Goal: Task Accomplishment & Management: Manage account settings

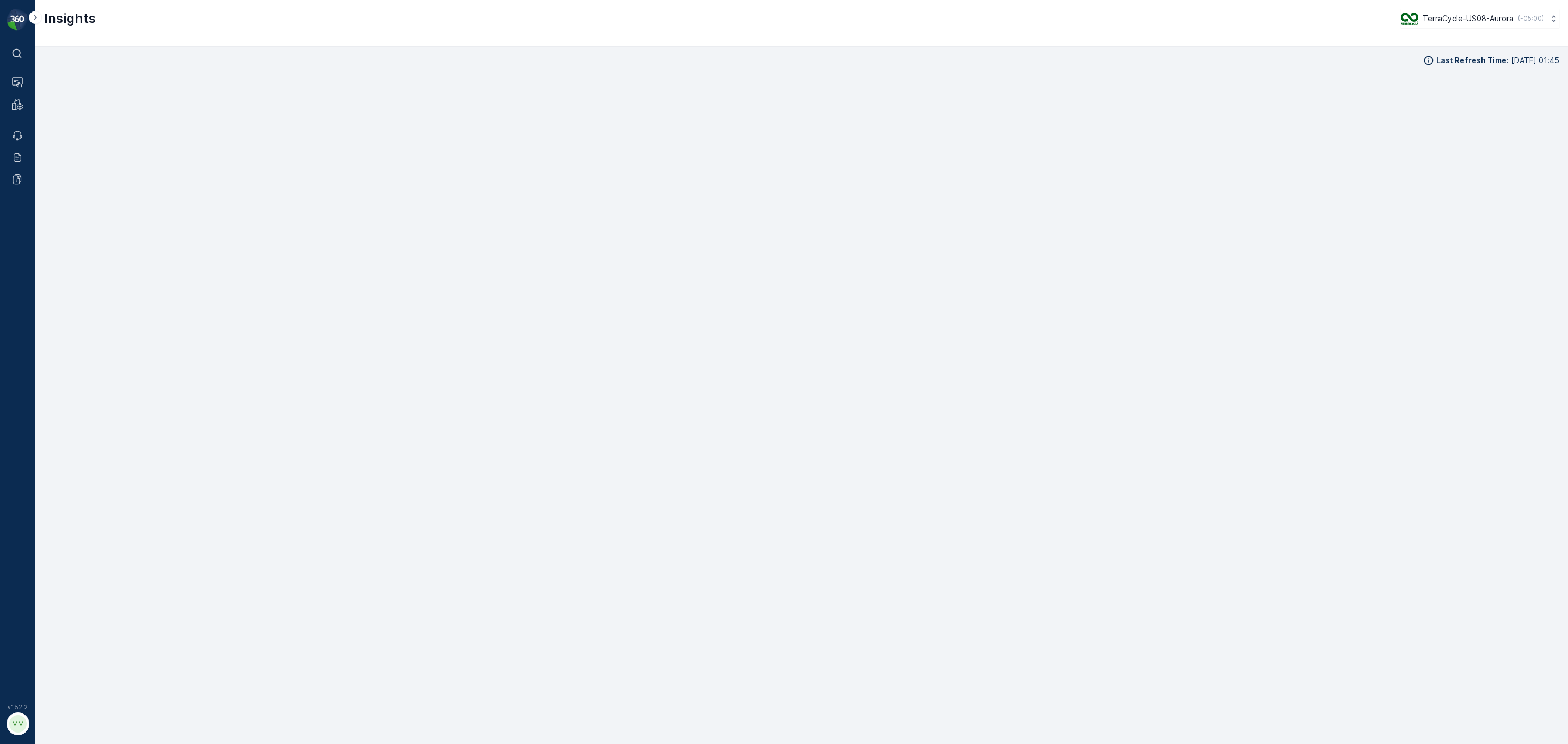
scroll to position [20, 0]
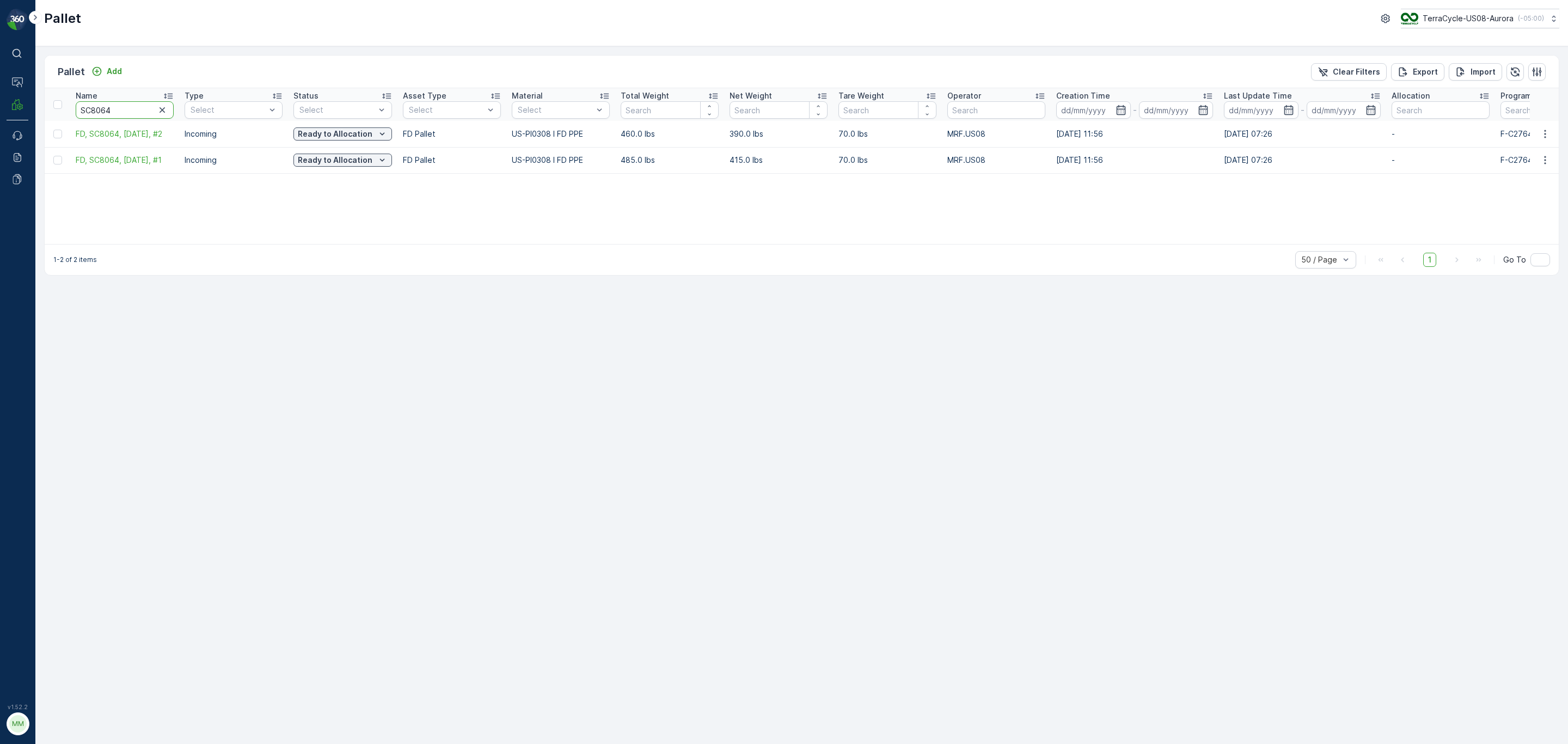
drag, startPoint x: 126, startPoint y: 111, endPoint x: 67, endPoint y: 106, distance: 59.2
click at [67, 106] on tr "Name SC8064 Type Select Status Select Asset Type Select Material Select Total W…" at bounding box center [1002, 104] width 1915 height 33
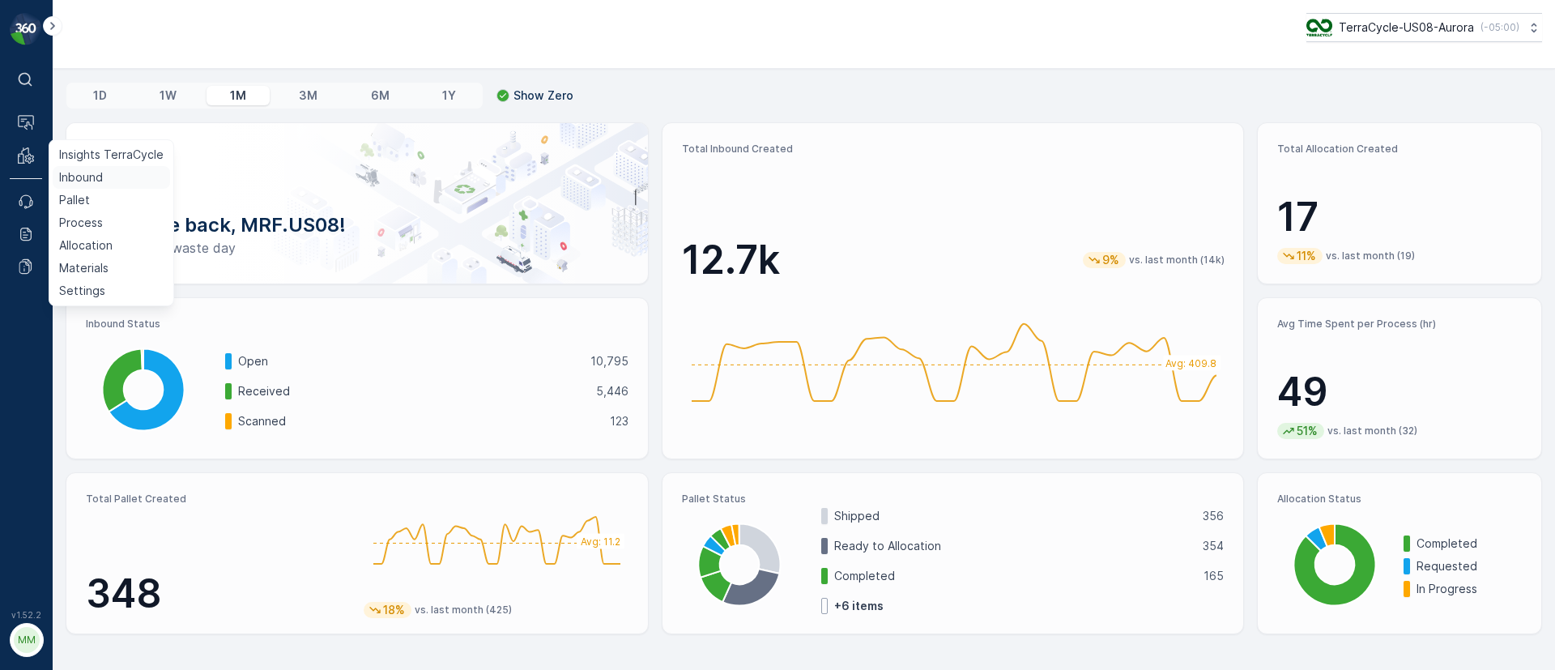
click at [68, 176] on p "Inbound" at bounding box center [81, 177] width 44 height 16
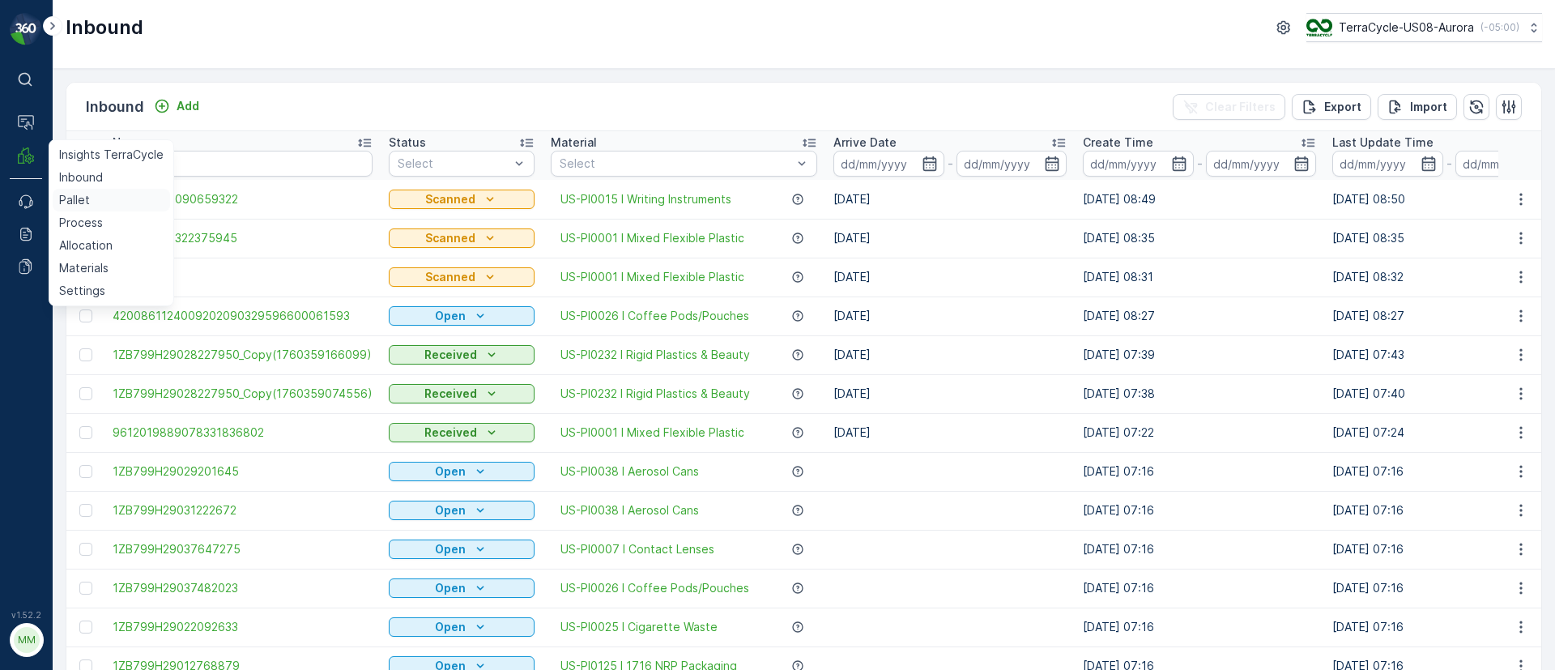
click at [91, 193] on link "Pallet" at bounding box center [111, 200] width 117 height 23
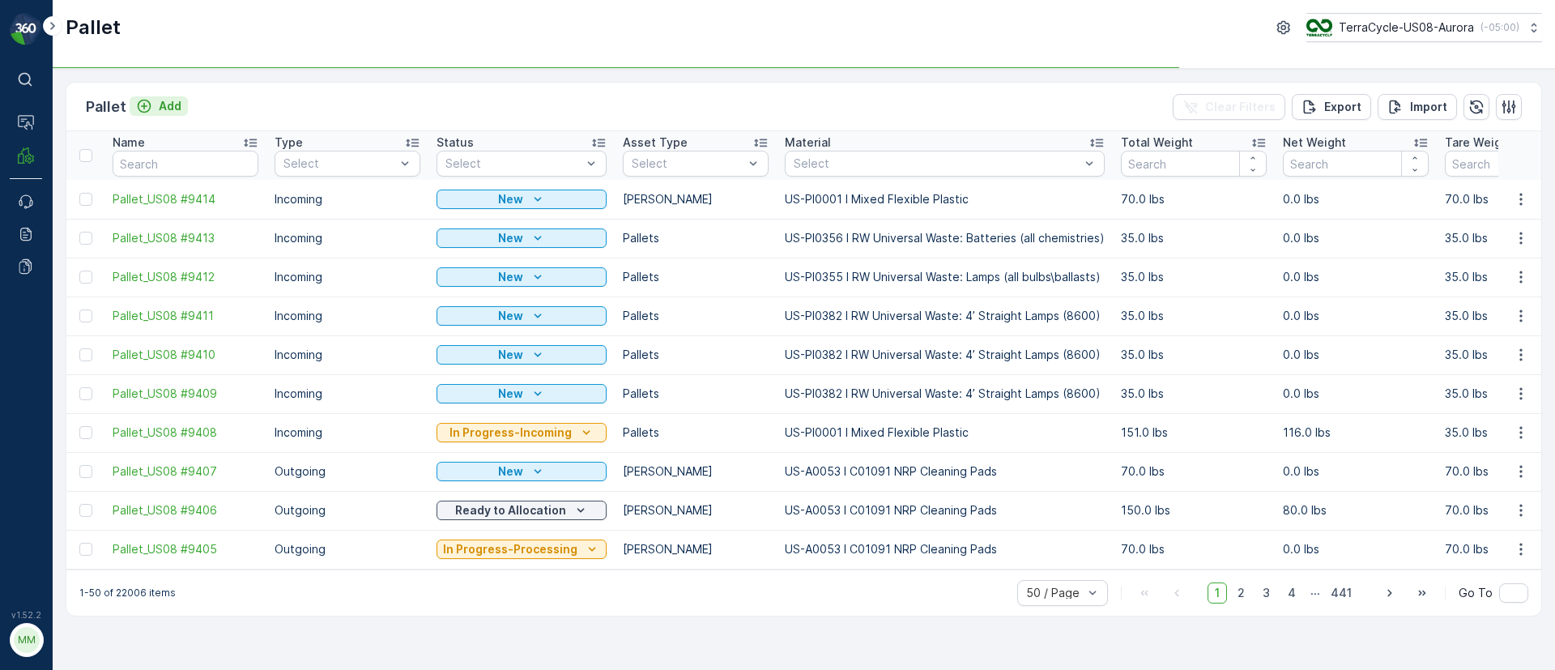
click at [176, 102] on p "Add" at bounding box center [170, 106] width 23 height 16
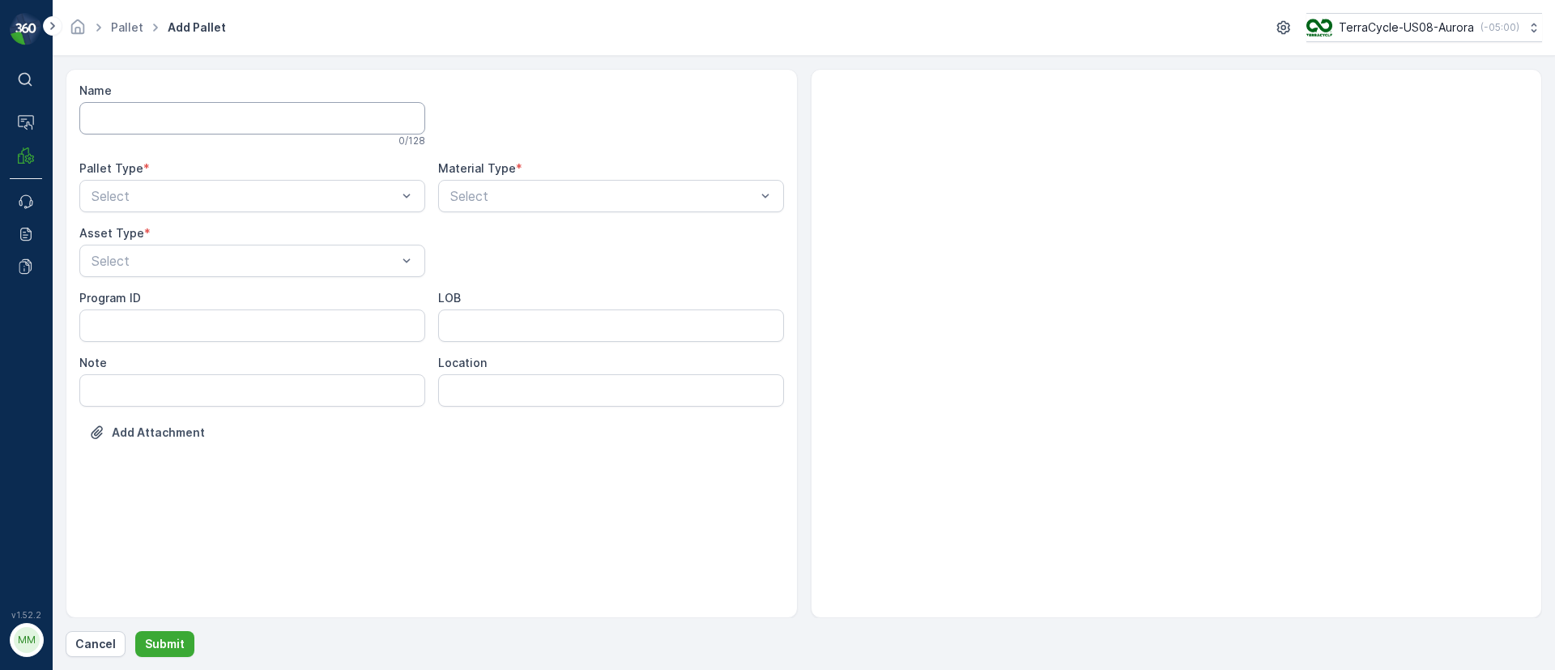
click at [201, 128] on input "Name" at bounding box center [252, 118] width 346 height 32
click at [317, 112] on input "FD," at bounding box center [252, 118] width 346 height 32
paste input "SO64442 10/13/25"
click at [180, 114] on input "FD, SO64442 10/13/25, #1" at bounding box center [252, 118] width 346 height 32
type input "FD, SO64442, [DATE], #1"
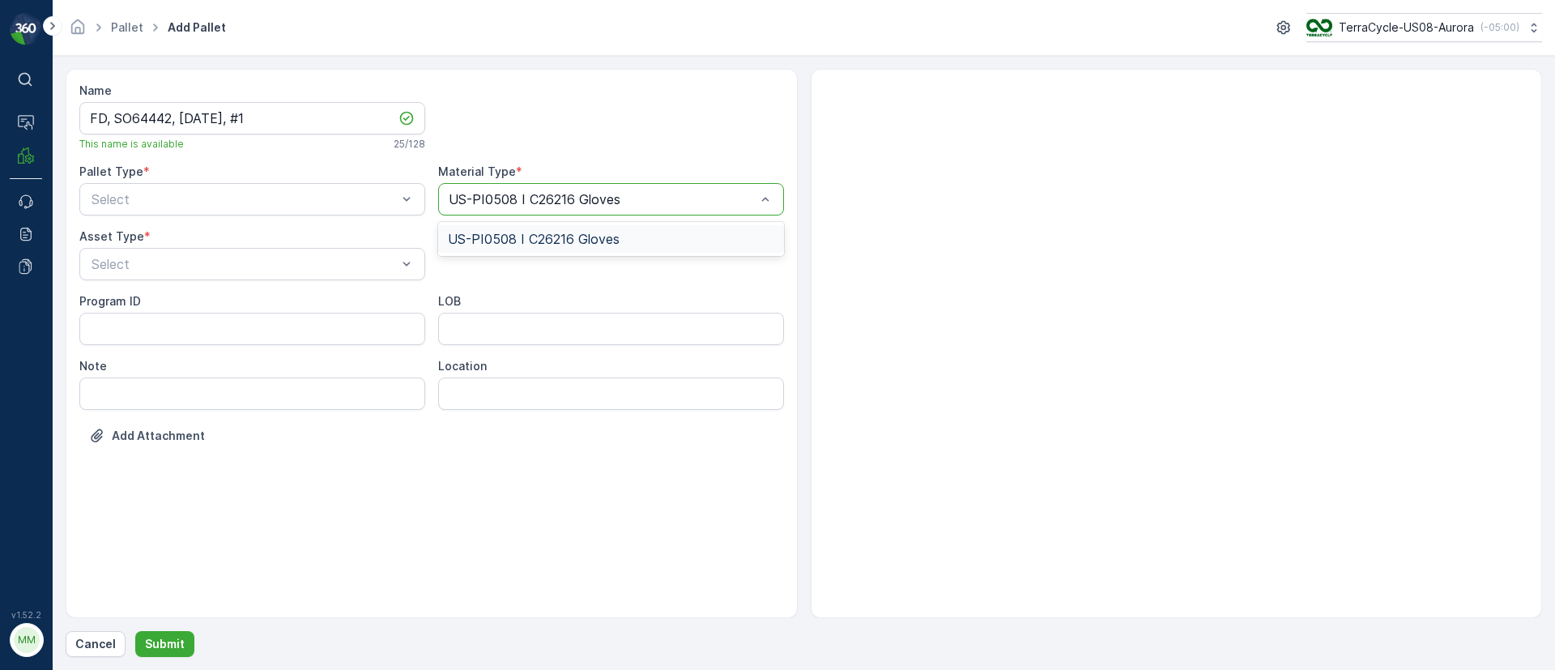
click at [530, 246] on span "US-PI0508 I C26216 Gloves" at bounding box center [534, 239] width 172 height 15
click at [116, 235] on span "Incoming" at bounding box center [116, 239] width 54 height 15
click at [117, 279] on div "Select" at bounding box center [252, 264] width 346 height 32
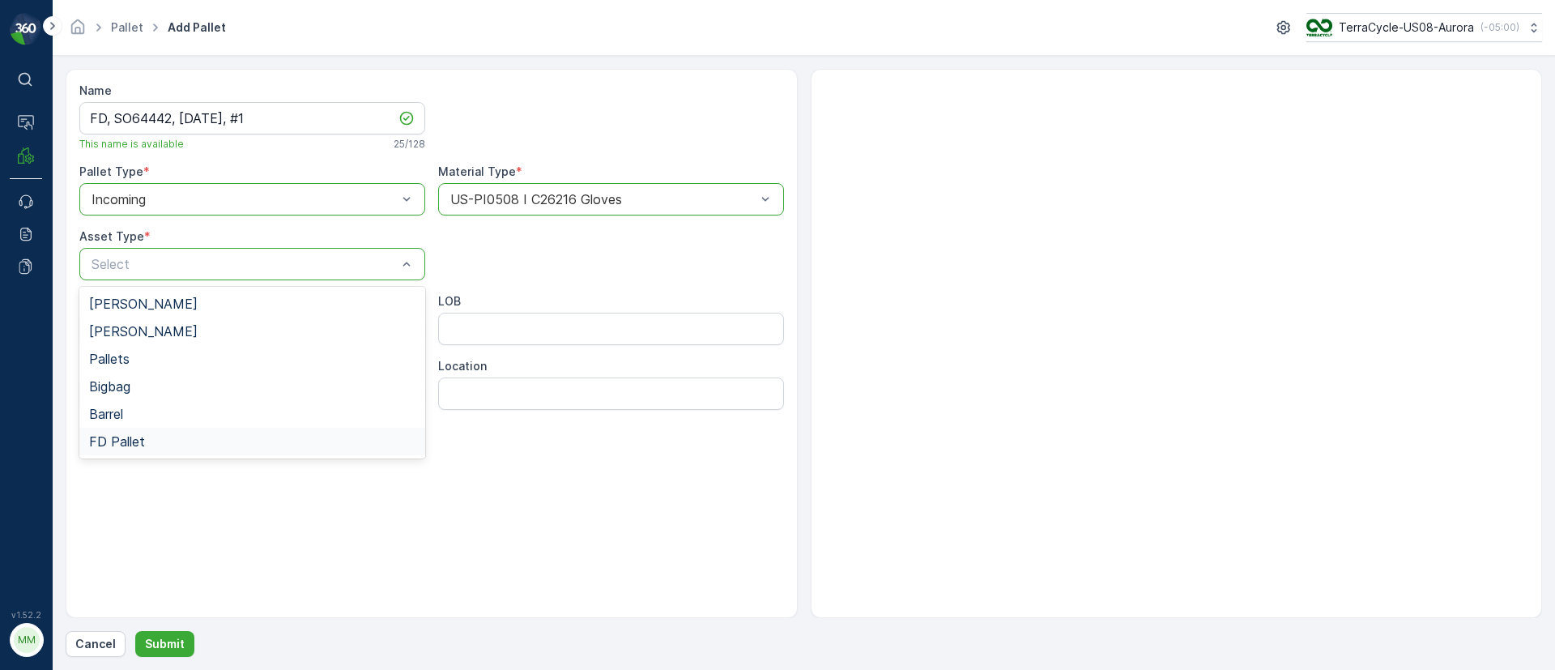
click at [118, 445] on span "FD Pallet" at bounding box center [117, 441] width 56 height 15
drag, startPoint x: 466, startPoint y: 324, endPoint x: 472, endPoint y: 334, distance: 12.0
click at [466, 324] on input "LOB" at bounding box center [611, 329] width 346 height 32
type input "MAT"
click at [109, 341] on ID "Program ID" at bounding box center [252, 329] width 346 height 32
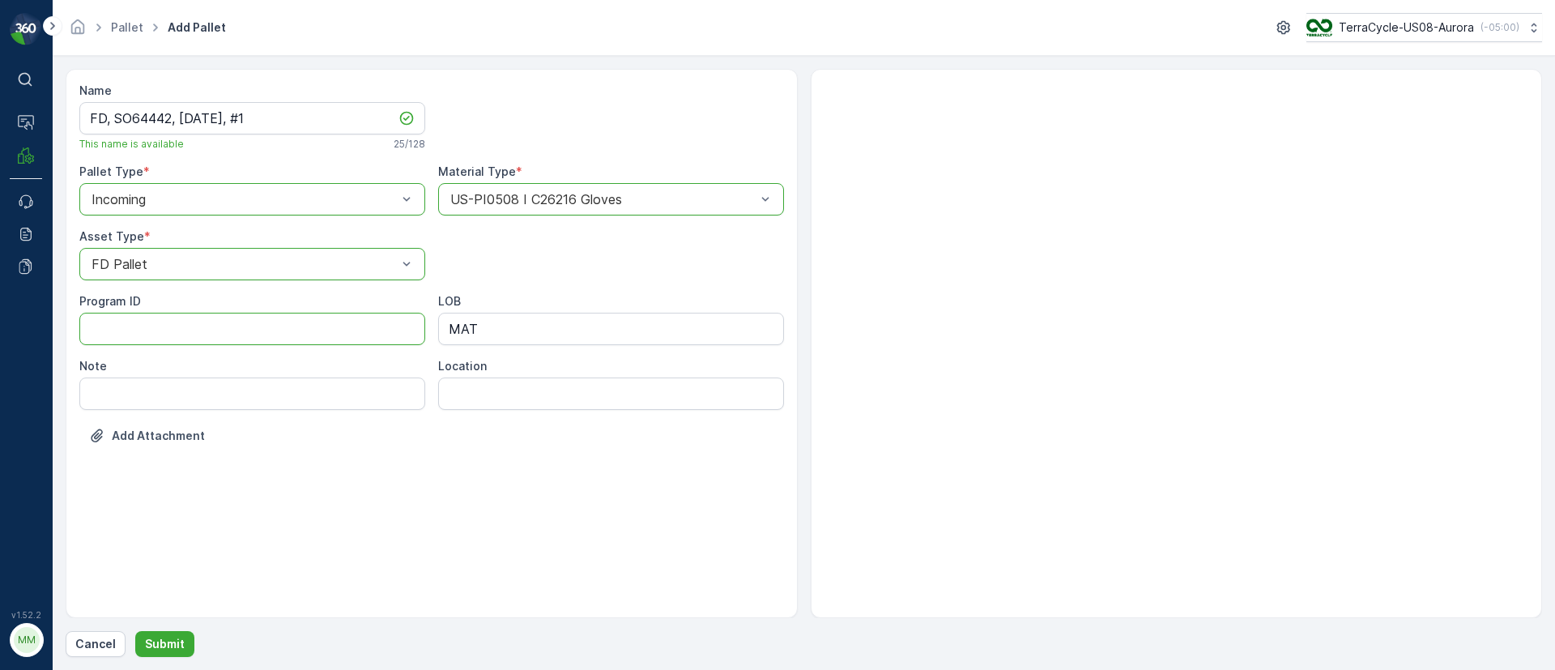
paste ID "F-C26216"
type ID "F-C26216"
click at [145, 636] on p "Submit" at bounding box center [165, 644] width 40 height 16
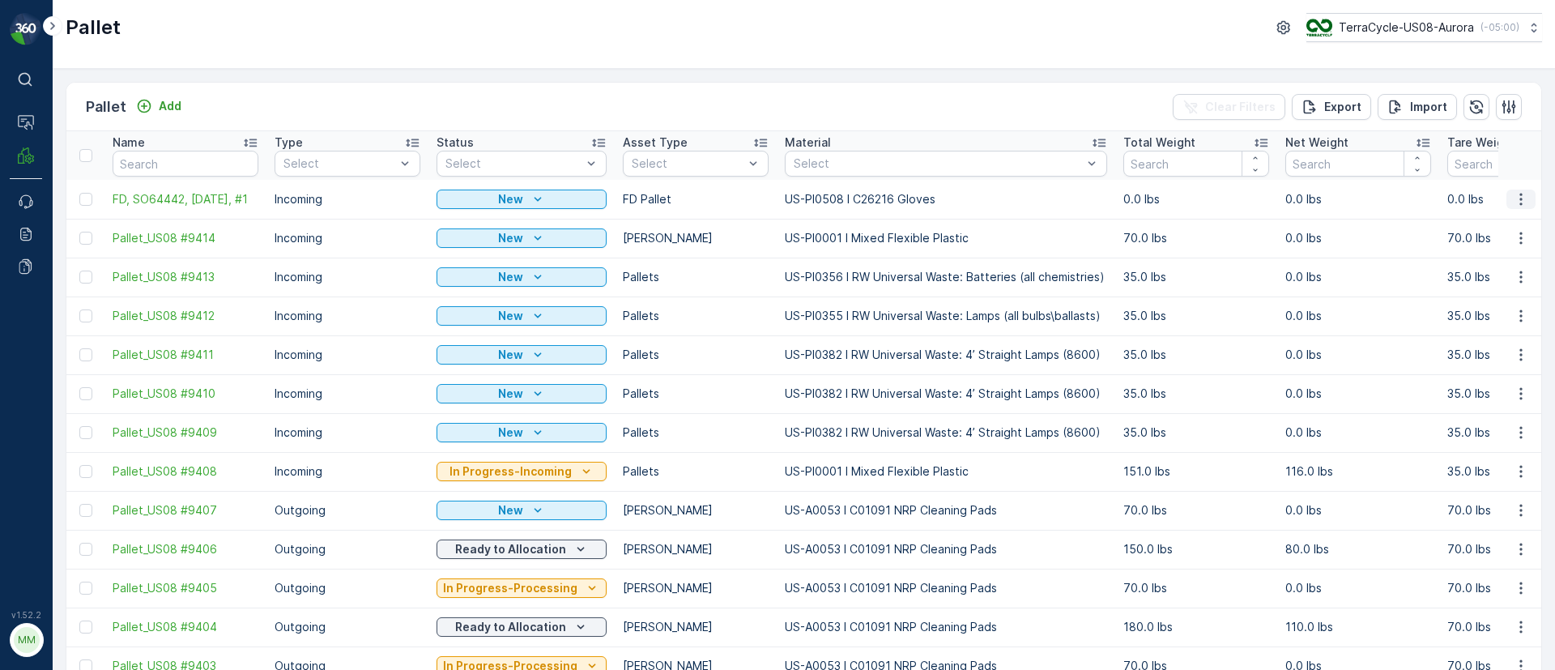
click at [1515, 195] on icon "button" at bounding box center [1520, 199] width 16 height 16
click at [1496, 268] on span "Duplicate Pallet" at bounding box center [1497, 269] width 86 height 16
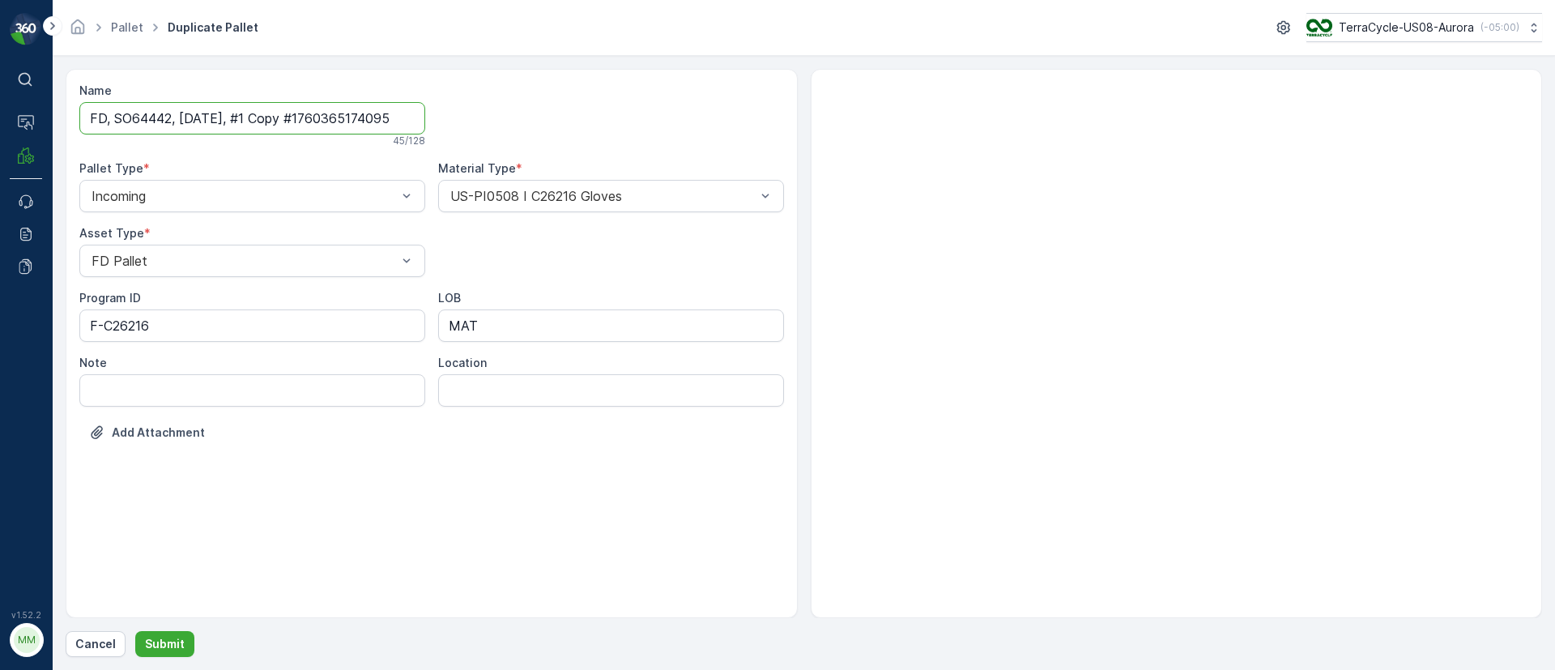
drag, startPoint x: 249, startPoint y: 116, endPoint x: 669, endPoint y: 115, distance: 419.4
click at [669, 115] on div "Name FD, SO64442, 10/13/25, #1 Copy #1760365174095 45 / 128 Pallet Type * Incom…" at bounding box center [431, 274] width 704 height 382
type input "FD, SO64442, 10/13/25, #2"
click at [160, 648] on p "Submit" at bounding box center [165, 644] width 40 height 16
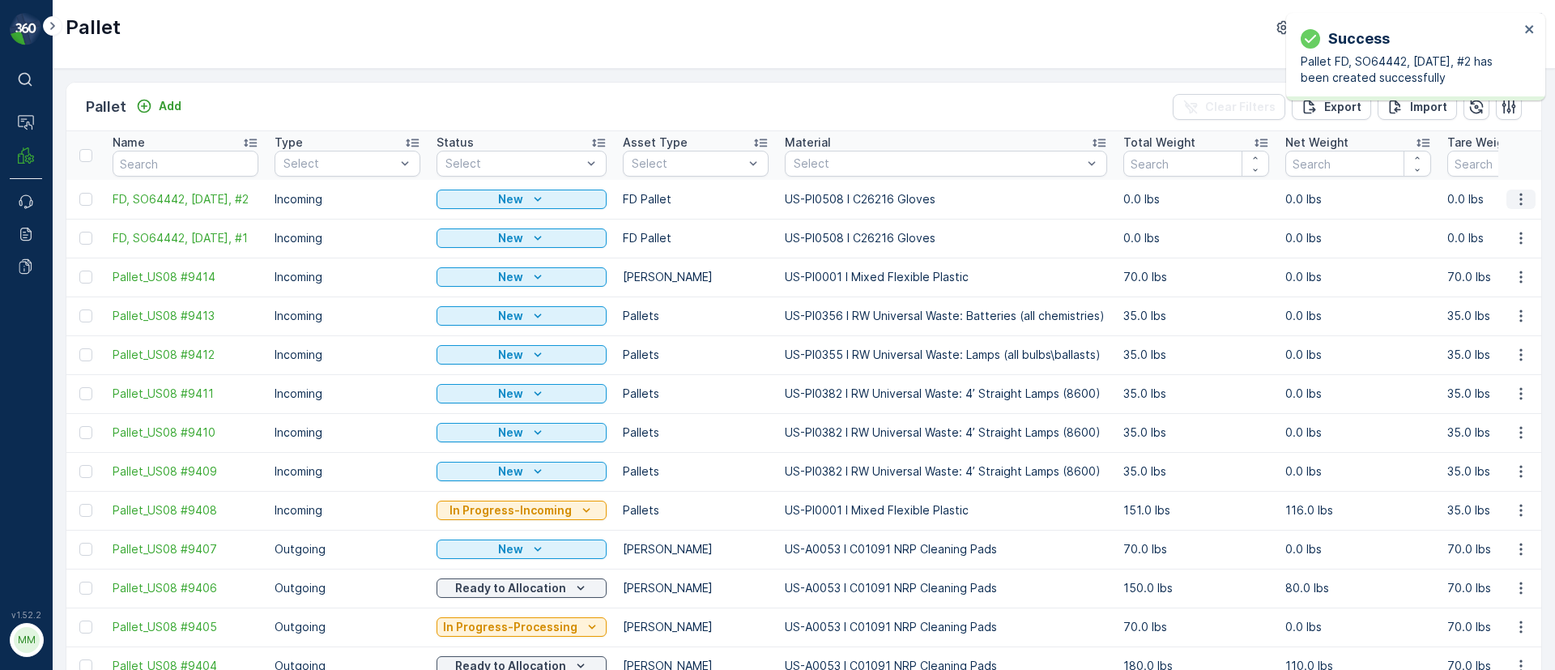
click at [1512, 198] on icon "button" at bounding box center [1520, 199] width 16 height 16
click at [1499, 261] on span "Duplicate Pallet" at bounding box center [1497, 269] width 86 height 16
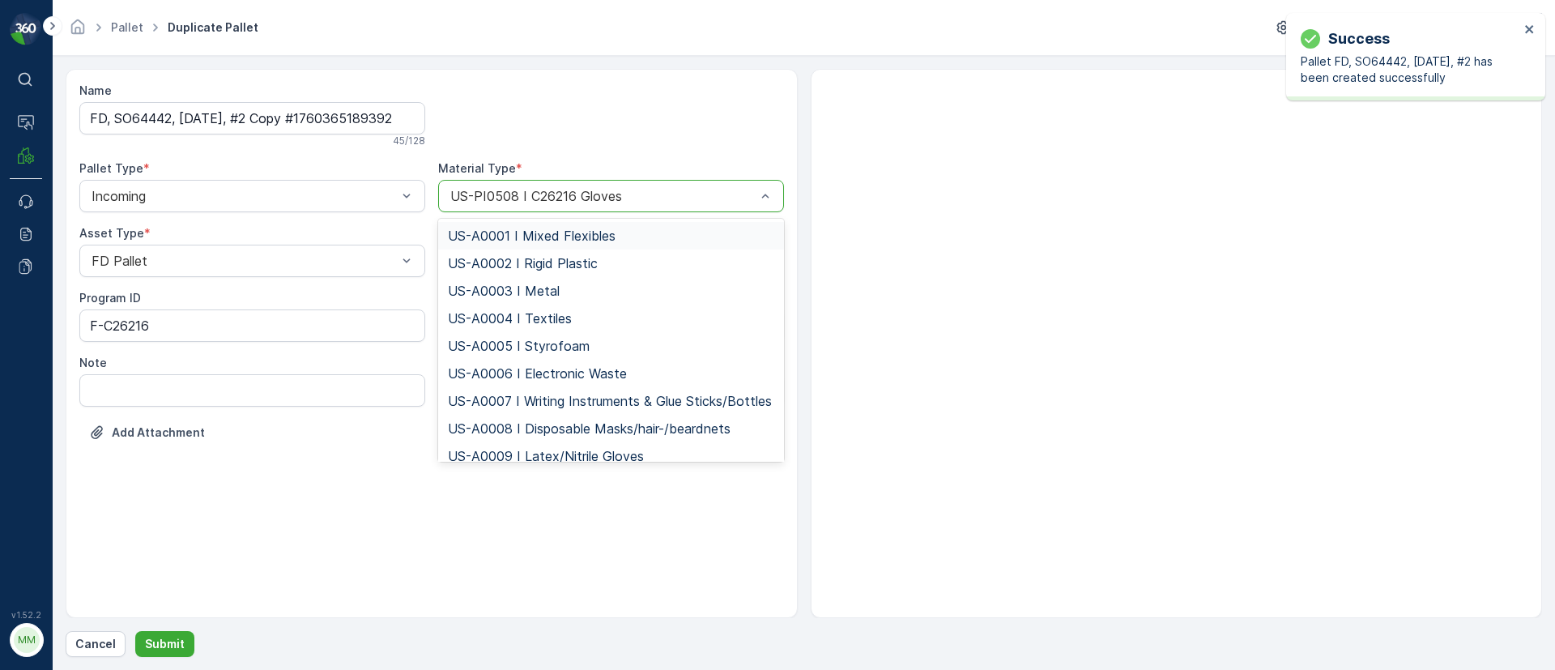
type input "US-PI0506 I C26216 Cases"
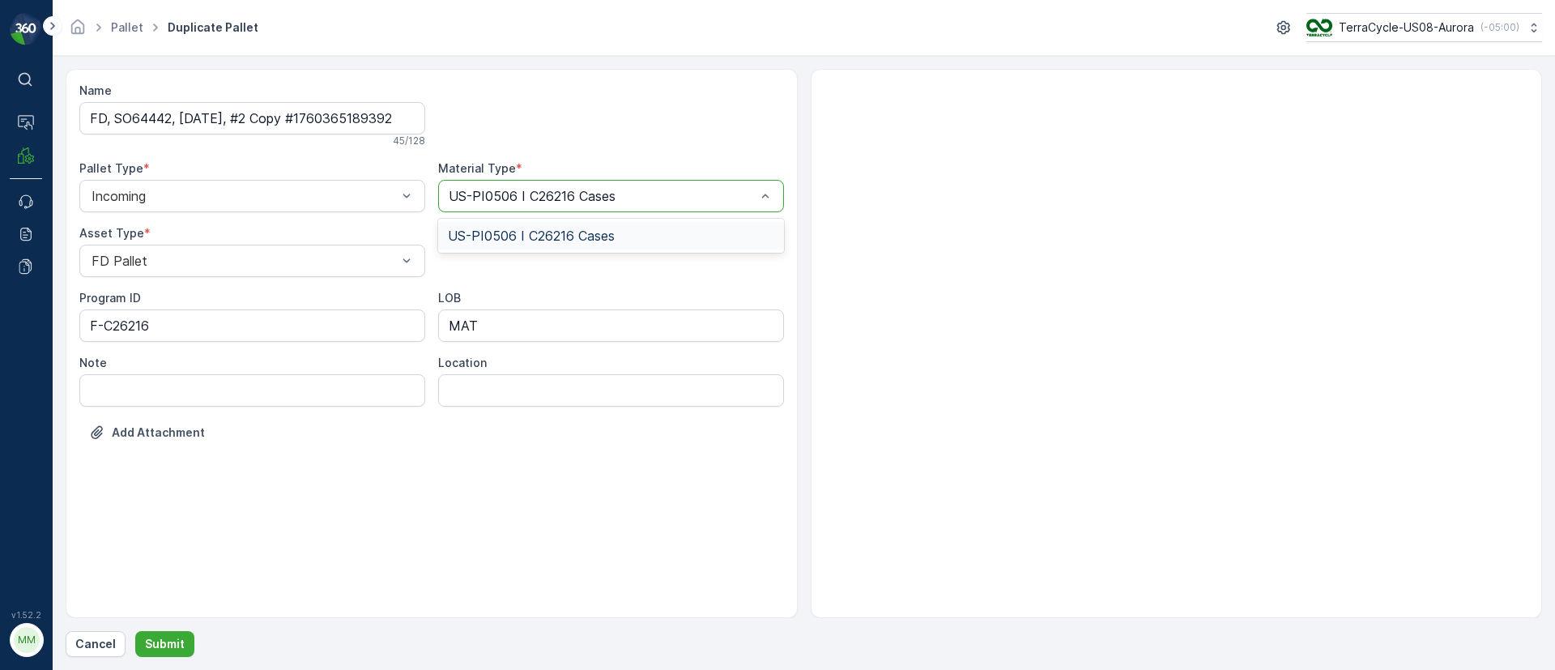
click at [581, 232] on span "US-PI0506 I C26216 Cases" at bounding box center [531, 235] width 167 height 15
drag, startPoint x: 252, startPoint y: 119, endPoint x: 724, endPoint y: 142, distance: 472.6
click at [724, 142] on div "Name FD, SO64442, 10/13/25, #2 Copy #1760365189392 45 / 128 Pallet Type * Incom…" at bounding box center [431, 274] width 704 height 382
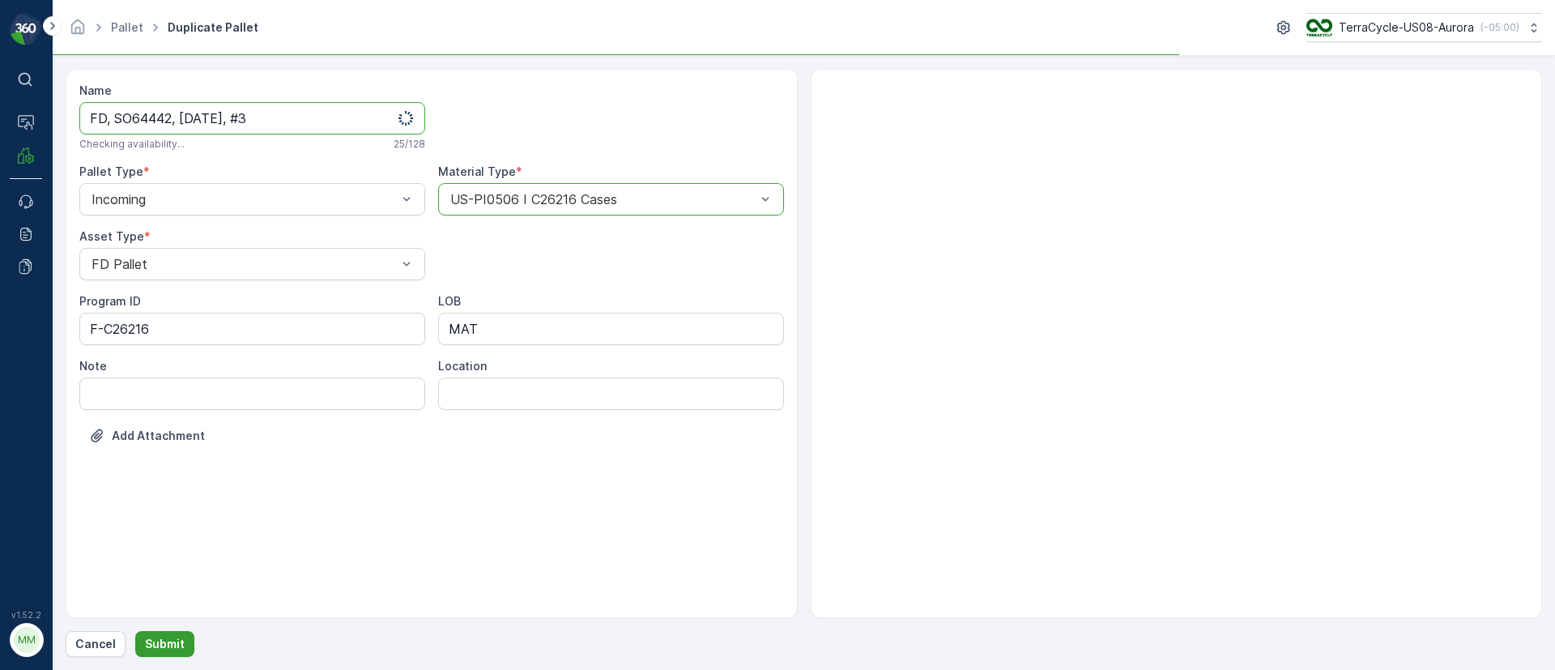
type input "FD, SO64442, 10/13/25, #3"
click at [164, 648] on p "Submit" at bounding box center [165, 644] width 40 height 16
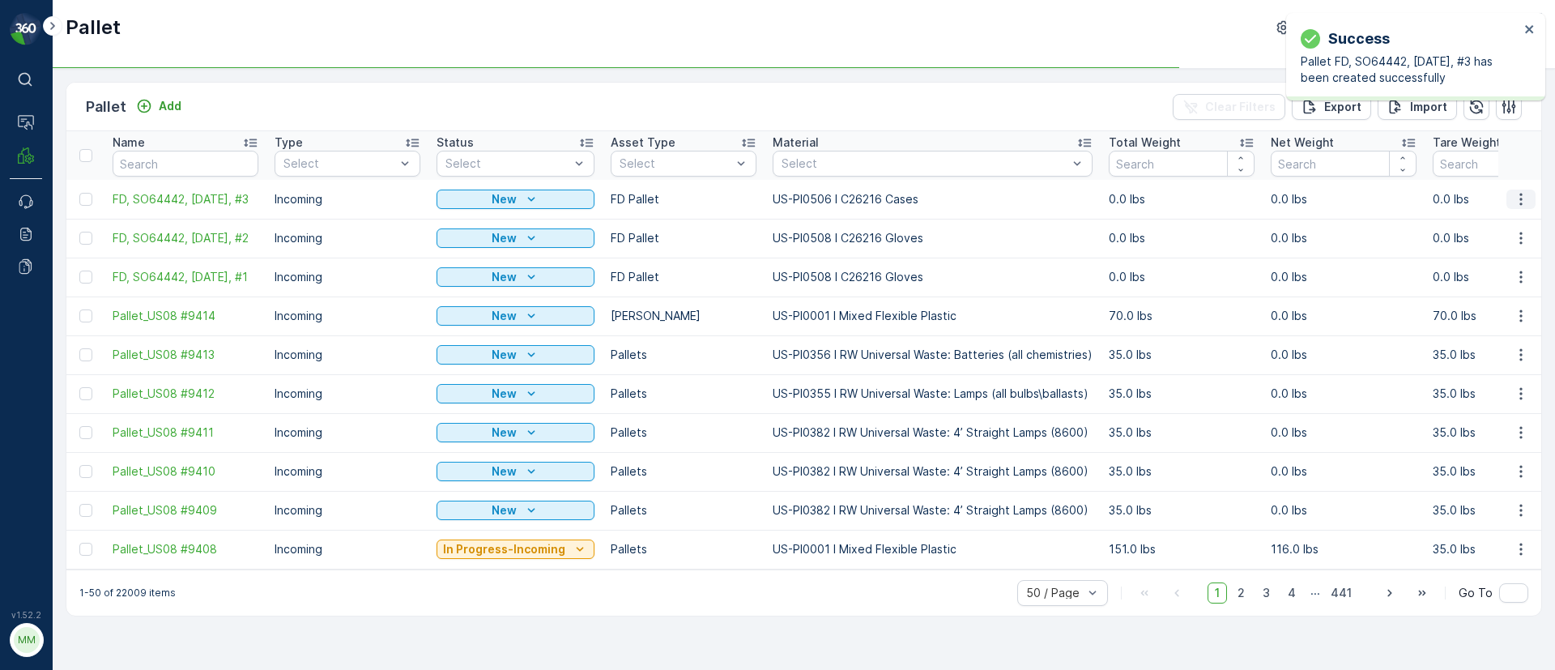
click at [1521, 201] on icon "button" at bounding box center [1520, 199] width 16 height 16
click at [1505, 268] on span "Duplicate Pallet" at bounding box center [1497, 269] width 86 height 16
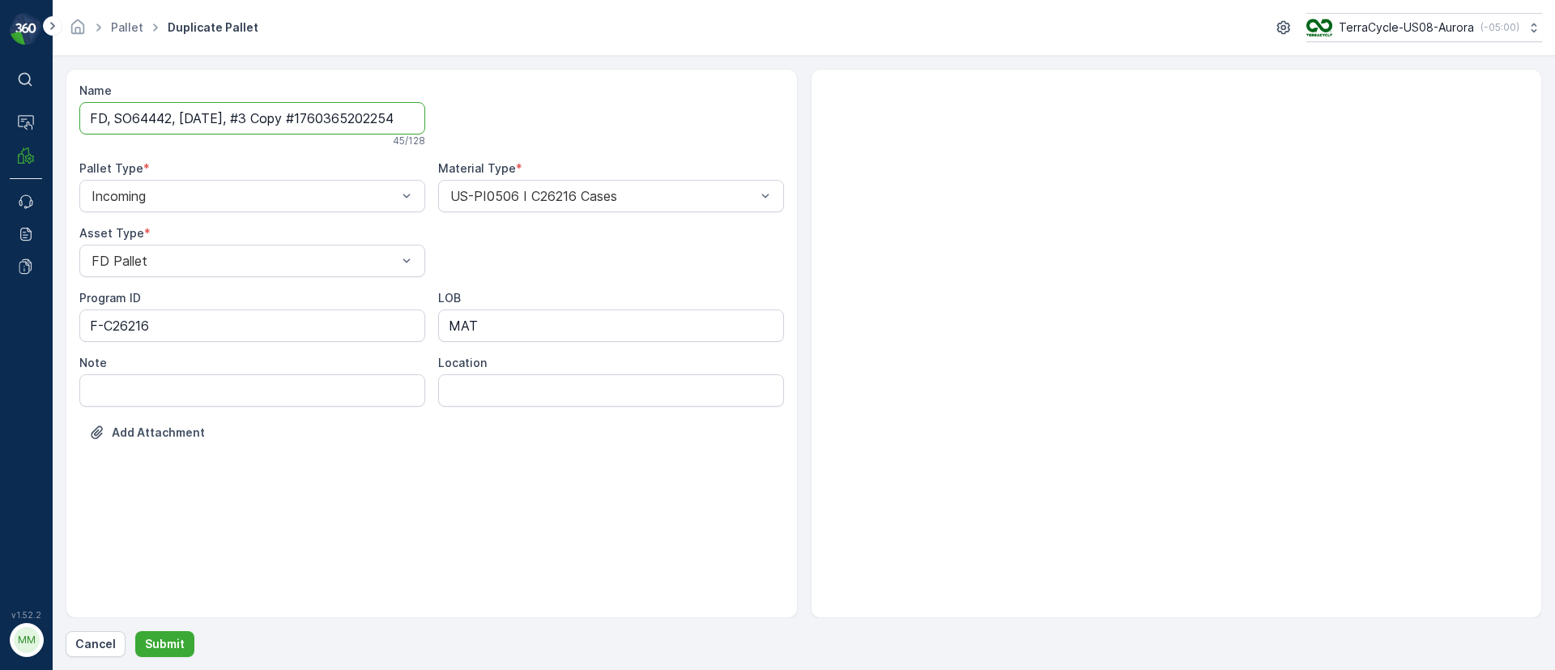
drag, startPoint x: 249, startPoint y: 114, endPoint x: 854, endPoint y: 160, distance: 607.4
click at [854, 160] on div "Name FD, SO64442, 10/13/25, #3 Copy #1760365202254 45 / 128 Pallet Type * Incom…" at bounding box center [804, 343] width 1476 height 549
type input "FD, SO64442, 10/13/25, #4"
click at [161, 644] on p "Submit" at bounding box center [165, 644] width 40 height 16
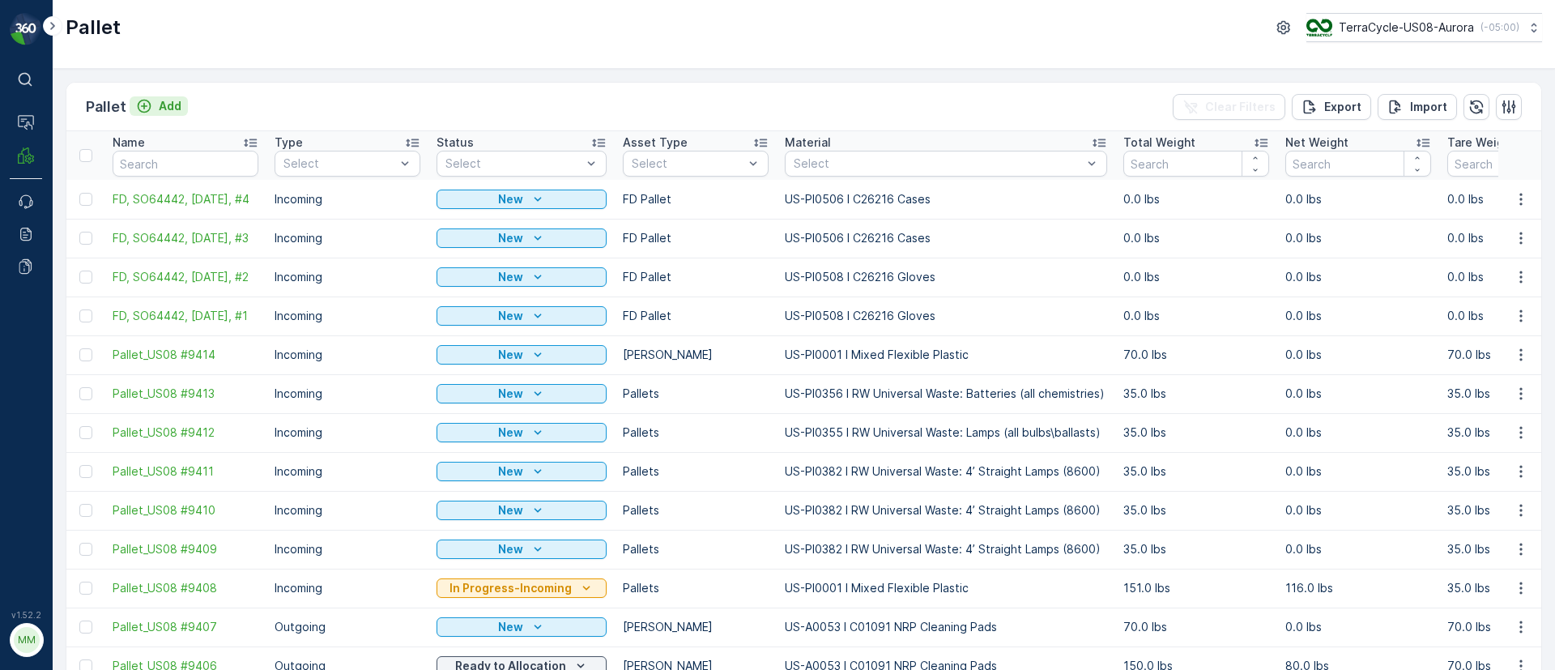
click at [177, 100] on p "Add" at bounding box center [170, 106] width 23 height 16
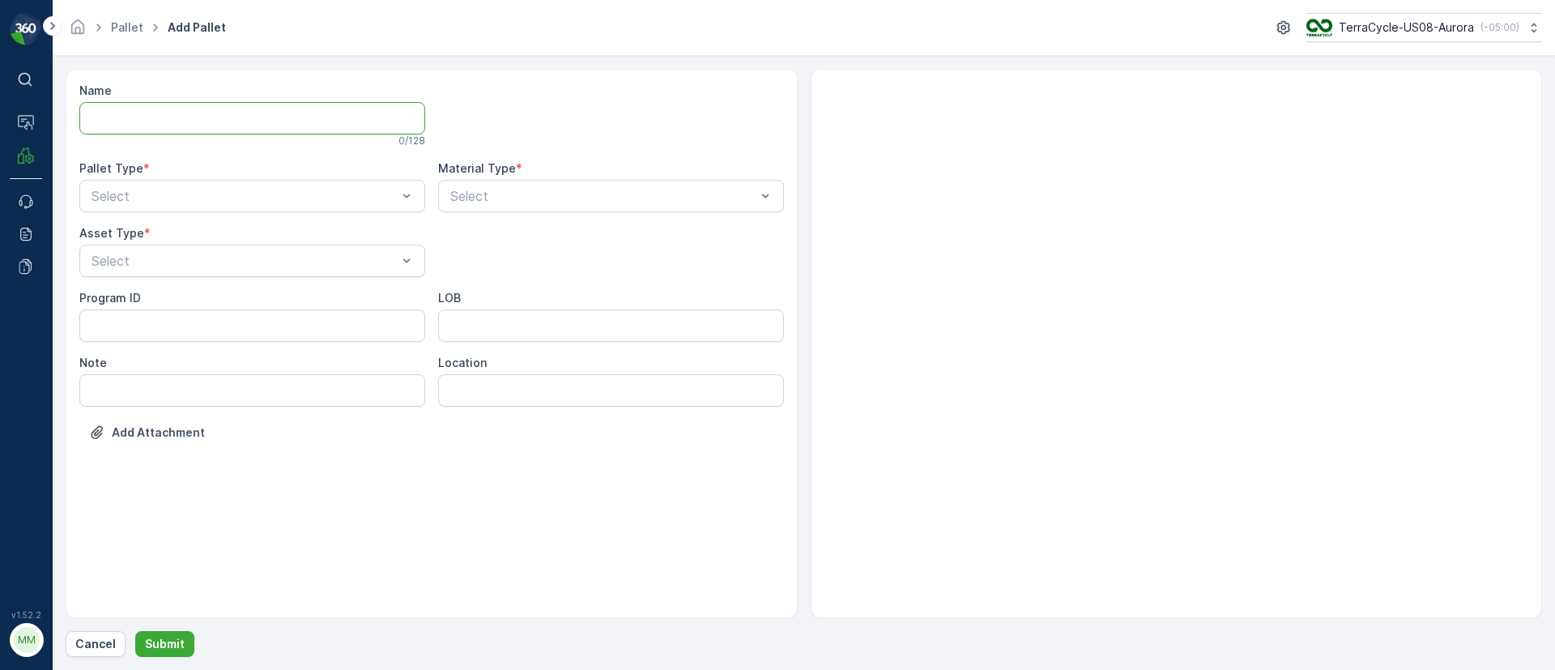
click at [179, 119] on input "Name" at bounding box center [252, 118] width 346 height 32
paste input "SC8115 10/13/25"
click at [166, 117] on input "FD, SC8115 10/13/25, #1" at bounding box center [252, 118] width 346 height 32
type input "FD, SC8115, 10/13/25, #1"
click at [137, 185] on div "Select" at bounding box center [252, 199] width 346 height 32
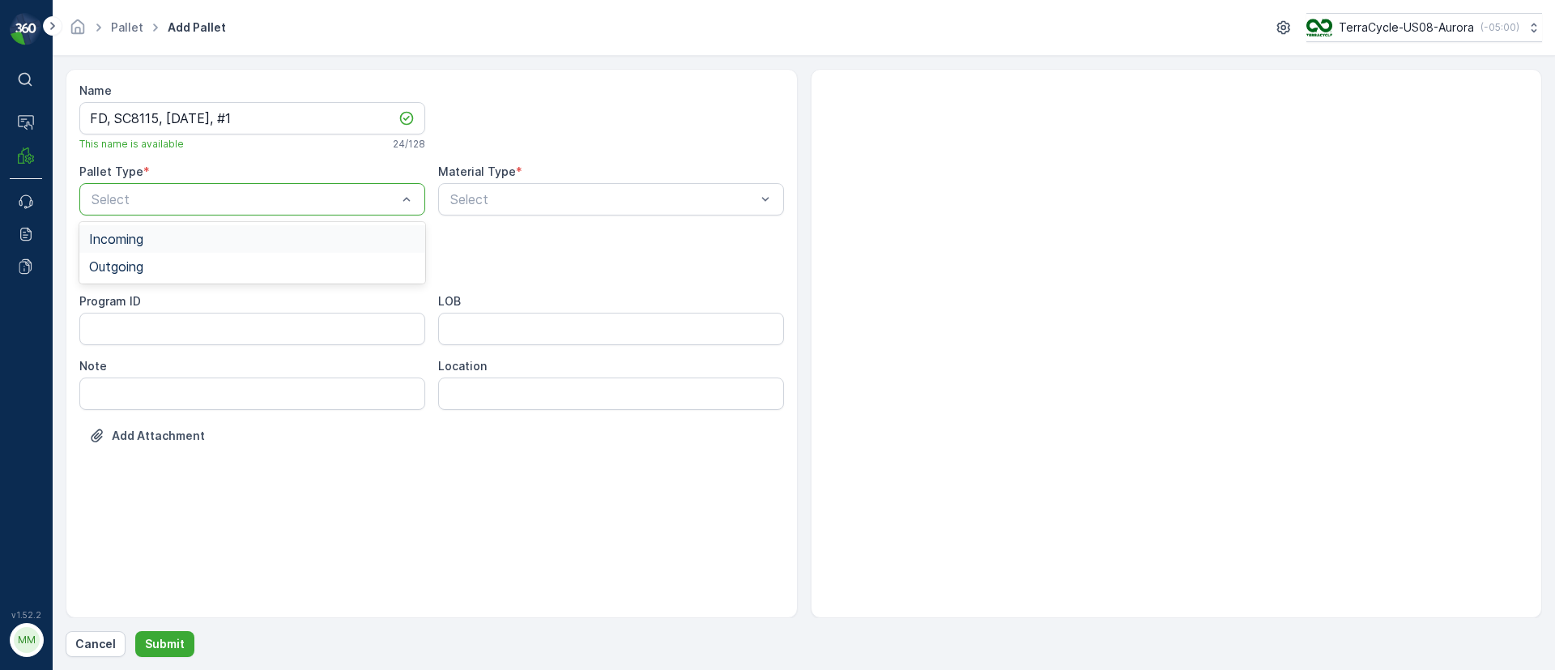
click at [147, 244] on div "Incoming" at bounding box center [252, 239] width 326 height 15
click at [147, 245] on div "Asset Type * Select" at bounding box center [252, 254] width 346 height 52
click at [128, 449] on span "FD Pallet" at bounding box center [117, 441] width 56 height 15
click at [508, 346] on div "Program ID LOB Note Location" at bounding box center [431, 351] width 704 height 117
click at [533, 330] on input "LOB" at bounding box center [611, 329] width 346 height 32
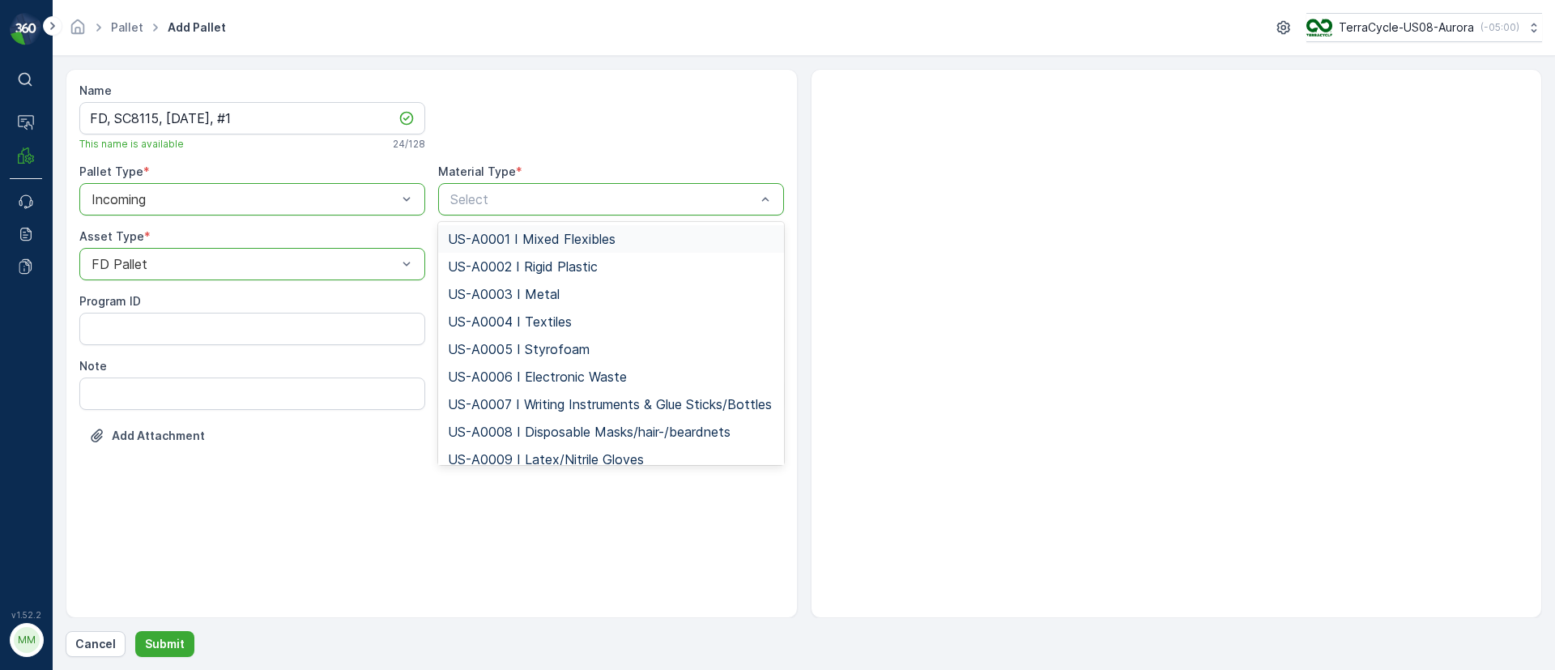
type input "US-PI0440 I CRW35463 ABS"
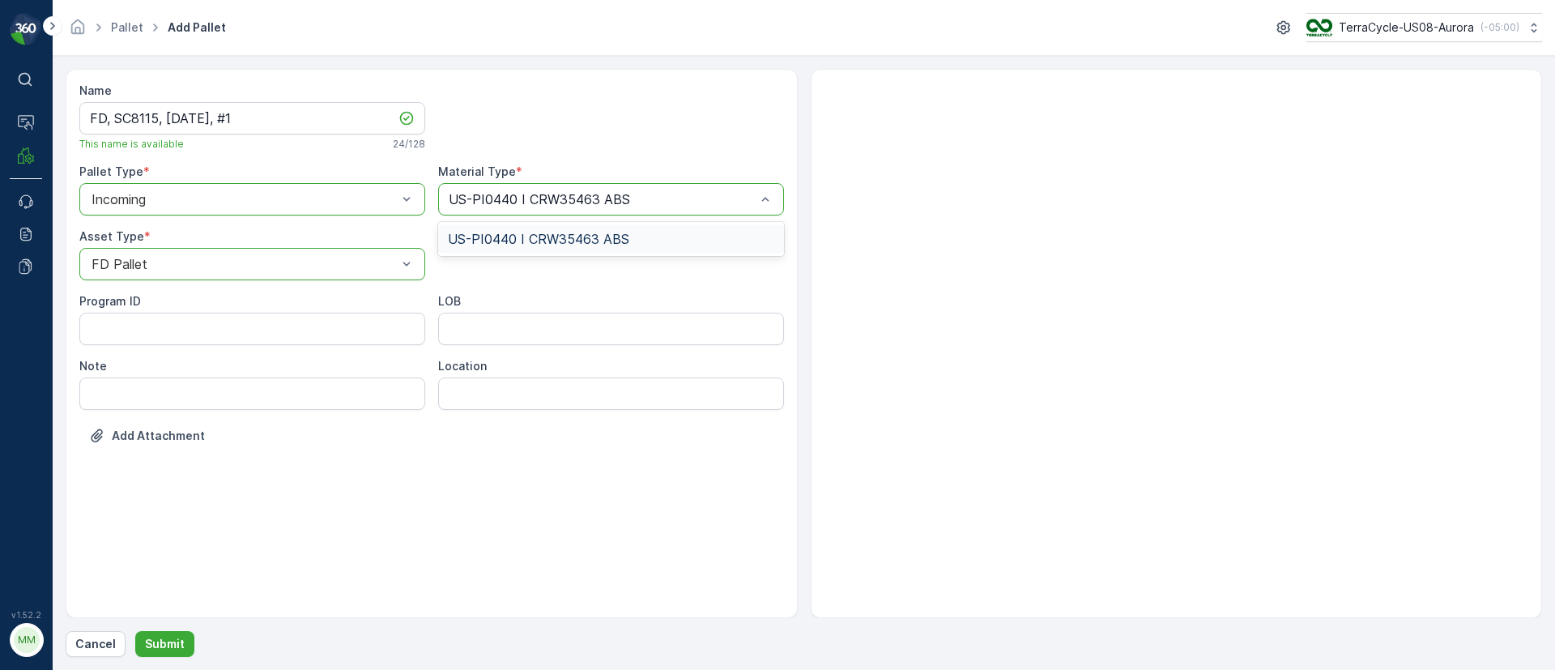
click at [542, 229] on div "US-PI0440 I CRW35463 ABS" at bounding box center [611, 239] width 346 height 28
click at [513, 325] on input "LOB" at bounding box center [611, 329] width 346 height 32
type input "MAT"
click at [155, 336] on ID "Program ID" at bounding box center [252, 329] width 346 height 32
paste ID "F-CRW35463"
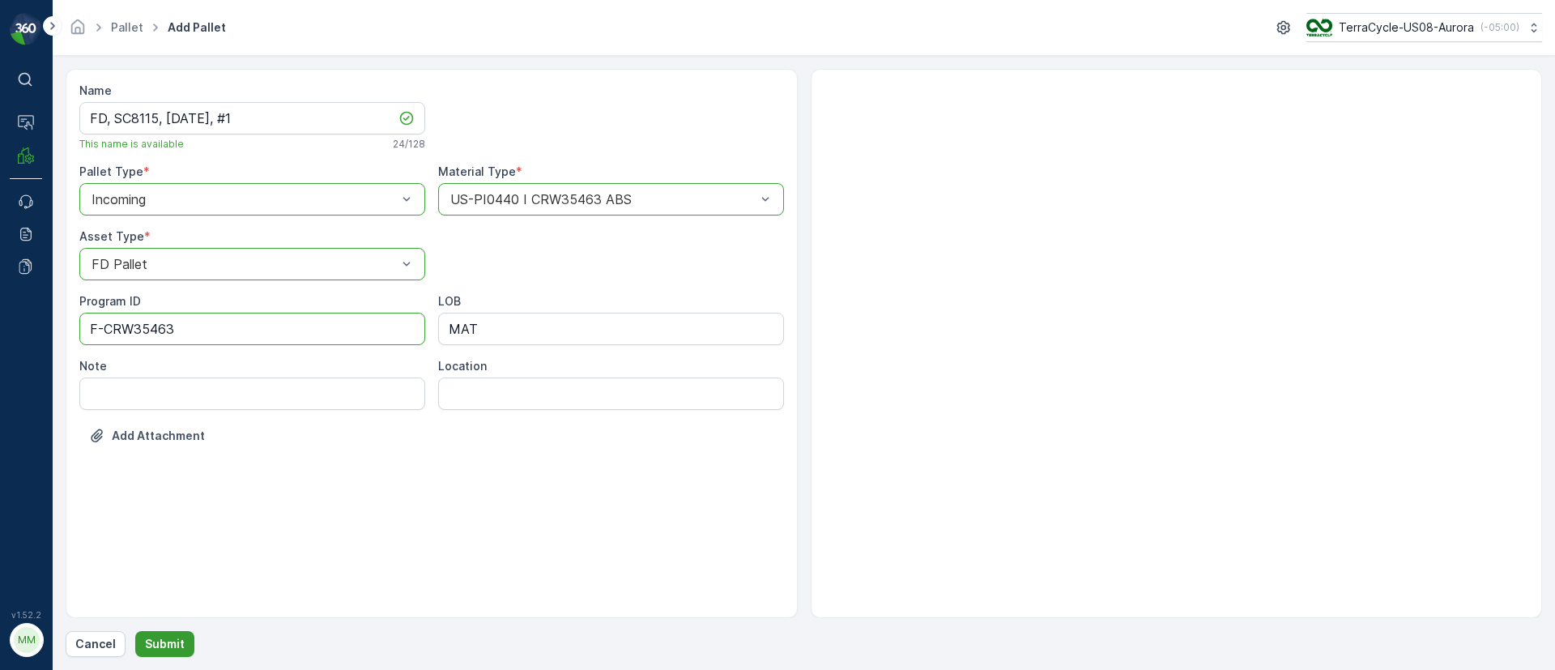
type ID "F-CRW35463"
click at [174, 636] on p "Submit" at bounding box center [165, 644] width 40 height 16
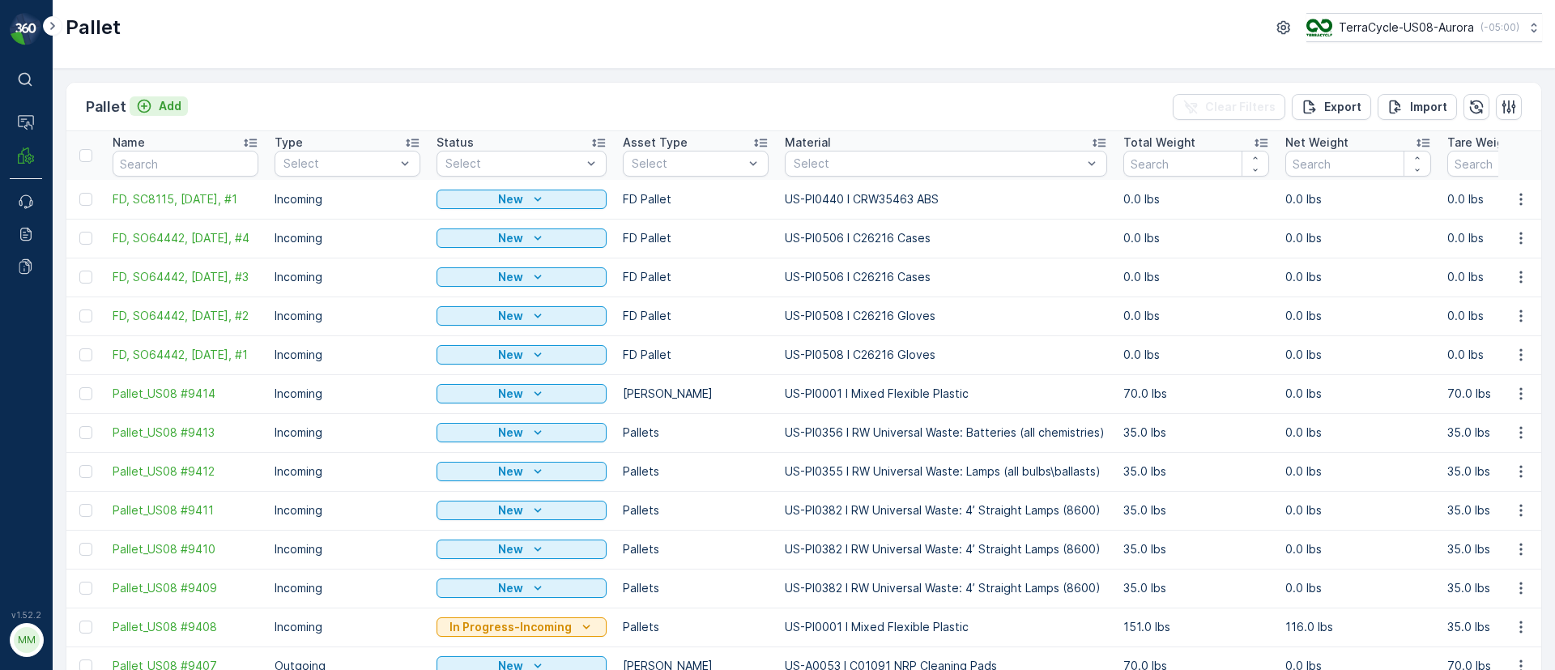
click at [171, 108] on p "Add" at bounding box center [170, 106] width 23 height 16
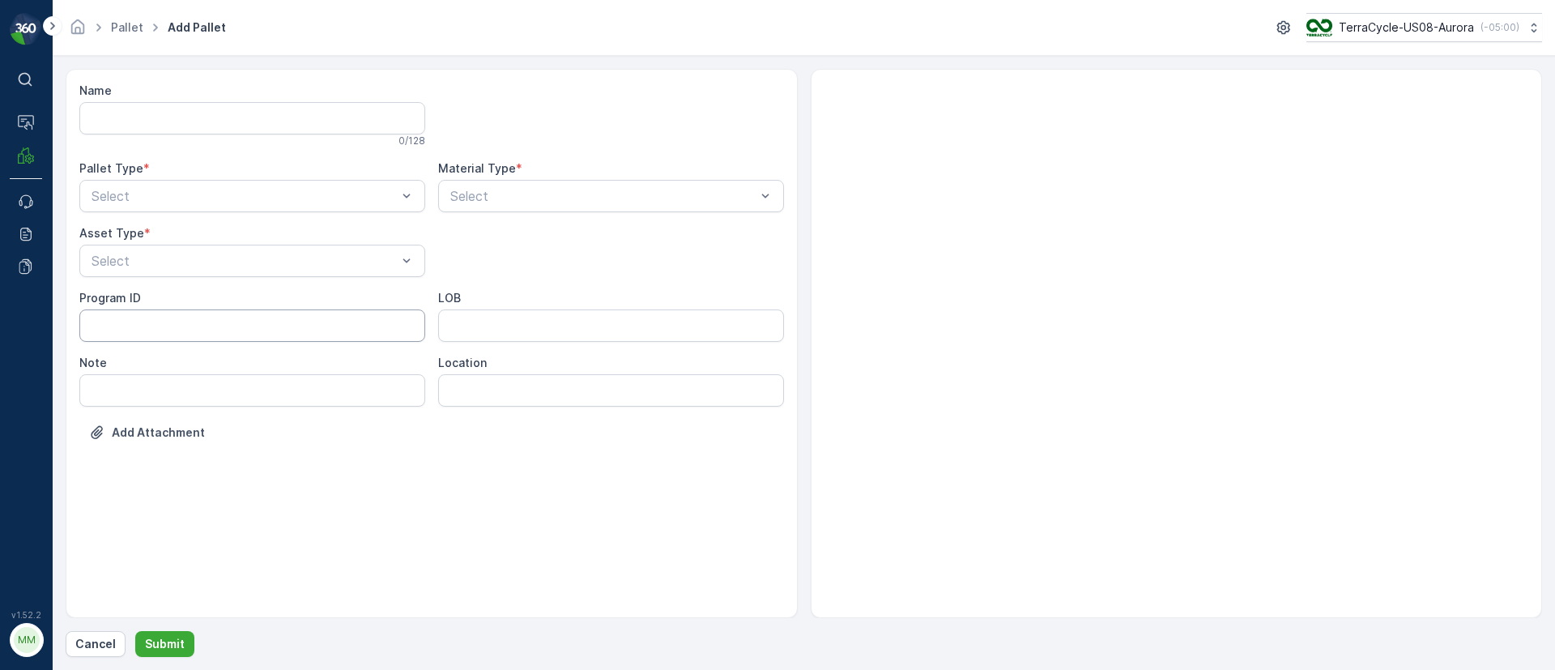
click at [155, 323] on ID "Program ID" at bounding box center [252, 325] width 346 height 32
paste ID "F-C27607"
type ID "F-C27607"
click at [513, 324] on input "LOB" at bounding box center [611, 325] width 346 height 32
type input "MAT"
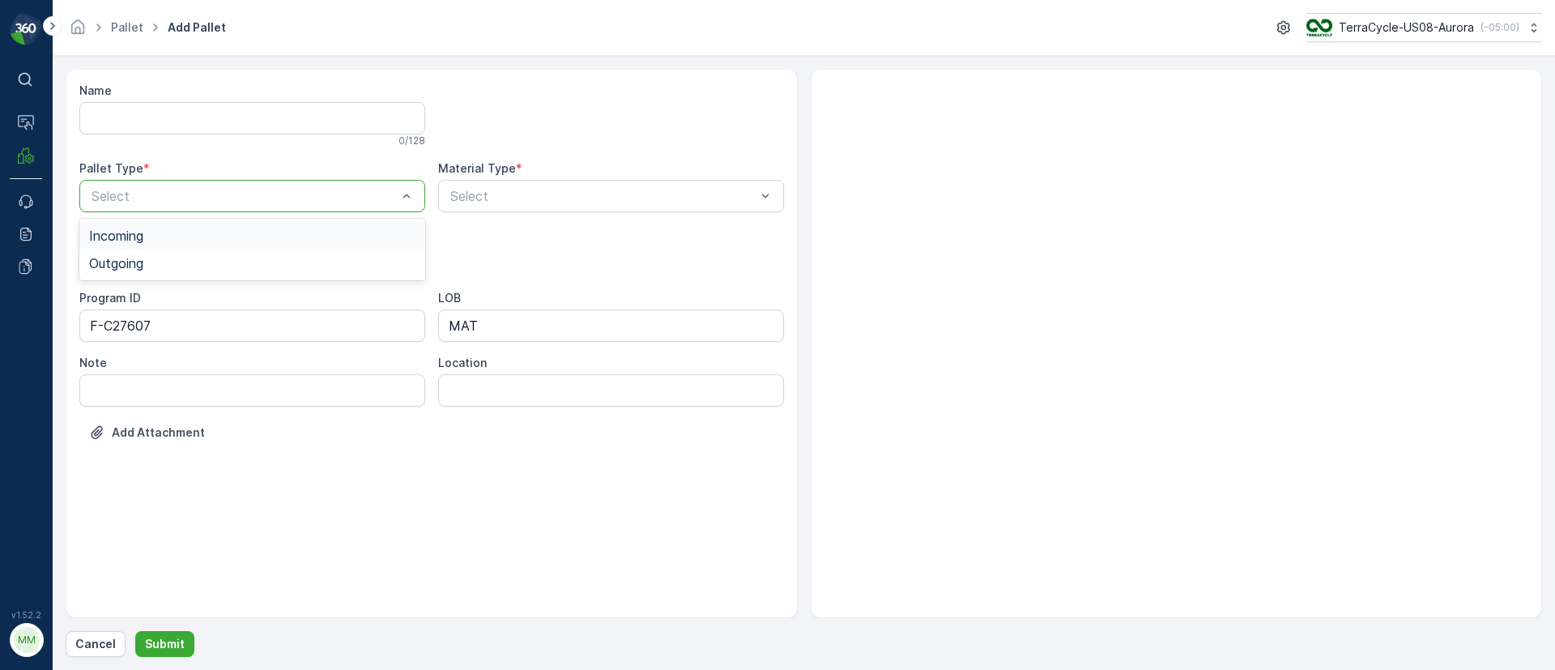
click at [129, 228] on span "Incoming" at bounding box center [116, 235] width 54 height 15
click at [126, 441] on span "FD Pallet" at bounding box center [117, 438] width 56 height 15
drag, startPoint x: 236, startPoint y: 122, endPoint x: 232, endPoint y: 107, distance: 15.7
click at [236, 124] on input "Name" at bounding box center [252, 118] width 346 height 32
paste input "SC8134 10/14/25"
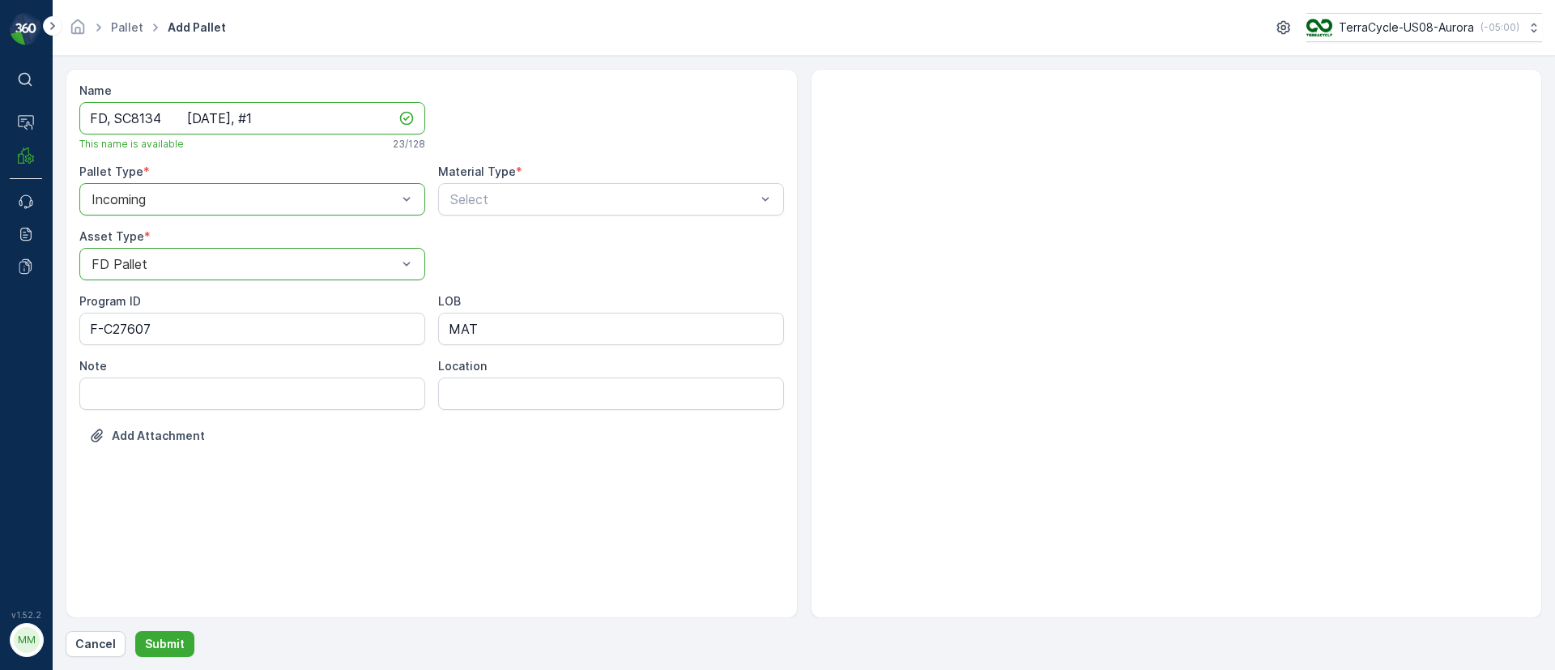
click at [172, 115] on input "FD, SC8134 10/14/25, #1" at bounding box center [252, 118] width 346 height 32
type input "FD, SC8134, 10/14/25, #1"
click at [500, 204] on div at bounding box center [603, 199] width 308 height 15
click at [505, 204] on div at bounding box center [603, 199] width 308 height 15
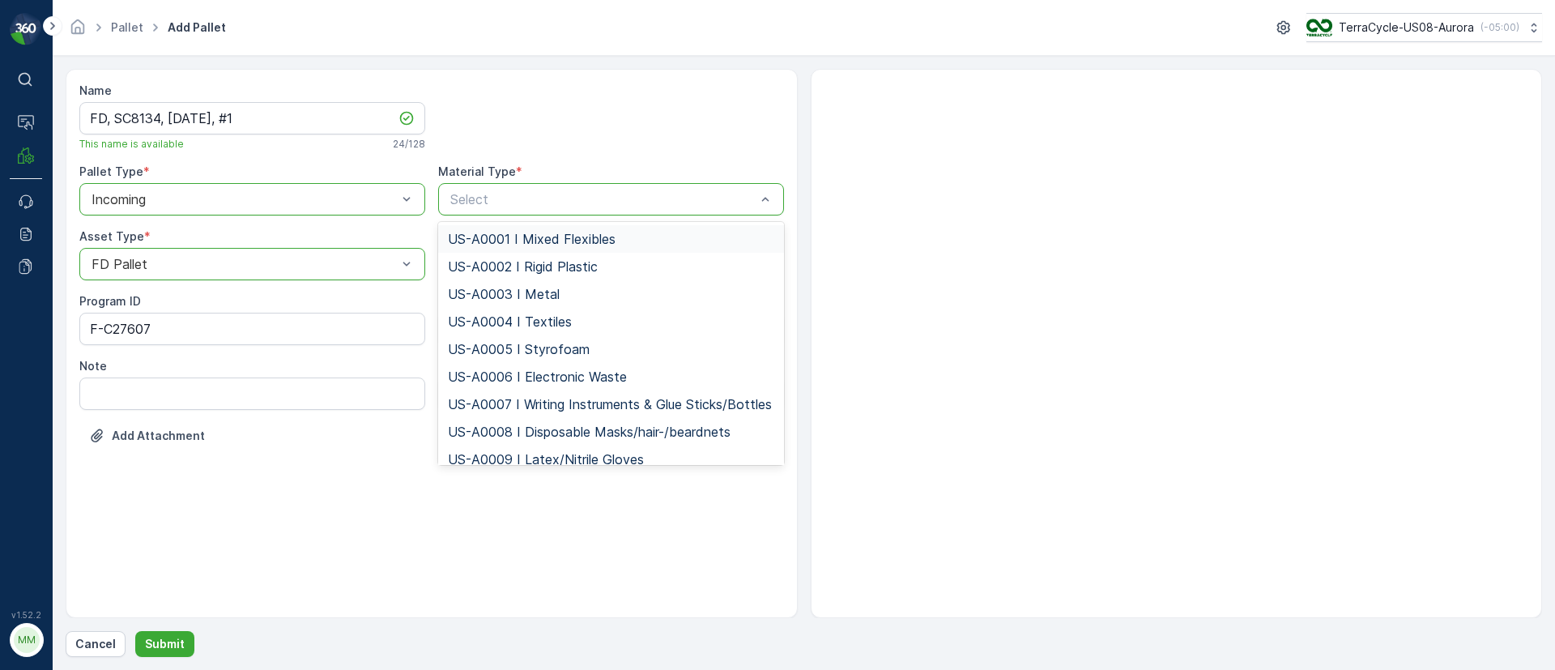
paste input "US-PI0433 I C27607 Gloves & Masks"
type input "US-PI0433 I C27607 Gloves & Masks"
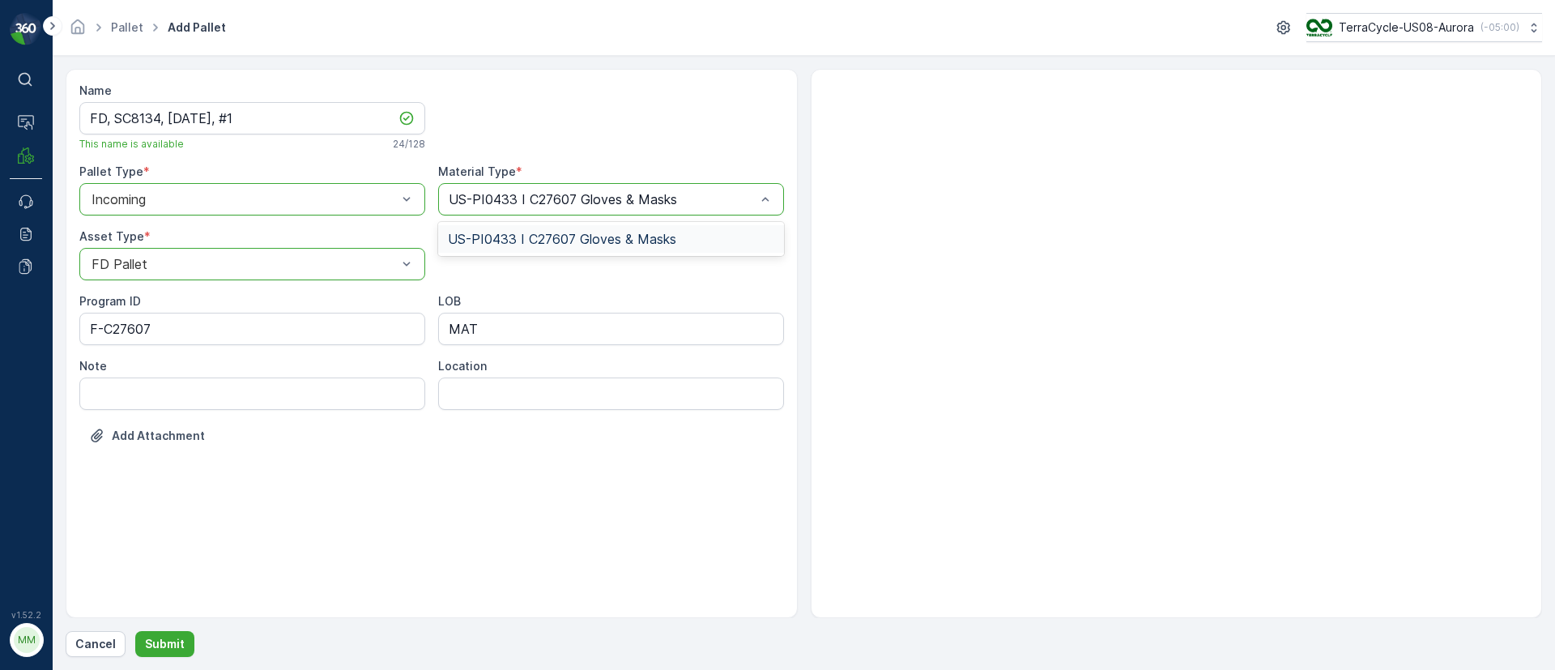
click at [561, 249] on div "US-PI0433 I C27607 Gloves & Masks" at bounding box center [611, 239] width 346 height 28
click at [156, 644] on p "Submit" at bounding box center [165, 644] width 40 height 16
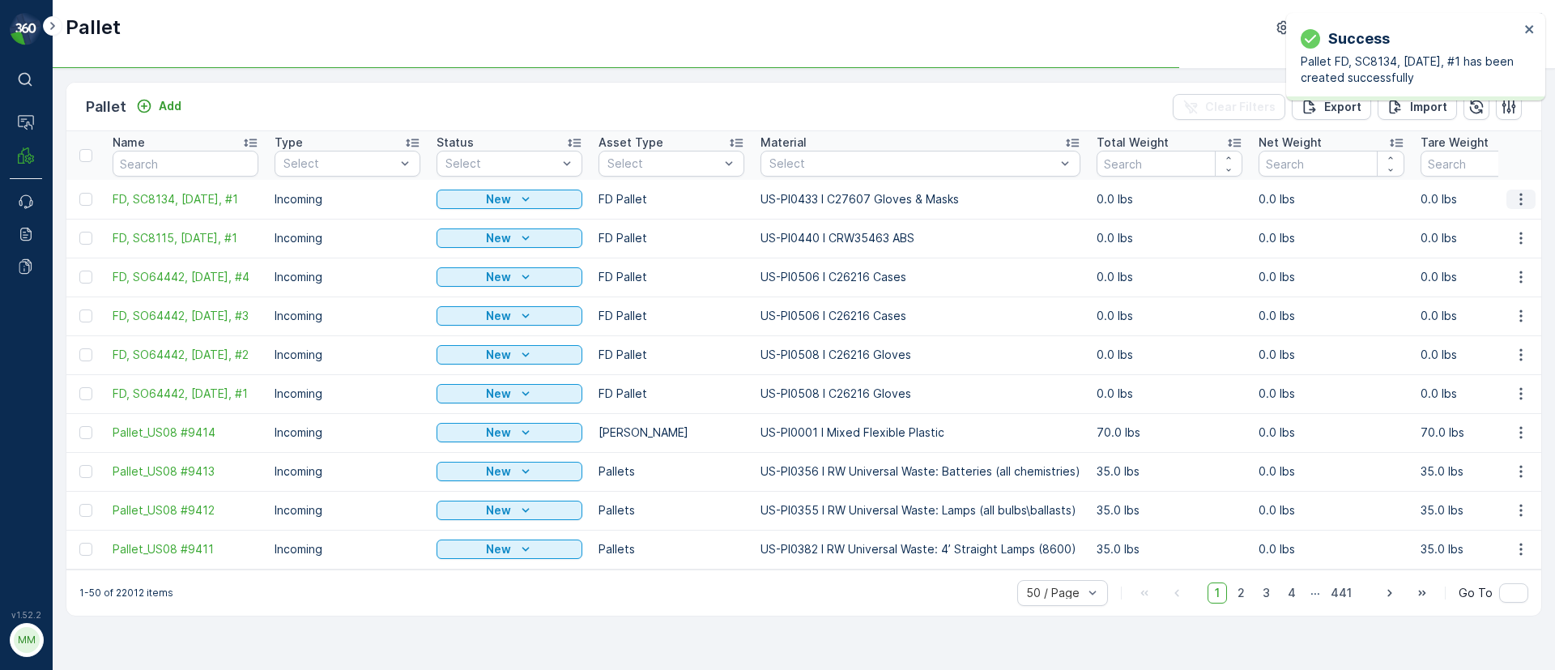
click at [1519, 199] on icon "button" at bounding box center [1520, 199] width 16 height 16
click at [1508, 266] on td at bounding box center [1520, 276] width 44 height 39
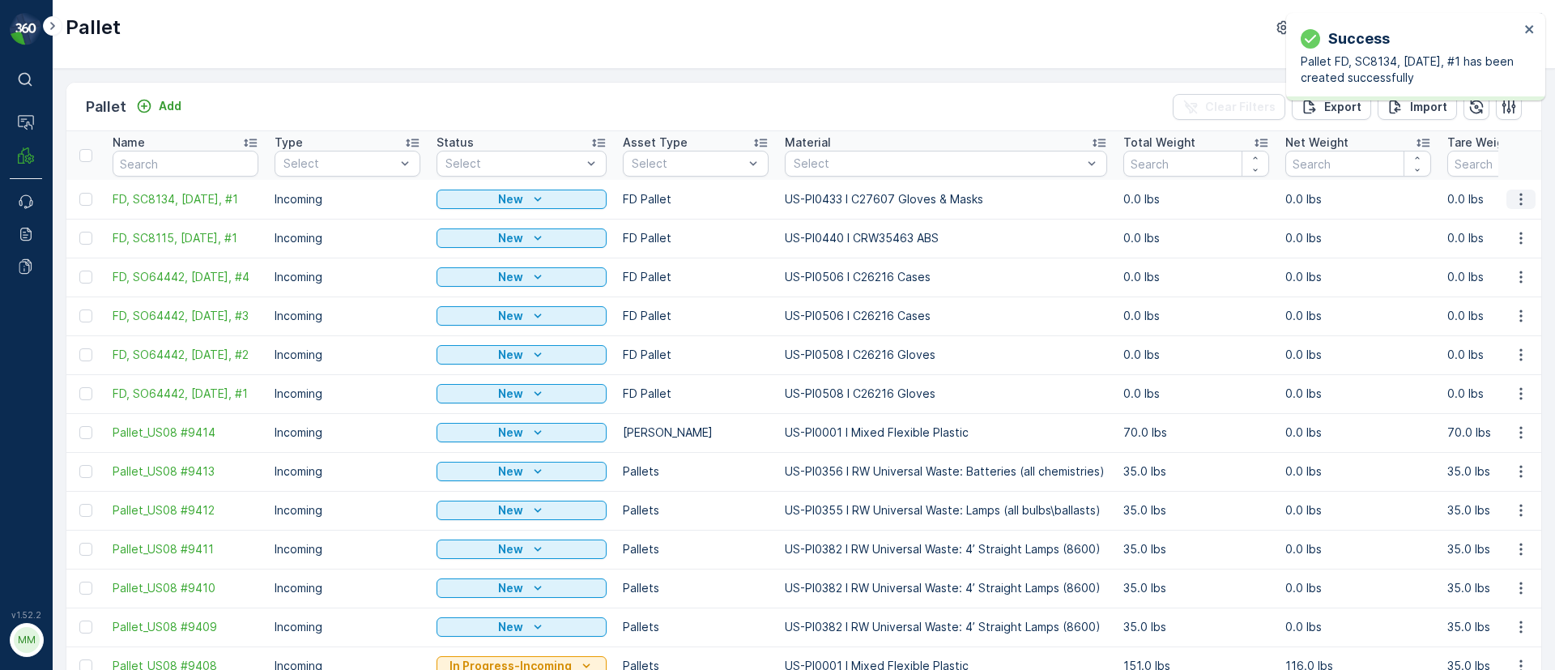
click at [1519, 199] on icon "button" at bounding box center [1520, 199] width 2 height 12
click at [1451, 272] on div "Duplicate Pallet" at bounding box center [1501, 268] width 107 height 23
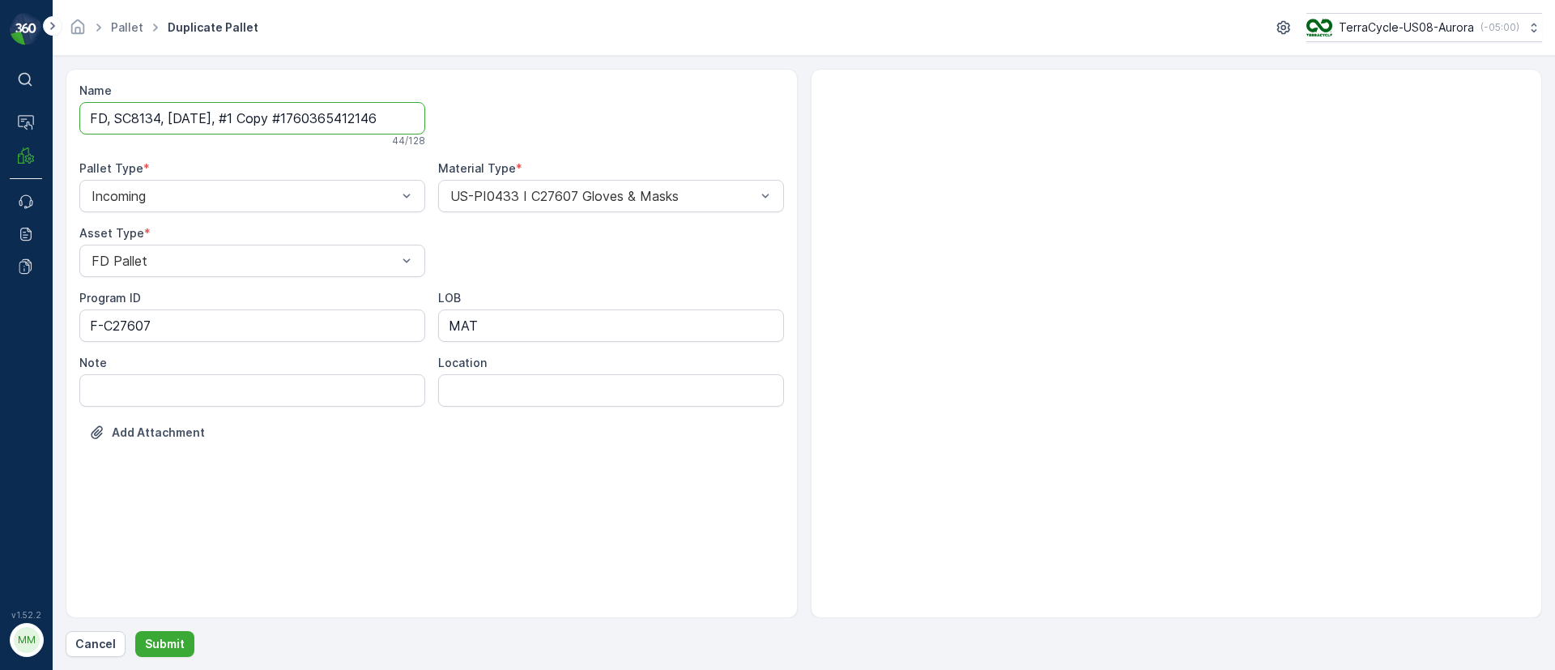
drag, startPoint x: 235, startPoint y: 113, endPoint x: 660, endPoint y: 133, distance: 425.6
click at [660, 133] on div "Name FD, SC8134, 10/14/25, #1 Copy #1760365412146 44 / 128 Pallet Type * Incomi…" at bounding box center [431, 274] width 704 height 382
type input "FD, SC8134, 10/14/25, #2"
click at [188, 639] on button "Submit" at bounding box center [164, 644] width 59 height 26
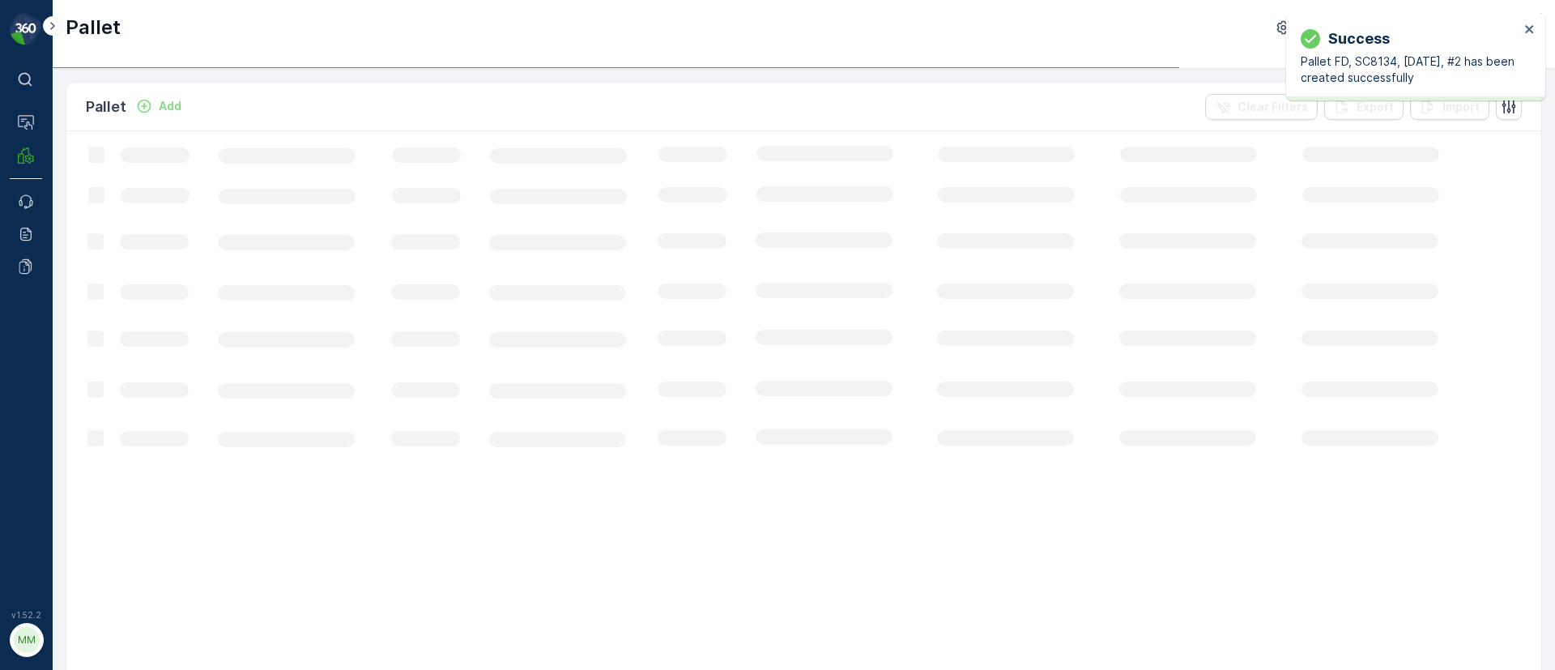
click at [1535, 29] on div "Success Pallet FD, SC8134, 10/14/25, #2 has been created successfully" at bounding box center [1415, 56] width 259 height 87
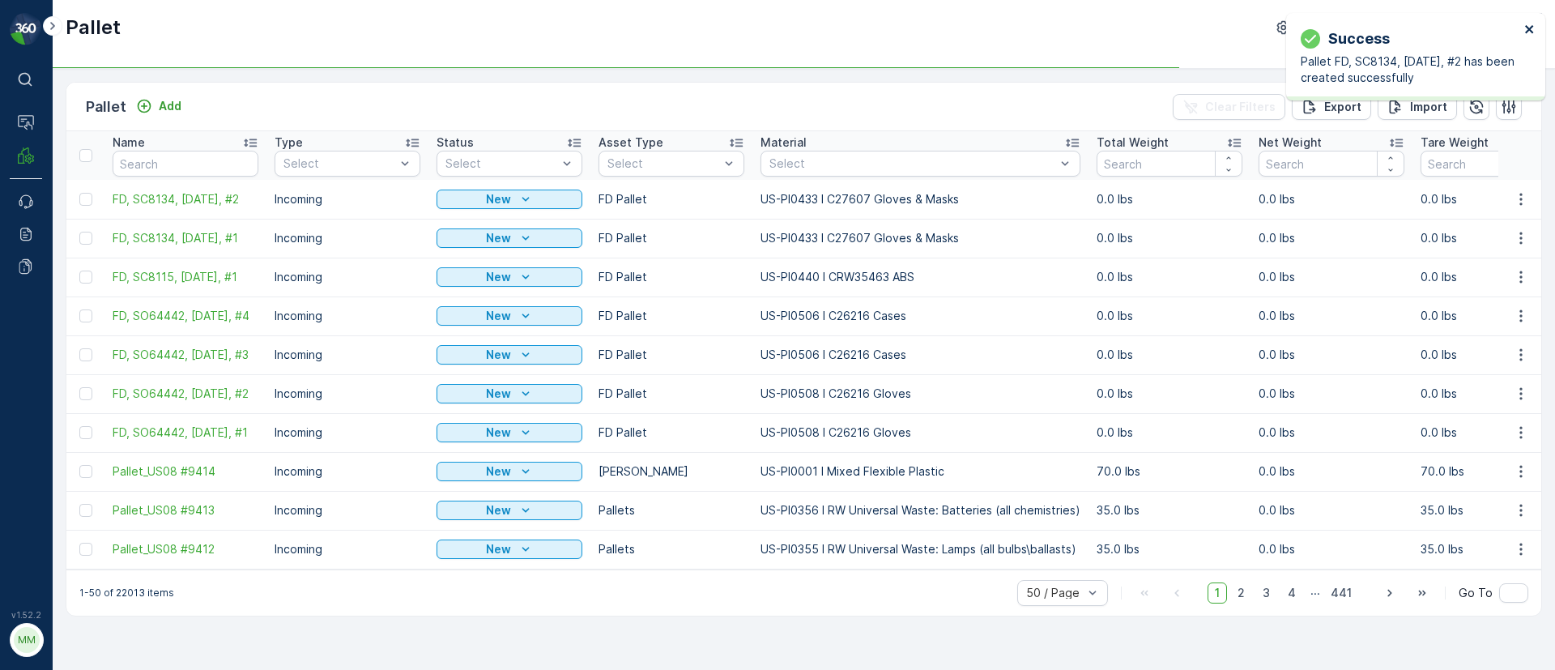
click at [1525, 23] on icon "close" at bounding box center [1529, 29] width 11 height 13
click at [1521, 192] on icon "button" at bounding box center [1520, 199] width 16 height 16
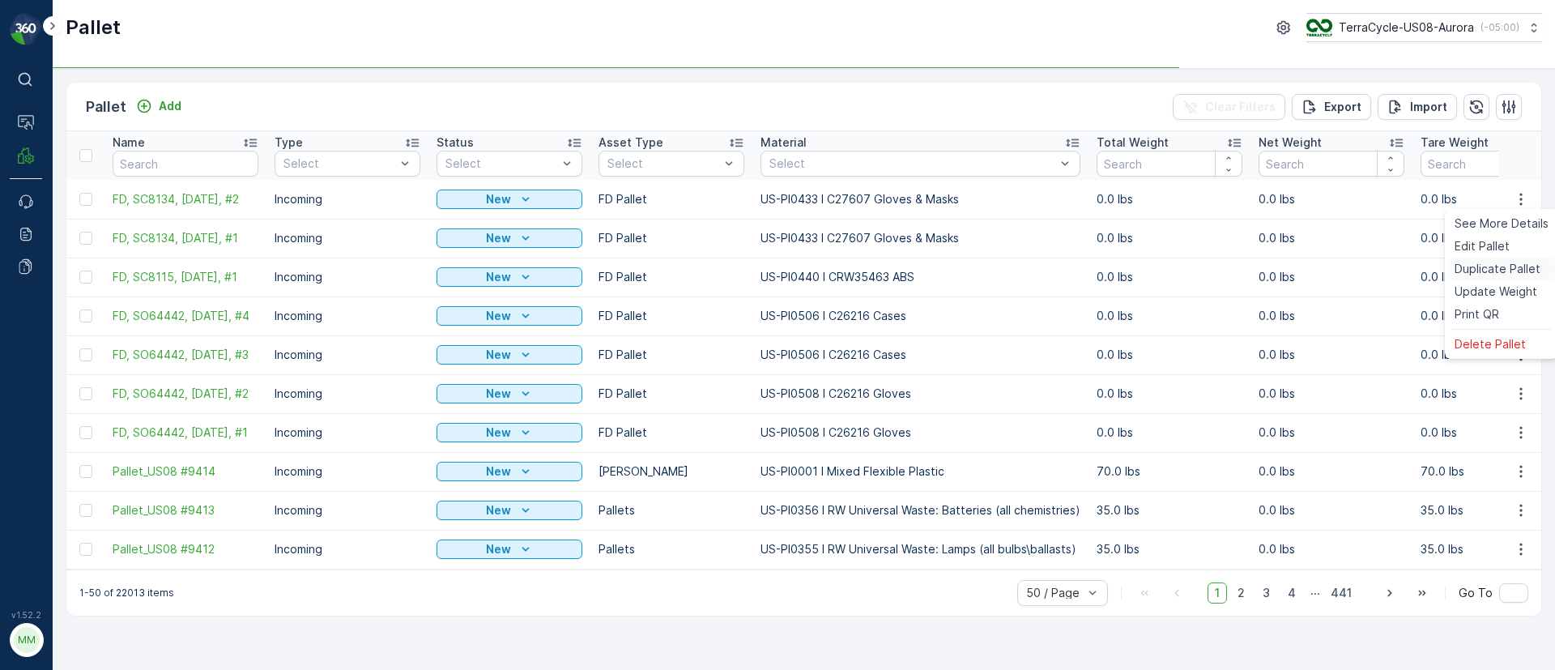
click at [1478, 261] on span "Duplicate Pallet" at bounding box center [1497, 269] width 86 height 16
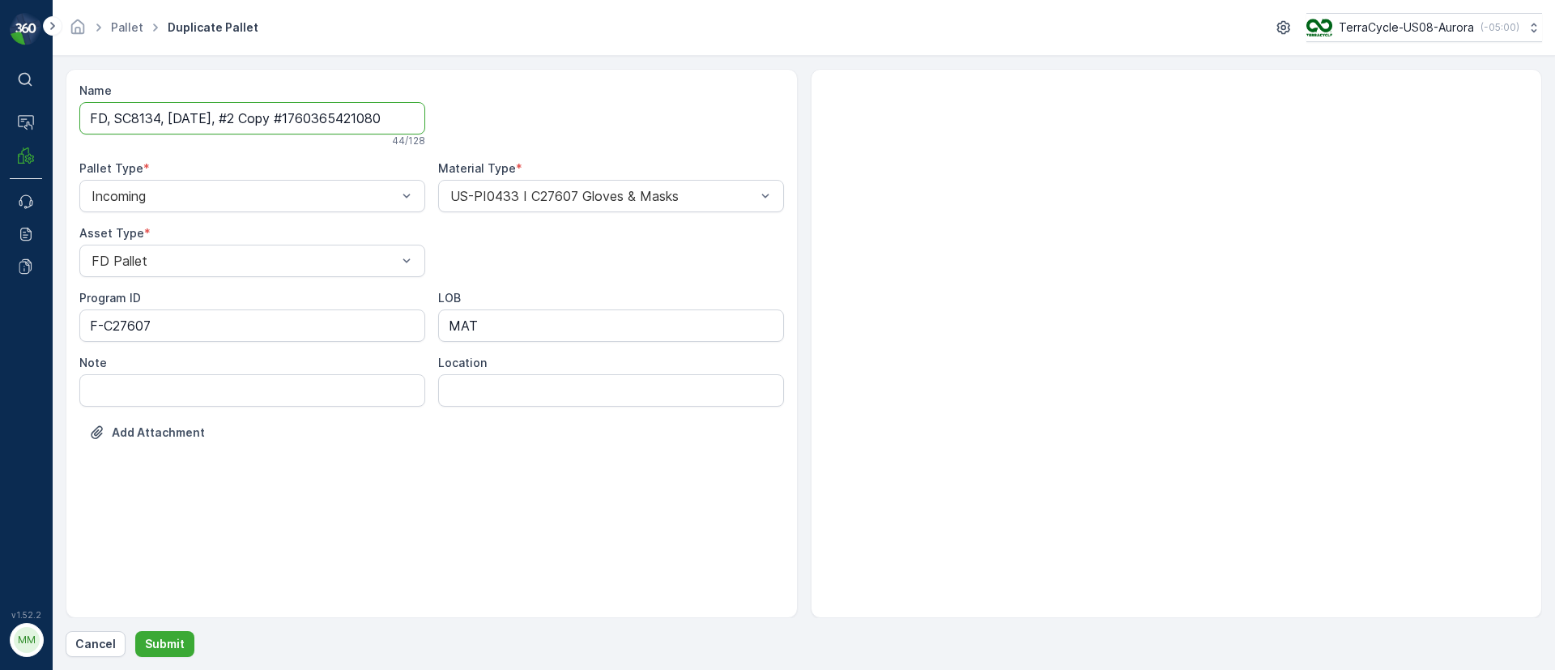
drag, startPoint x: 236, startPoint y: 119, endPoint x: 938, endPoint y: 146, distance: 702.5
click at [938, 146] on div "Name FD, SC8134, 10/14/25, #2 Copy #1760365421080 44 / 128 Pallet Type * Incomi…" at bounding box center [804, 343] width 1476 height 549
type input "FD, SC8134, 10/14/25, #3"
click at [177, 640] on p "Submit" at bounding box center [165, 644] width 40 height 16
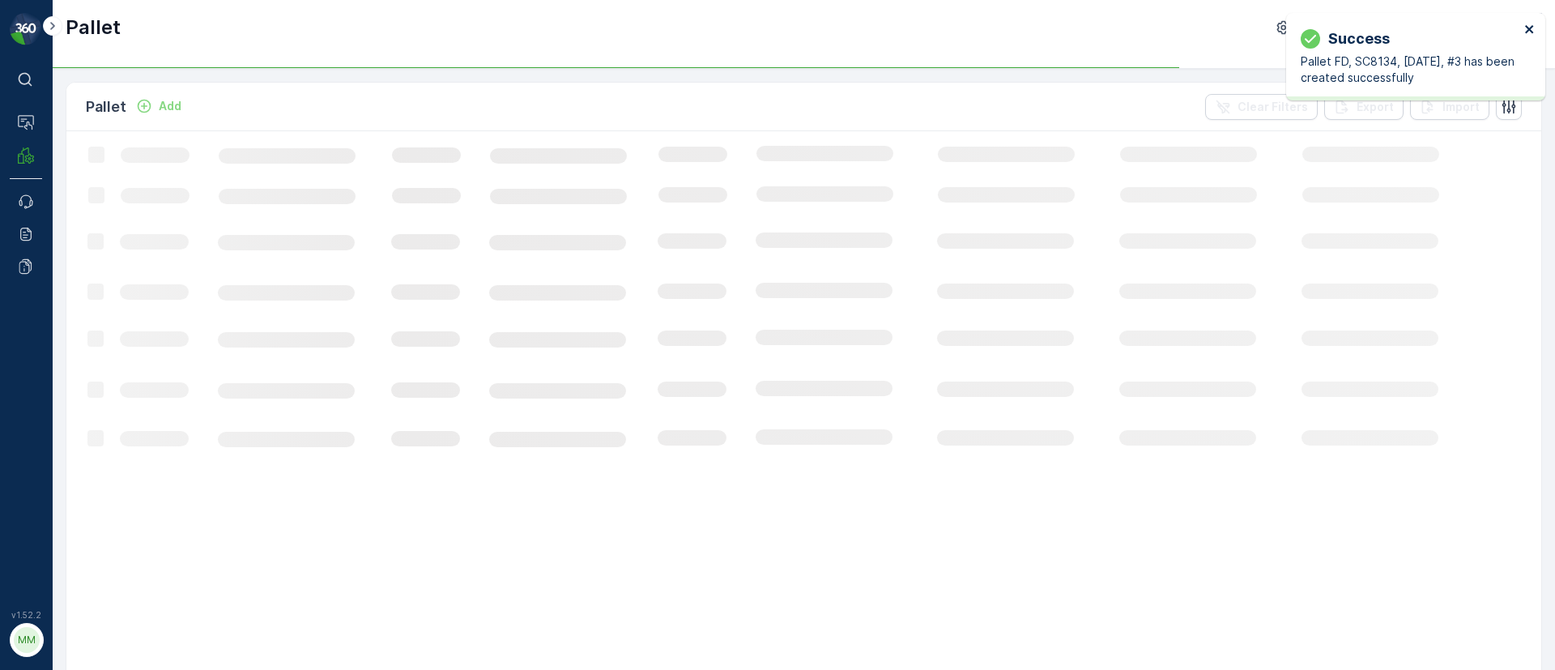
drag, startPoint x: 1529, startPoint y: 36, endPoint x: 1505, endPoint y: 65, distance: 37.9
click at [1529, 36] on button "close" at bounding box center [1529, 30] width 11 height 15
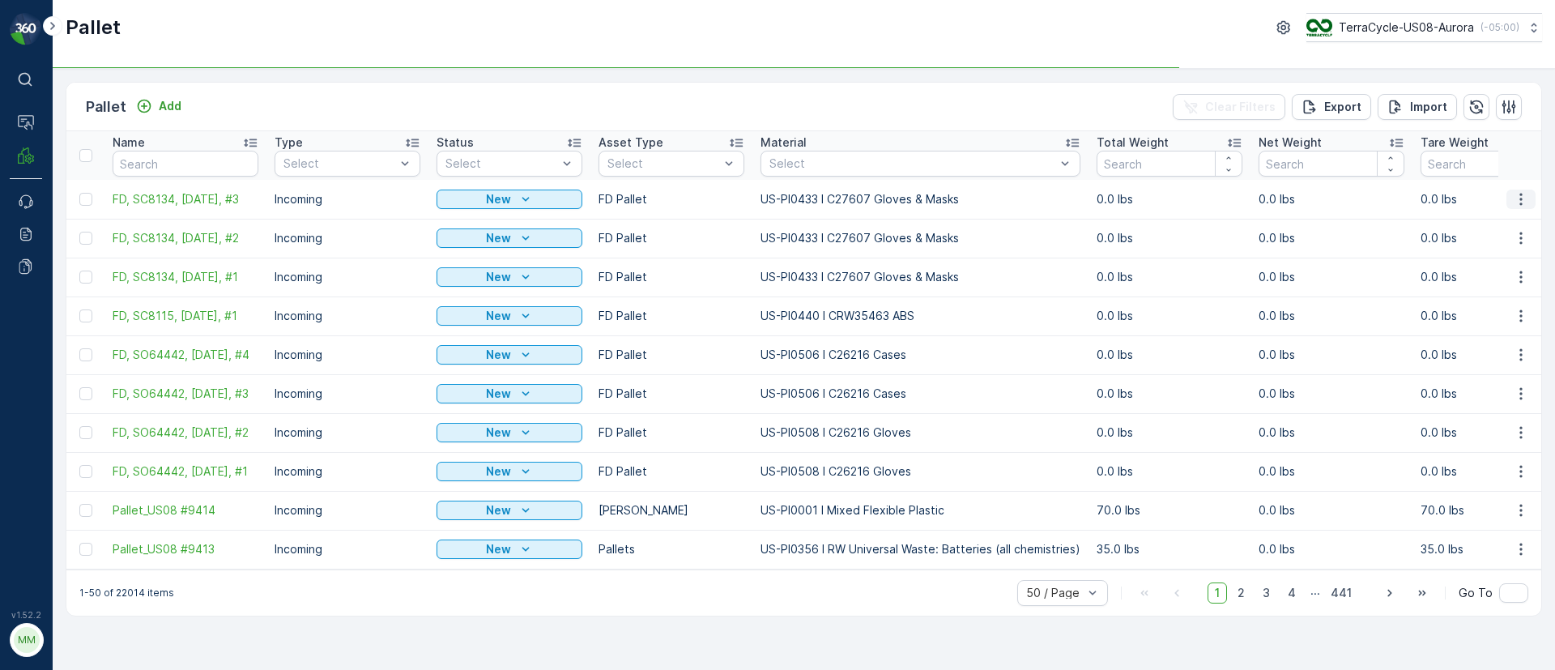
click at [1518, 191] on icon "button" at bounding box center [1520, 199] width 16 height 16
click at [1474, 264] on span "Duplicate Pallet" at bounding box center [1497, 269] width 86 height 16
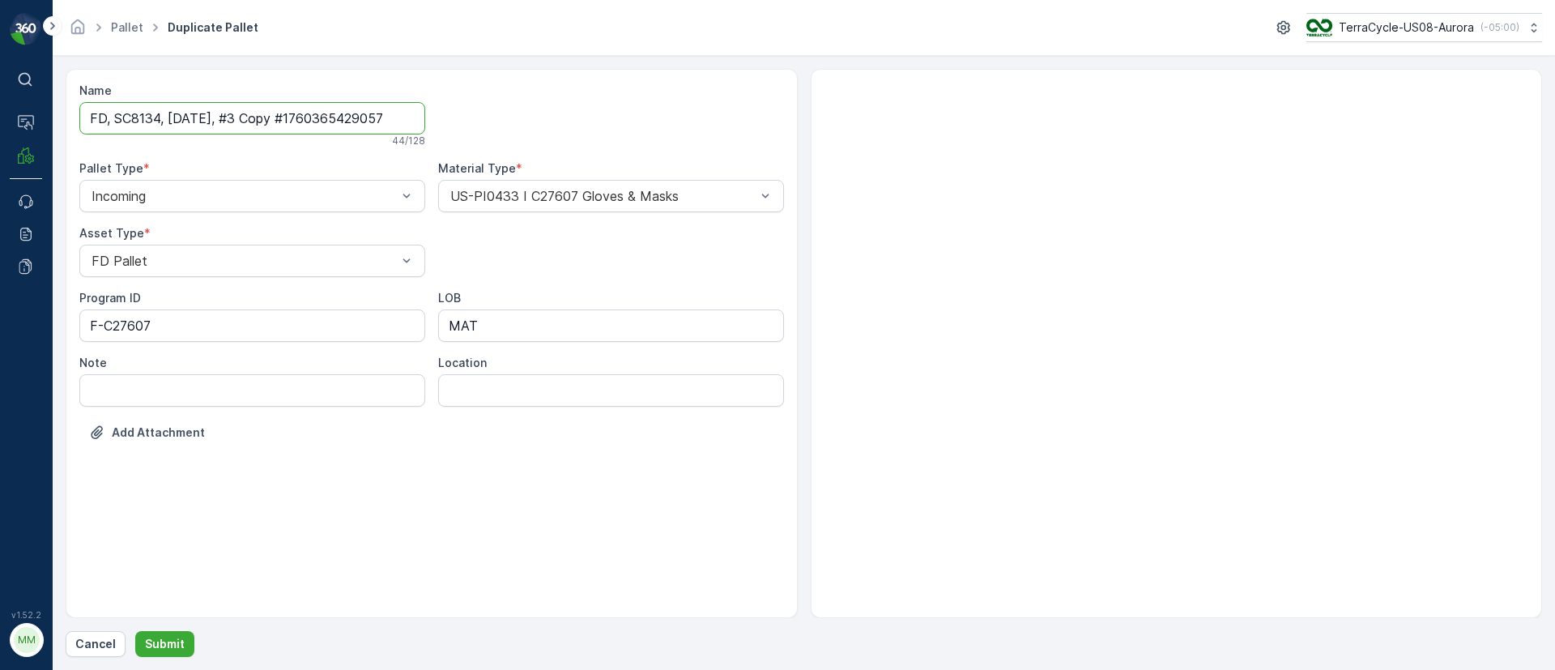
drag, startPoint x: 238, startPoint y: 117, endPoint x: 903, endPoint y: 137, distance: 665.0
click at [903, 137] on div "Name FD, SC8134, 10/14/25, #3 Copy #1760365429057 44 / 128 Pallet Type * Incomi…" at bounding box center [804, 343] width 1476 height 549
type input "FD, SC8134, 10/14/25, #4"
click at [174, 645] on p "Submit" at bounding box center [165, 644] width 40 height 16
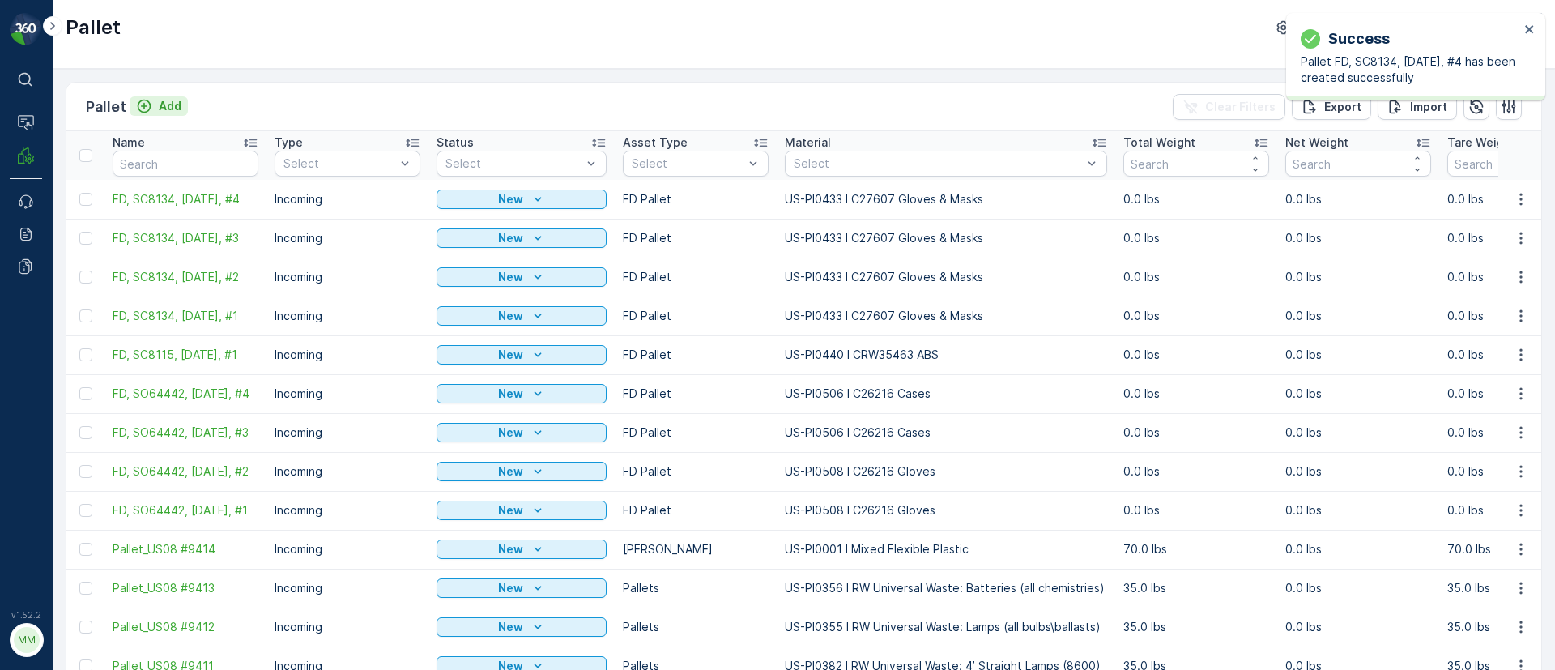
click at [172, 110] on p "Add" at bounding box center [170, 106] width 23 height 16
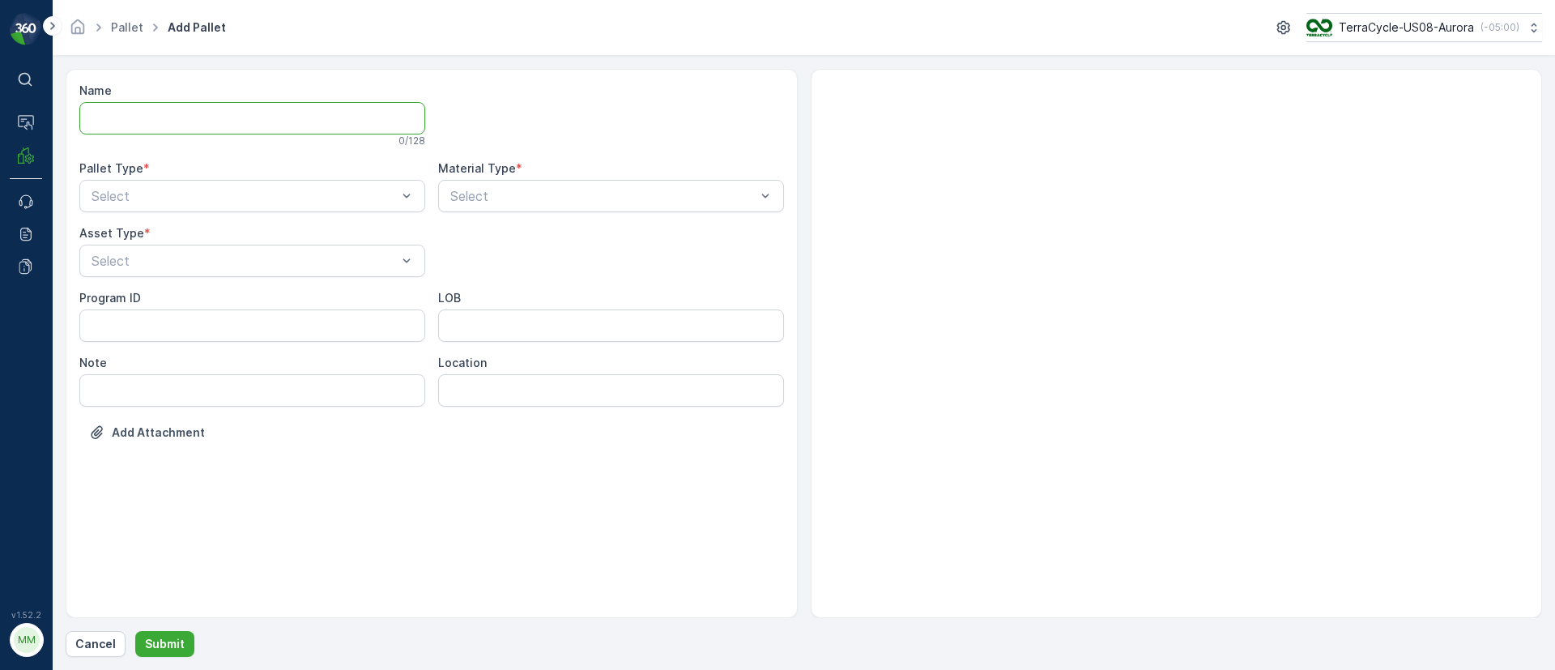
click at [243, 124] on input "Name" at bounding box center [252, 118] width 346 height 32
paste input "SC8187"
type input "FD, SC8187, 10/24/25, #1"
click at [177, 236] on div "Incoming" at bounding box center [252, 239] width 326 height 15
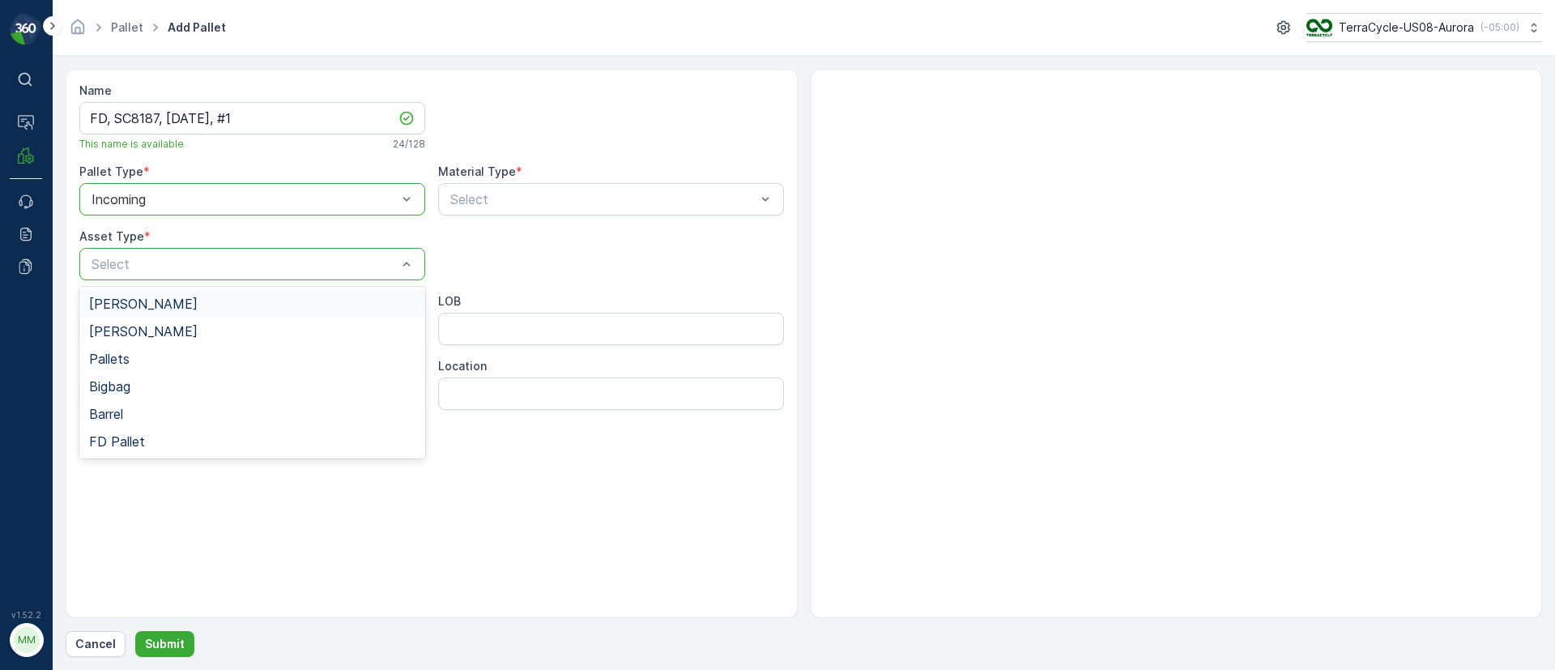
click at [171, 279] on div "Select" at bounding box center [252, 264] width 346 height 32
click at [151, 442] on div "FD Pallet" at bounding box center [252, 441] width 326 height 15
click at [516, 168] on span "*" at bounding box center [519, 172] width 6 height 16
click at [536, 183] on div "Select" at bounding box center [611, 199] width 346 height 32
click at [560, 179] on div "Material Type *" at bounding box center [611, 172] width 346 height 16
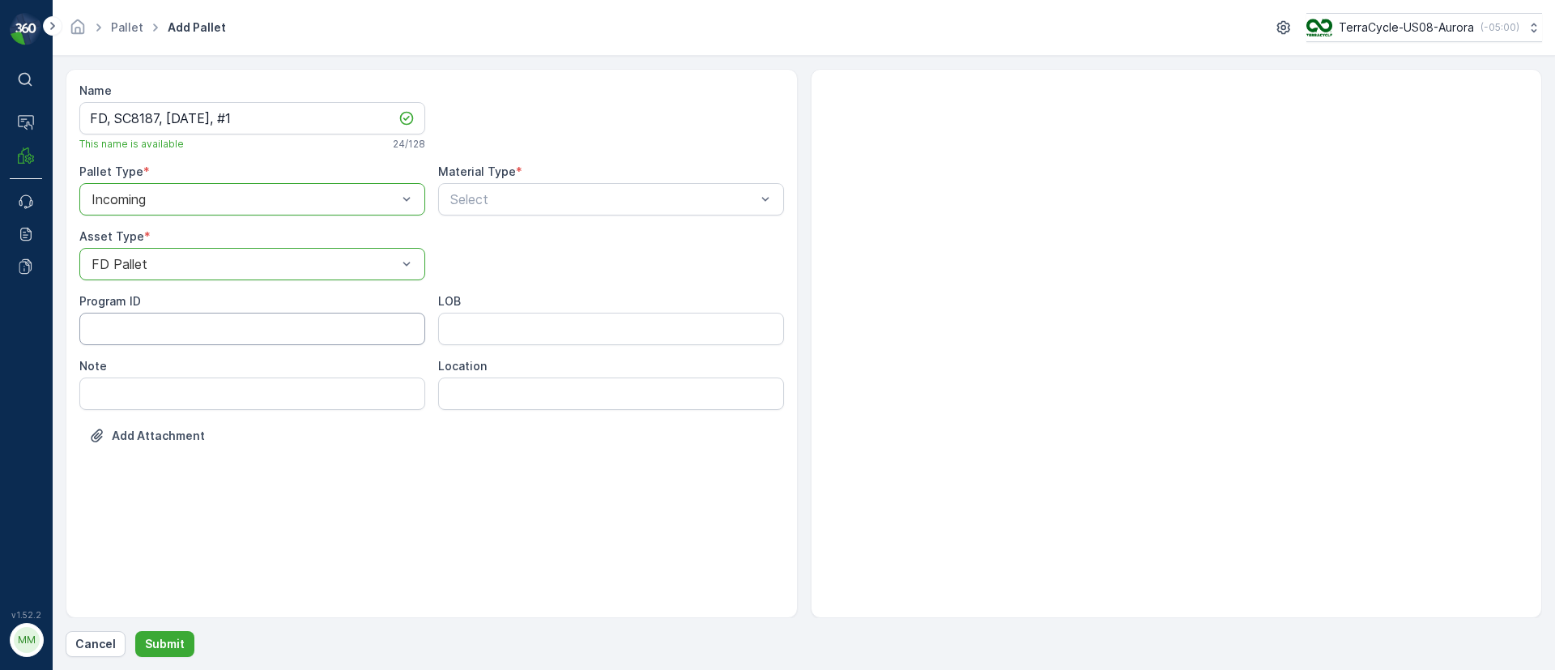
click at [153, 320] on ID "Program ID" at bounding box center [252, 329] width 346 height 32
click at [547, 335] on input "LOB" at bounding box center [611, 329] width 346 height 32
type input "MAT"
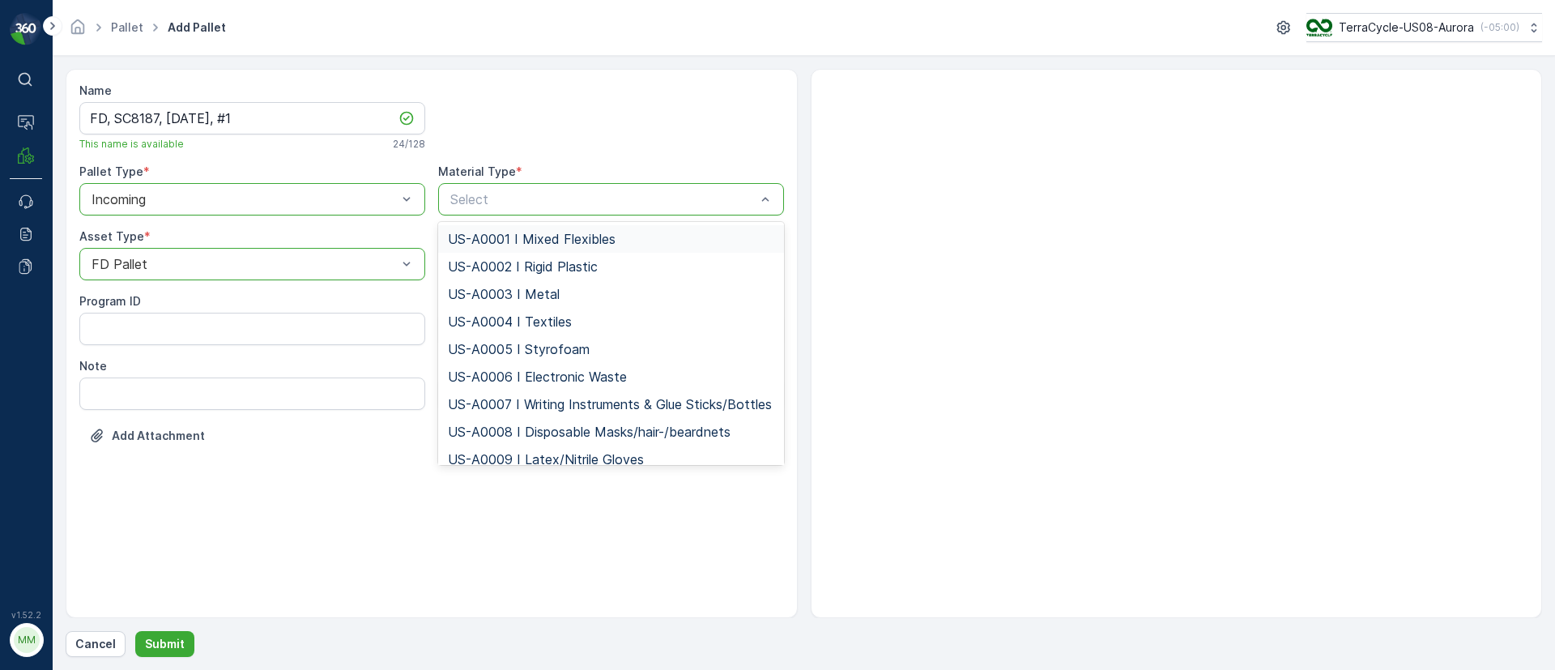
type input "US-PI0473 I FD Nitrile & Latex Gloves"
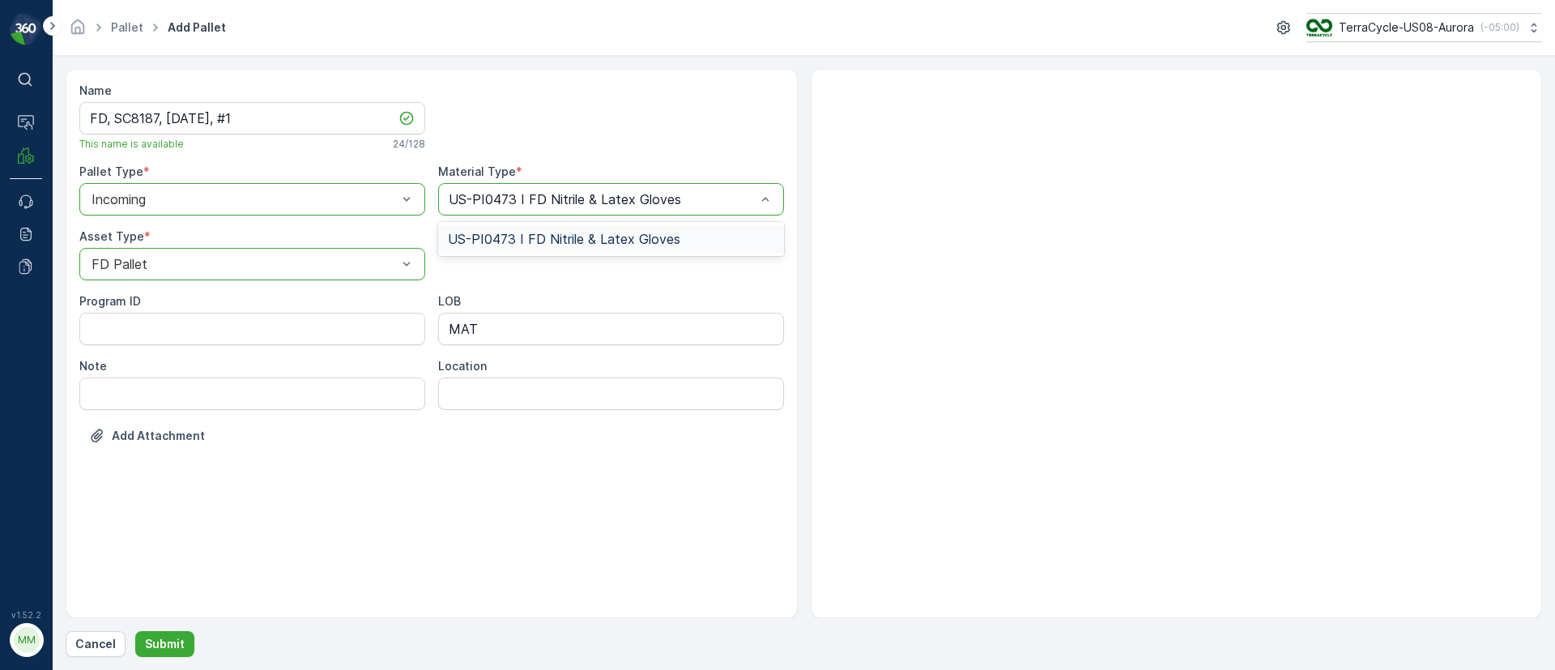
click at [686, 235] on div "US-PI0473 I FD Nitrile & Latex Gloves" at bounding box center [611, 239] width 326 height 15
drag, startPoint x: 153, startPoint y: 318, endPoint x: 152, endPoint y: 333, distance: 14.6
click at [152, 325] on ID "Program ID" at bounding box center [252, 329] width 346 height 32
paste ID "F-C27610"
type ID "F-C27610"
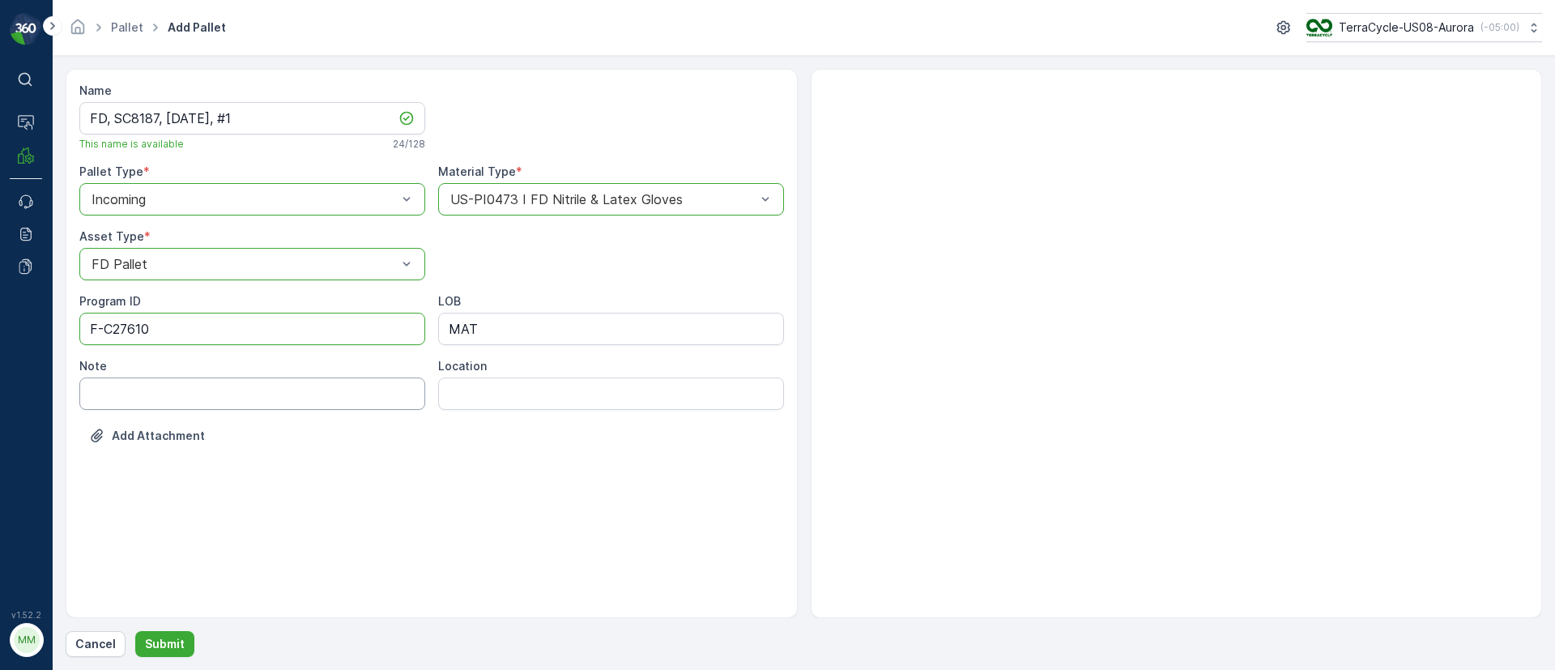
click at [193, 396] on input "Note" at bounding box center [252, 393] width 346 height 32
click at [188, 580] on div "Name FD, SC8187, 10/24/25, #1 This name is available 24 / 128 Pallet Type * opt…" at bounding box center [432, 343] width 732 height 549
click at [168, 649] on p "Submit" at bounding box center [165, 644] width 40 height 16
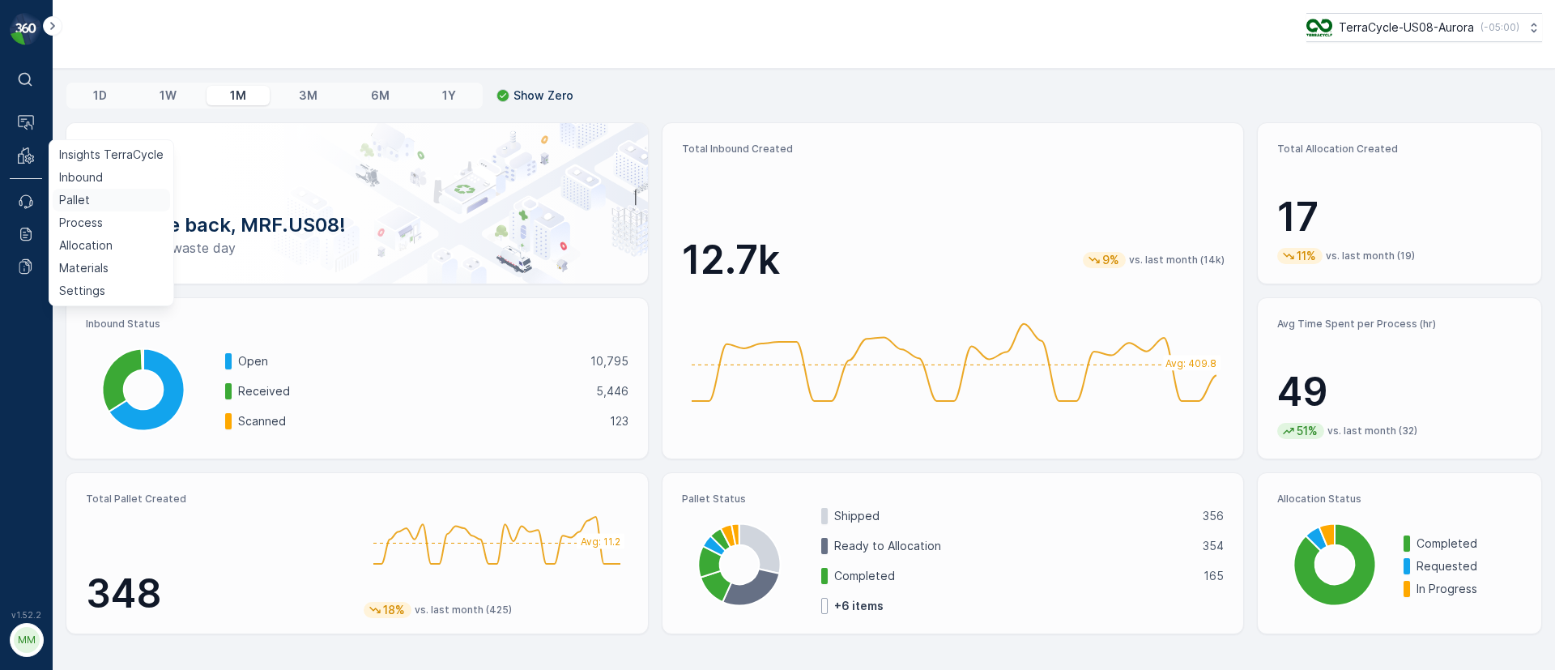
click at [79, 199] on p "Pallet" at bounding box center [74, 200] width 31 height 16
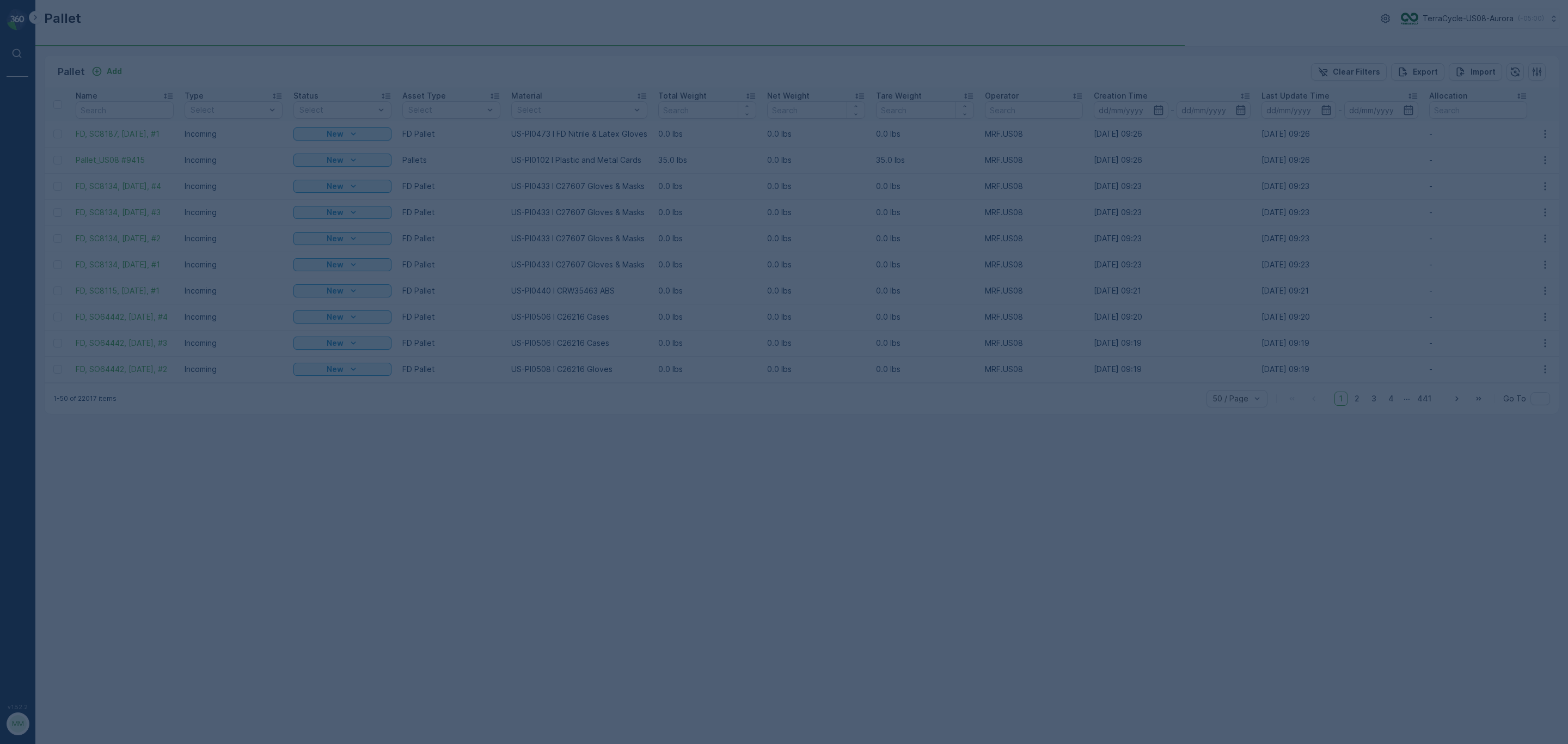
type input "SC8064"
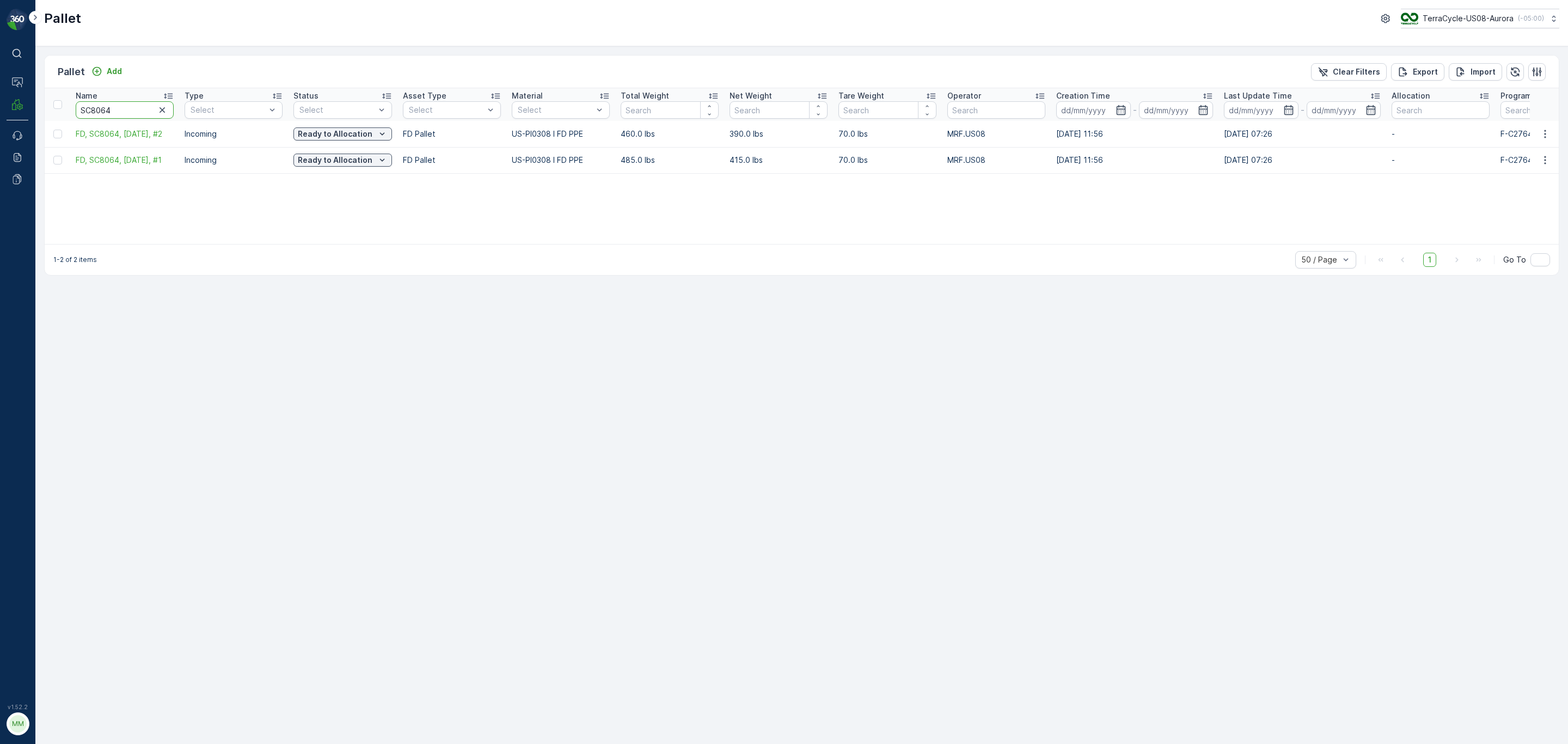
drag, startPoint x: 124, startPoint y: 113, endPoint x: 46, endPoint y: 112, distance: 78.0
click at [46, 112] on tr "Name SC8064 Type Select Status Select Asset Type Select Material Select Total W…" at bounding box center [1002, 104] width 1915 height 33
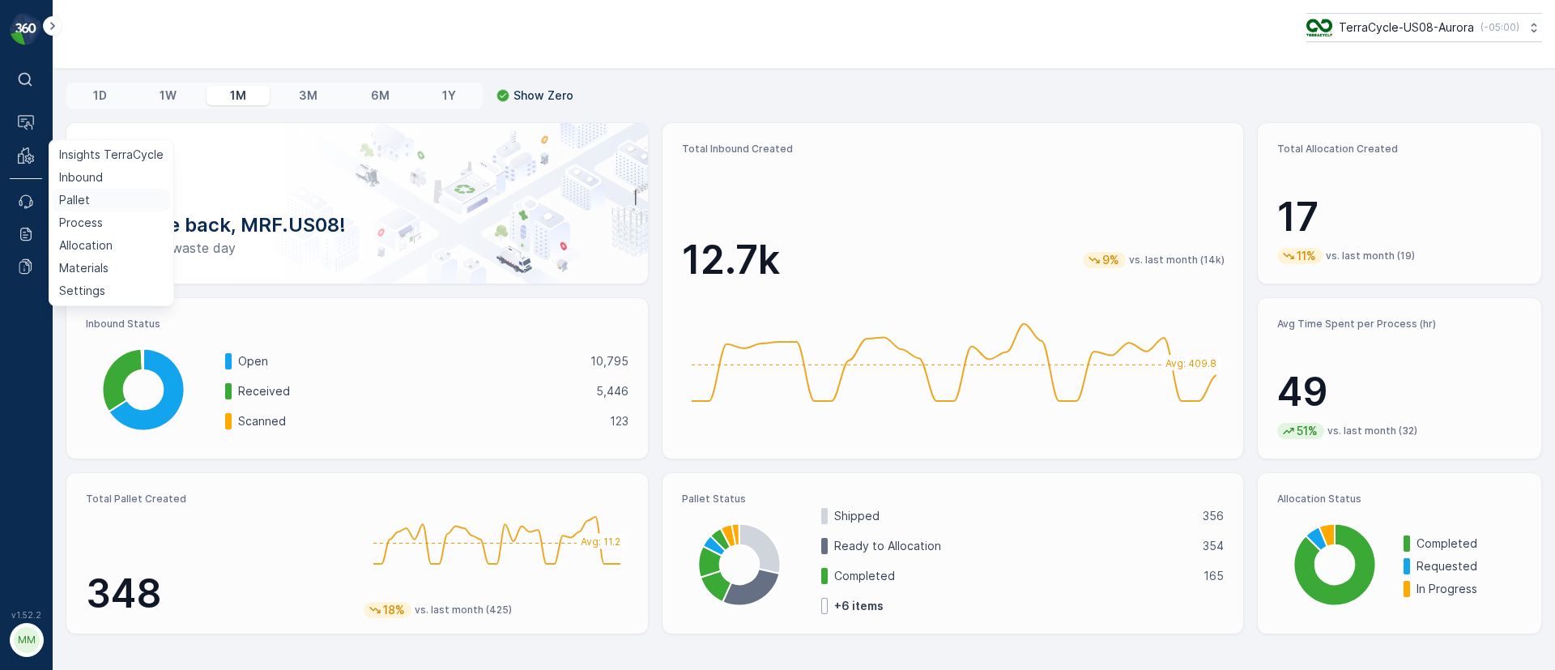
click at [68, 195] on p "Pallet" at bounding box center [74, 200] width 31 height 16
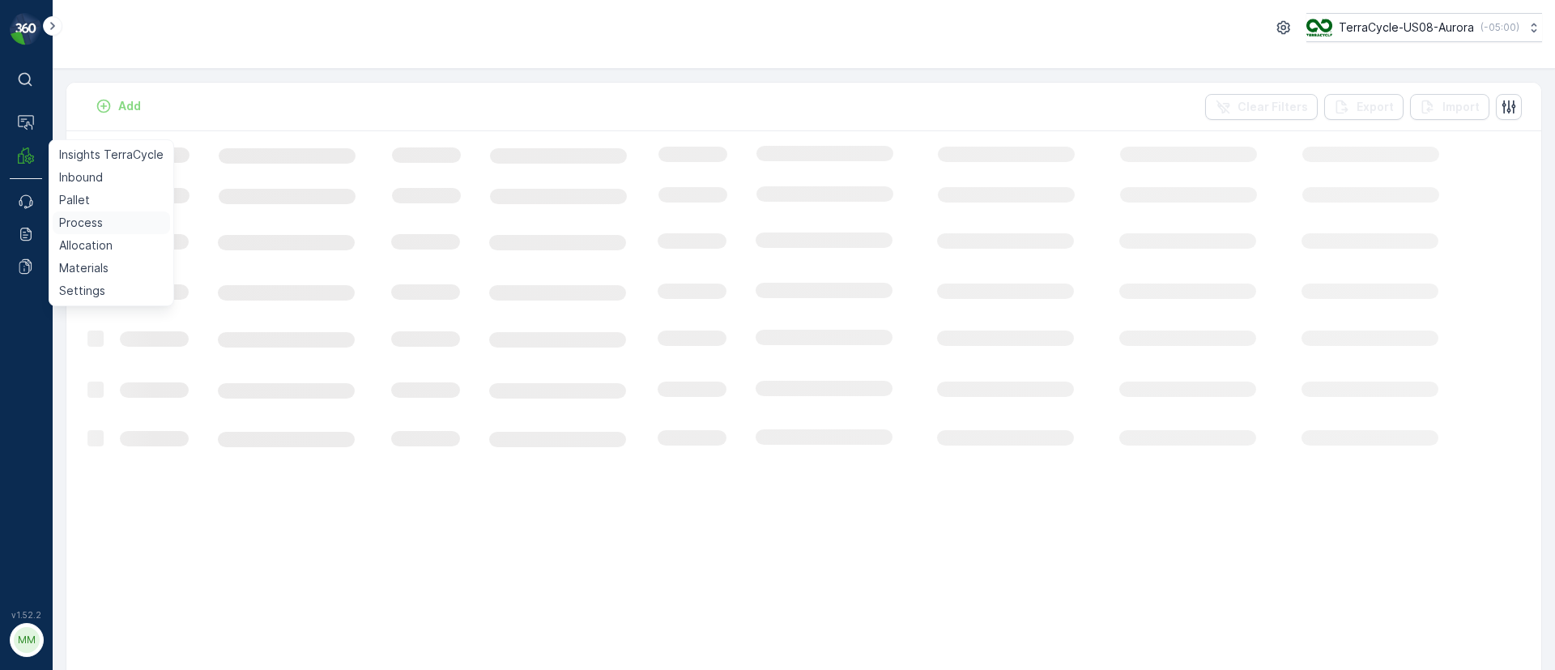
click at [76, 223] on p "Process" at bounding box center [81, 223] width 44 height 16
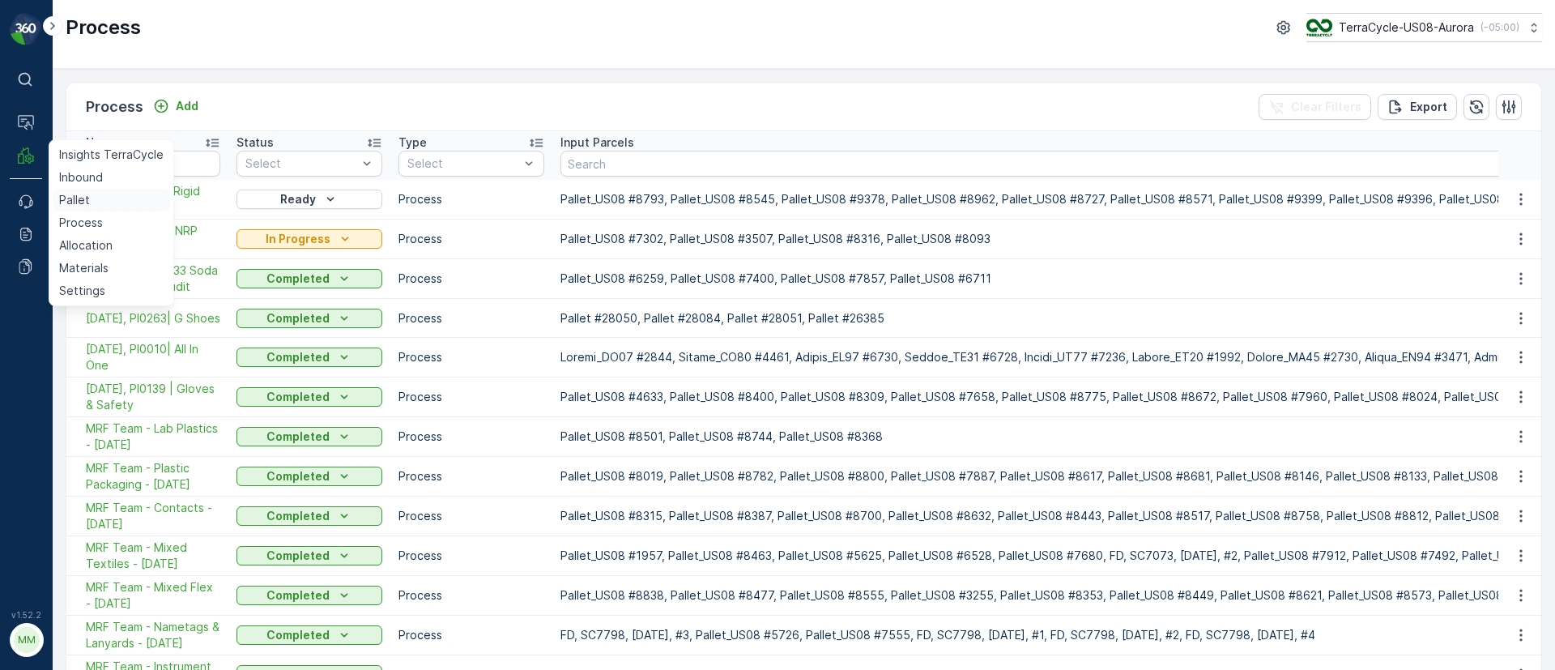
click at [86, 196] on p "Pallet" at bounding box center [74, 200] width 31 height 16
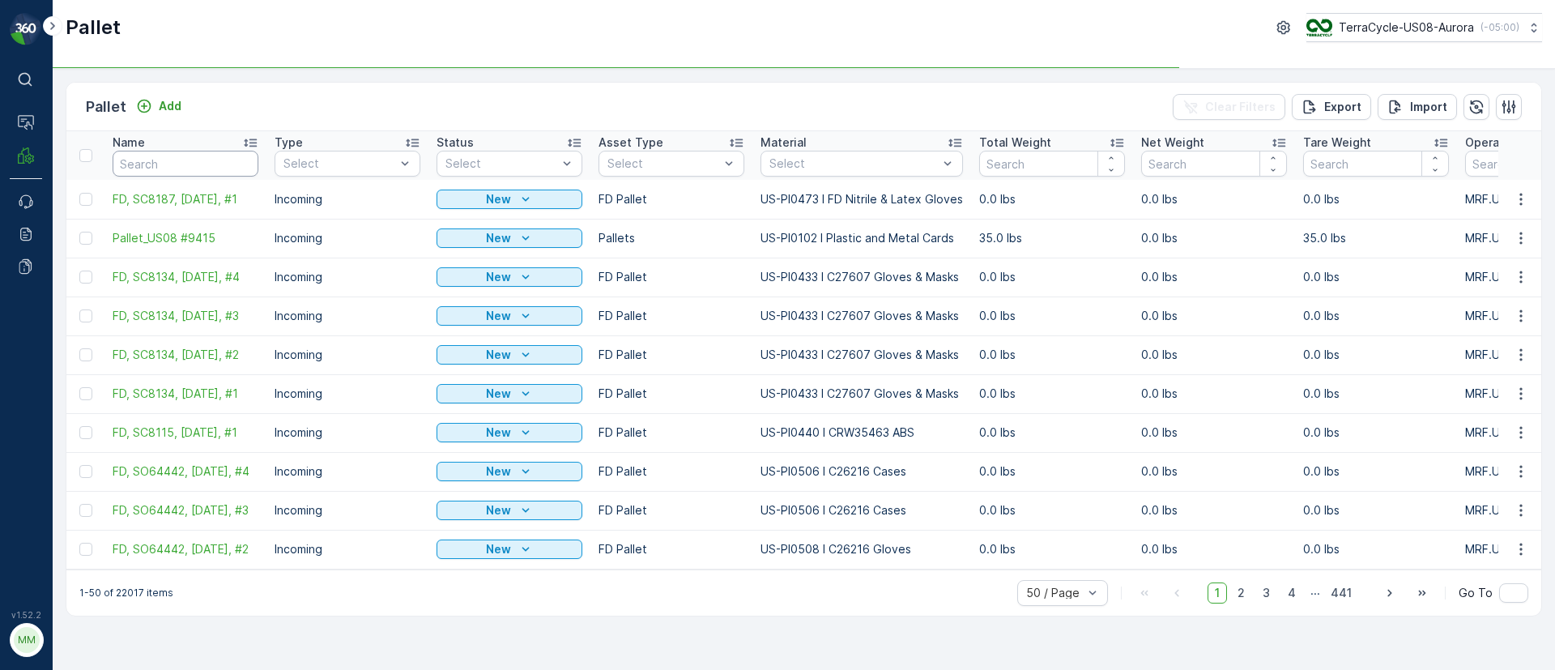
click at [166, 160] on input "text" at bounding box center [186, 164] width 146 height 26
paste input "Pallet_US08 #8160"
type input "Pallet_US08 #8160"
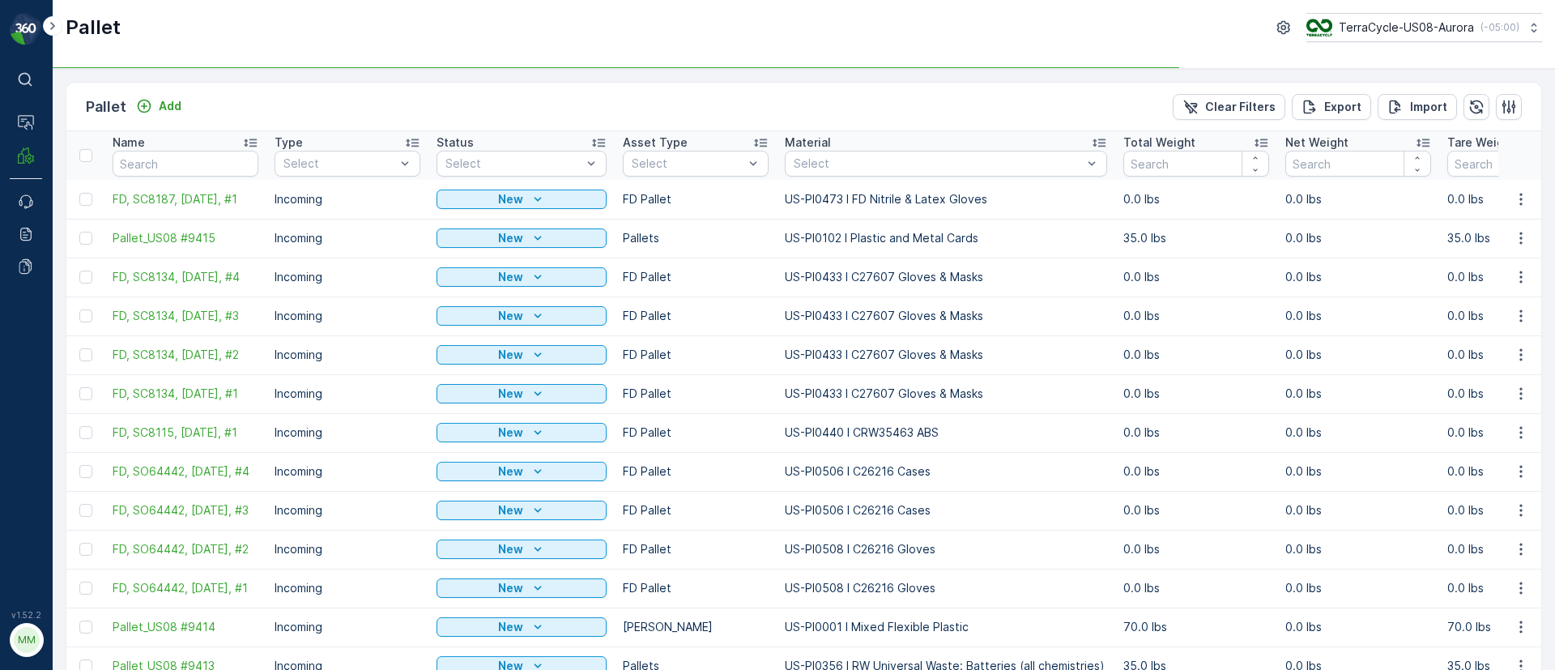
type input "Pallet_US08 #8160"
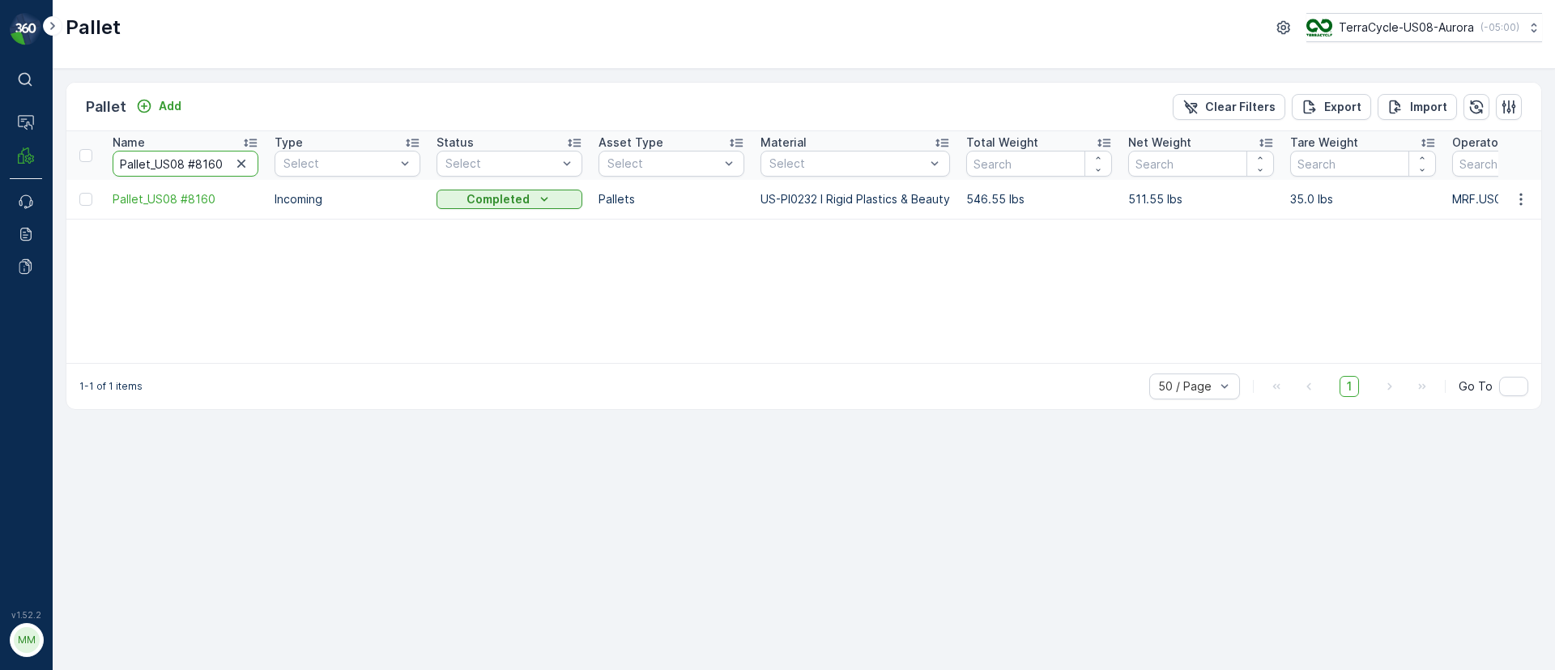
drag, startPoint x: 222, startPoint y: 164, endPoint x: 0, endPoint y: 165, distance: 221.8
click at [0, 165] on div "⌘B Operations MRF Events Reports Documents v 1.52.2 MM MRF.US08 Pallet TerraCyc…" at bounding box center [777, 335] width 1555 height 670
paste input "332"
type input "Pallet_US08 #8332"
drag, startPoint x: 248, startPoint y: 159, endPoint x: 224, endPoint y: 153, distance: 24.2
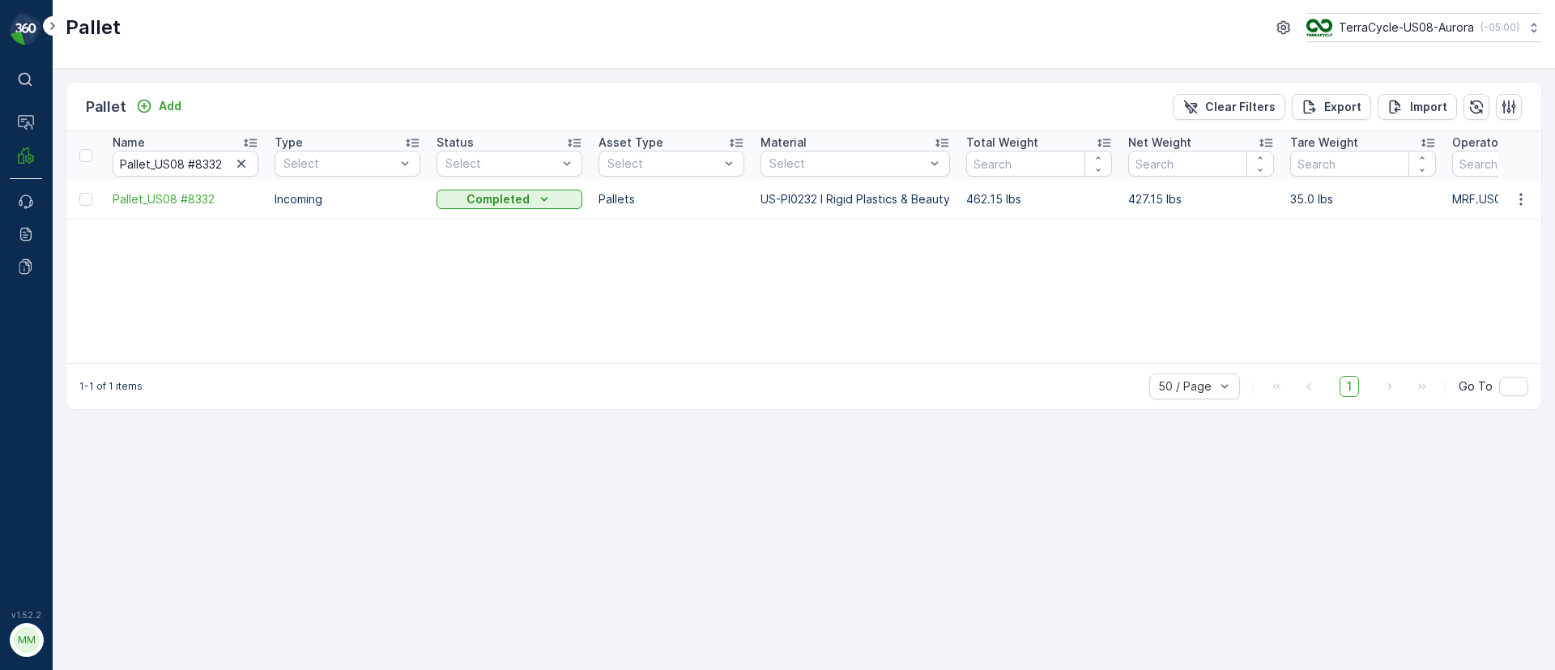
click at [242, 155] on icon "button" at bounding box center [241, 163] width 16 height 16
click at [212, 165] on input "text" at bounding box center [186, 164] width 146 height 26
click at [244, 156] on icon "button" at bounding box center [241, 163] width 16 height 16
click at [194, 160] on input "text" at bounding box center [186, 164] width 146 height 26
paste input "Pallet_US08 #8402"
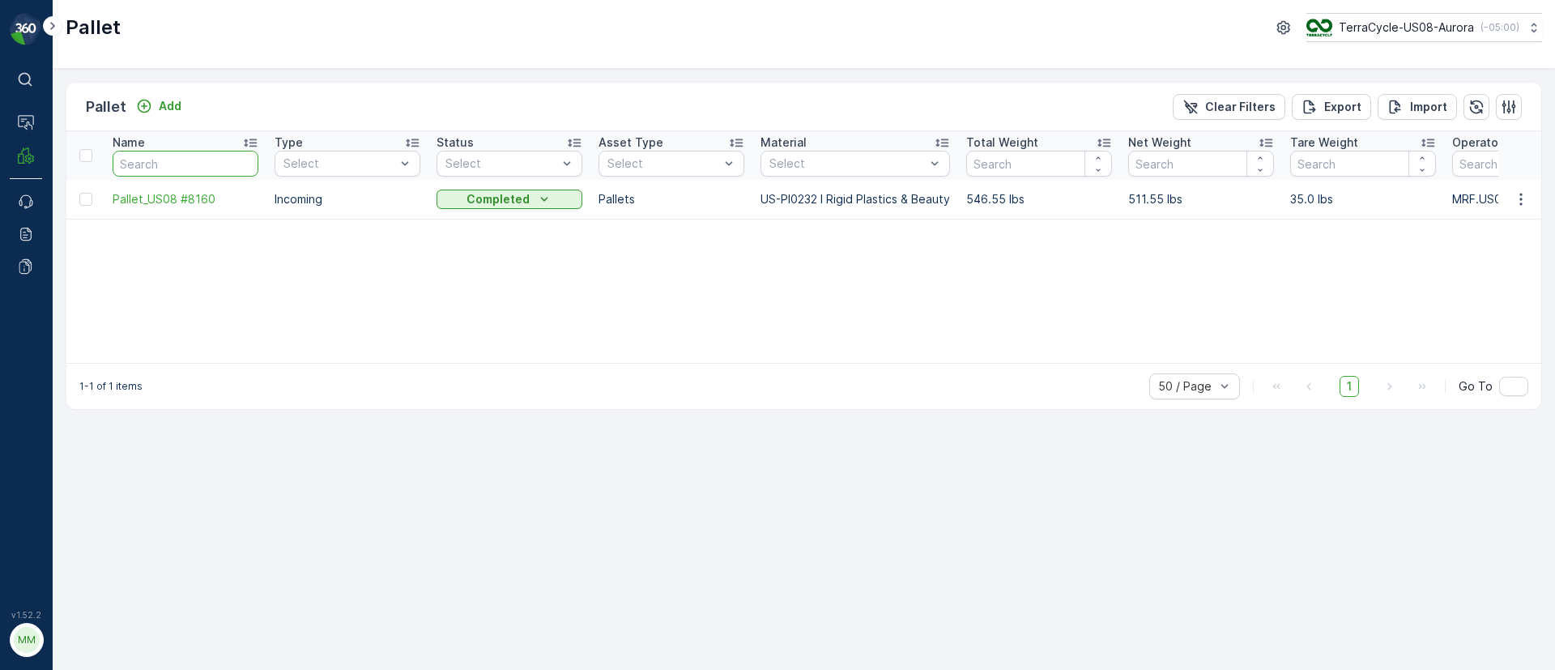
type input "Pallet_US08 #8402"
click at [241, 167] on icon "button" at bounding box center [241, 163] width 16 height 16
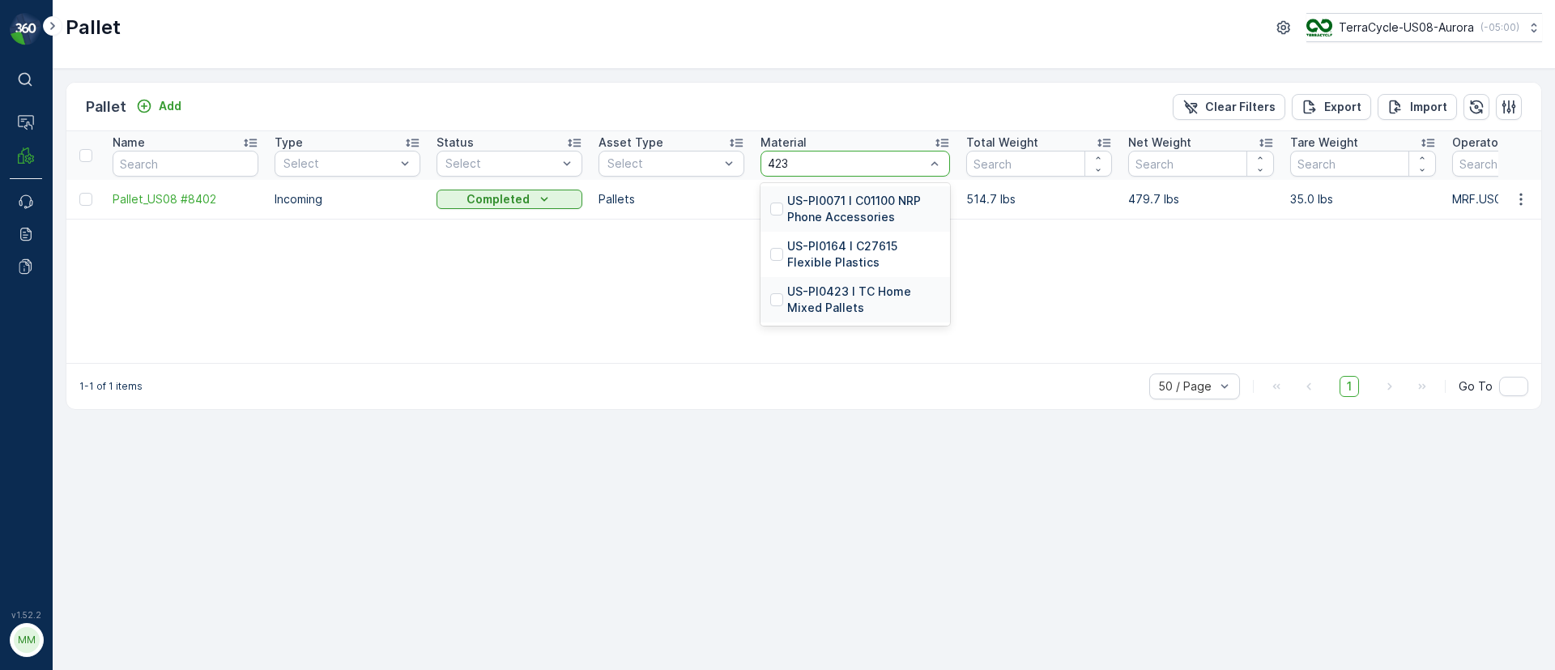
click at [864, 296] on p "US-PI0423 I TC Home Mixed Pallets" at bounding box center [863, 299] width 153 height 32
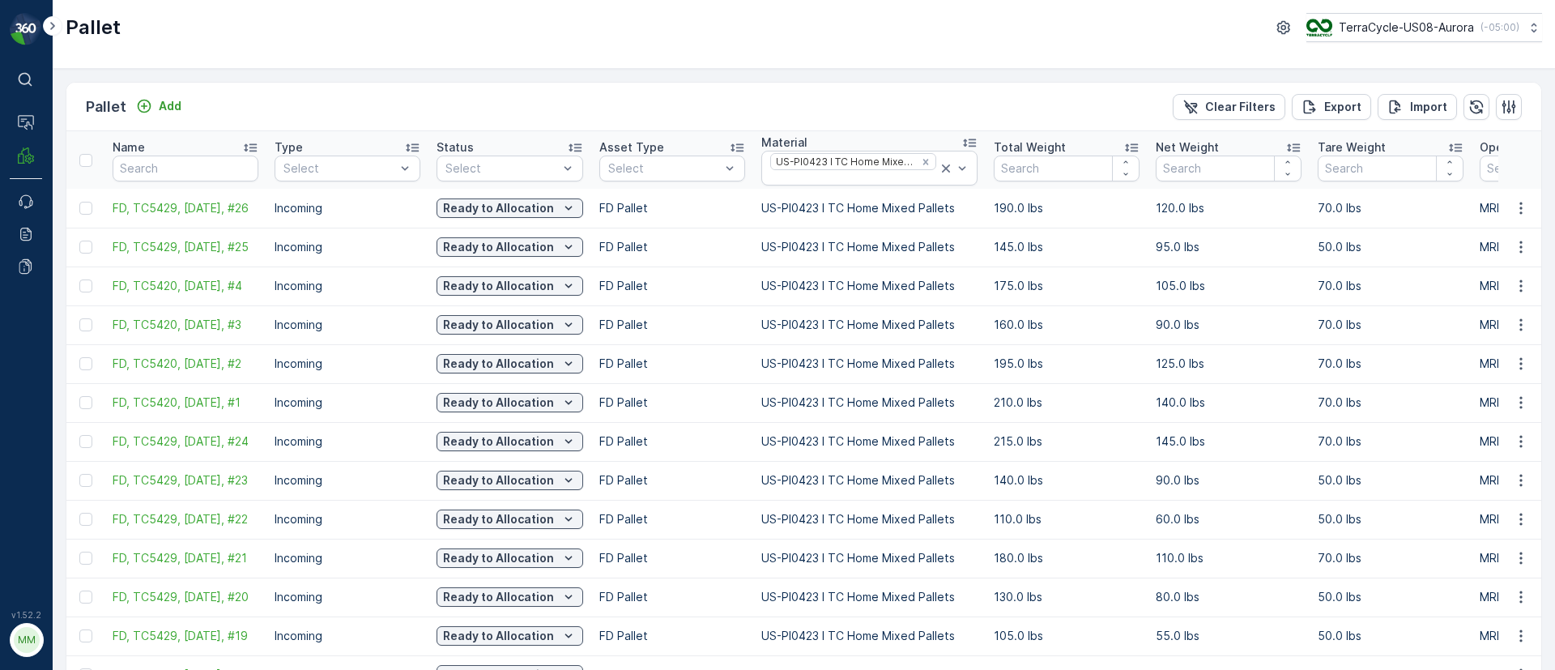
click at [725, 266] on td "FD Pallet" at bounding box center [672, 285] width 162 height 39
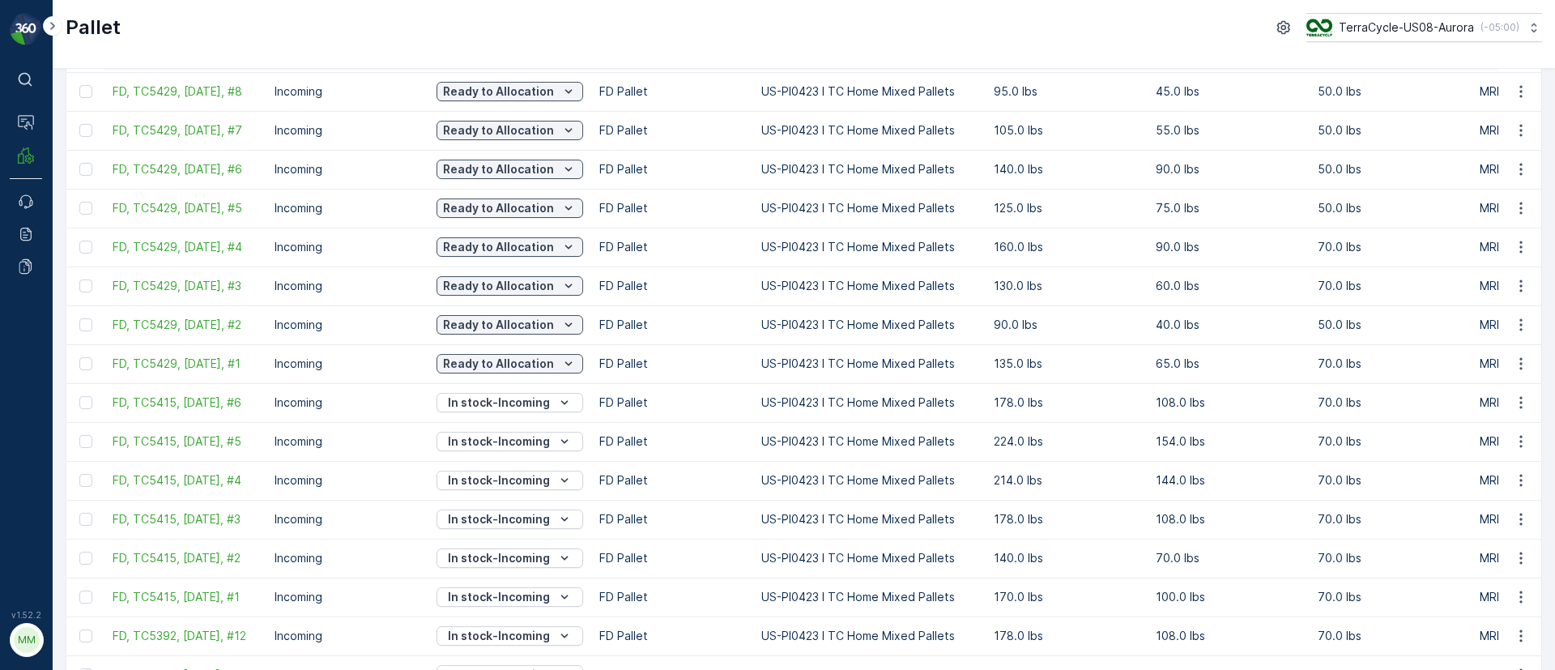
scroll to position [1532, 0]
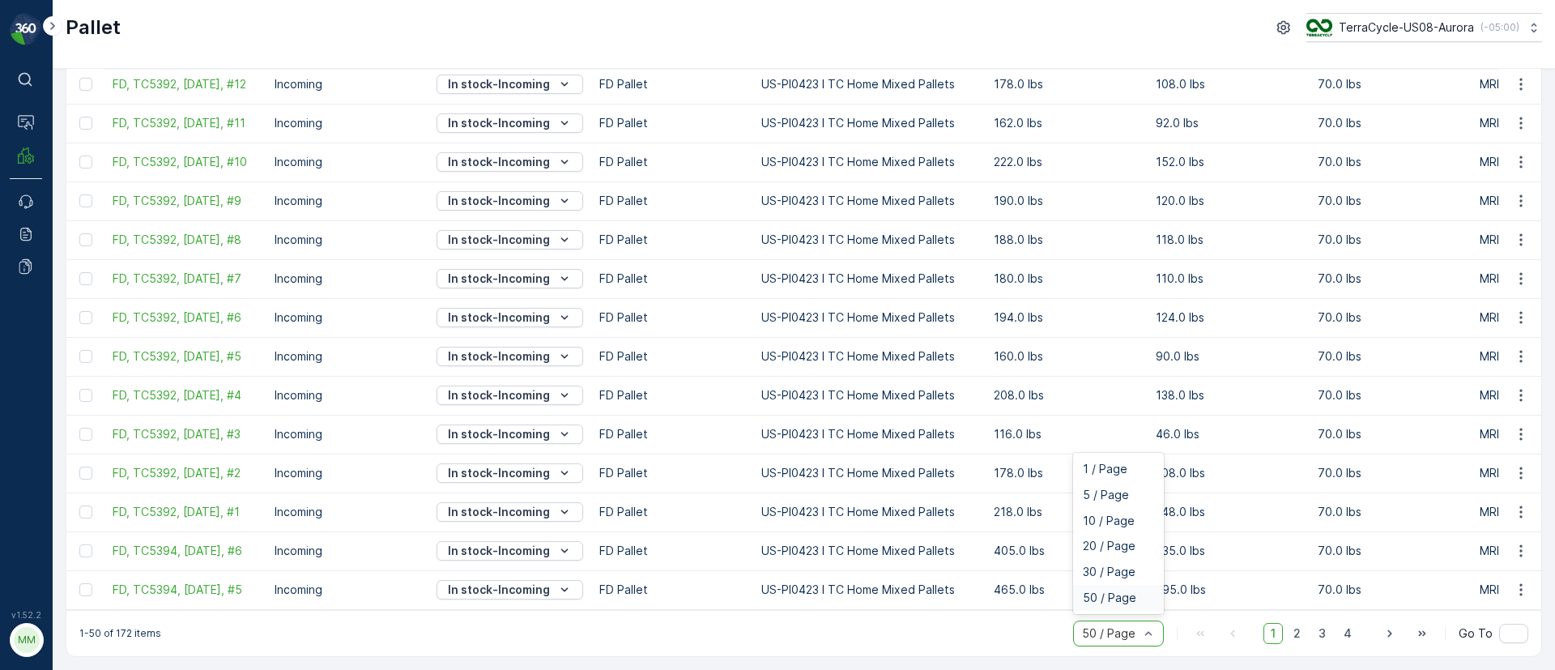
click at [1117, 632] on div at bounding box center [1110, 633] width 60 height 13
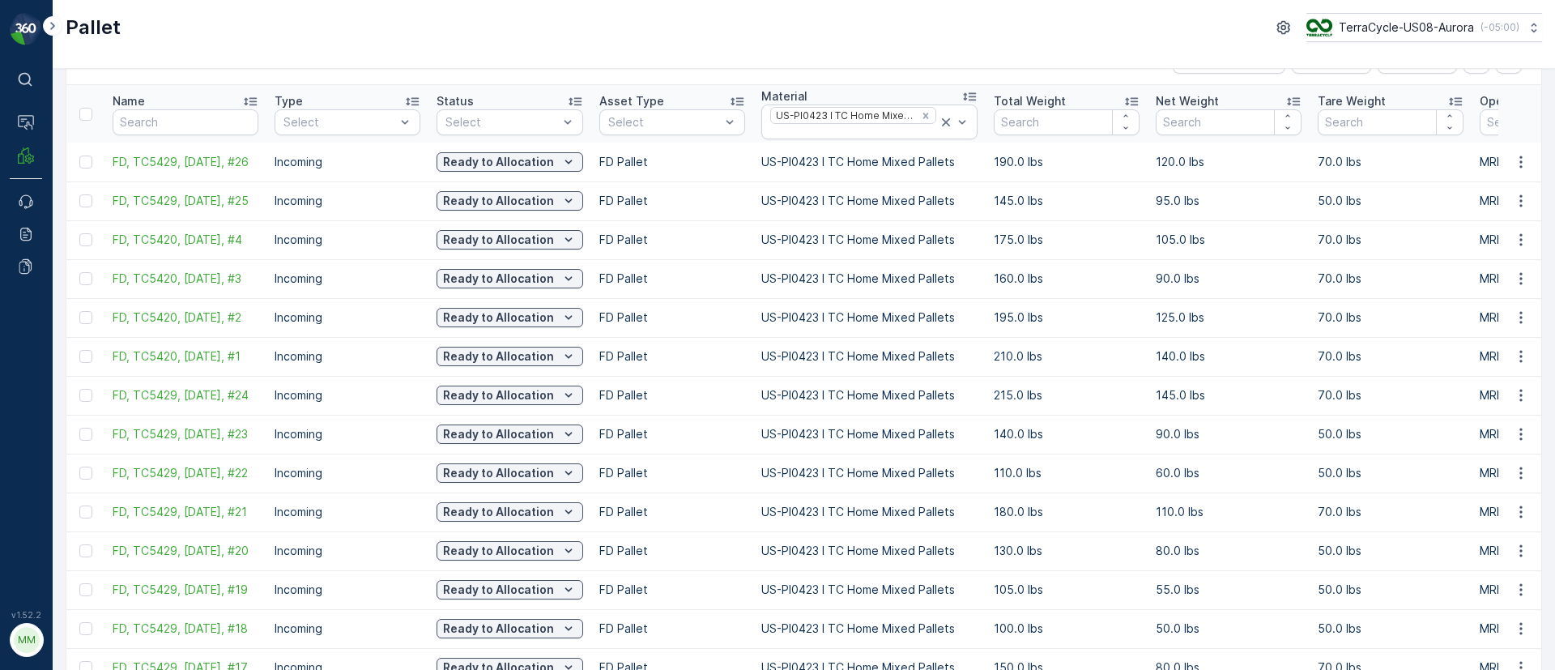
scroll to position [0, 0]
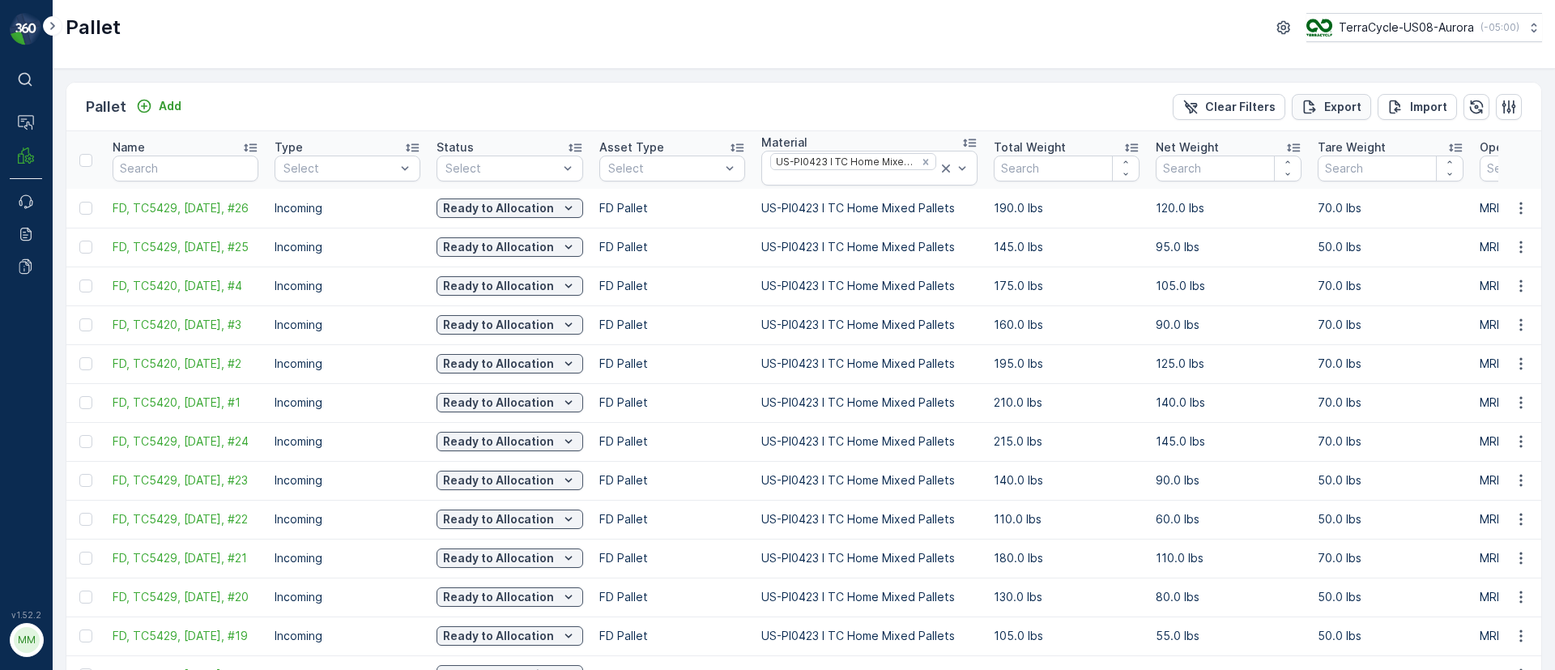
click at [1338, 108] on p "Export" at bounding box center [1342, 107] width 37 height 16
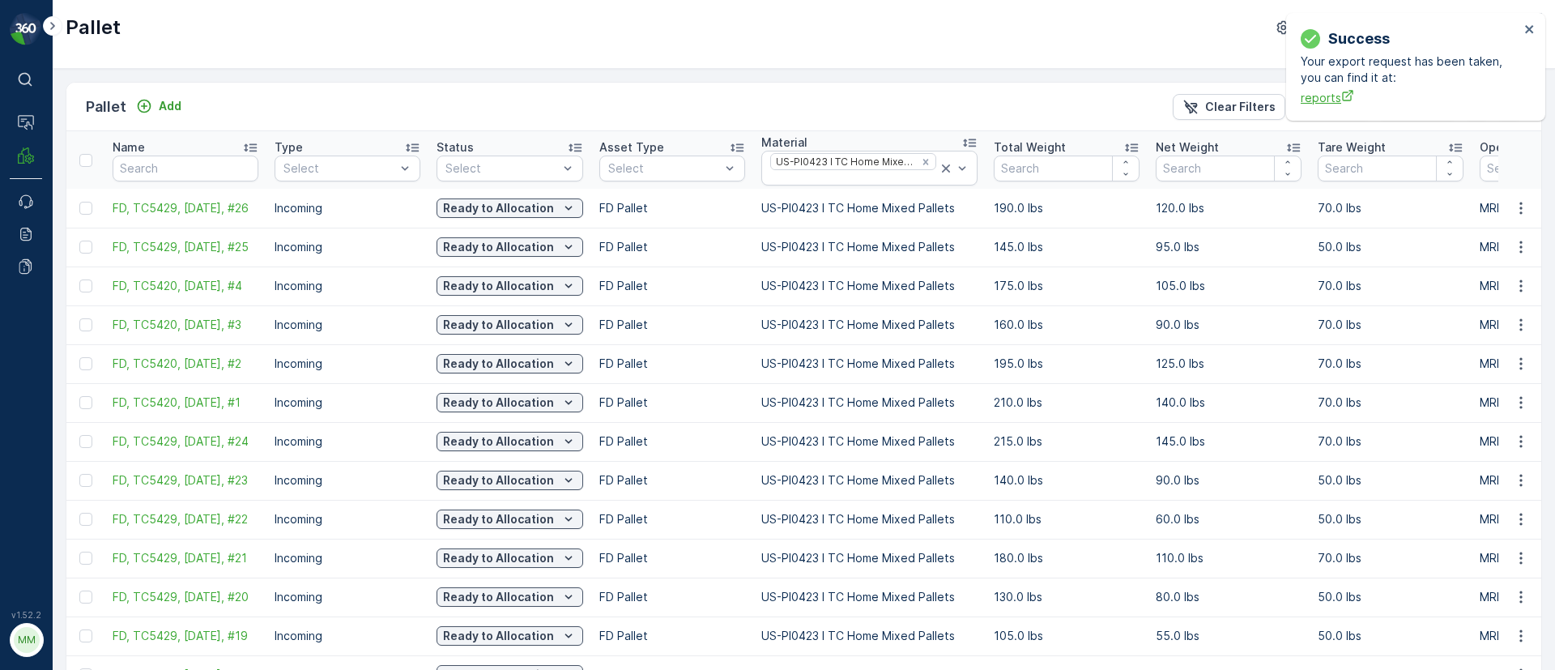
click at [1323, 95] on span "reports" at bounding box center [1409, 97] width 219 height 17
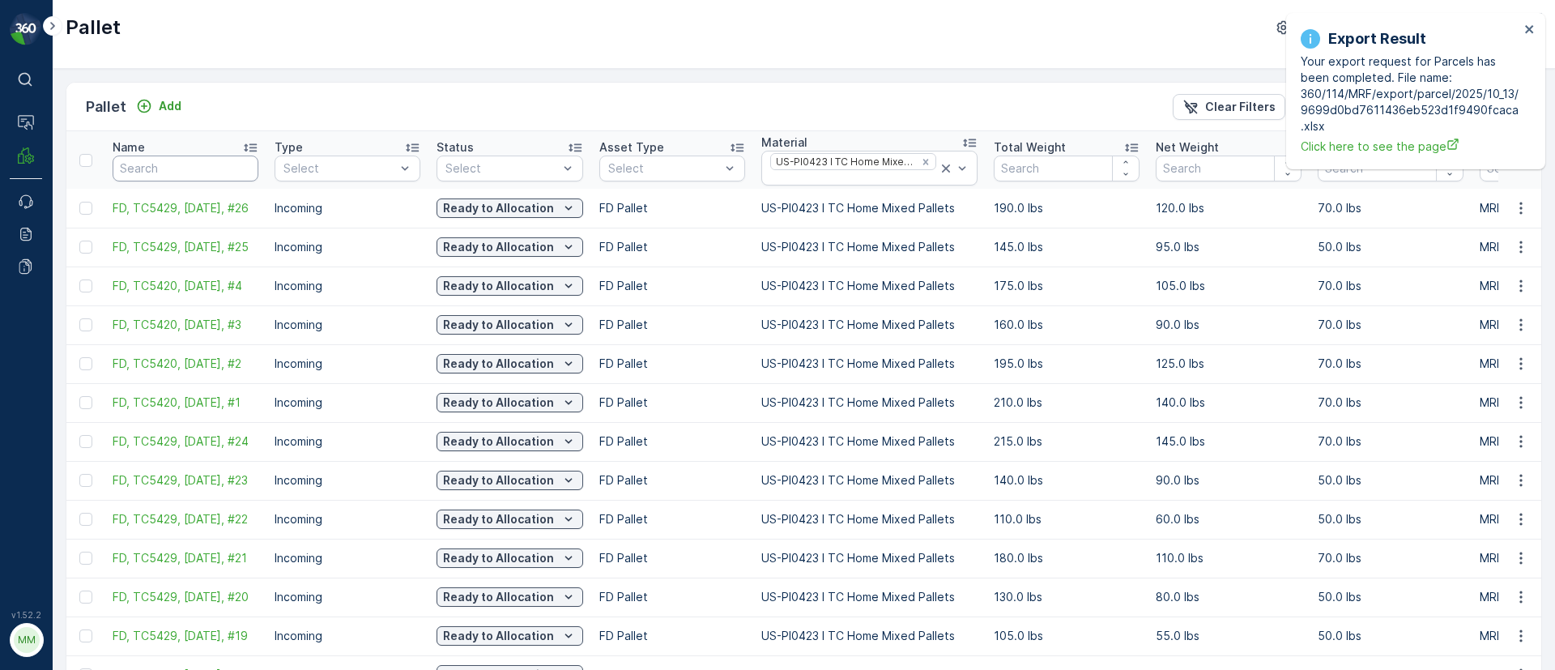
click at [179, 159] on input "text" at bounding box center [186, 168] width 146 height 26
type input "s"
type input "so"
click at [186, 168] on input "so" at bounding box center [186, 168] width 146 height 26
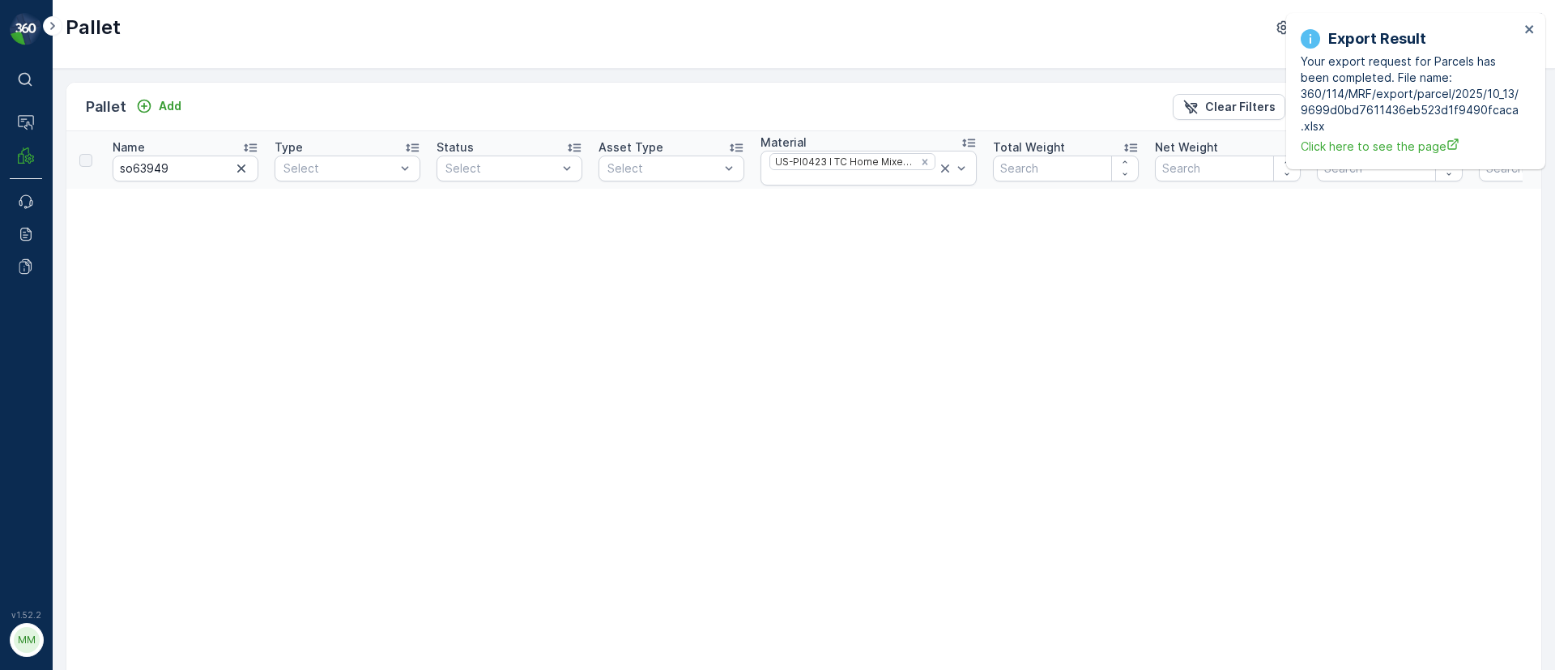
type input "so"
click at [922, 159] on icon "Remove US-PI0423 I TC Home Mixed Pallets" at bounding box center [924, 161] width 11 height 11
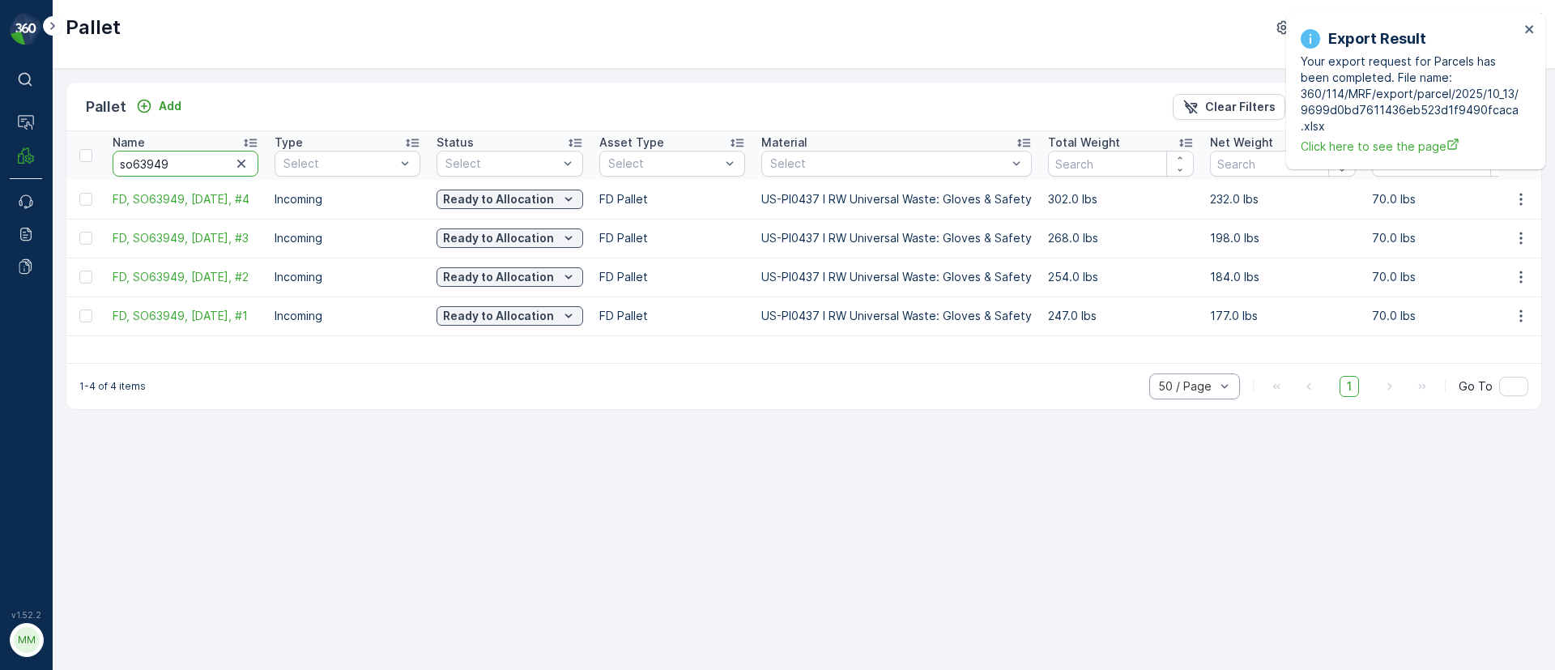
drag, startPoint x: 186, startPoint y: 156, endPoint x: 96, endPoint y: 164, distance: 91.0
click at [96, 164] on tr "Name so63949 Type Select Status Select Asset Type Select Material Select Total …" at bounding box center [1552, 155] width 2973 height 49
drag, startPoint x: 820, startPoint y: 197, endPoint x: 1034, endPoint y: 215, distance: 214.6
click at [1034, 215] on tr "FD, SO63949, 09/25/25, #4 Incoming Ready to Allocation FD Pallet US-PI0437 I RW…" at bounding box center [1552, 199] width 2973 height 39
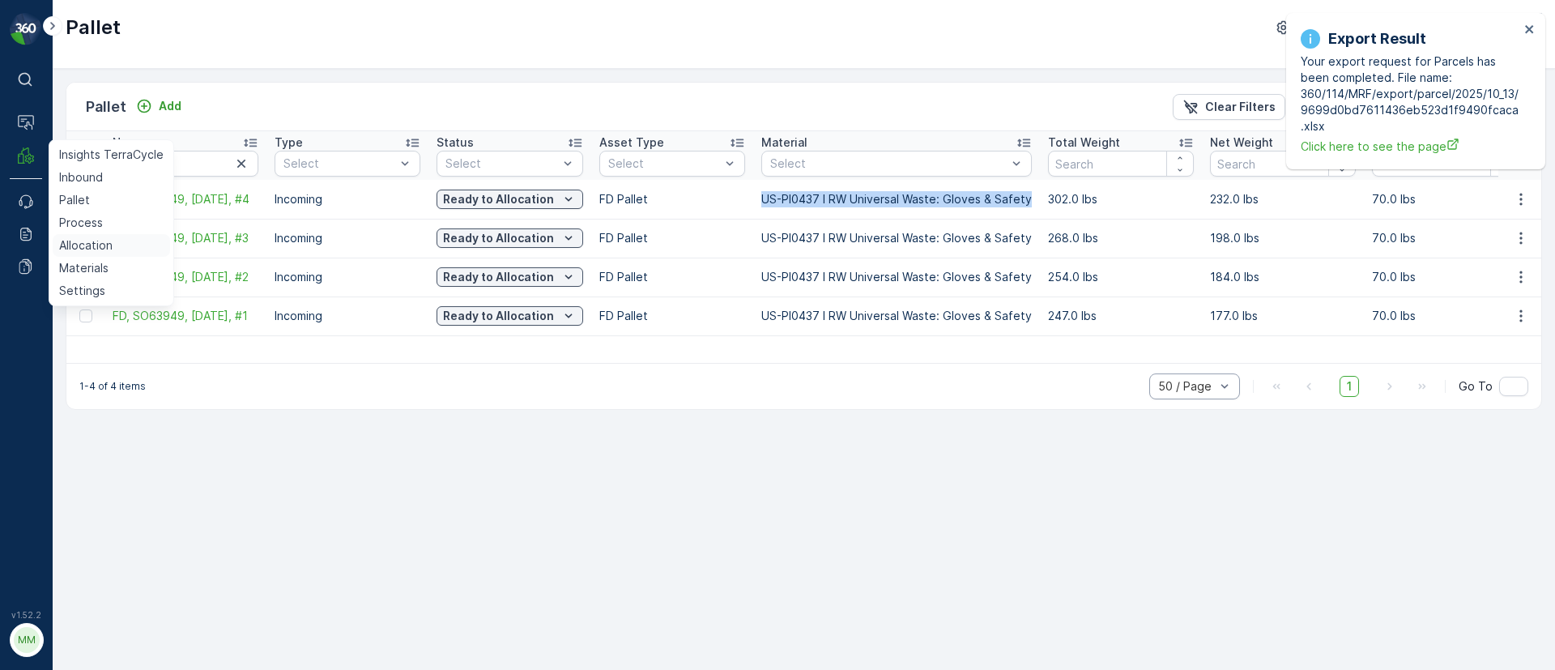
click at [78, 249] on p "Allocation" at bounding box center [85, 245] width 53 height 16
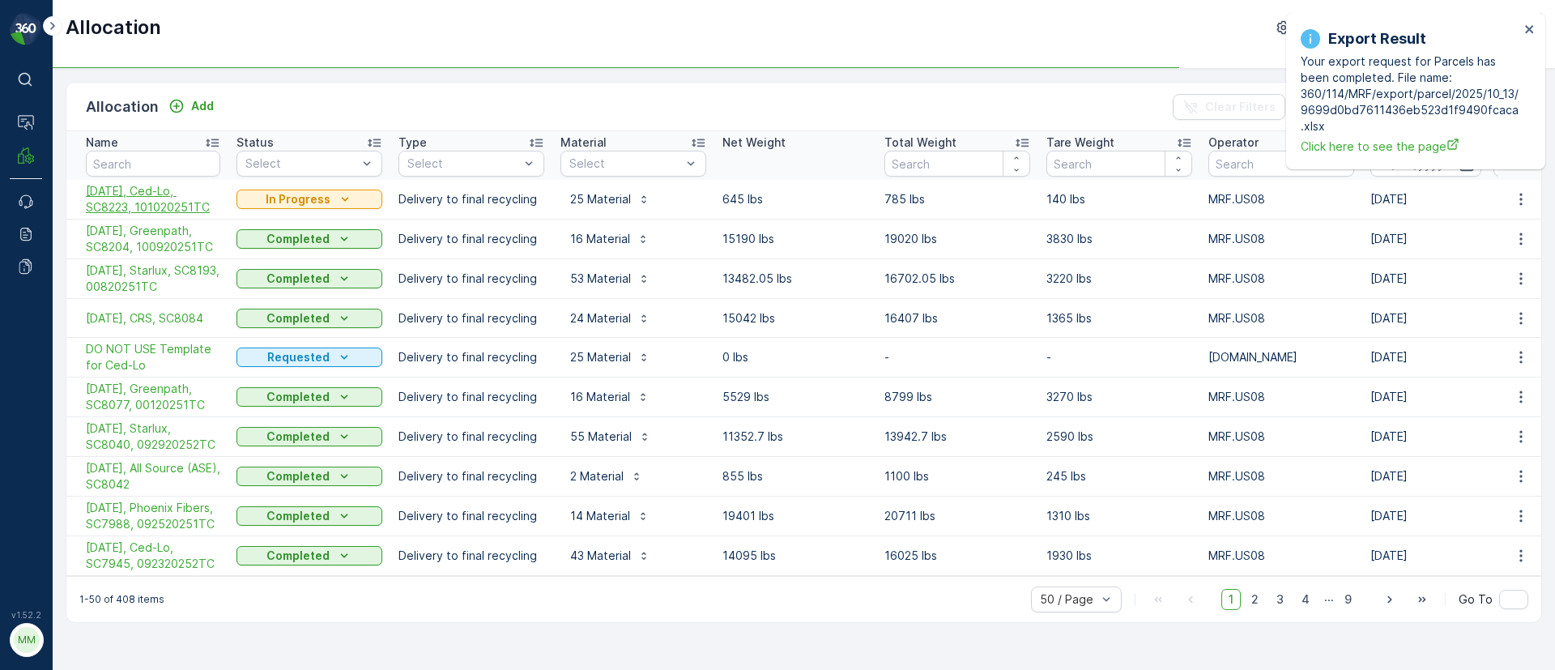
click at [130, 198] on span "[DATE], Ced-Lo, SC8223, 101020251TC" at bounding box center [153, 199] width 134 height 32
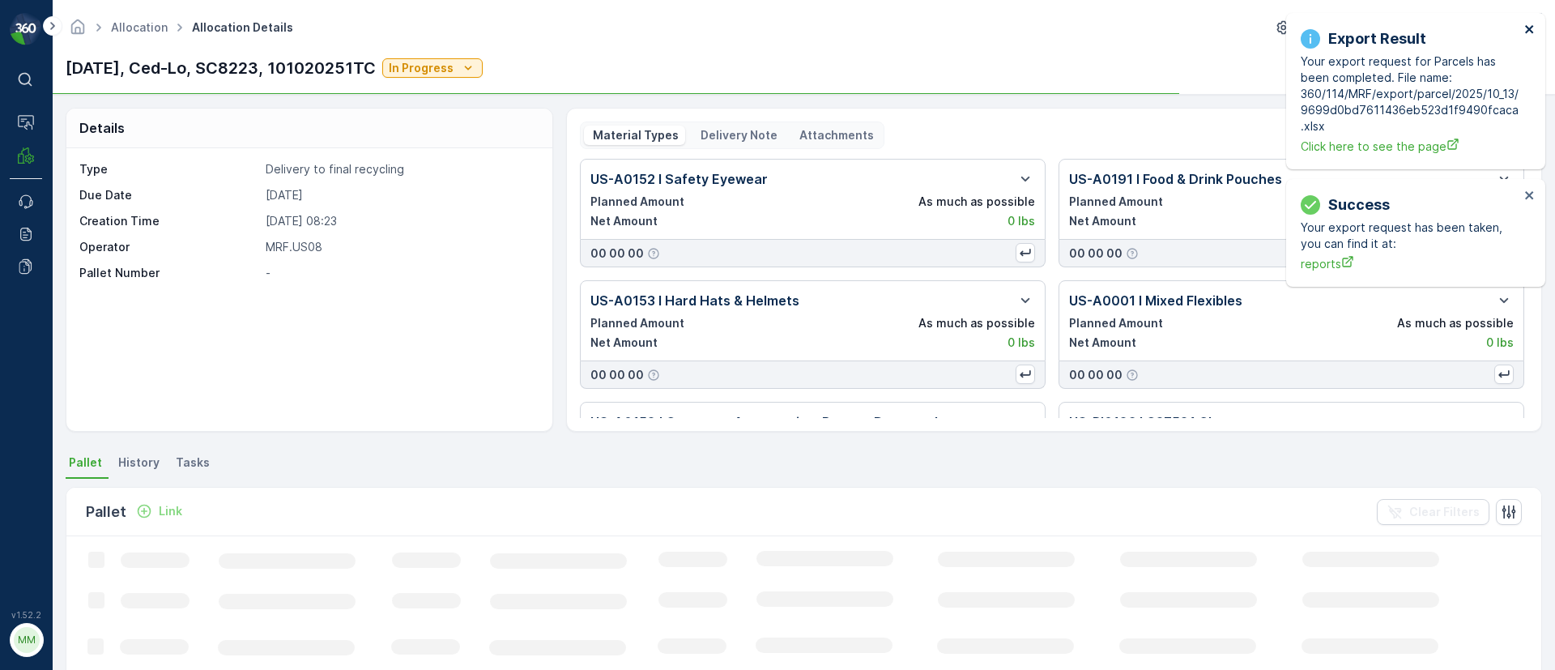
click at [1534, 25] on icon "close" at bounding box center [1529, 29] width 11 height 13
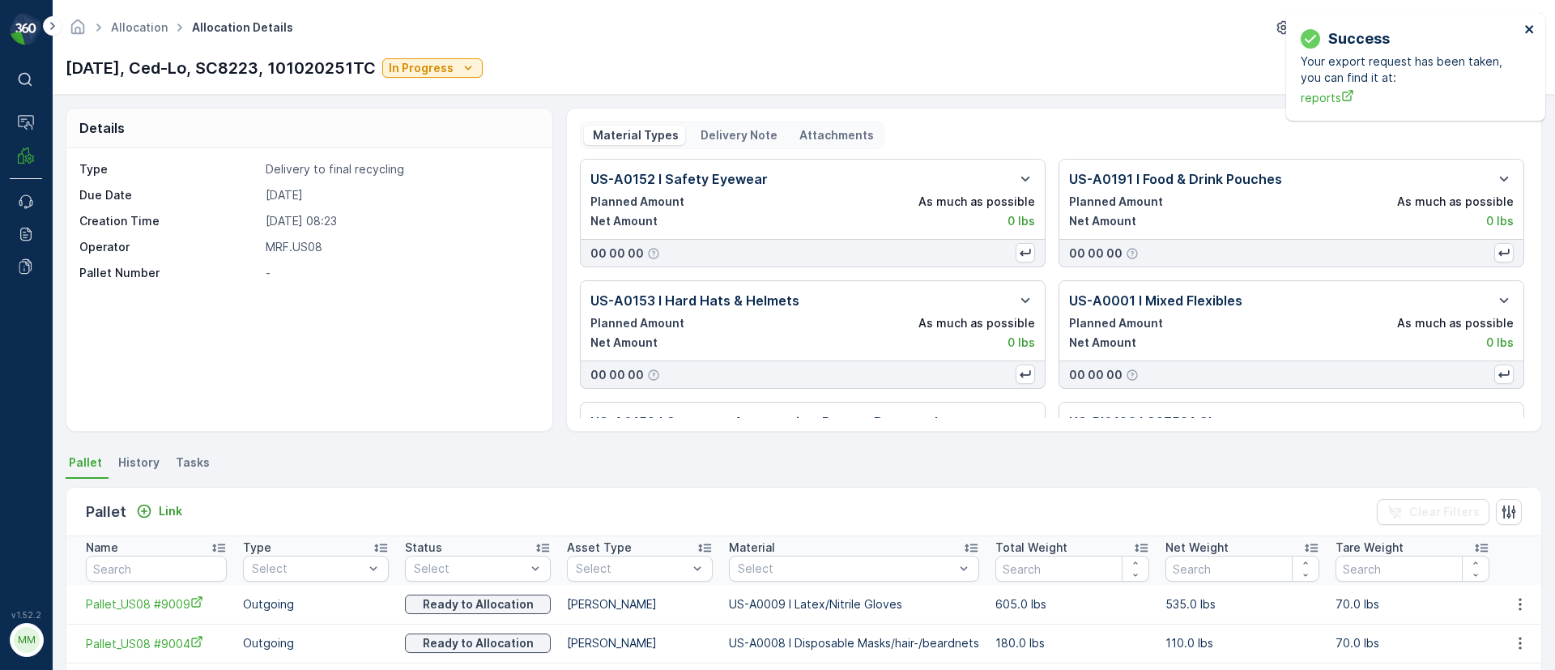
click at [1523, 24] on div "Success Your export request has been taken, you can find it at: reports" at bounding box center [1409, 67] width 228 height 88
click at [1532, 23] on icon "close" at bounding box center [1529, 29] width 11 height 13
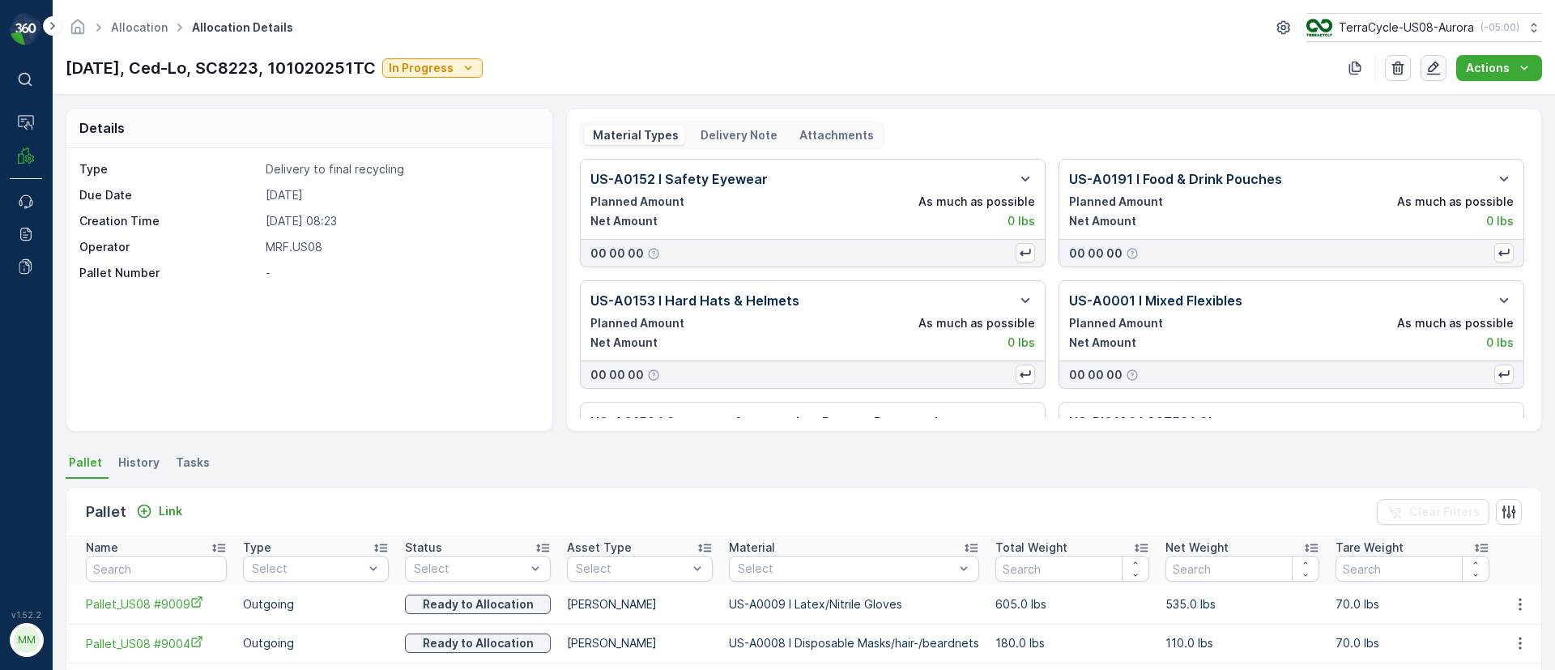
click at [1439, 68] on icon "button" at bounding box center [1433, 68] width 16 height 16
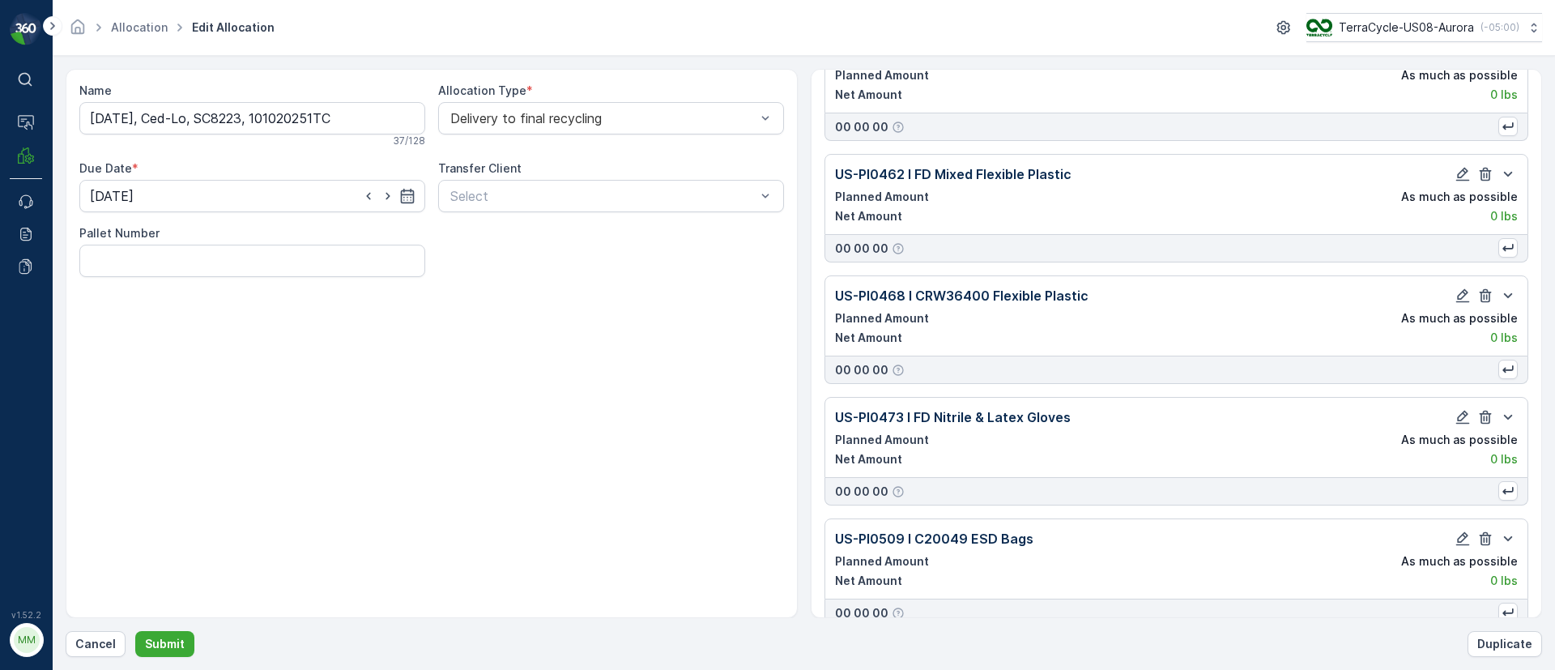
scroll to position [2695, 0]
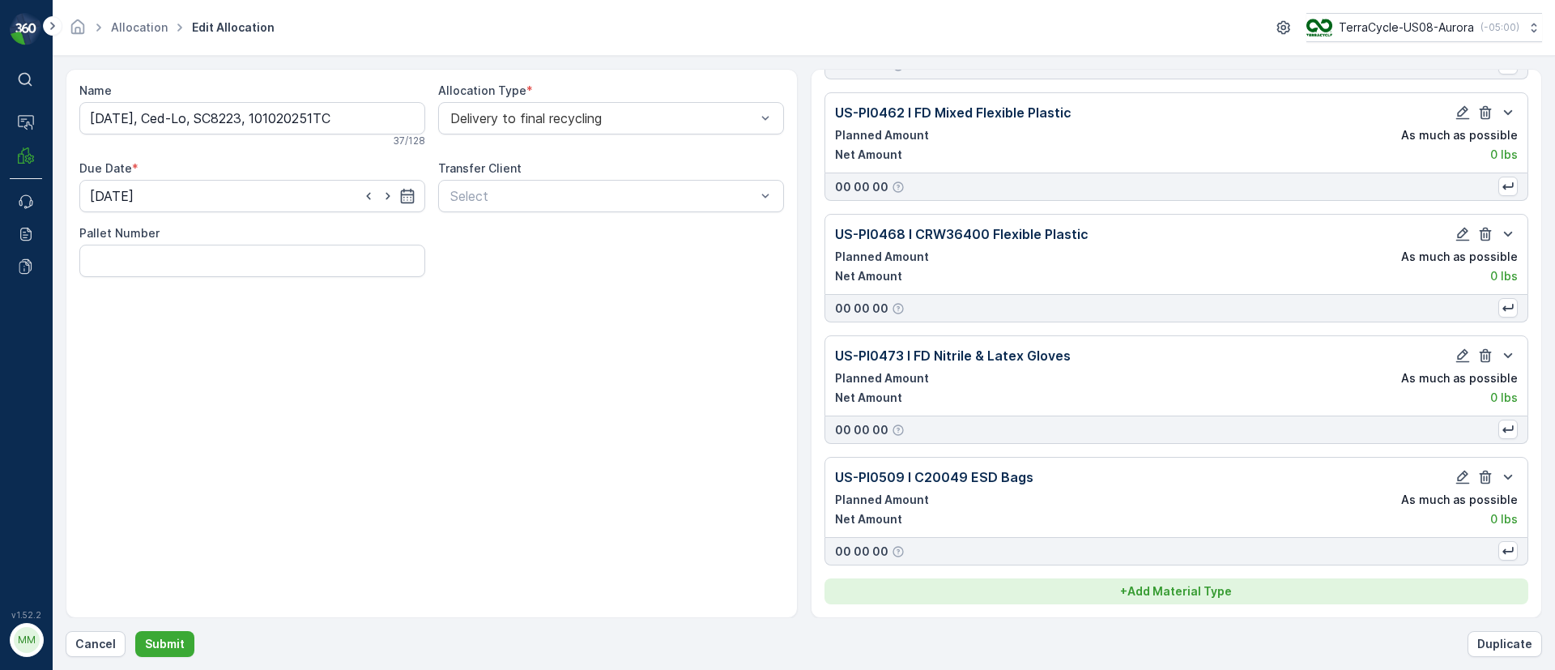
click at [1168, 598] on p "+ Add Material Type" at bounding box center [1176, 591] width 112 height 16
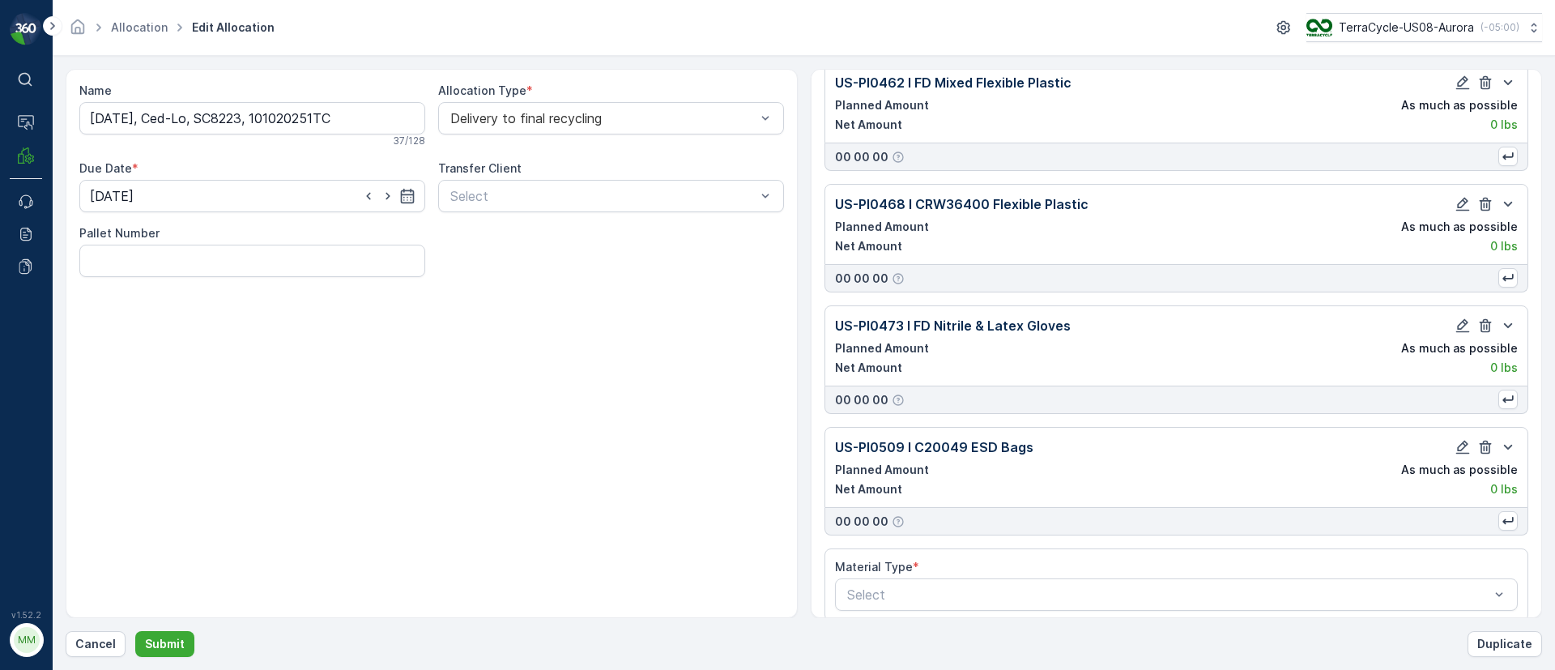
scroll to position [2742, 0]
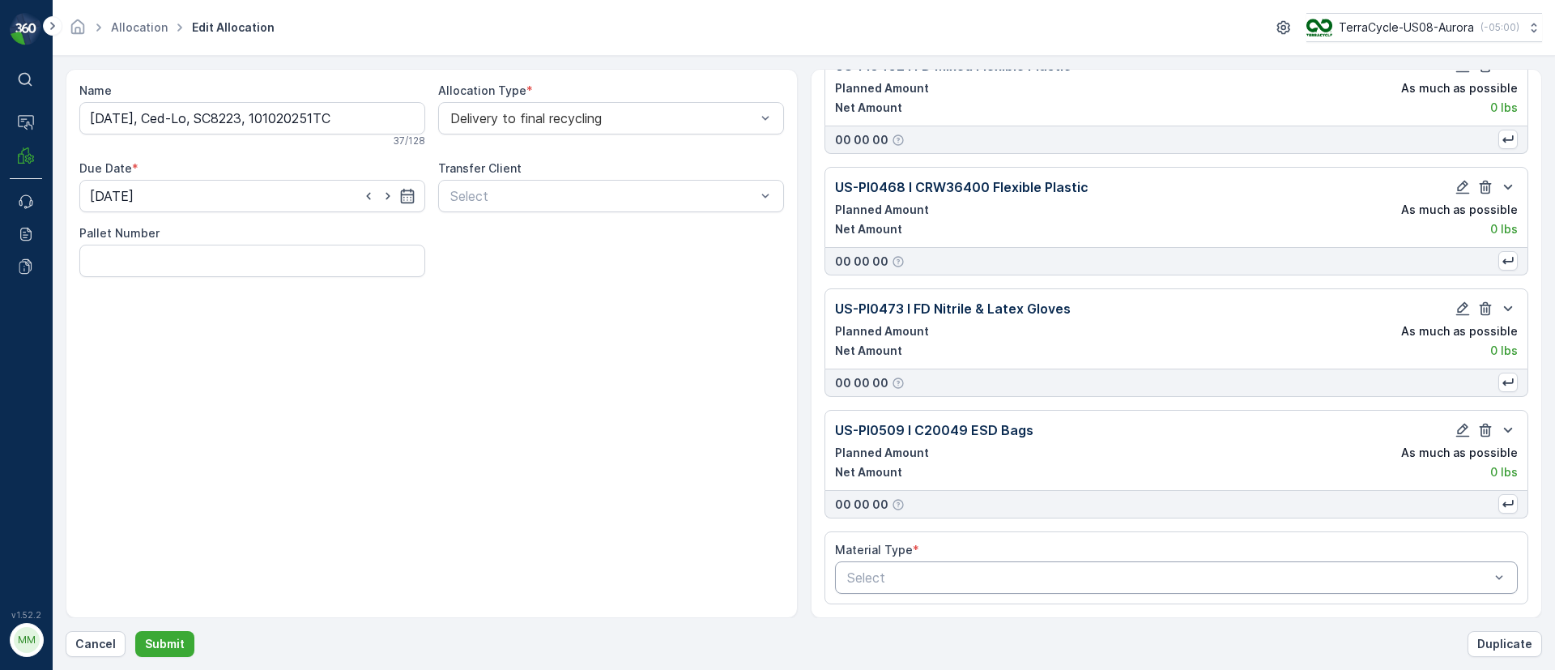
click at [963, 591] on div "Select" at bounding box center [1176, 577] width 683 height 32
type input "US-PI0437 I RW Universal Waste: Gloves & Safety"
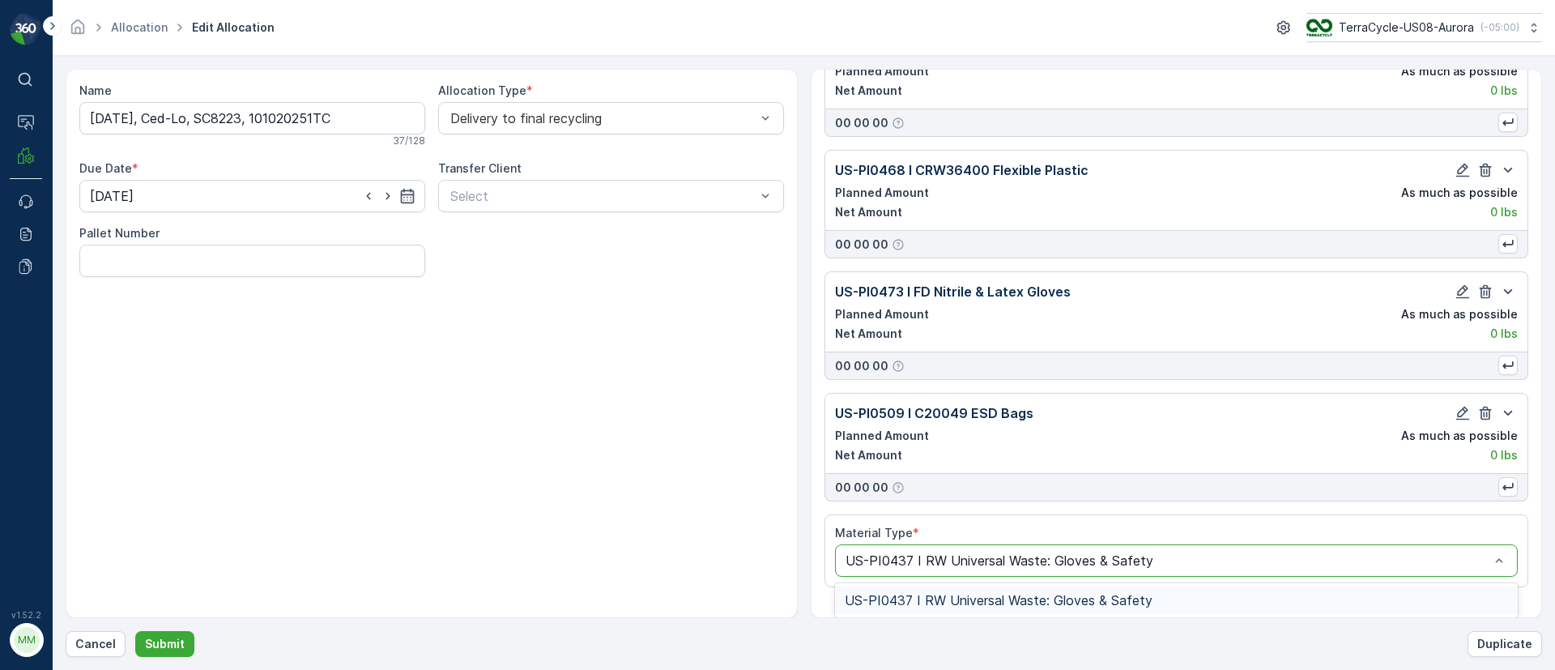
click at [1033, 598] on span "US-PI0437 I RW Universal Waste: Gloves & Safety" at bounding box center [998, 600] width 308 height 15
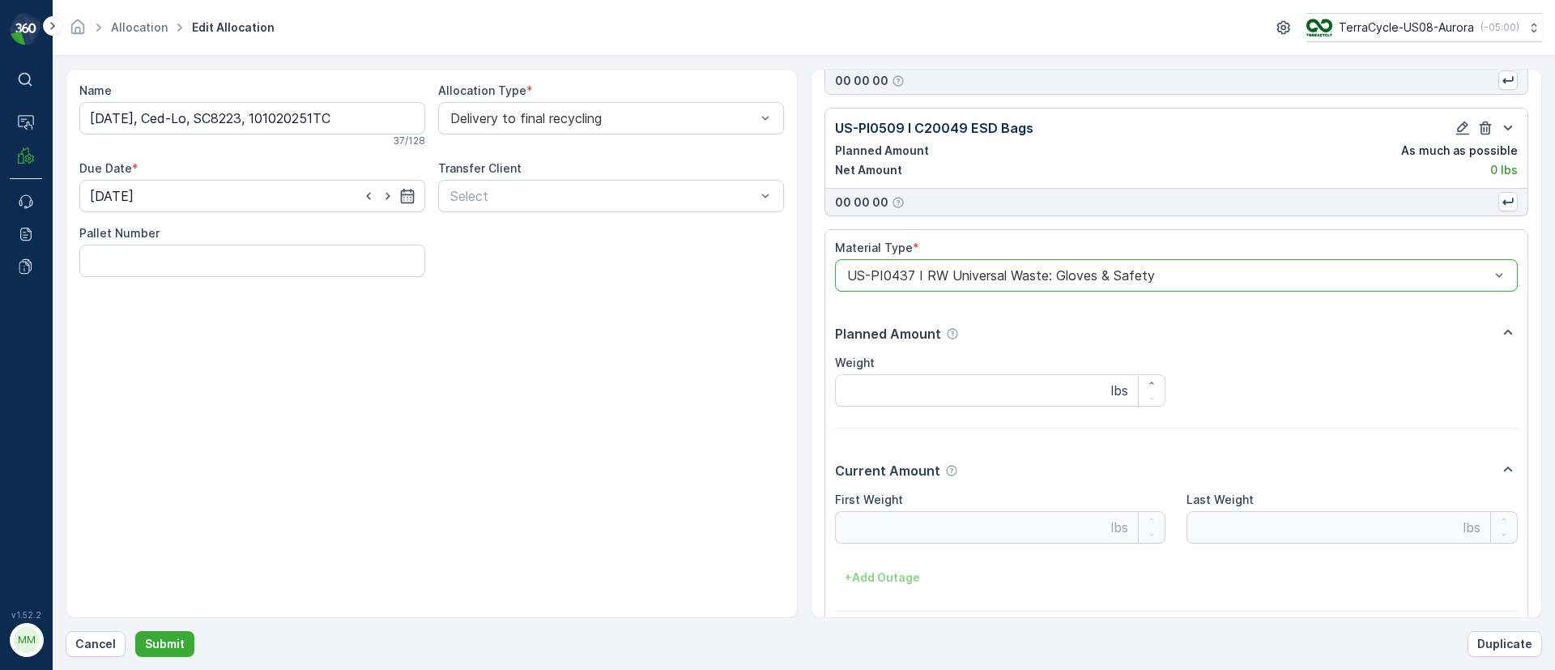
scroll to position [3112, 0]
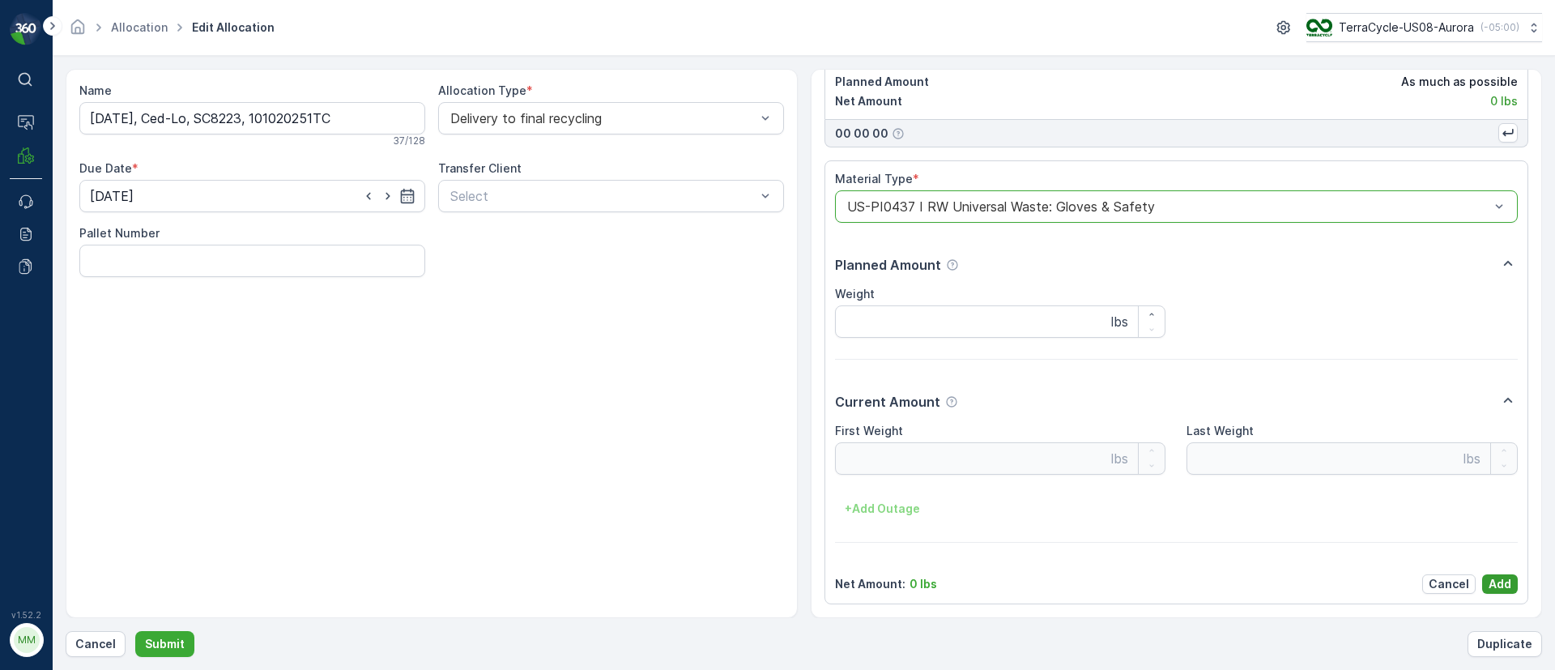
click at [1503, 581] on p "Add" at bounding box center [1499, 584] width 23 height 16
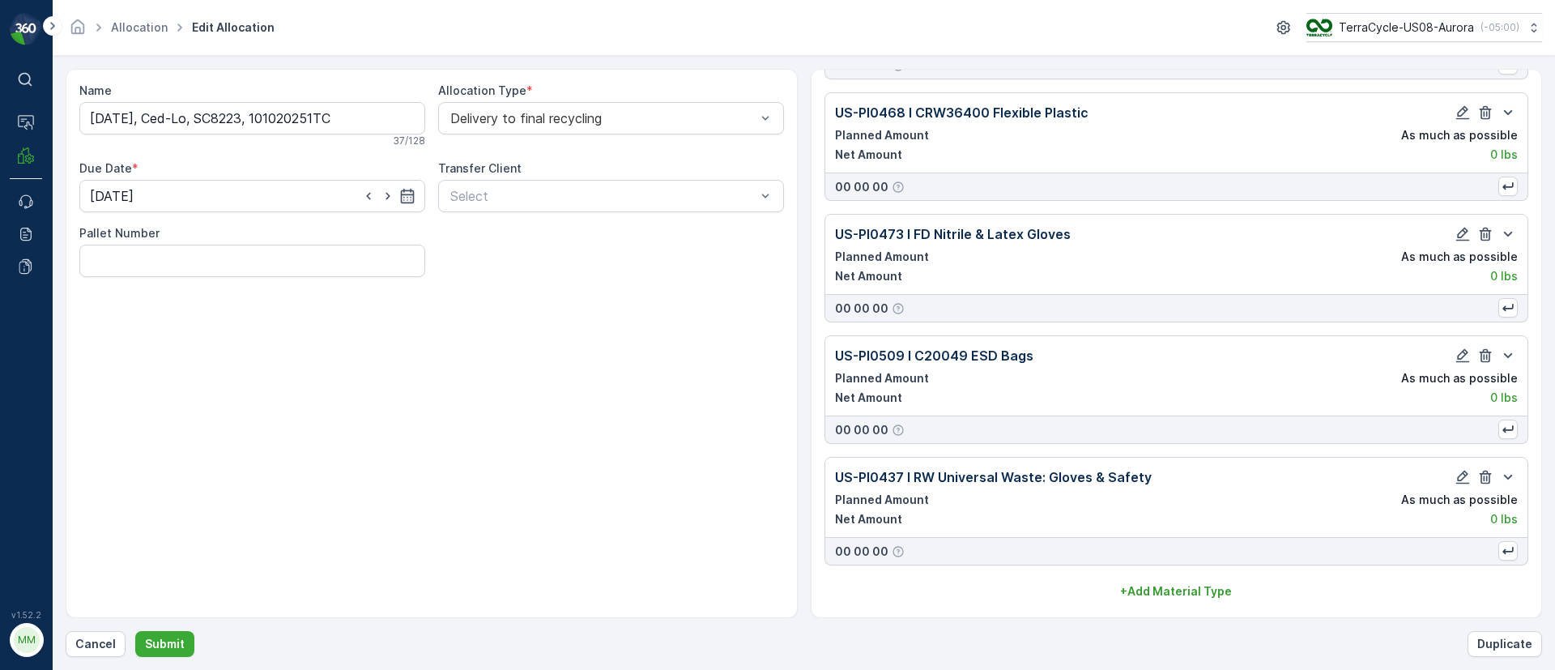
scroll to position [2816, 0]
click at [167, 642] on p "Submit" at bounding box center [165, 644] width 40 height 16
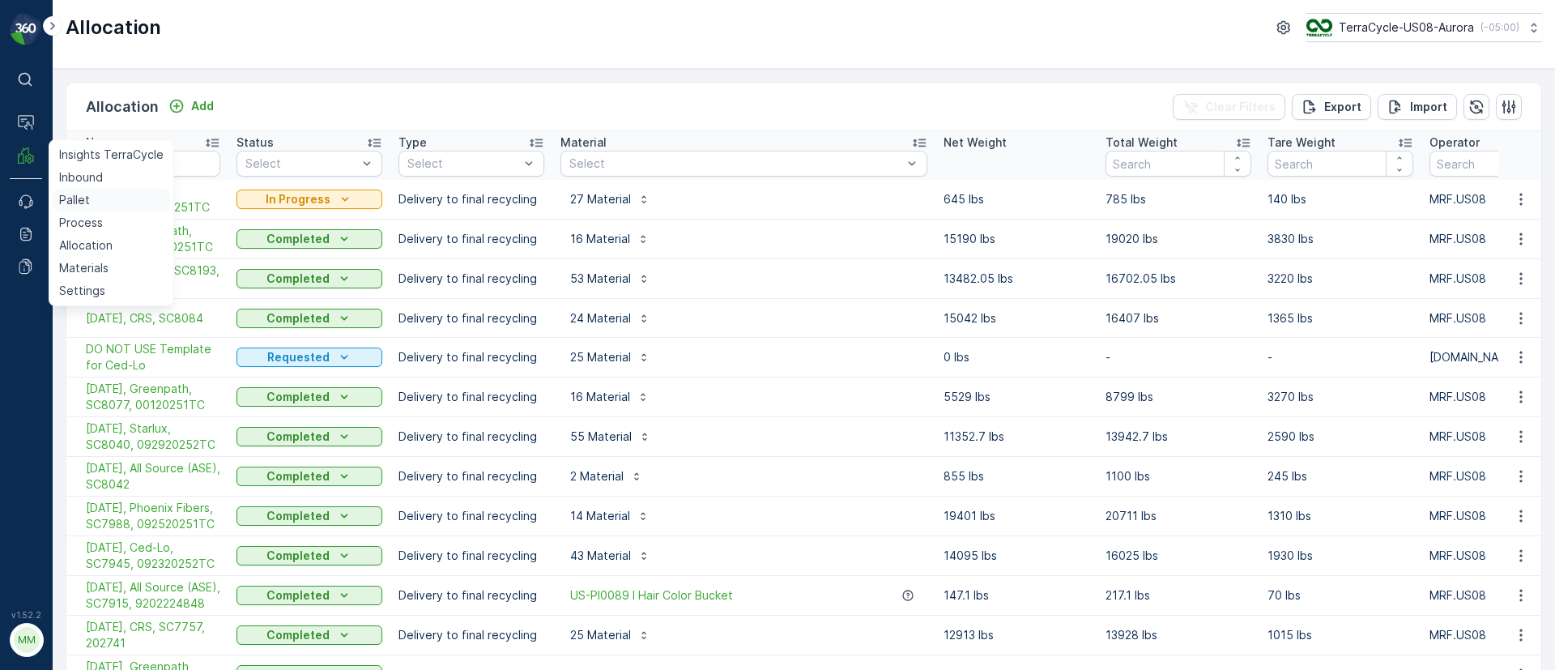
click at [88, 203] on p "Pallet" at bounding box center [74, 200] width 31 height 16
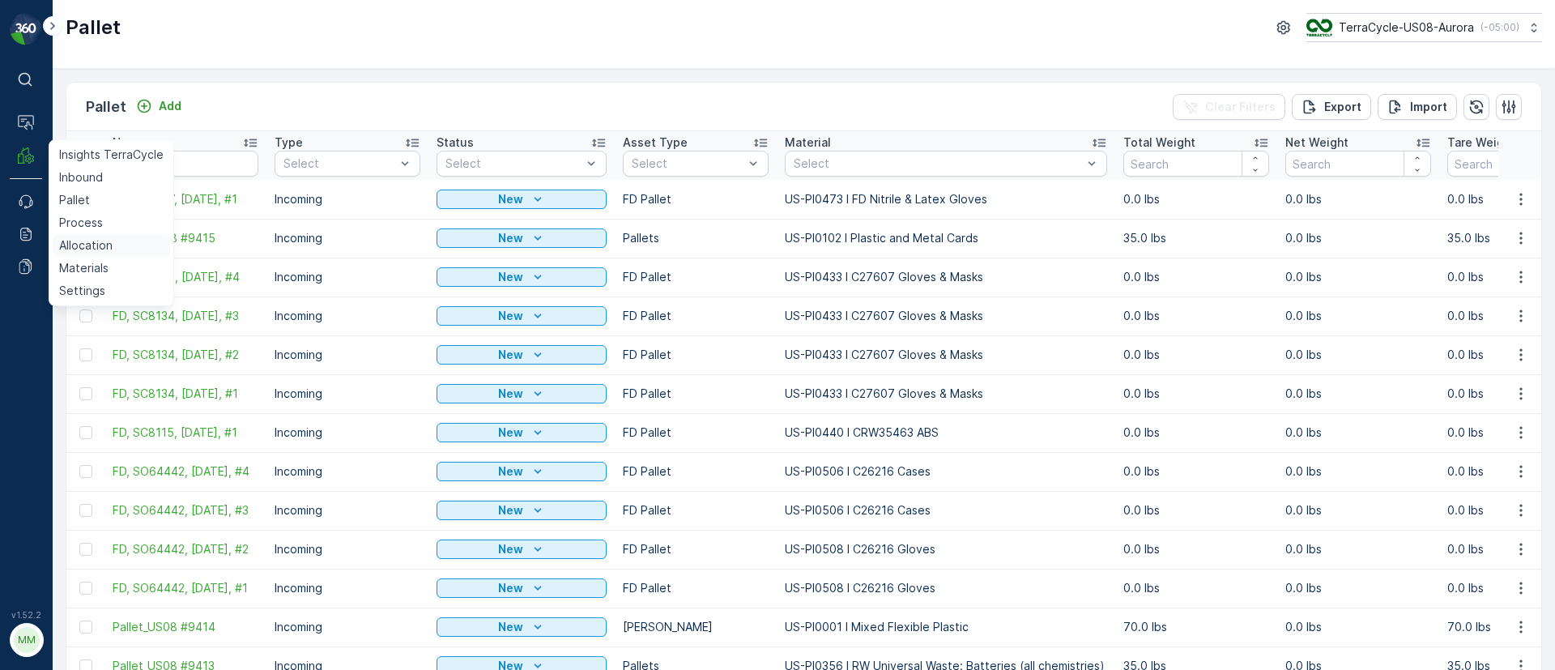
click at [91, 253] on link "Allocation" at bounding box center [111, 245] width 117 height 23
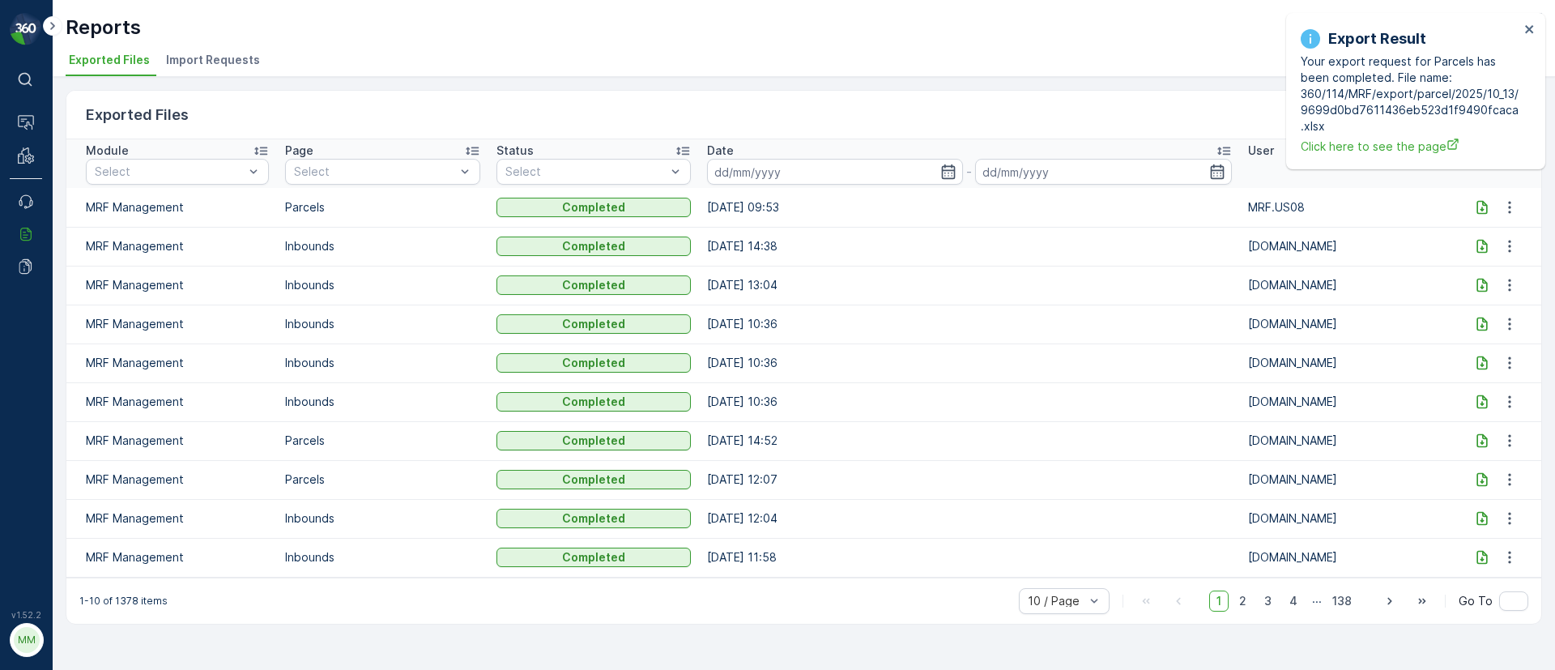
click at [1479, 202] on icon at bounding box center [1482, 207] width 16 height 16
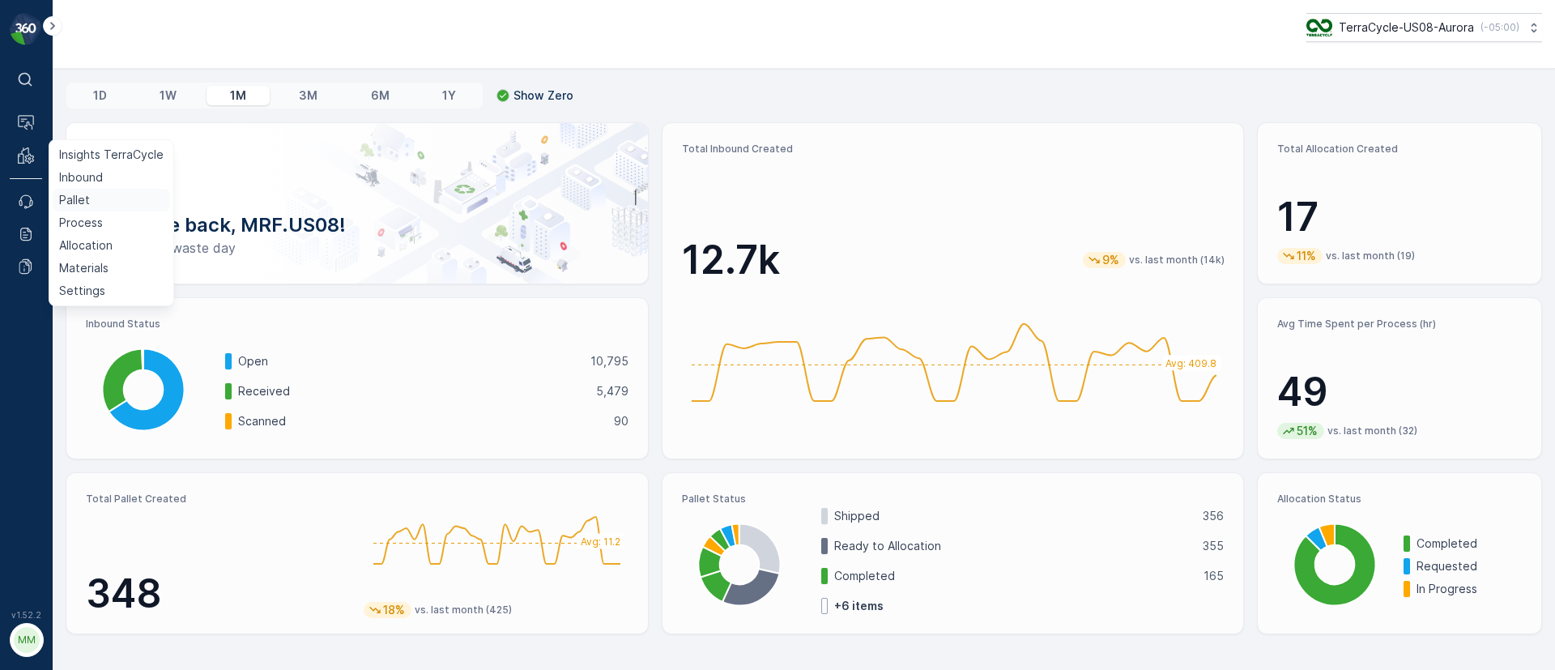
click at [82, 197] on p "Pallet" at bounding box center [74, 200] width 31 height 16
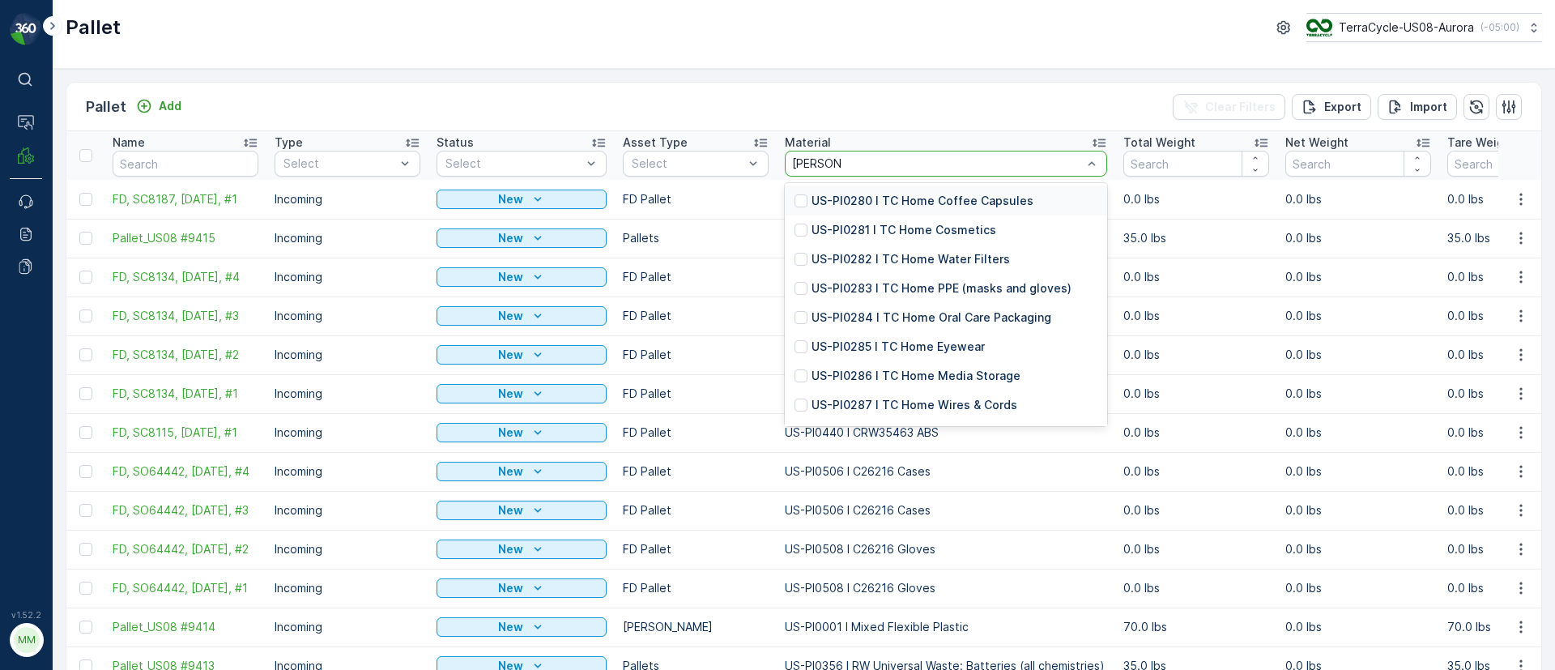
type input "TC HOME"
drag, startPoint x: 798, startPoint y: 198, endPoint x: 798, endPoint y: 217, distance: 18.6
click at [798, 200] on div at bounding box center [800, 200] width 13 height 13
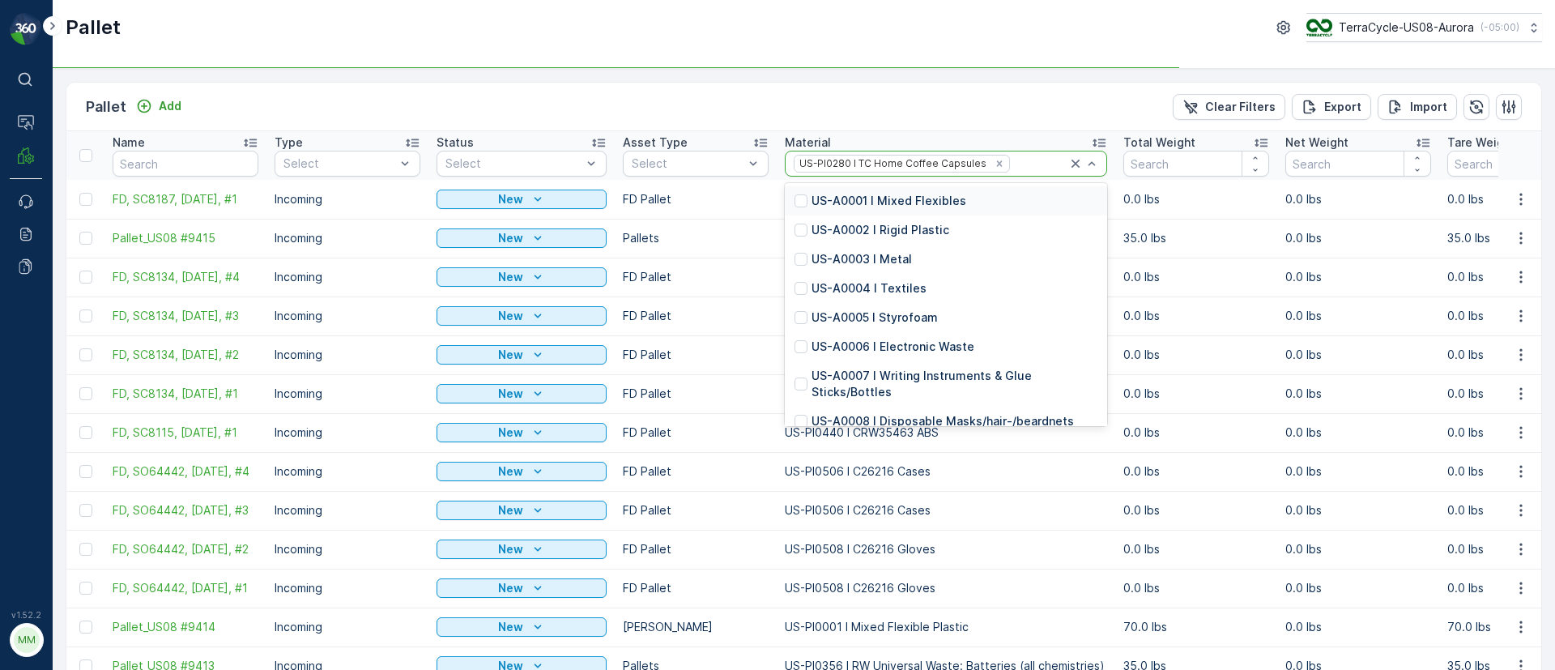
click at [1123, 163] on input "number" at bounding box center [1196, 164] width 146 height 26
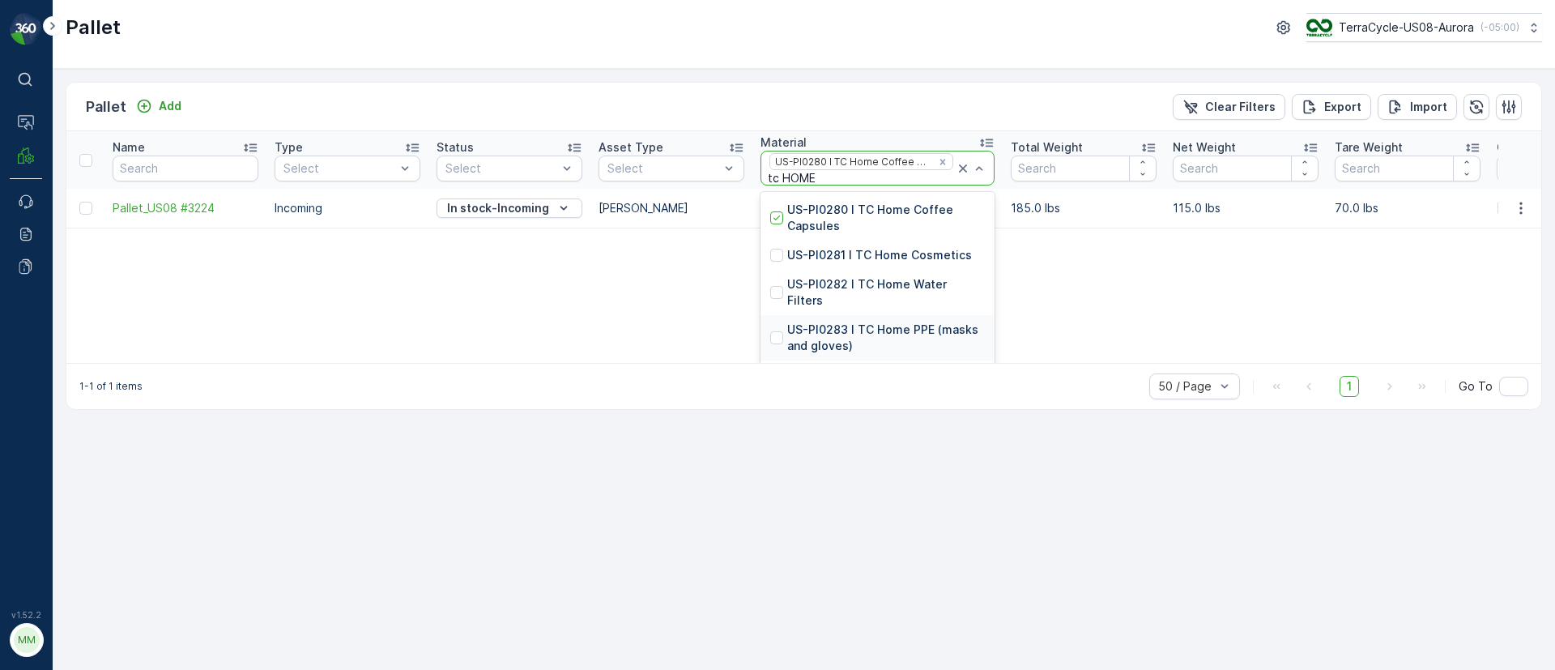
click at [778, 338] on div at bounding box center [776, 337] width 13 height 13
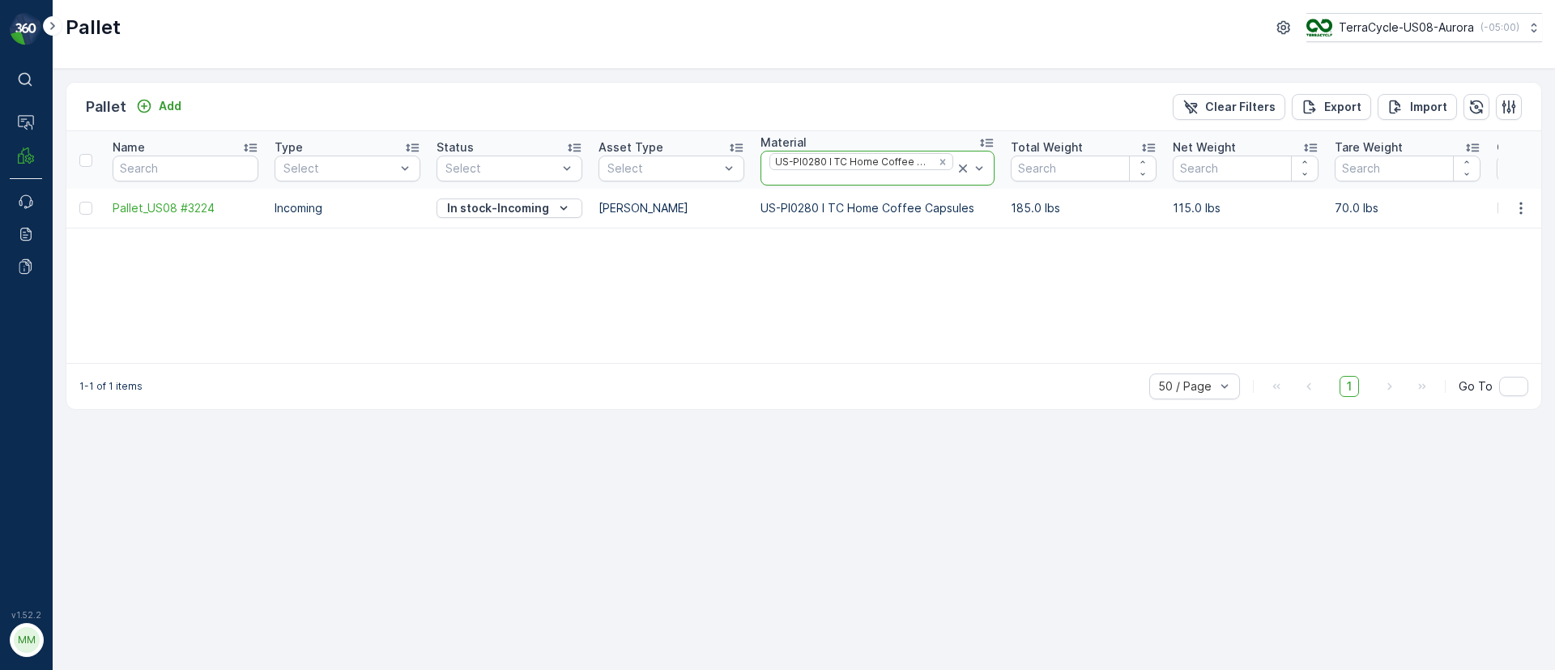
click at [810, 176] on div at bounding box center [861, 178] width 187 height 13
type input "TC"
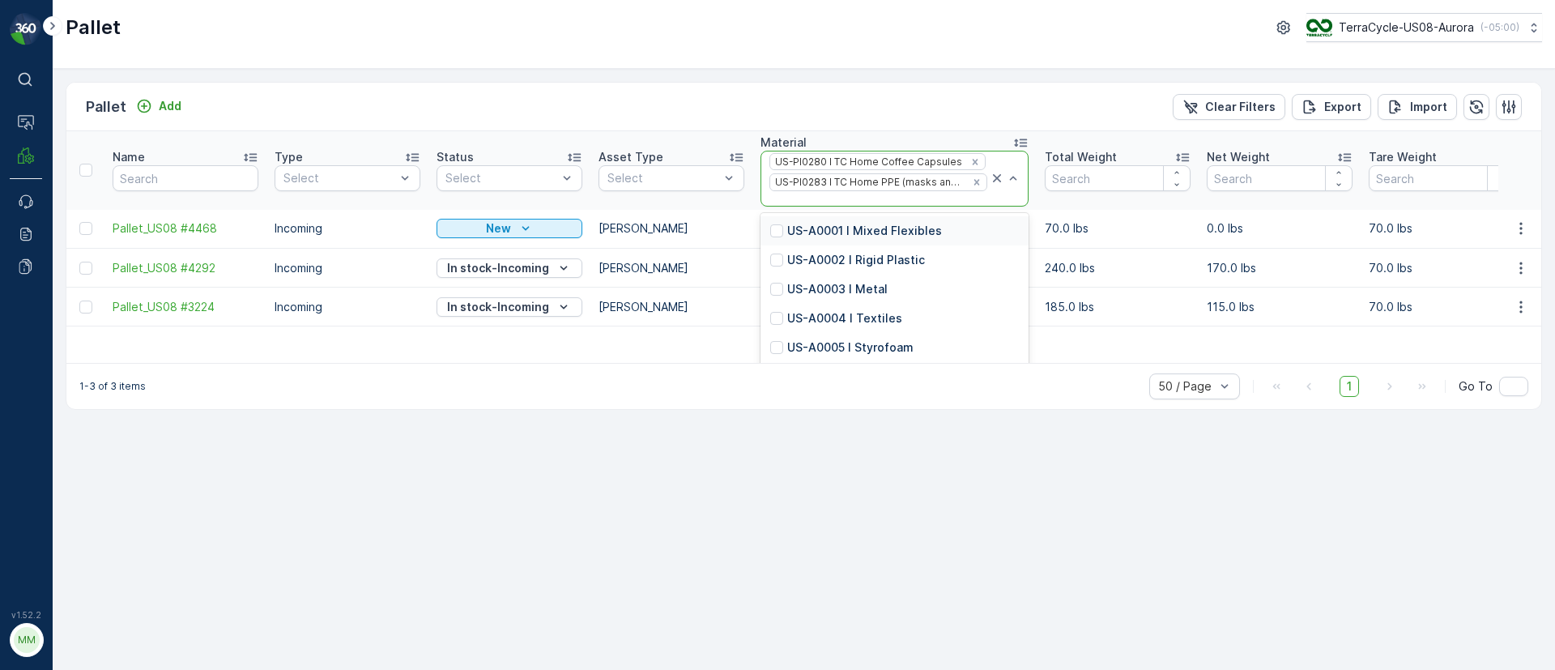
click at [993, 472] on div "Pallet Add Clear Filters Export Import Name Type Select Status Select Asset Typ…" at bounding box center [804, 369] width 1502 height 601
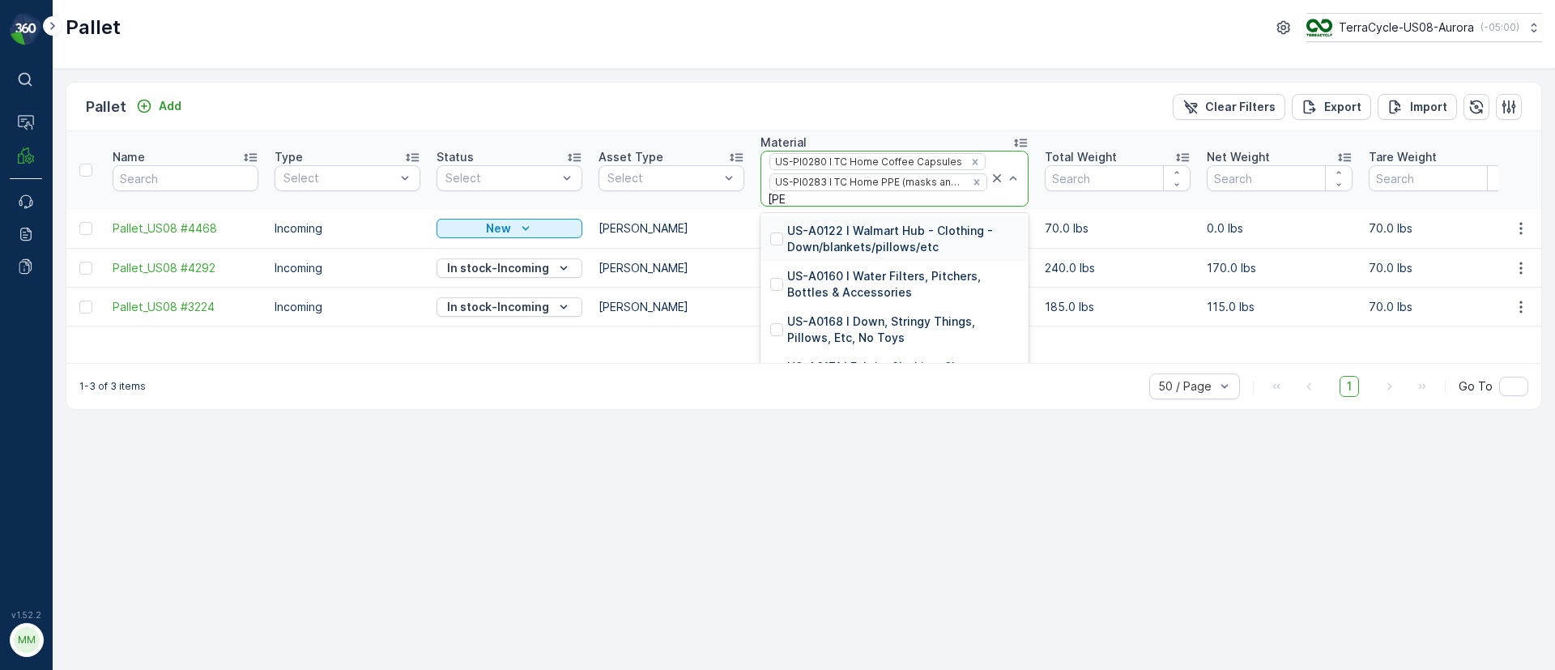
type input "tc HOME"
click at [779, 261] on div at bounding box center [776, 259] width 13 height 13
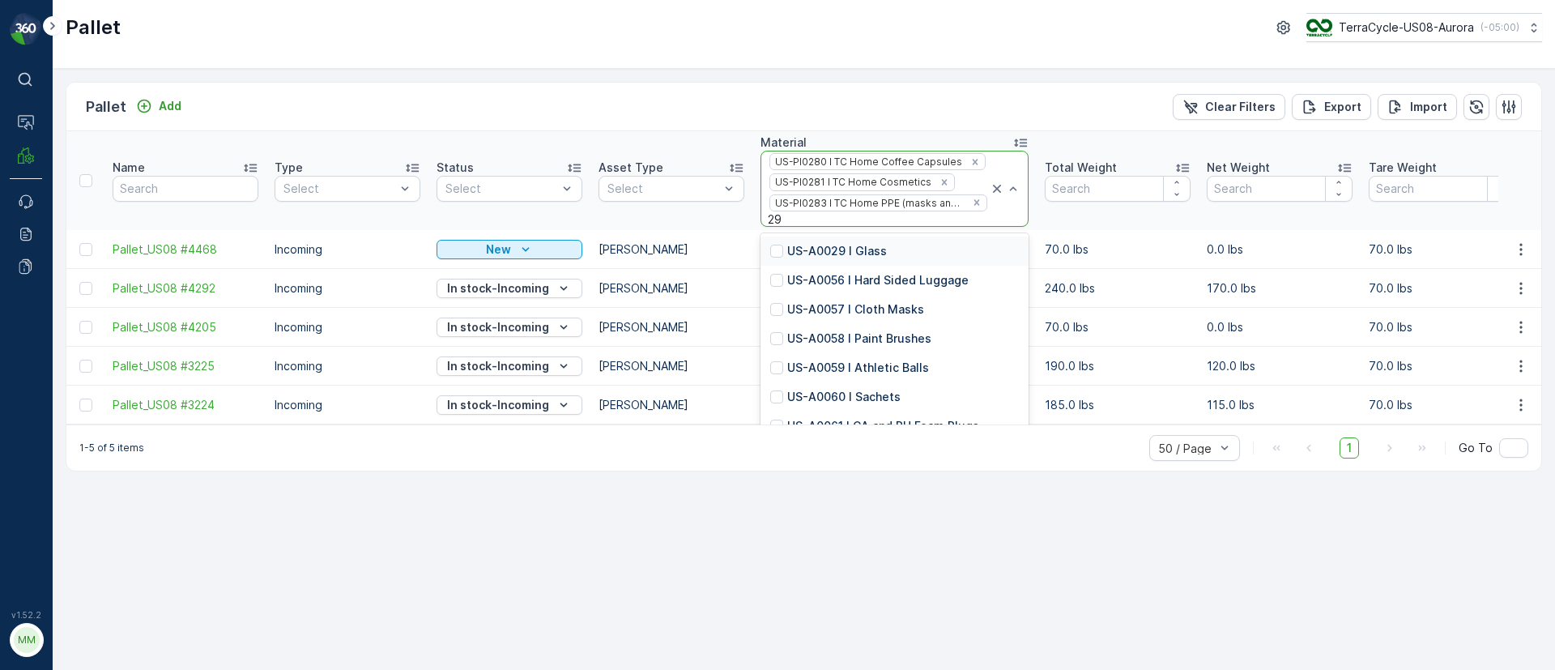
type input "292"
click at [862, 372] on p "US-PI0292 I TC Home All Plastic Packaging" at bounding box center [903, 363] width 232 height 32
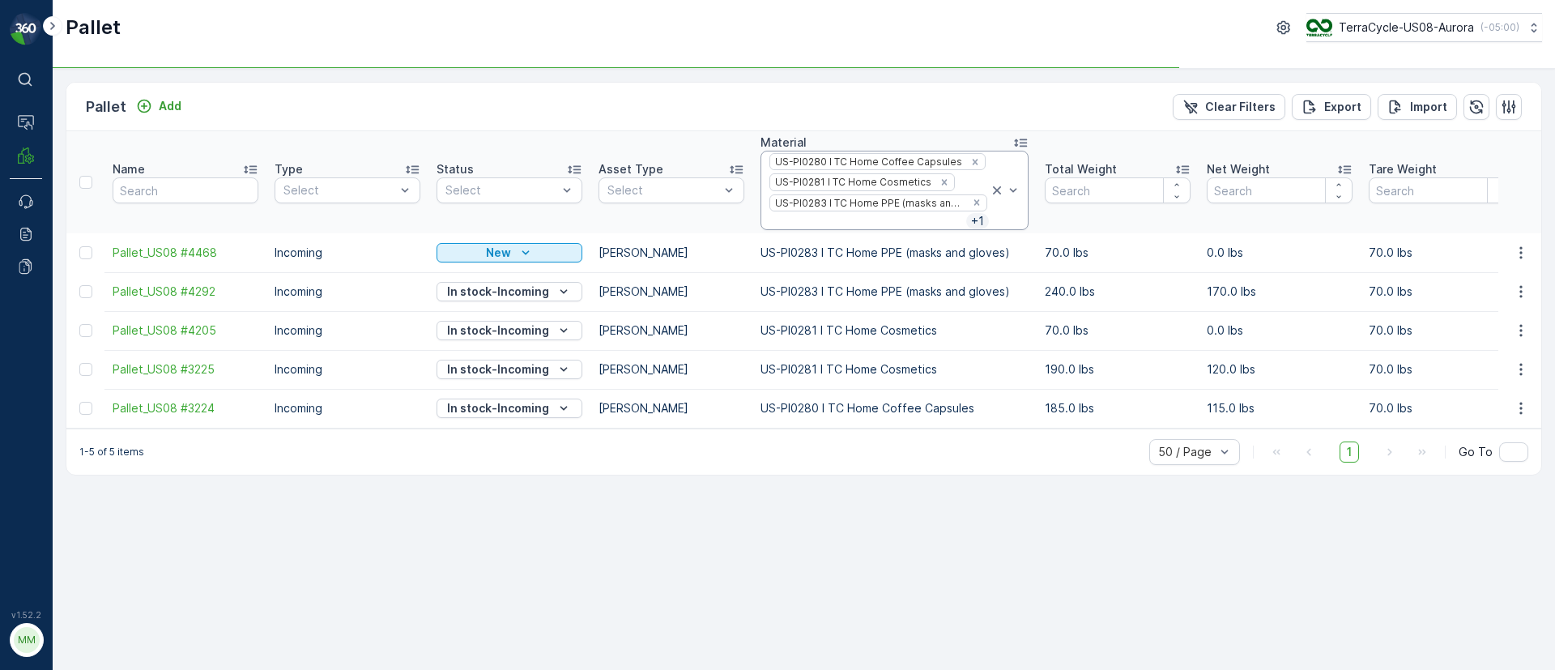
click at [1008, 214] on div at bounding box center [1005, 190] width 32 height 78
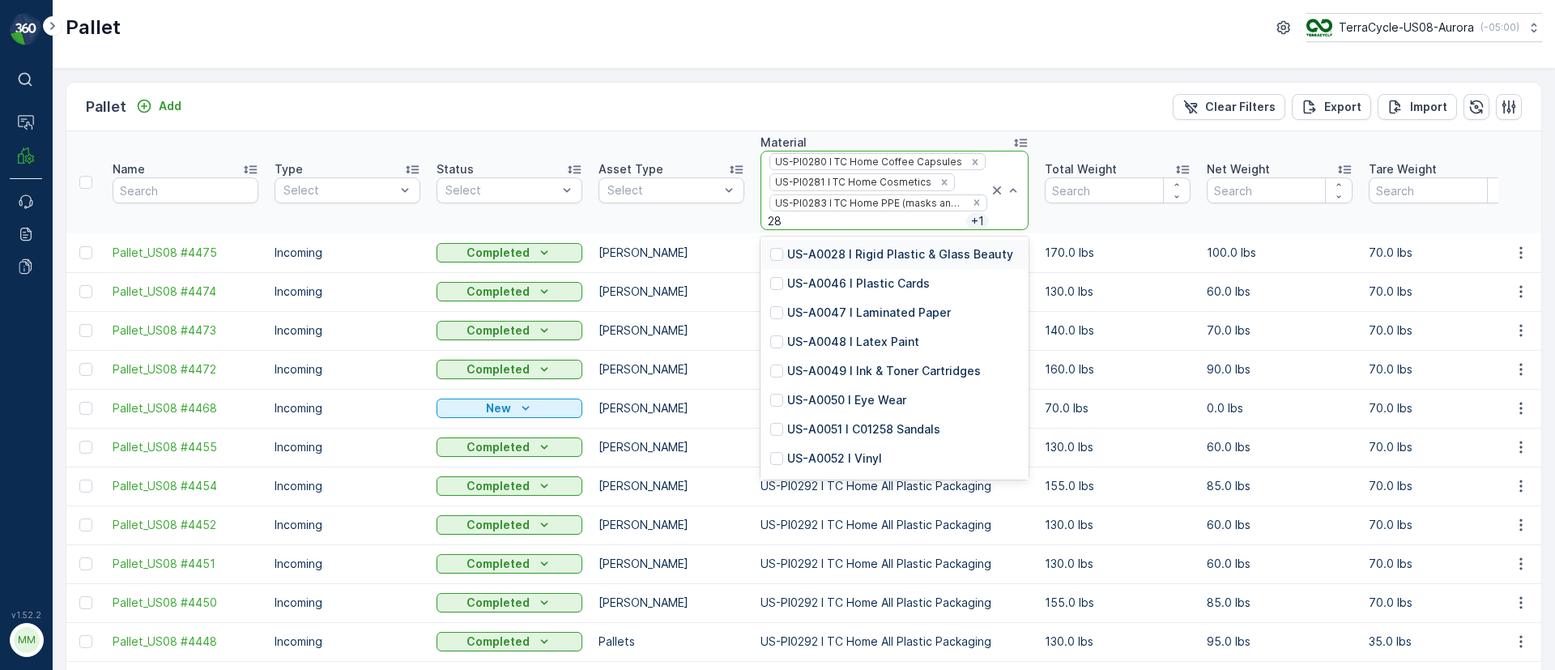
type input "289"
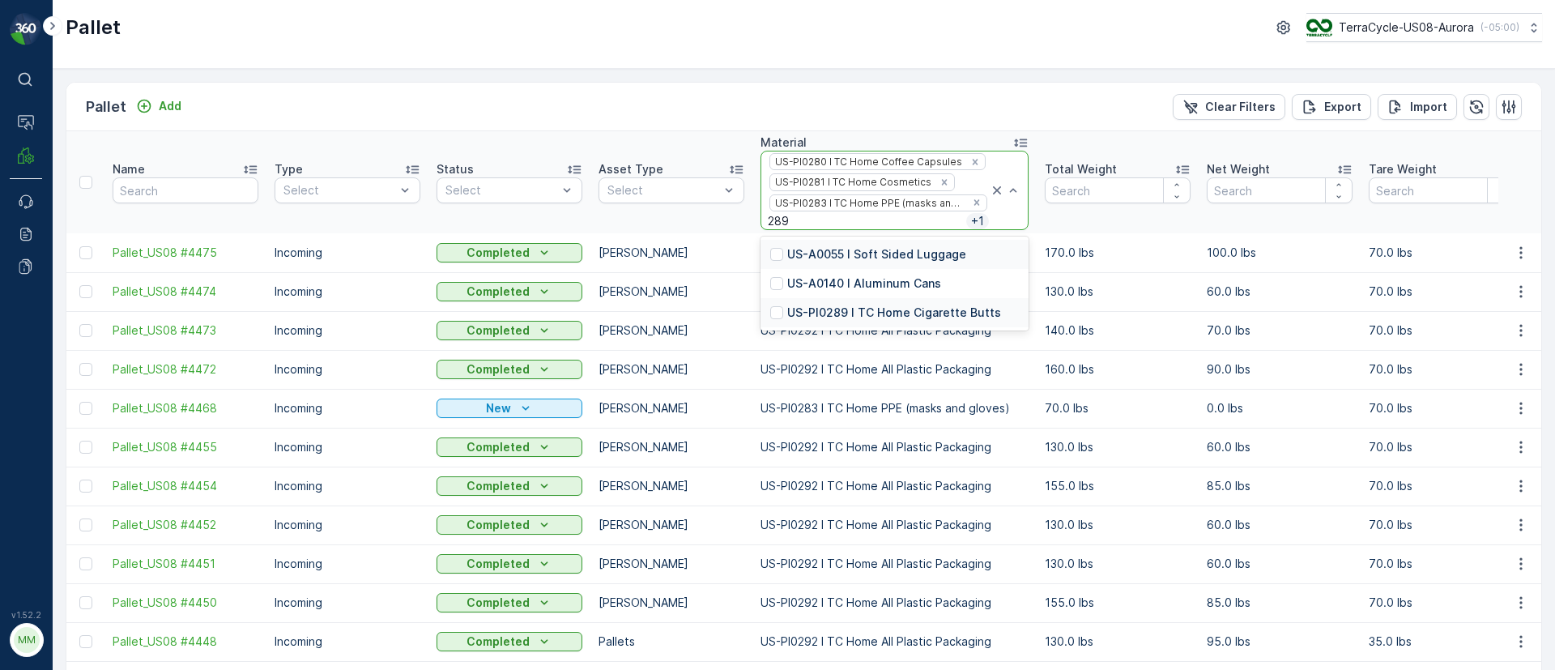
click at [879, 313] on p "US-PI0289 I TC Home Cigarette Butts" at bounding box center [894, 312] width 214 height 16
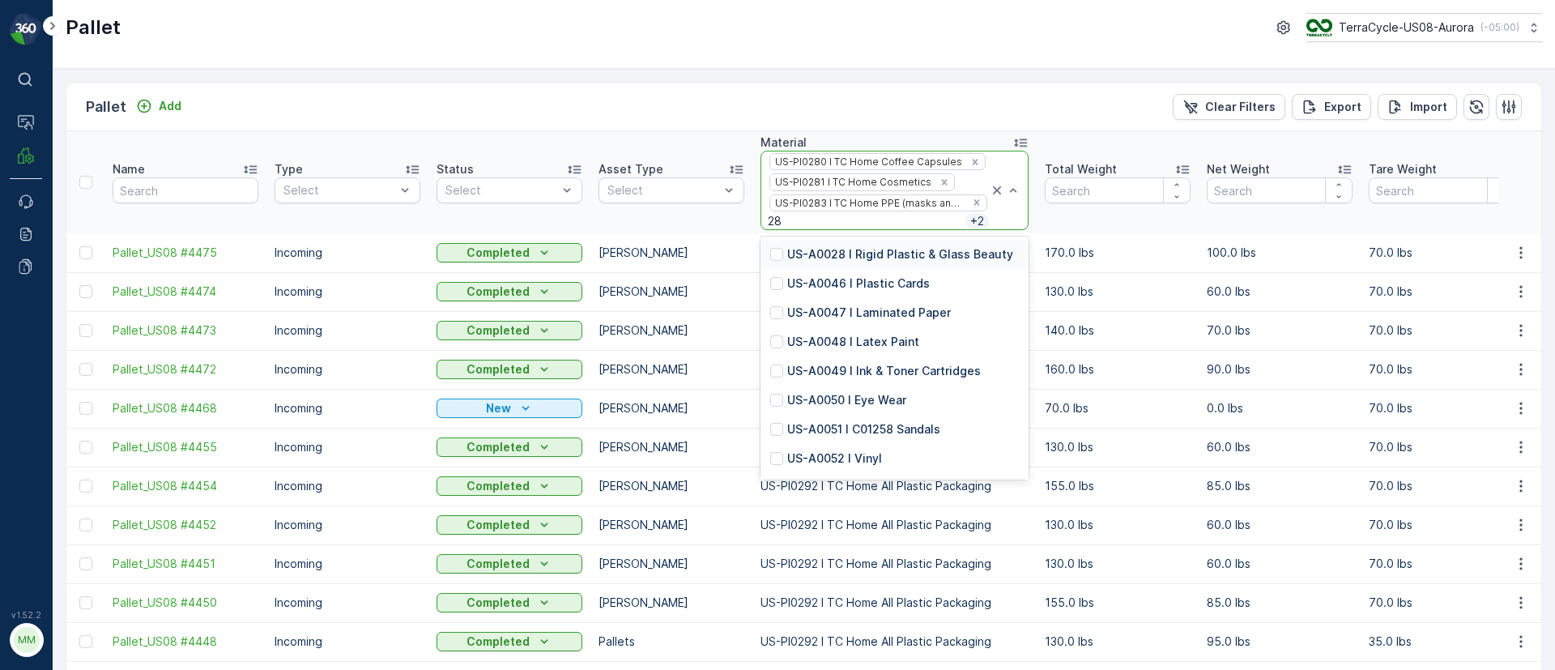
type input "285"
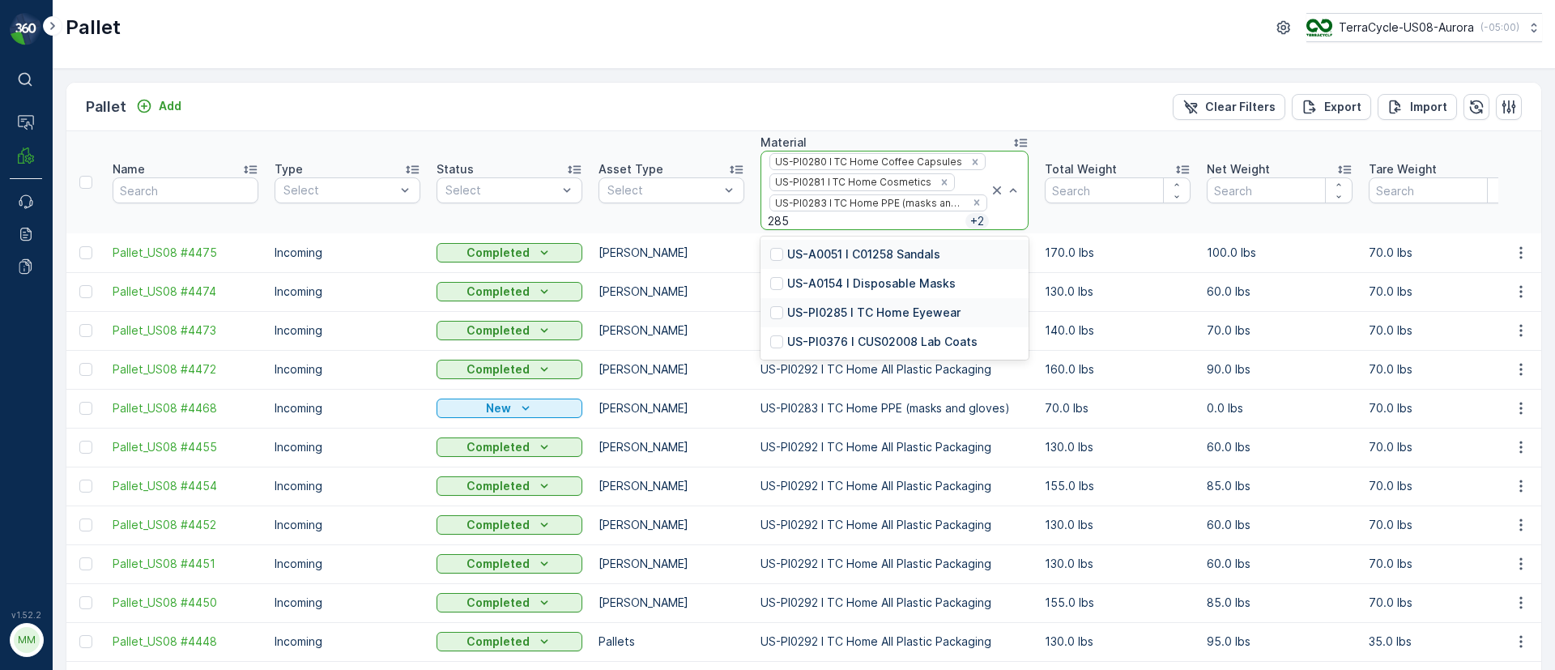
click at [895, 306] on p "US-PI0285 I TC Home Eyewear" at bounding box center [873, 312] width 173 height 16
click at [878, 307] on p "US-PI0294 I TC Home Fabrics & Clothing" at bounding box center [901, 312] width 228 height 16
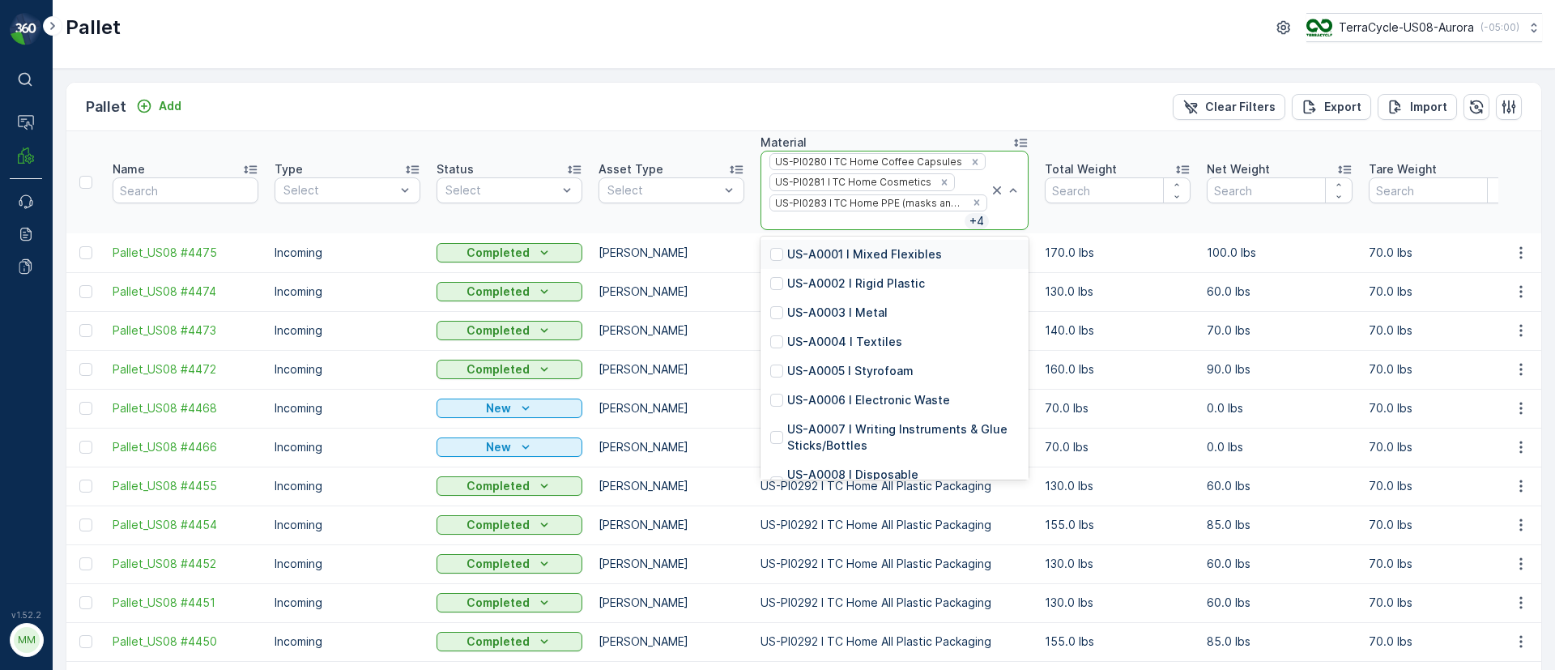
click at [932, 222] on div at bounding box center [866, 221] width 197 height 13
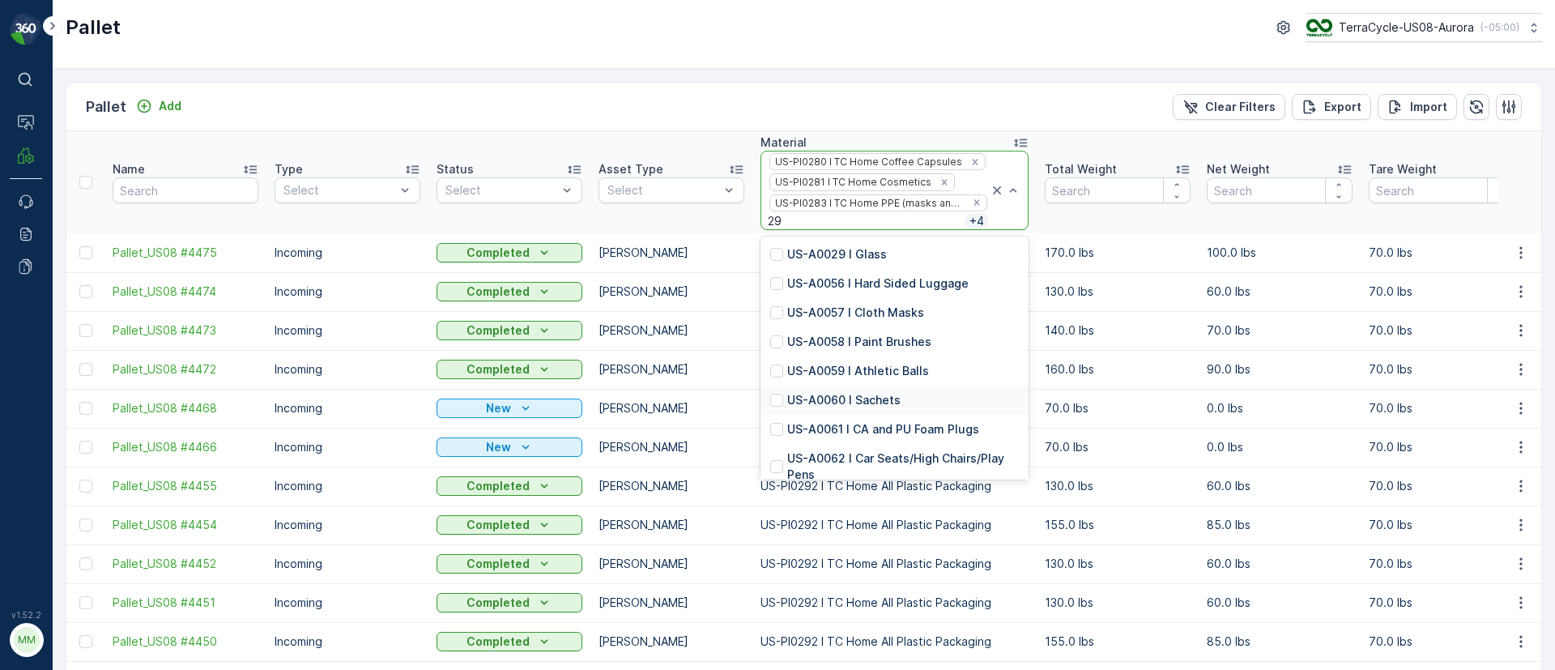
type input "295"
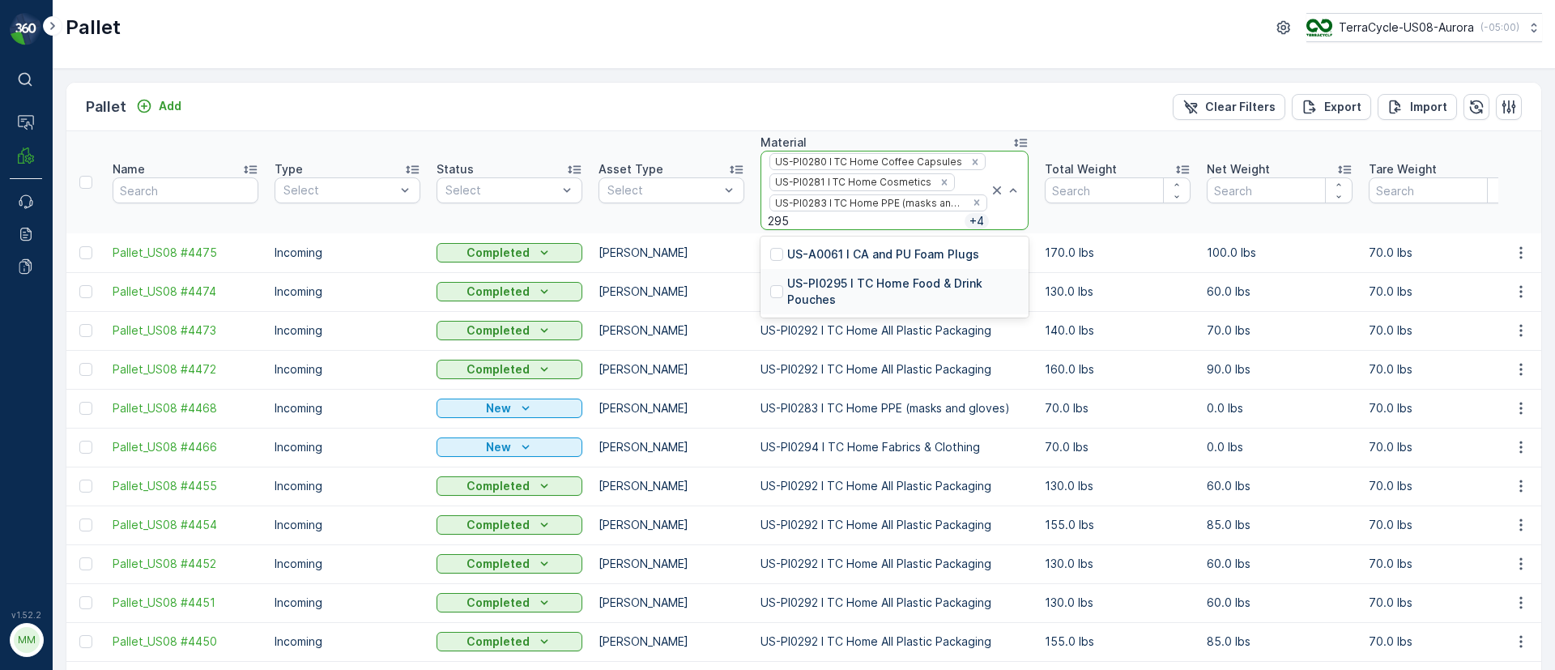
click at [921, 281] on p "US-PI0295 I TC Home Food & Drink Pouches" at bounding box center [903, 291] width 232 height 32
click at [894, 281] on p "US-PI0288 I TC Home Ink & Toner Cartridges" at bounding box center [903, 291] width 232 height 32
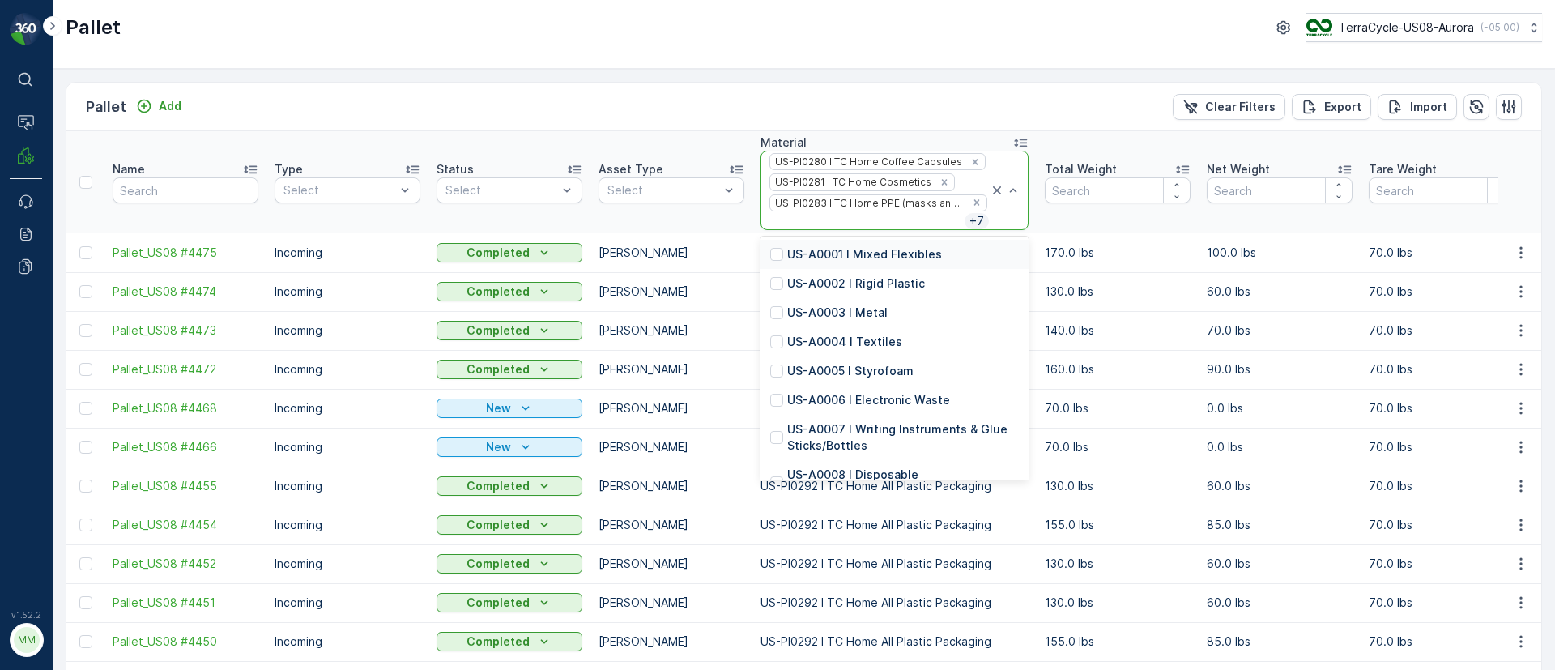
click at [874, 233] on td "US-PI0292 I TC Home All Plastic Packaging" at bounding box center [894, 252] width 284 height 39
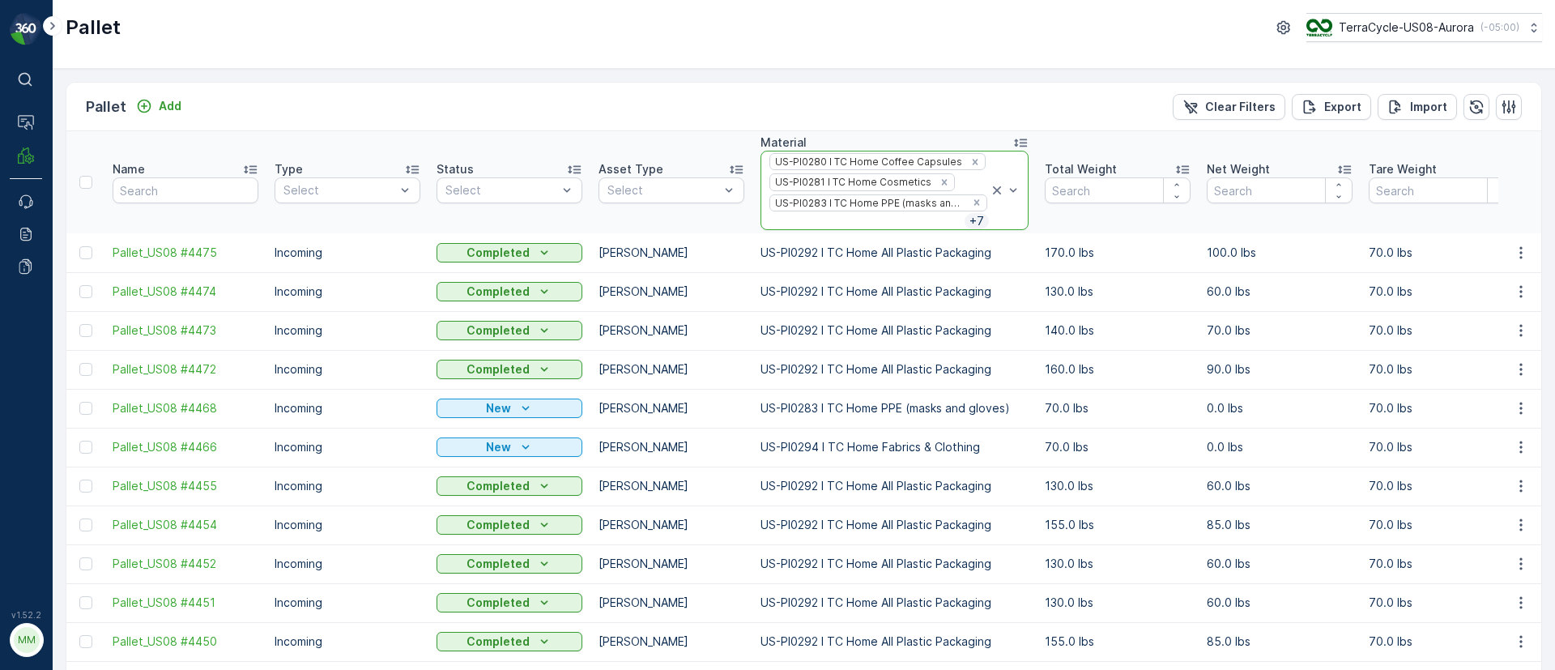
click at [815, 208] on div "US-PI0283 I TC Home PPE (masks and gloves)" at bounding box center [868, 202] width 196 height 15
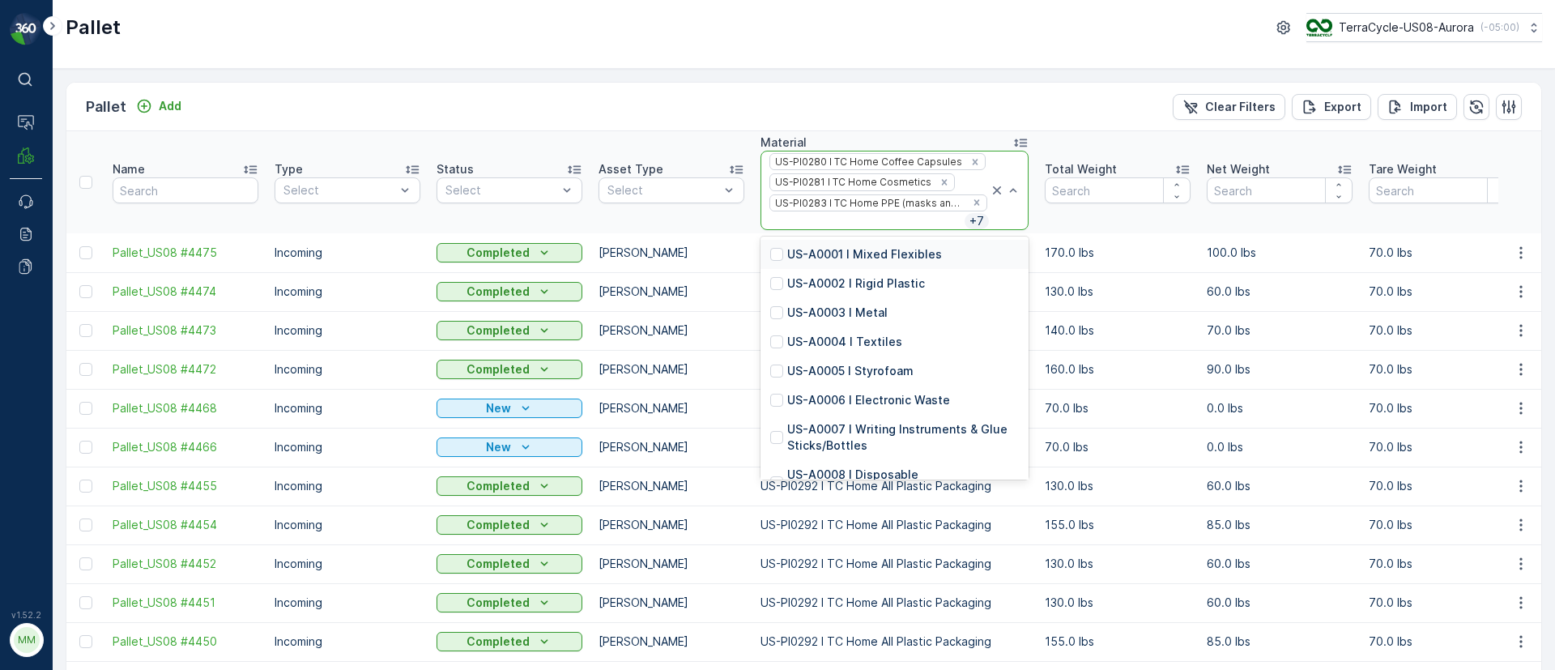
click at [816, 215] on div at bounding box center [866, 221] width 197 height 13
type input "296"
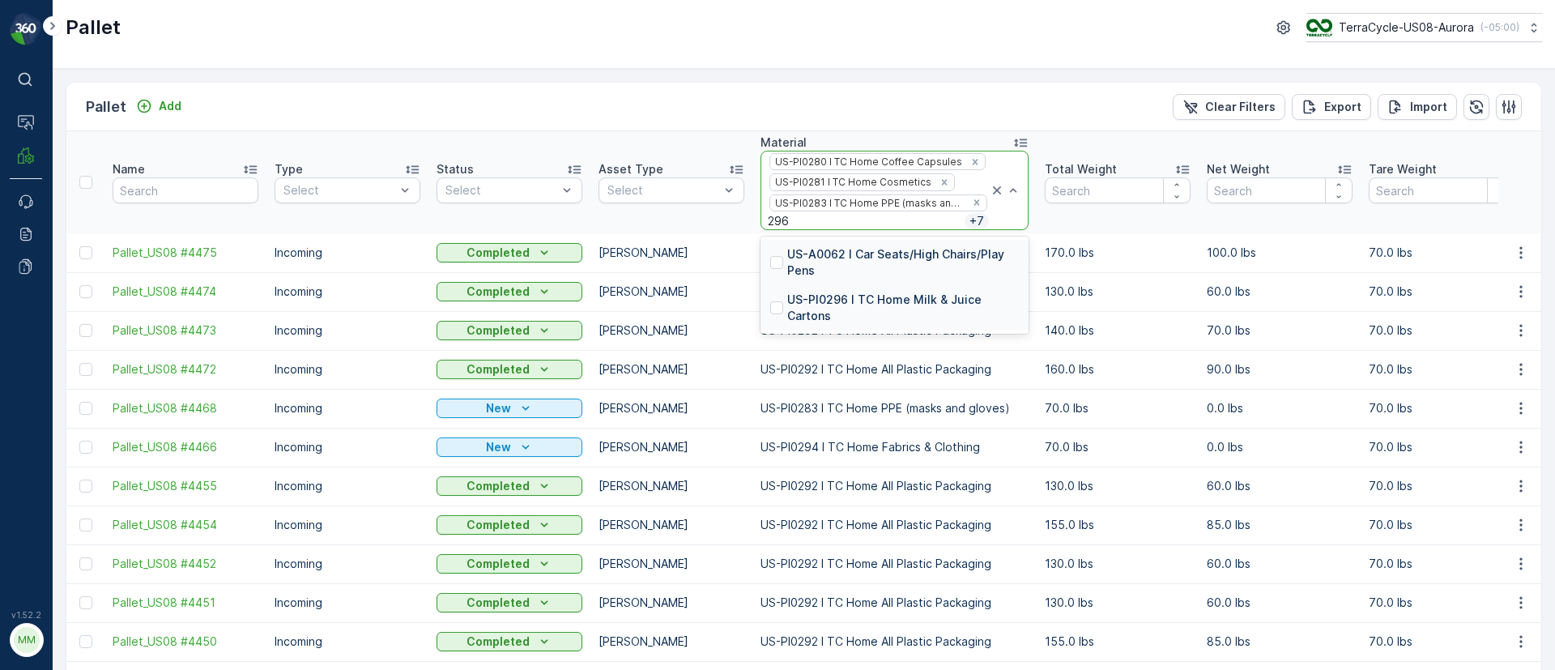
click at [875, 296] on p "US-PI0296 I TC Home Milk & Juice Cartons" at bounding box center [903, 307] width 232 height 32
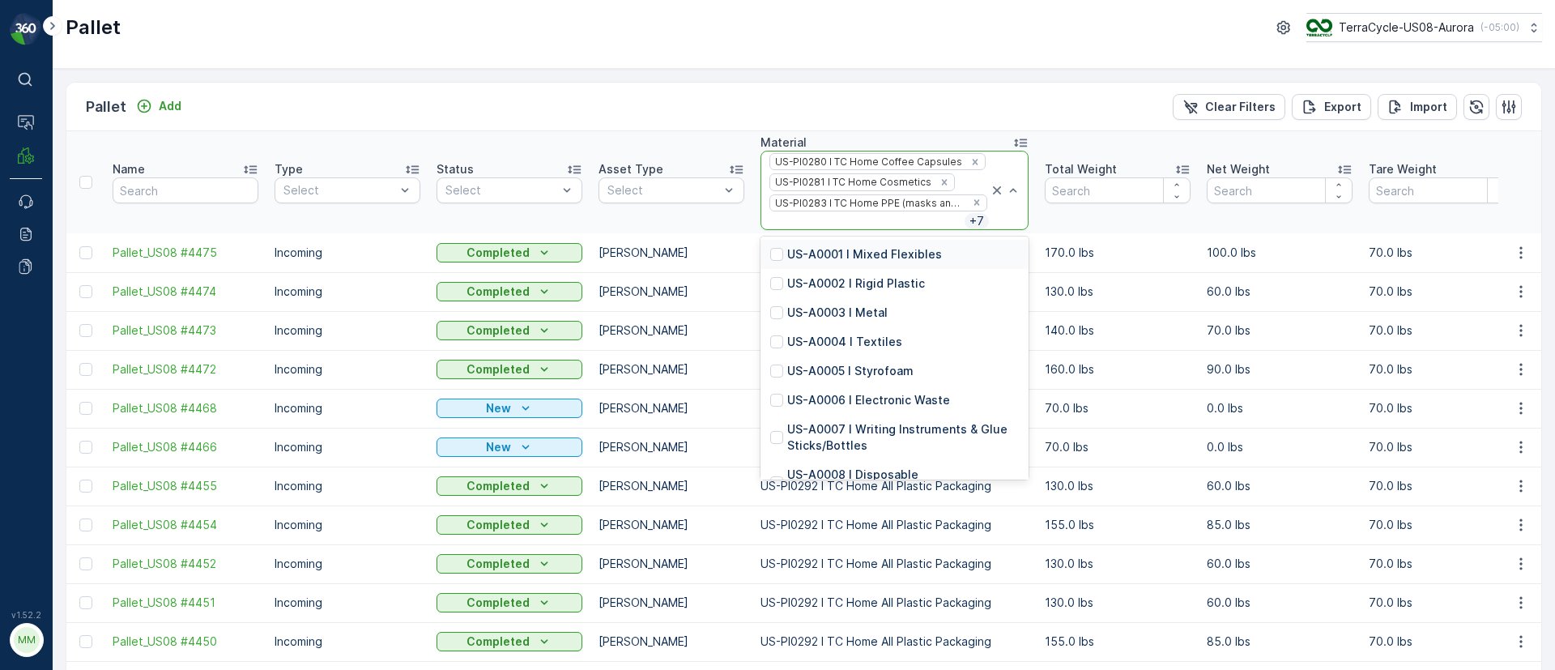
click at [832, 220] on div at bounding box center [866, 221] width 197 height 13
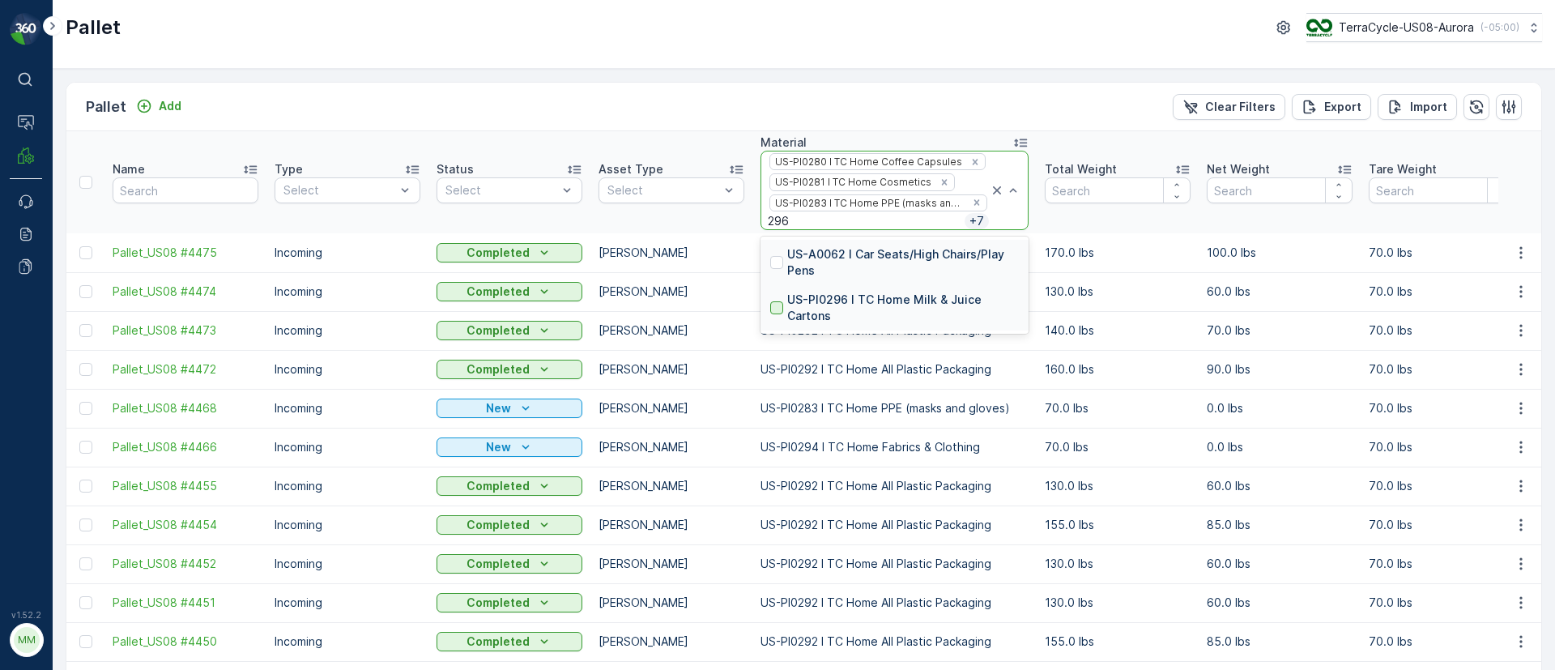
click at [775, 307] on div at bounding box center [776, 307] width 13 height 13
click at [834, 225] on div at bounding box center [866, 221] width 197 height 13
click at [781, 286] on div at bounding box center [776, 283] width 13 height 13
click at [908, 221] on div at bounding box center [866, 221] width 197 height 13
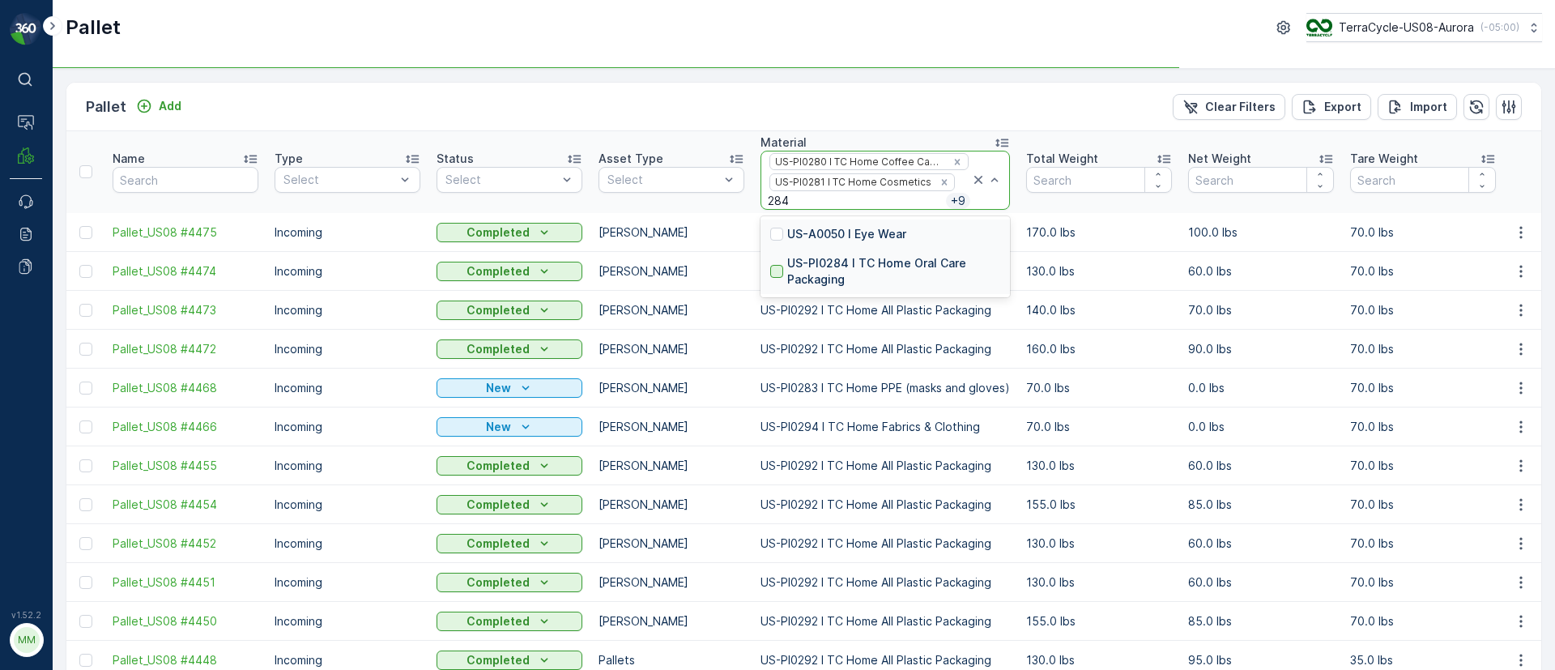
click at [777, 270] on div at bounding box center [776, 271] width 13 height 13
click at [883, 198] on div "US-PI0280 I TC Home Coffee Capsules US-PI0281 I TC Home Cosmetics + 9" at bounding box center [869, 179] width 202 height 57
click at [784, 262] on div "US-PI0303 I TC Home Party Supplies & Disposables" at bounding box center [885, 271] width 230 height 32
click at [824, 206] on div "US-PI0280 I TC Home Coffee Capsules US-PI0281 I TC Home Cosmetics + 9" at bounding box center [869, 179] width 202 height 57
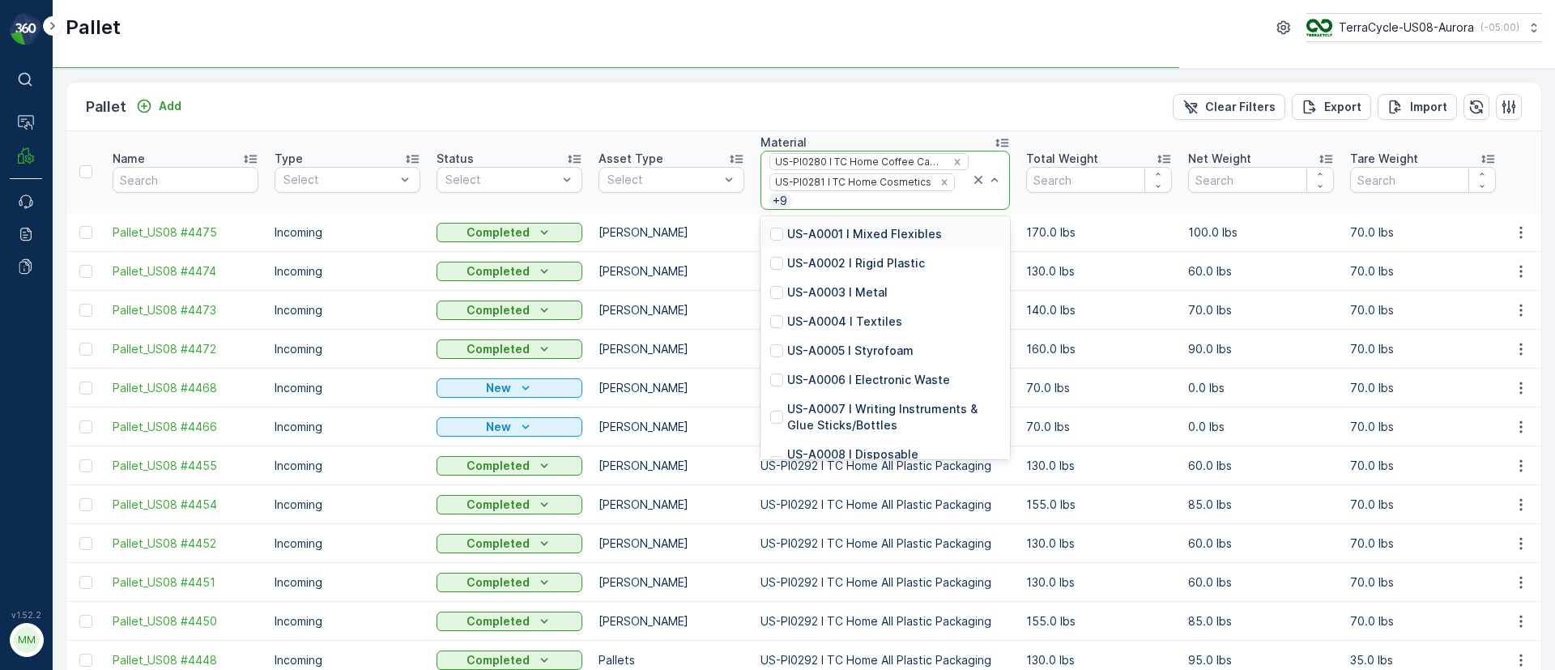
click at [831, 197] on div "US-PI0280 I TC Home Coffee Capsules US-PI0281 I TC Home Cosmetics + 9" at bounding box center [869, 179] width 202 height 57
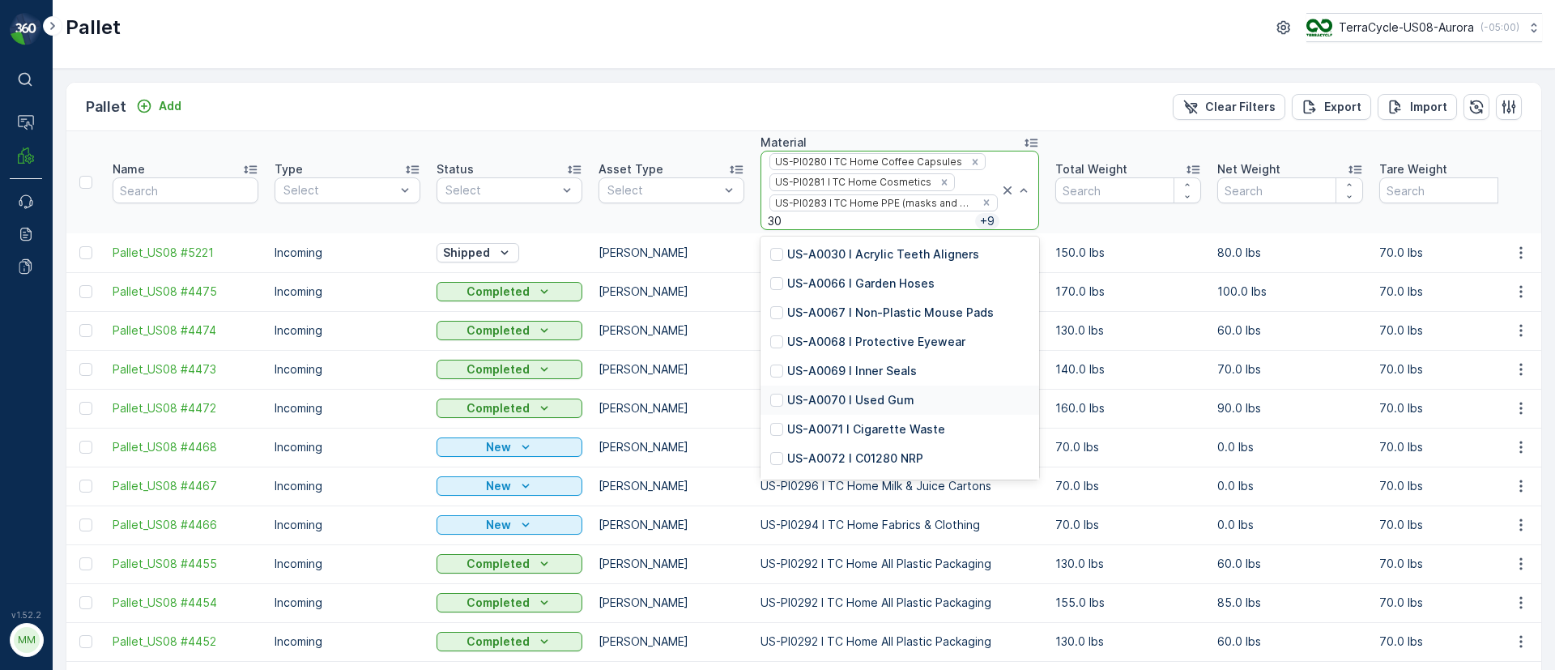
type input "301"
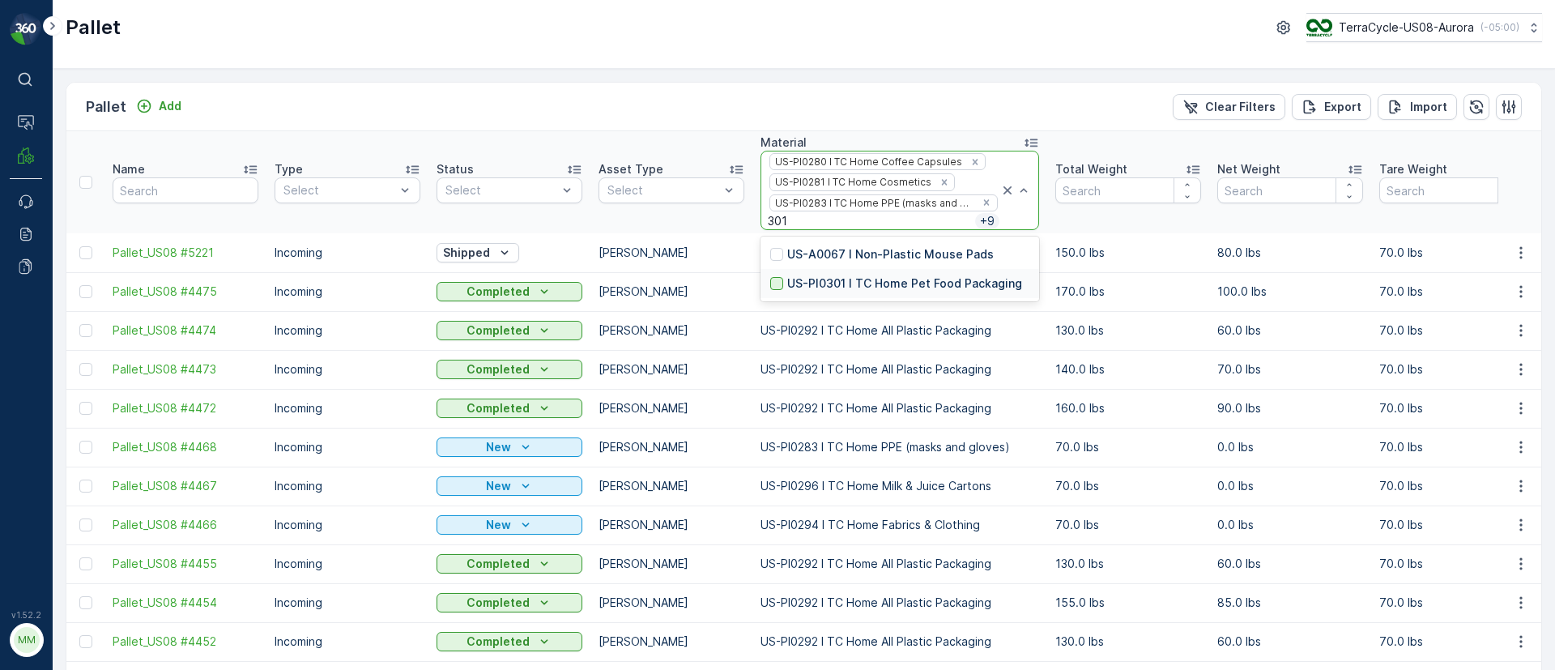
click at [775, 289] on div at bounding box center [776, 283] width 13 height 13
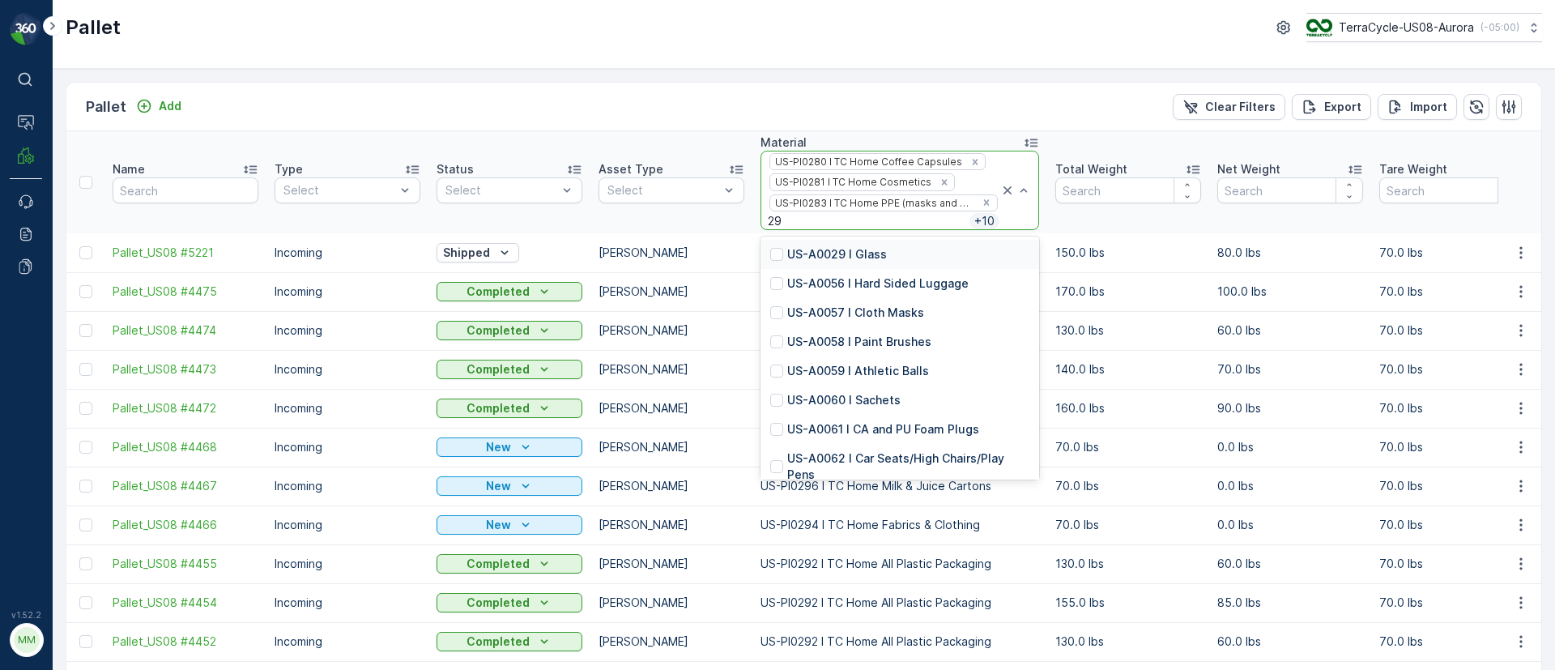
type input "291"
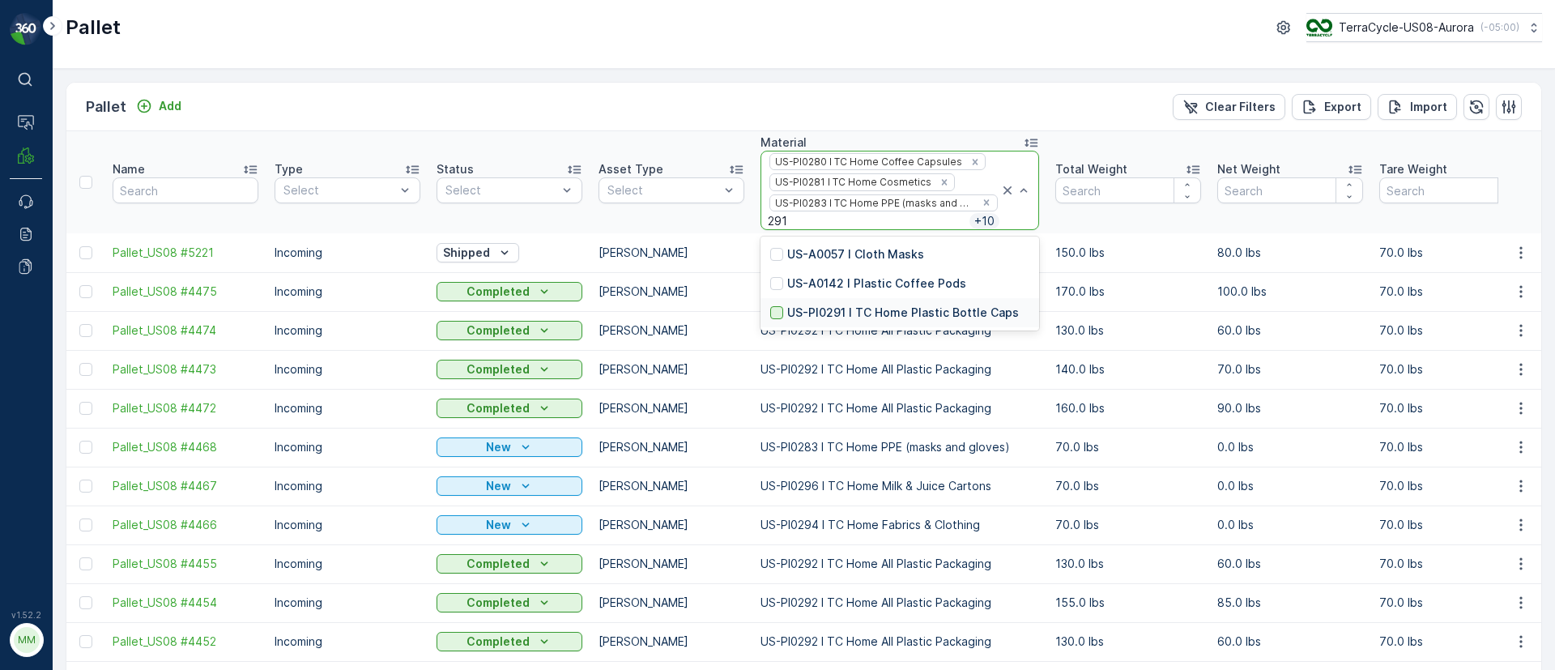
click at [777, 313] on div at bounding box center [776, 312] width 13 height 13
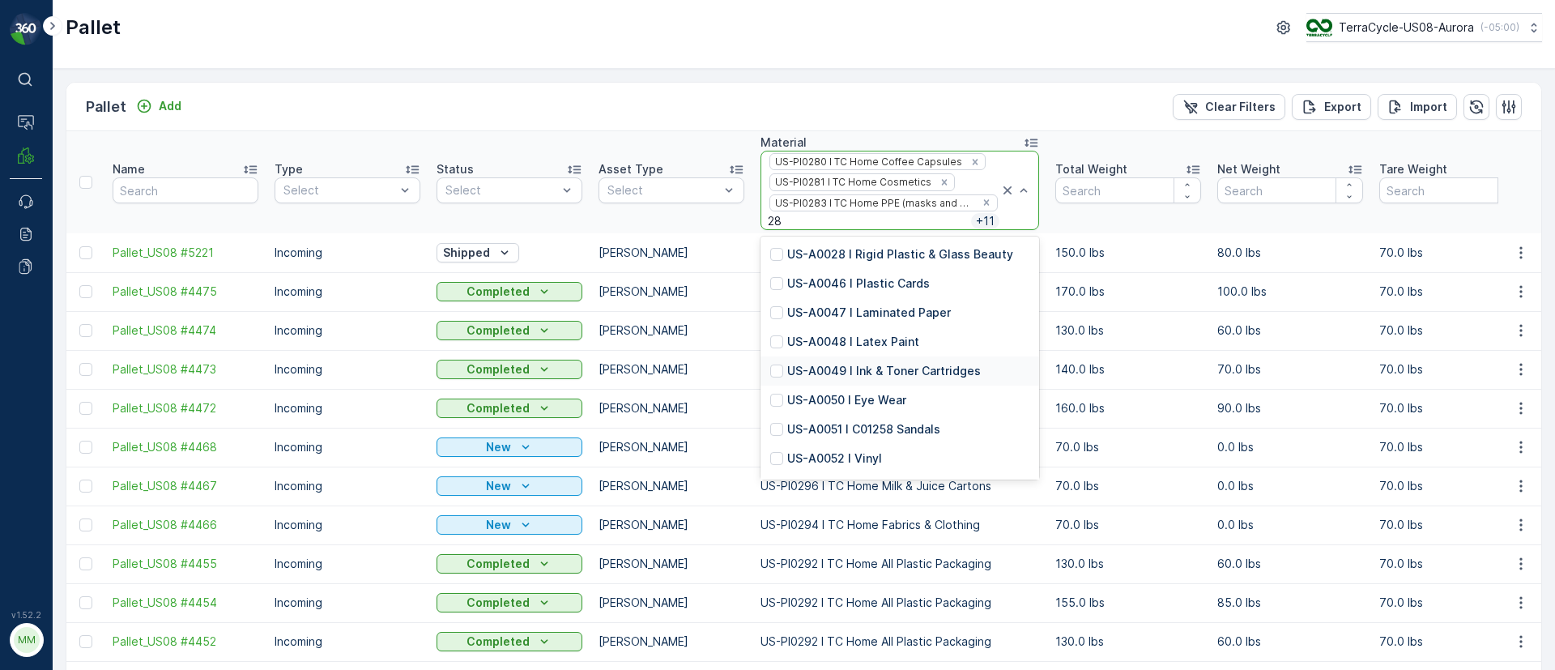
type input "2"
type input "300"
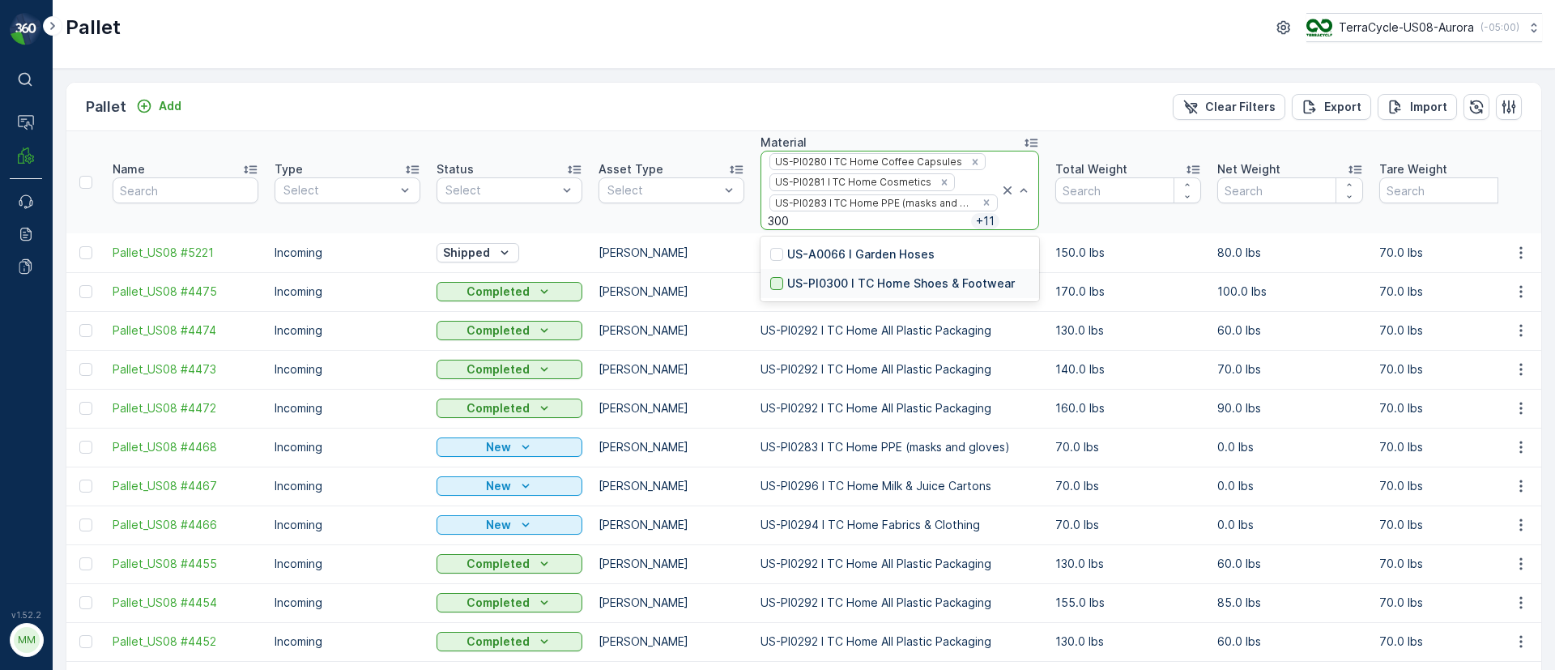
click at [781, 283] on div at bounding box center [776, 283] width 13 height 13
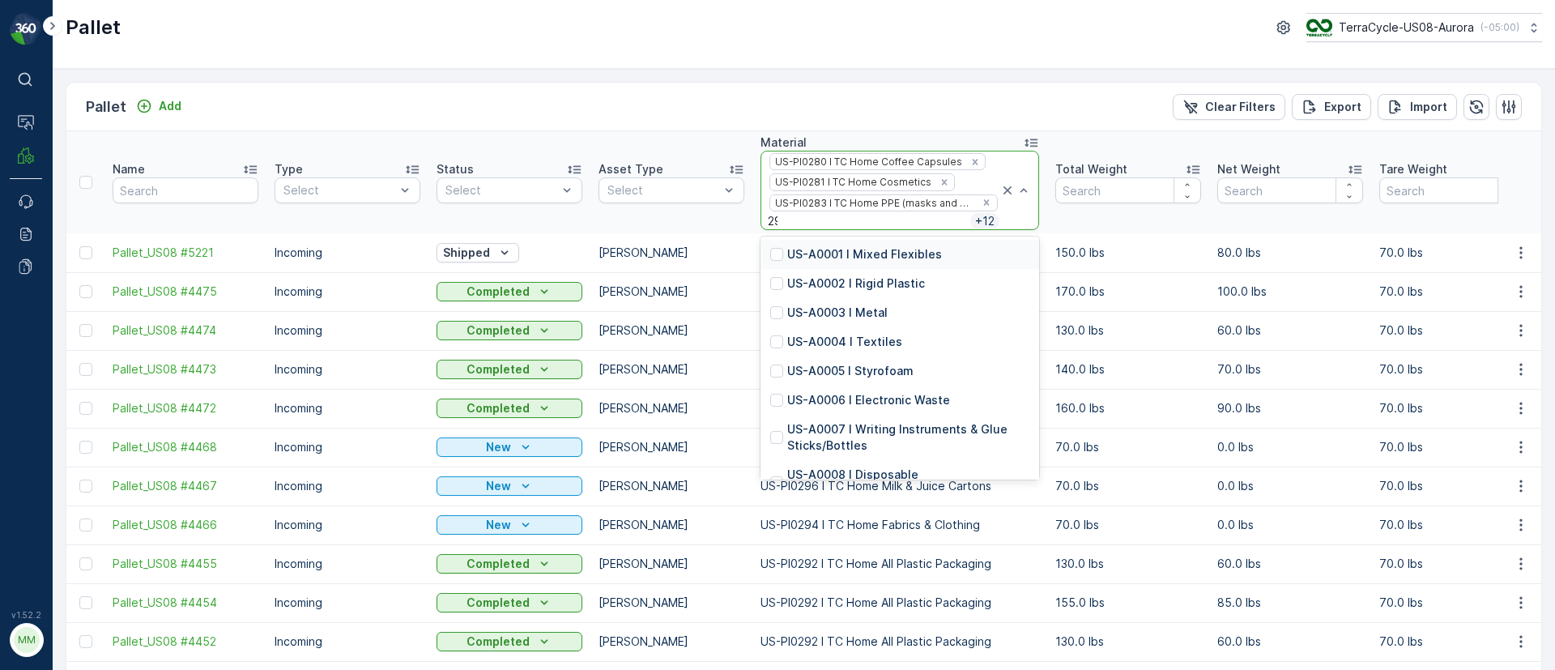
type input "299"
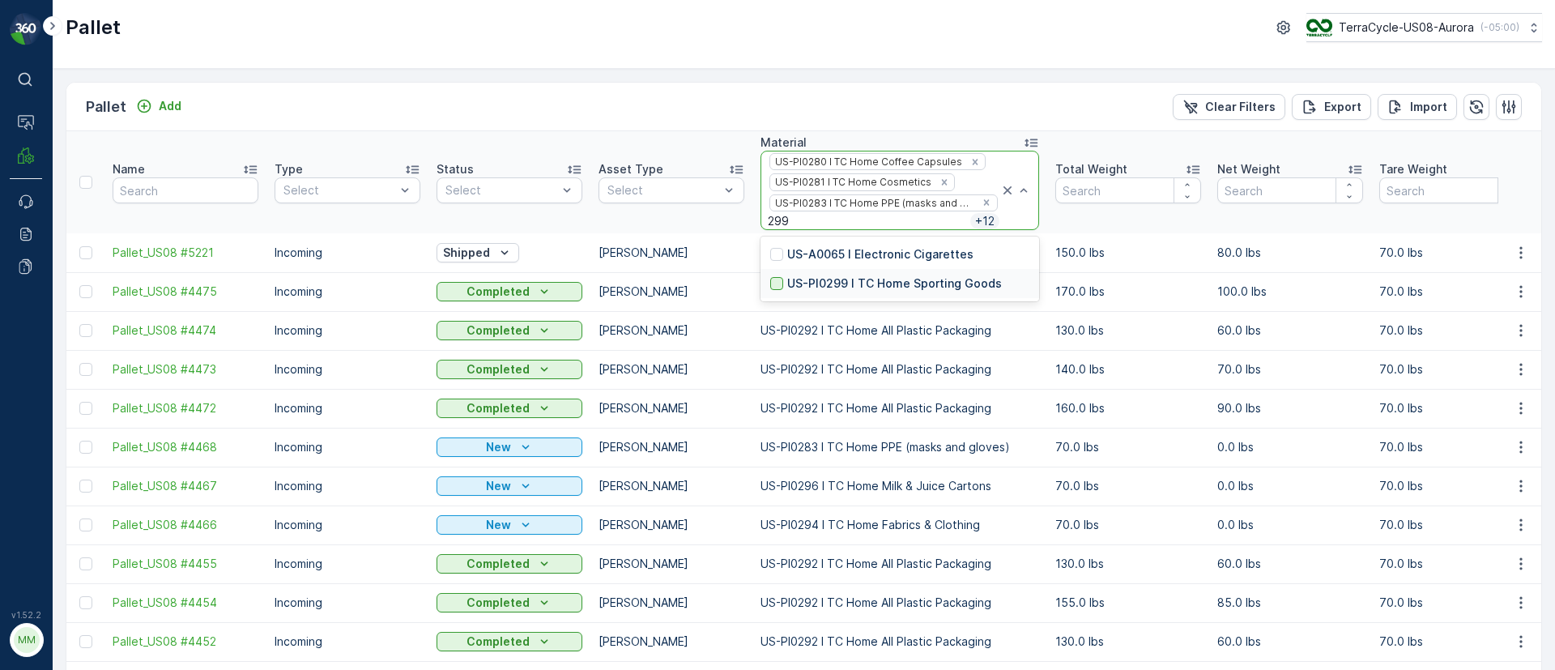
click at [772, 282] on div at bounding box center [776, 283] width 13 height 13
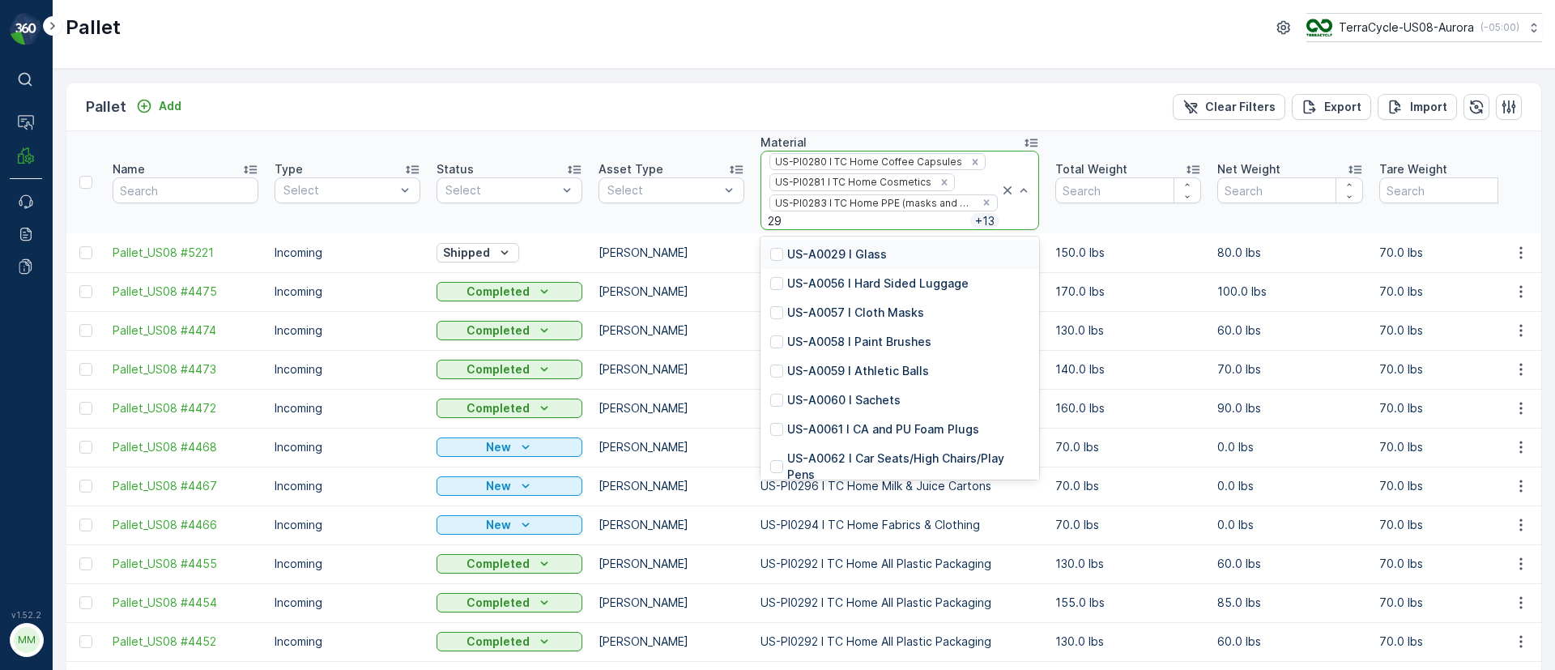
type input "293"
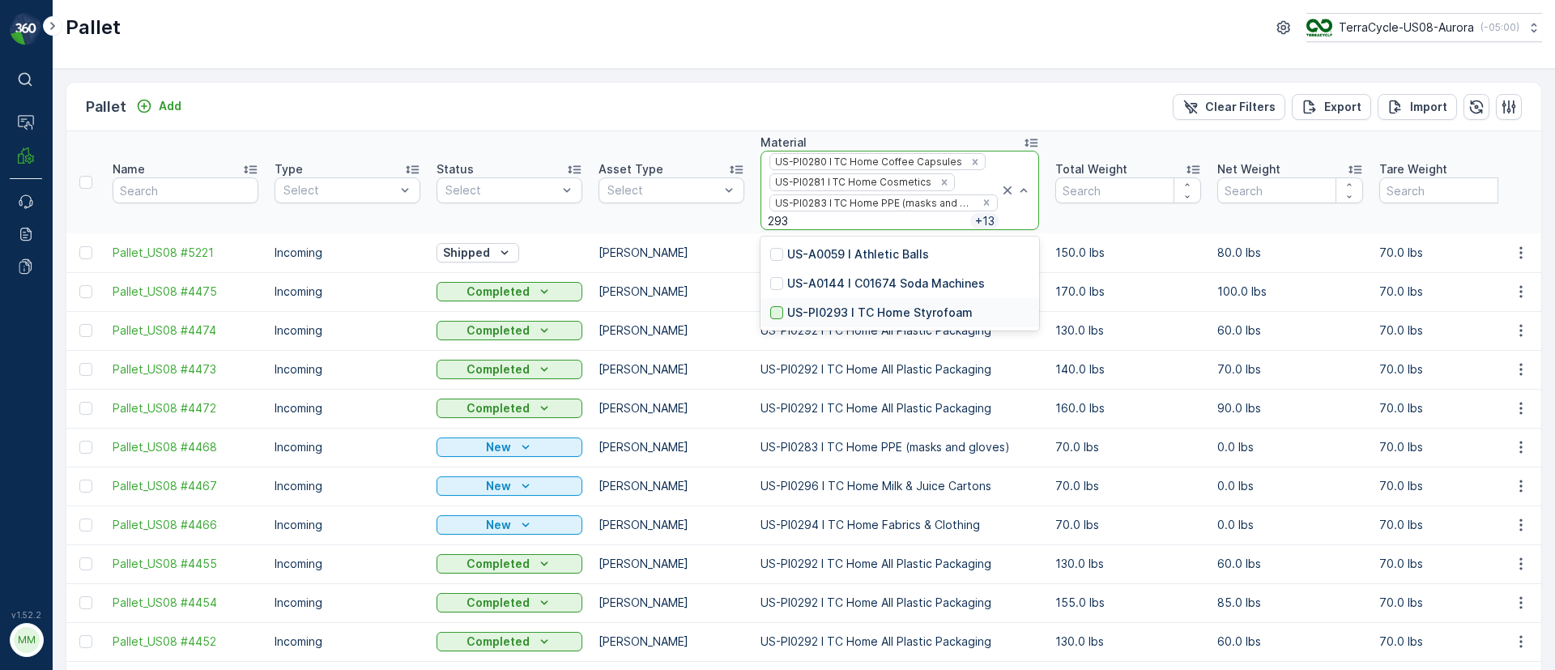
click at [779, 309] on div at bounding box center [776, 312] width 13 height 13
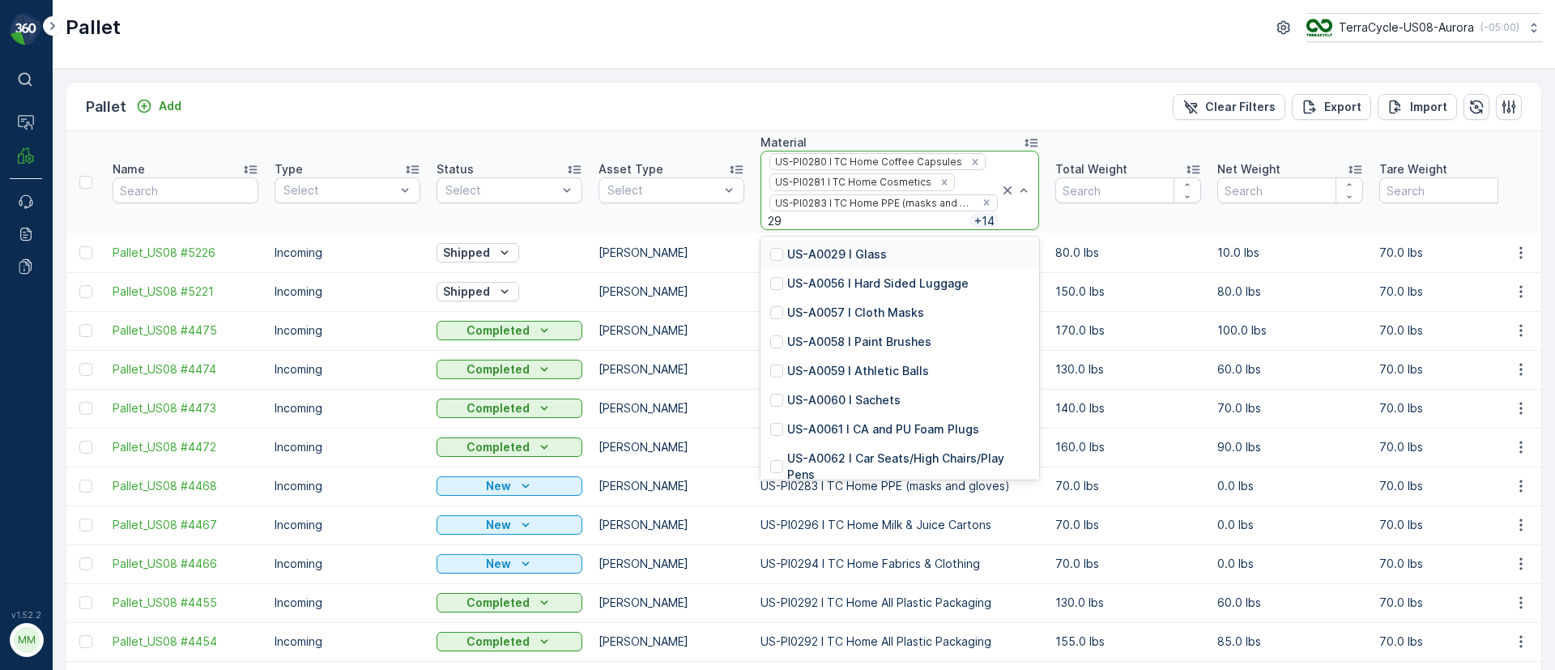
type input "297"
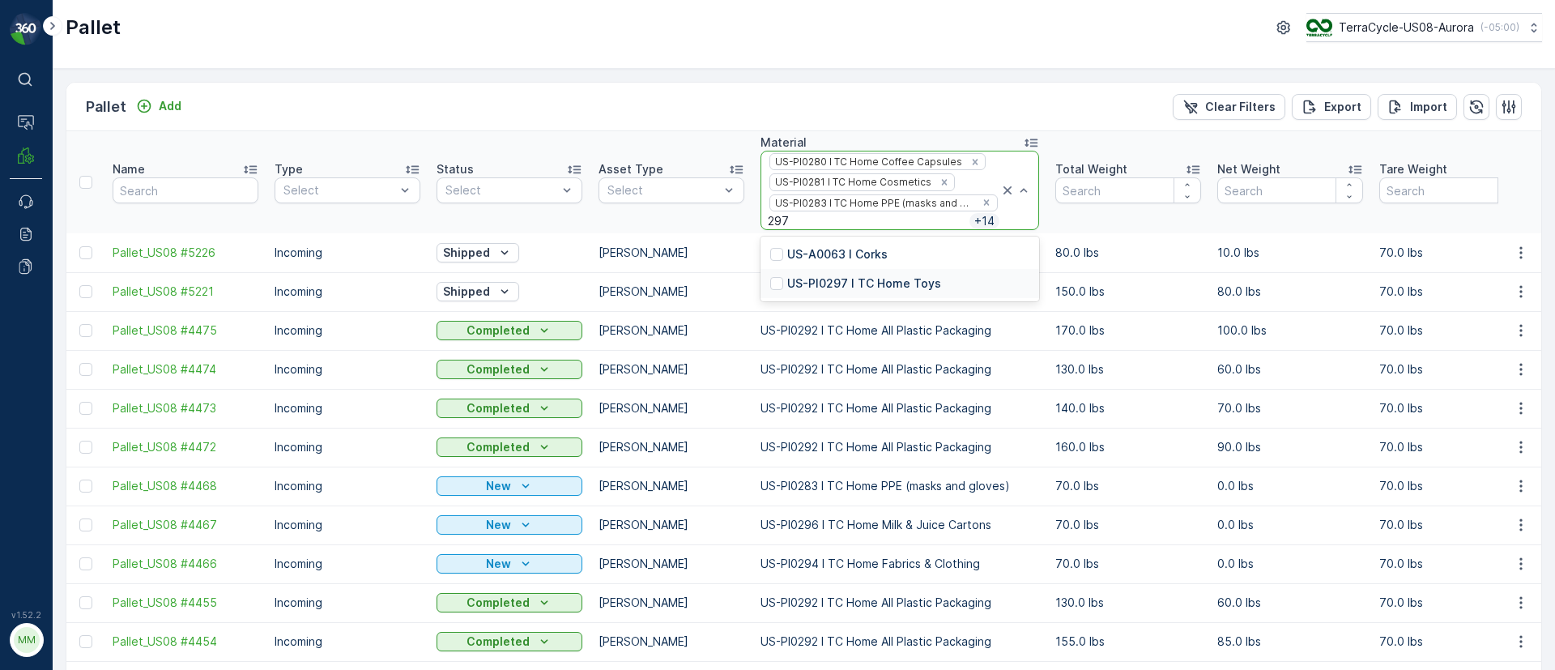
click at [866, 286] on p "US-PI0297 I TC Home Toys" at bounding box center [864, 283] width 154 height 16
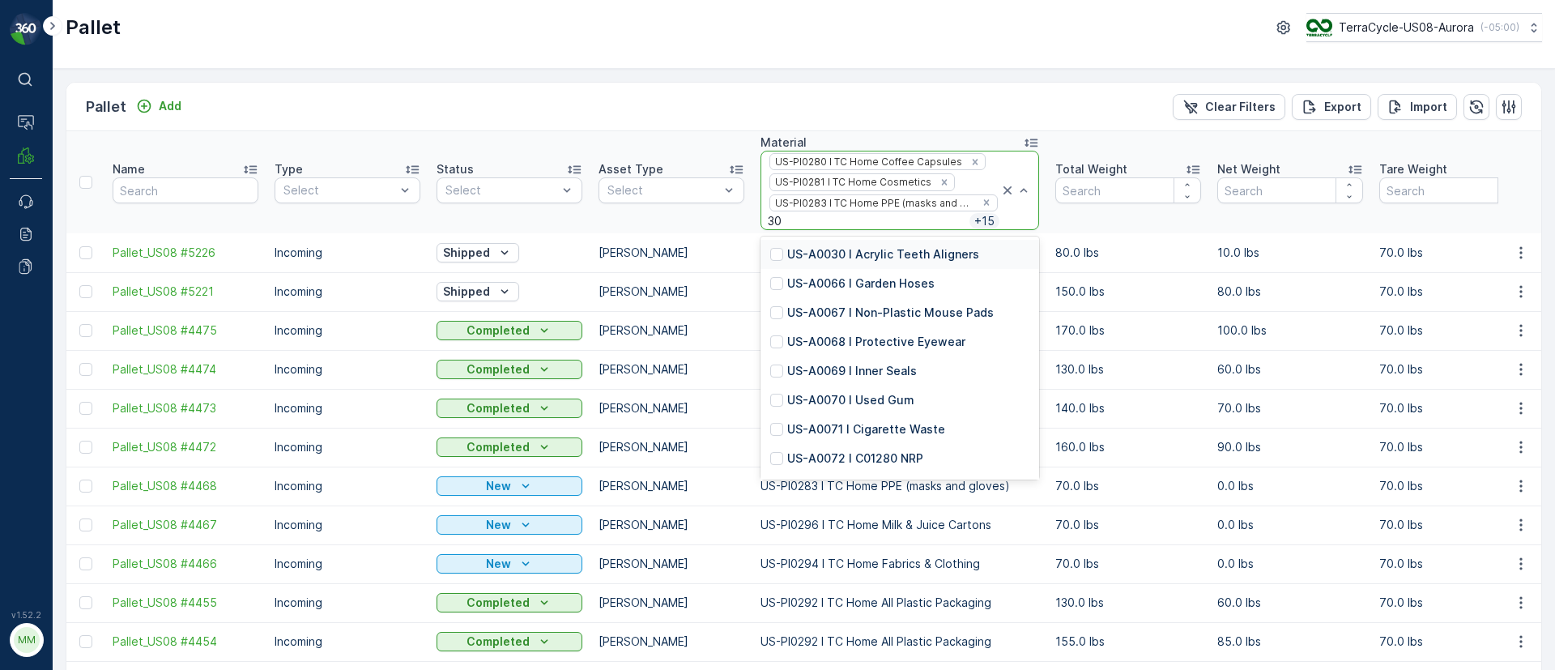
type input "302"
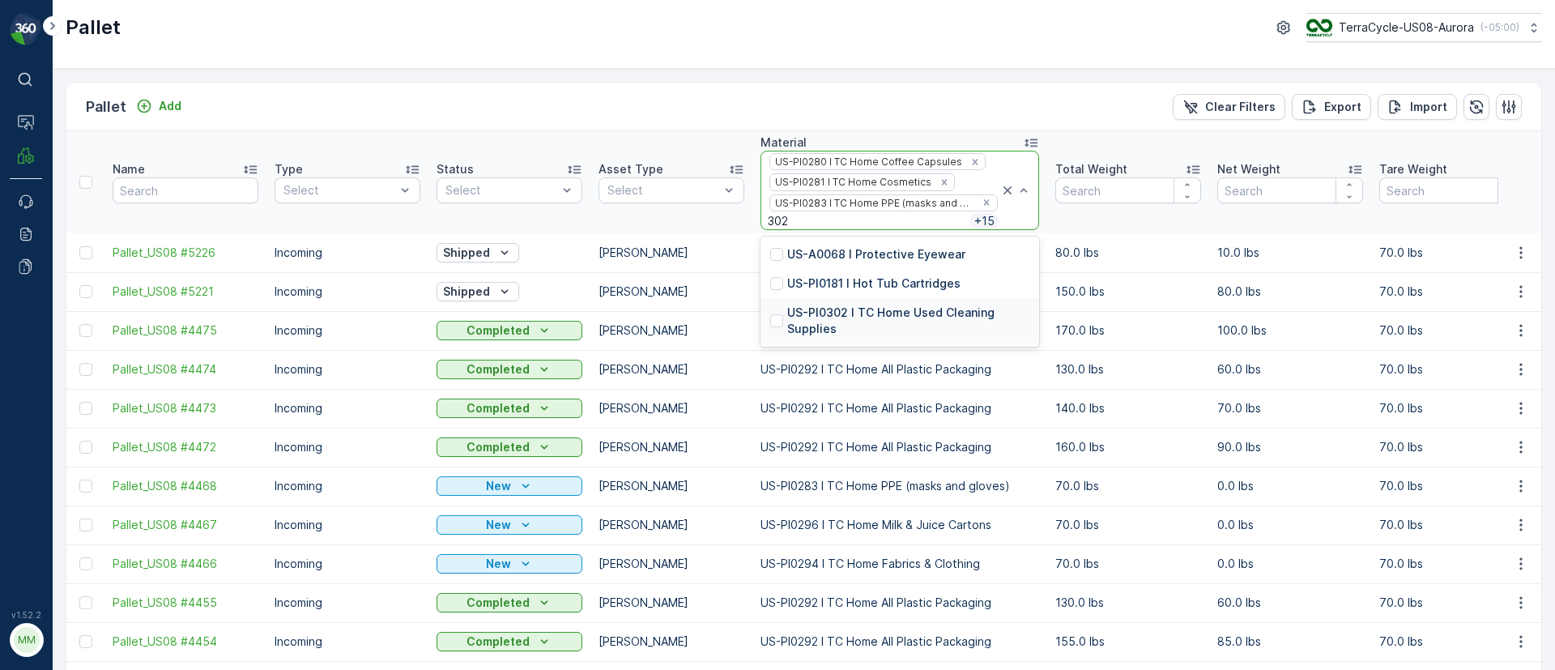
click at [774, 308] on div "US-PI0302 I TC Home Used Cleaning Supplies" at bounding box center [899, 320] width 259 height 32
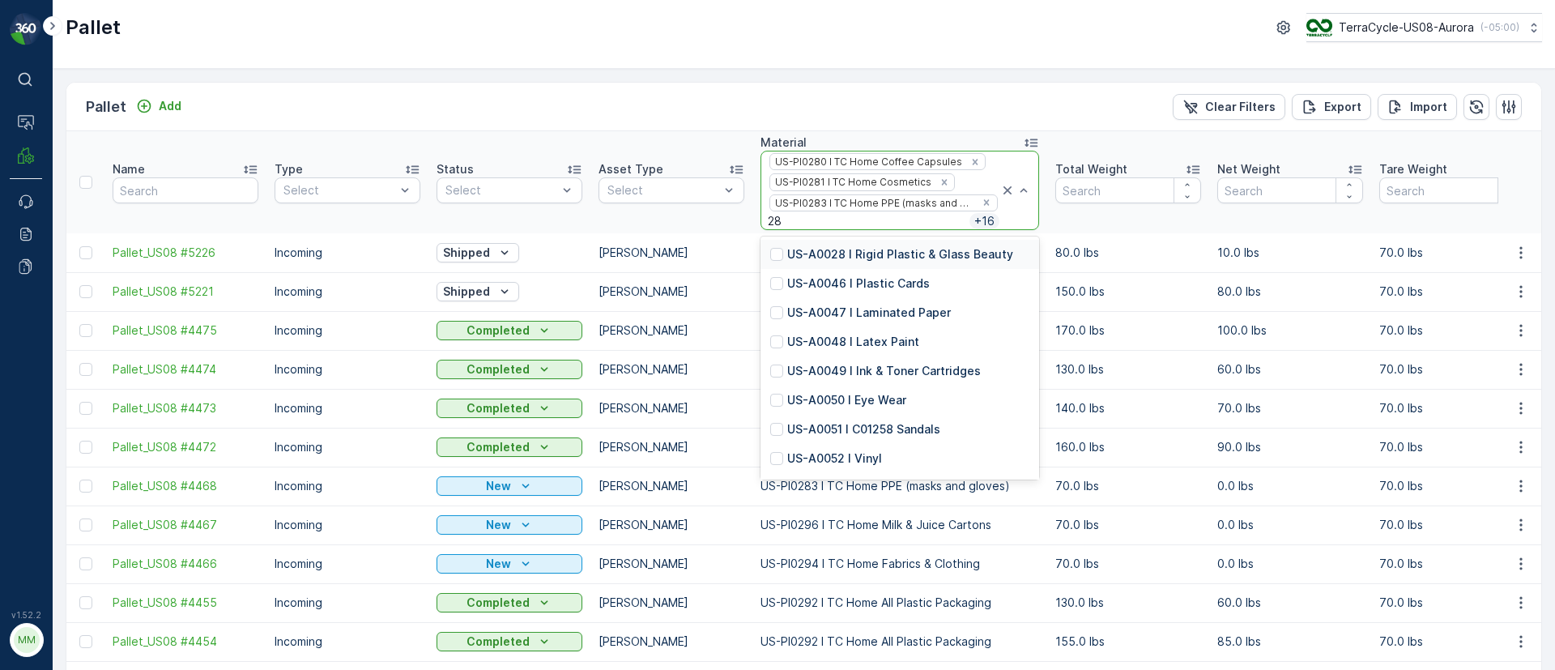
type input "282"
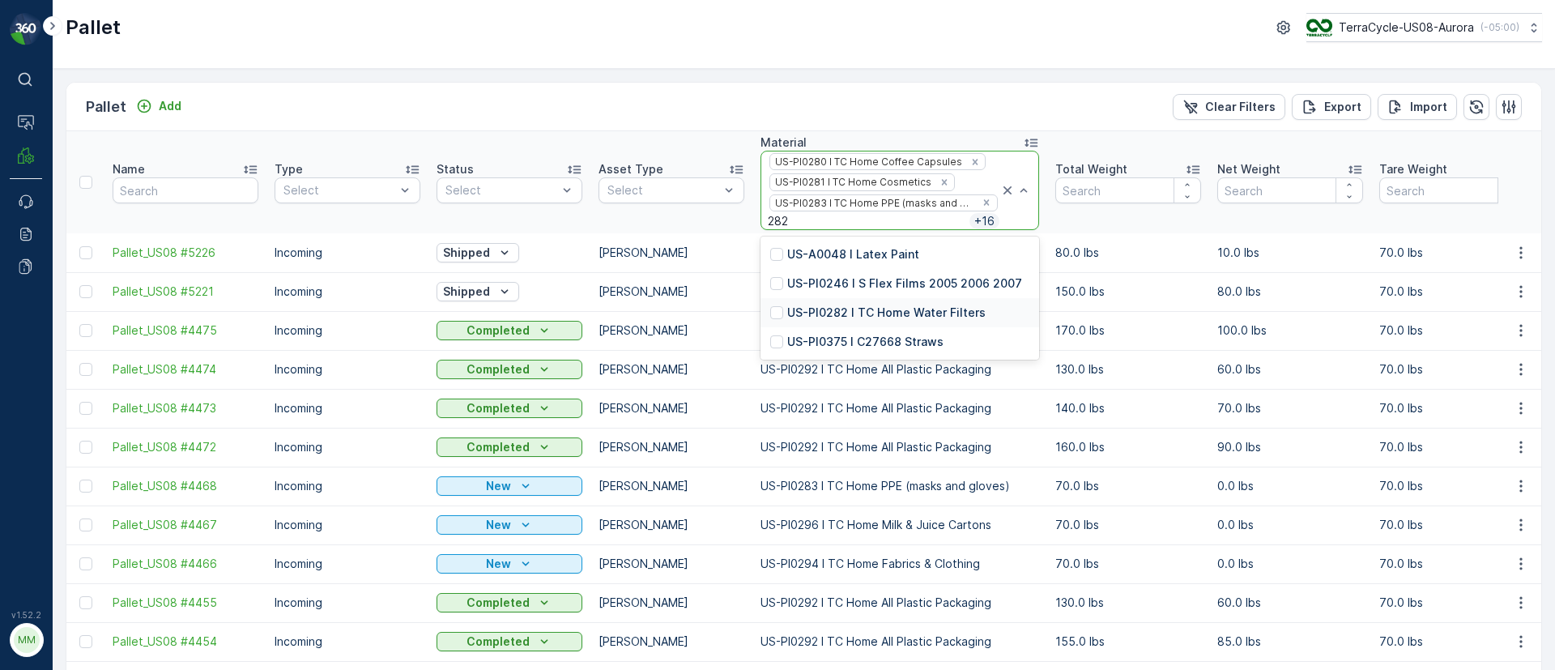
click at [839, 302] on div "US-PI0282 I TC Home Water Filters" at bounding box center [899, 312] width 279 height 29
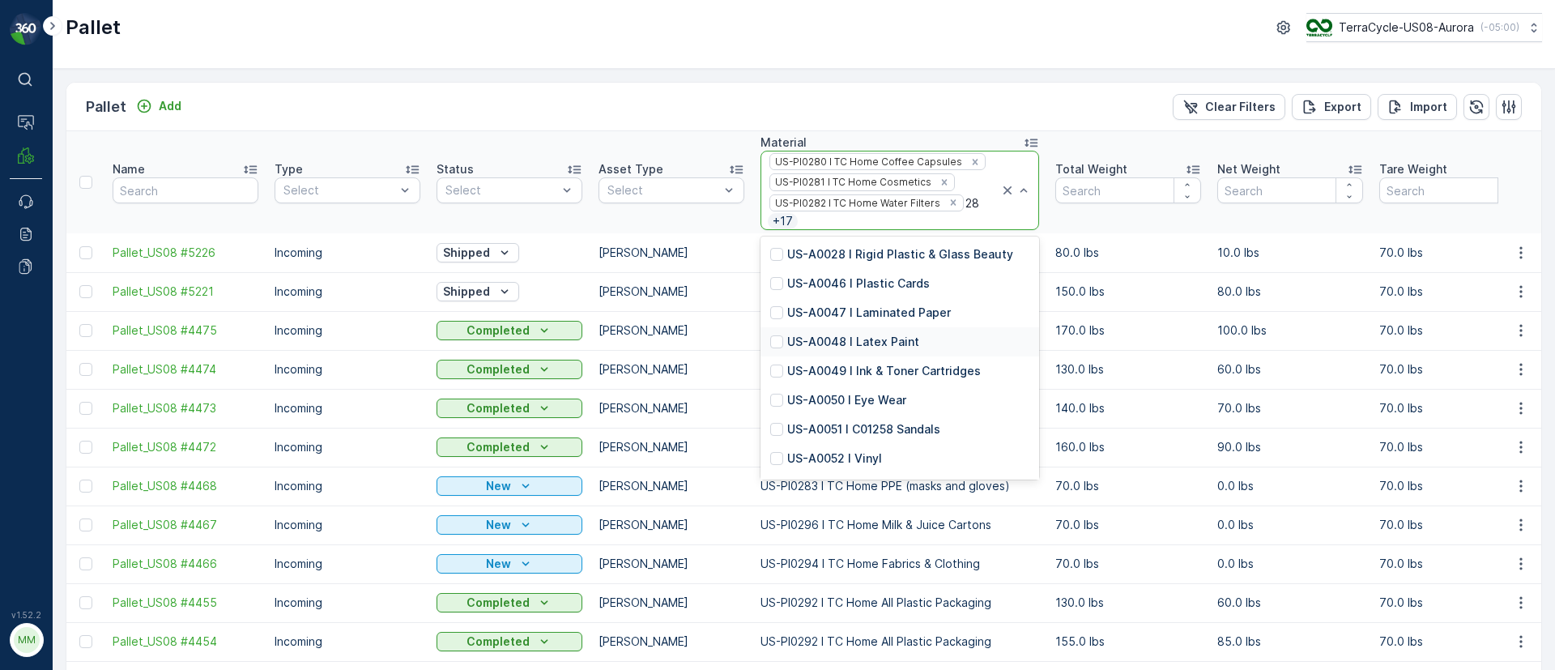
type input "287"
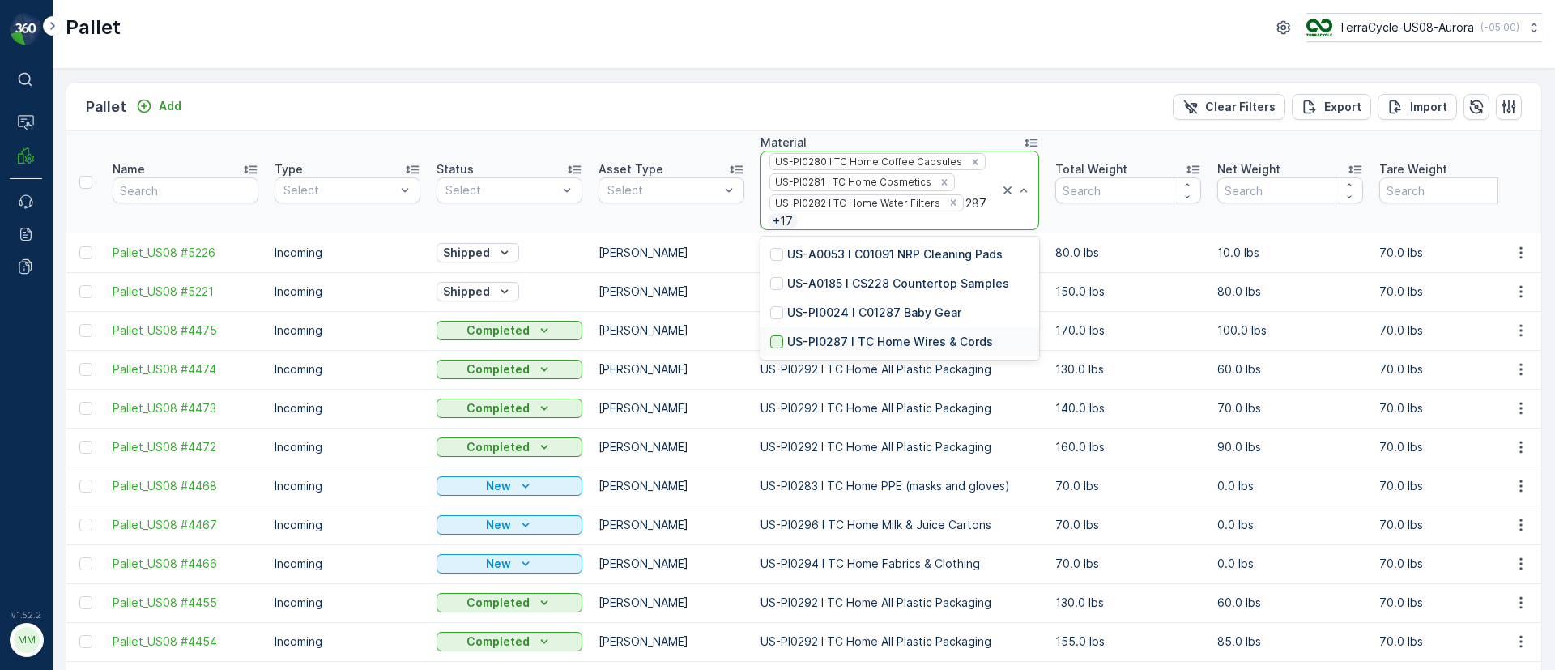
click at [778, 345] on div at bounding box center [776, 341] width 13 height 13
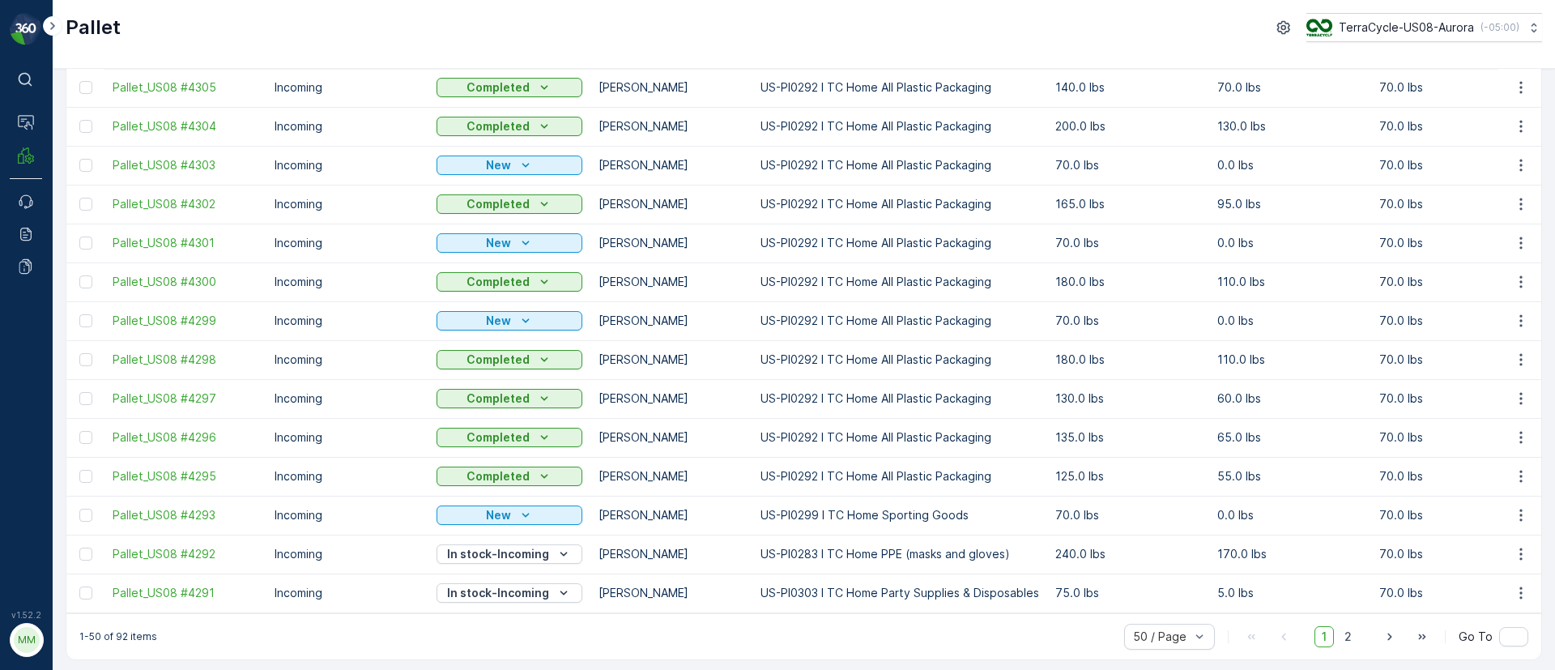
scroll to position [1559, 0]
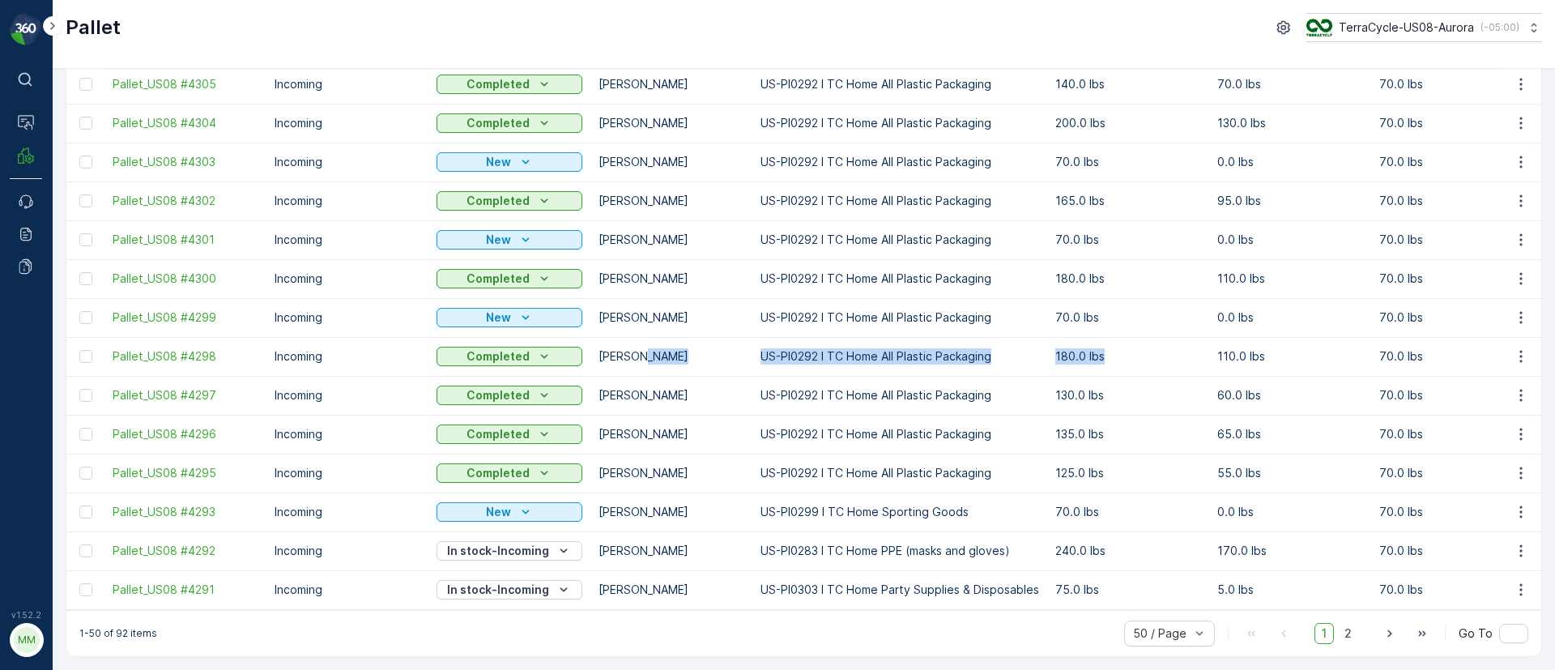
drag, startPoint x: 697, startPoint y: 358, endPoint x: 1154, endPoint y: 364, distance: 456.7
click at [1134, 391] on p "130.0 lbs" at bounding box center [1128, 395] width 146 height 16
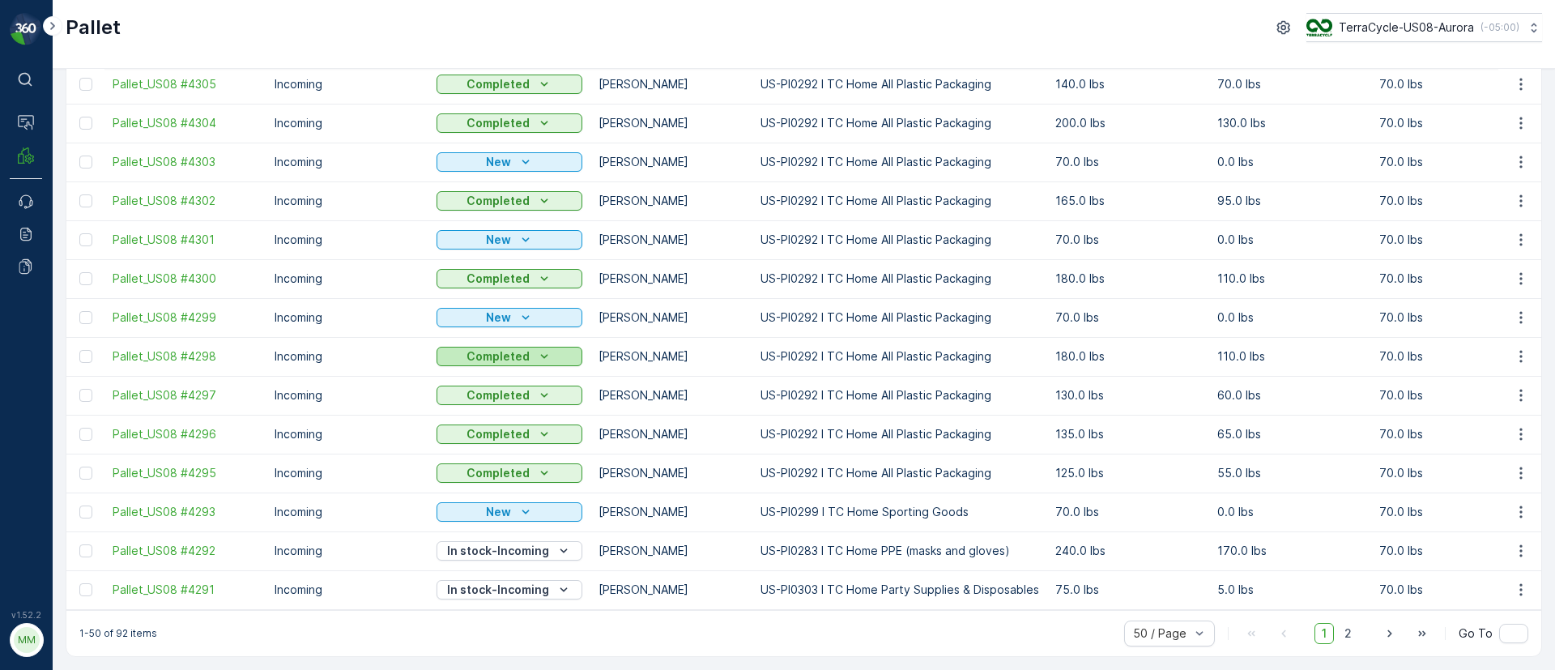
click at [538, 350] on icon "Completed" at bounding box center [544, 356] width 16 height 16
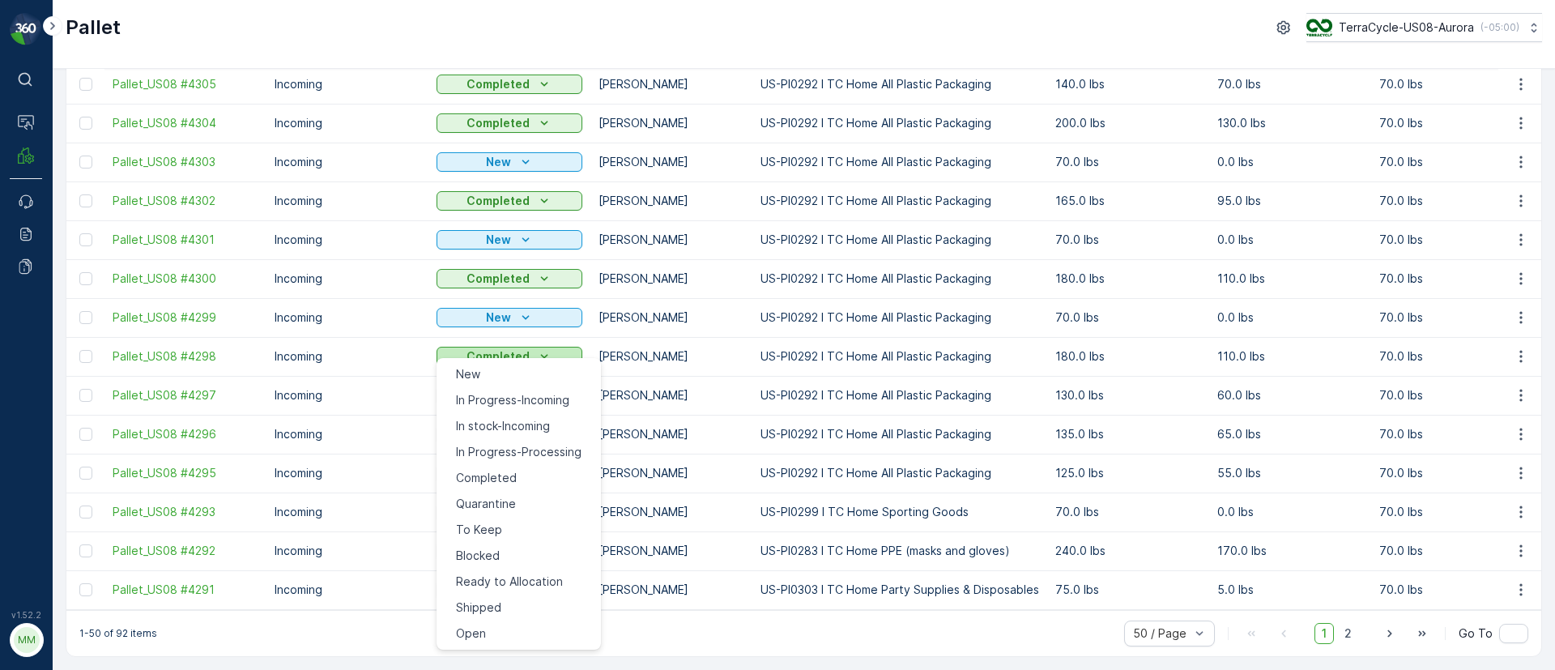
click at [538, 350] on icon "Completed" at bounding box center [544, 356] width 16 height 16
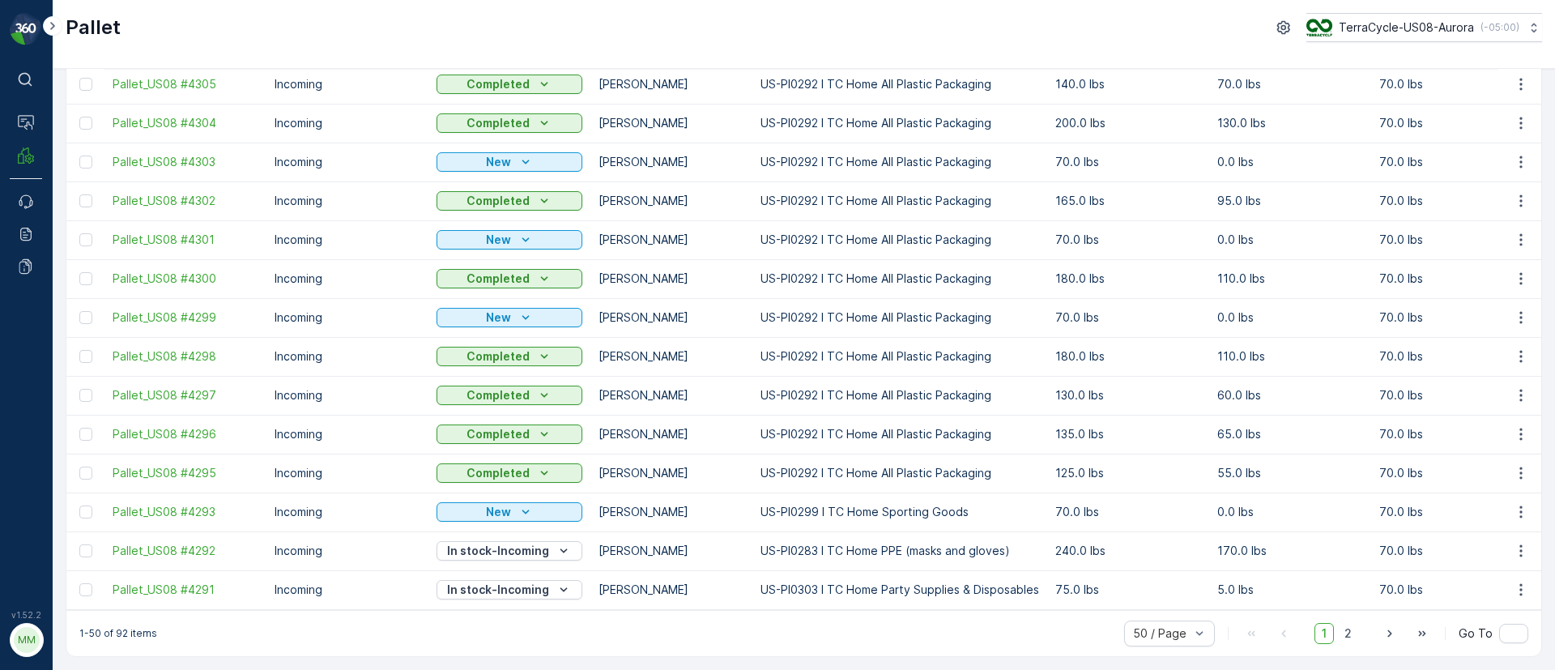
click at [707, 348] on p "[PERSON_NAME]" at bounding box center [671, 356] width 146 height 16
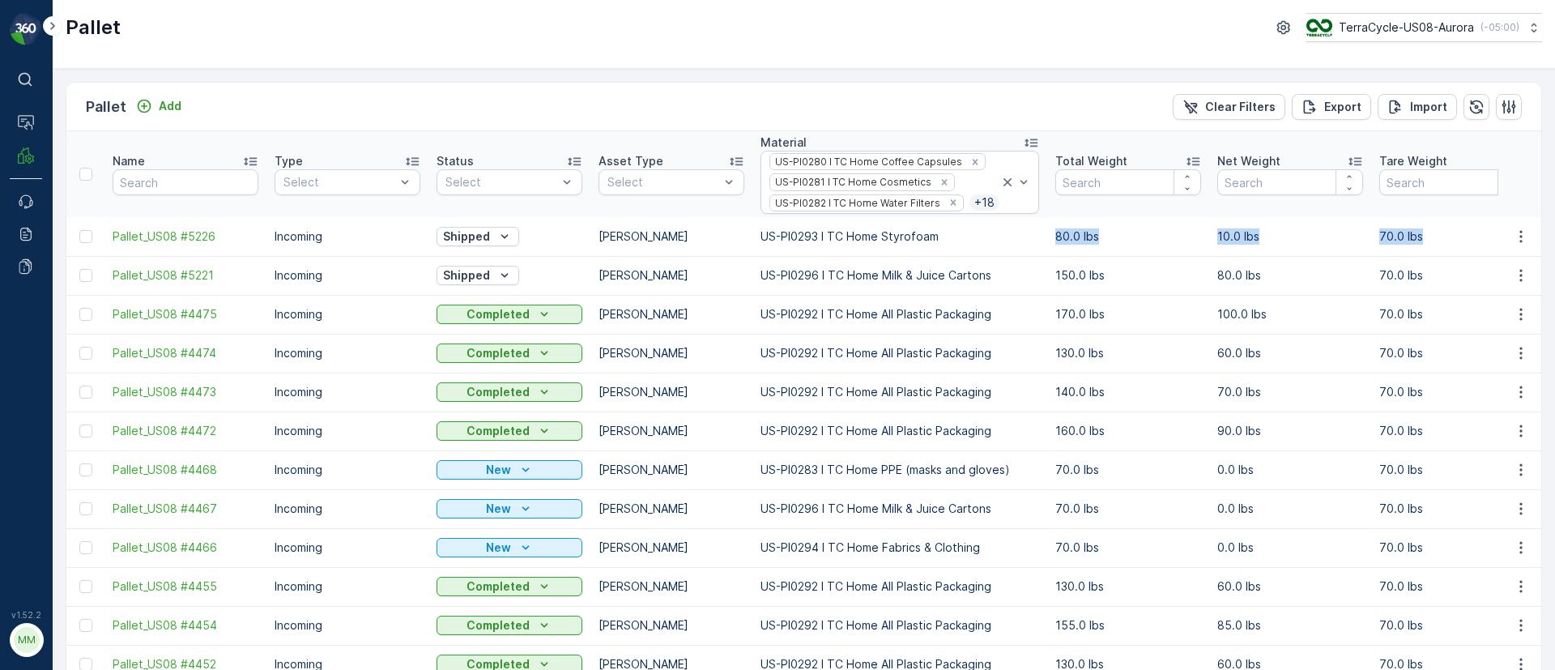
scroll to position [0, 1592]
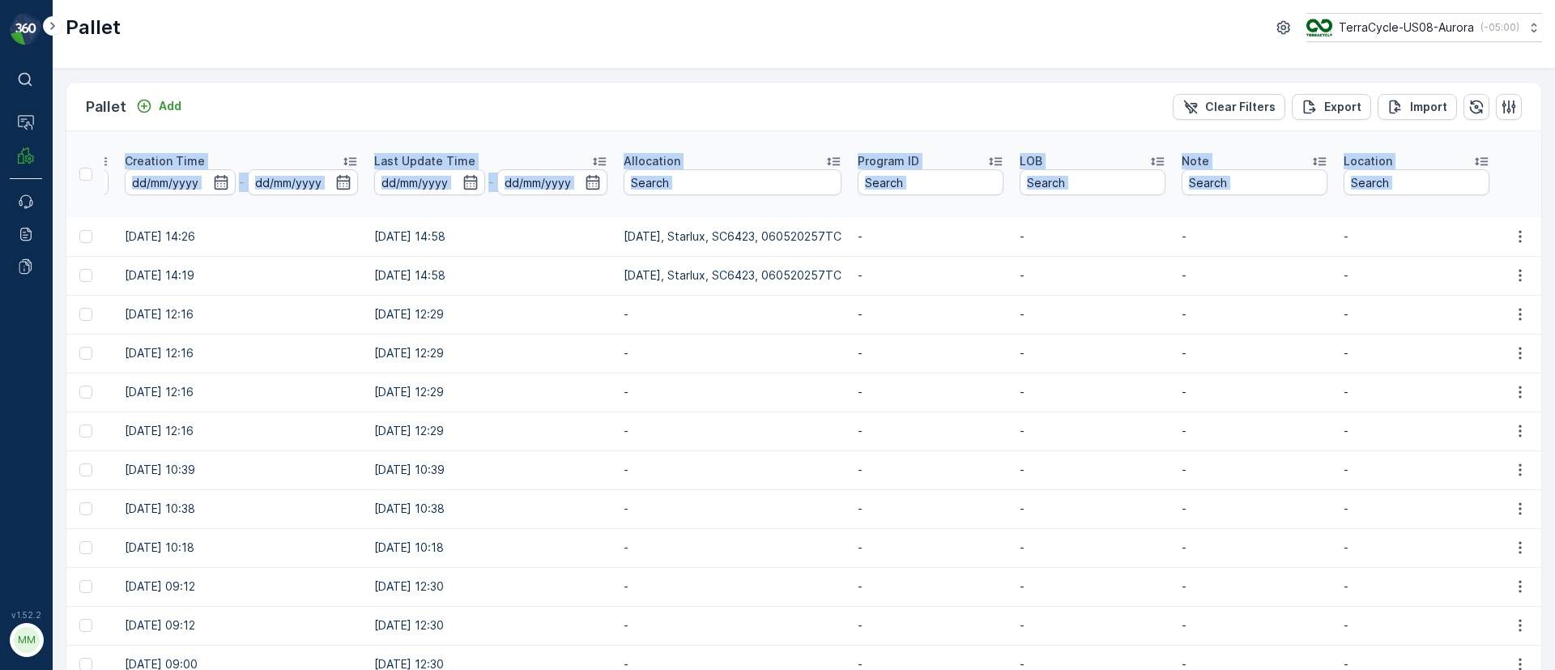
drag, startPoint x: 1056, startPoint y: 228, endPoint x: 1690, endPoint y: 250, distance: 634.3
click at [1554, 250] on html "⌘B Operations MRF Events Reports Documents v 1.52.2 MM MRF.US08 Pallet TerraCyc…" at bounding box center [777, 335] width 1555 height 670
click at [924, 274] on p "-" at bounding box center [930, 275] width 146 height 16
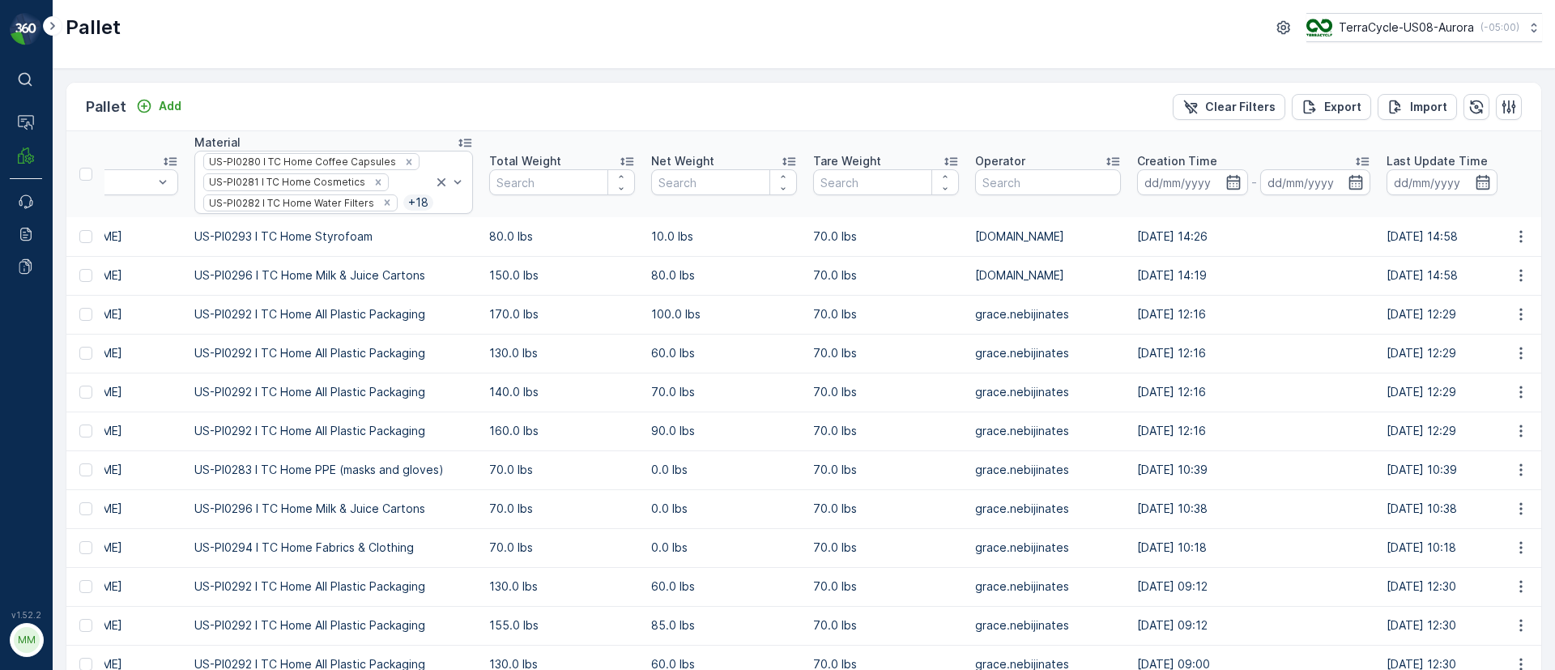
scroll to position [0, 0]
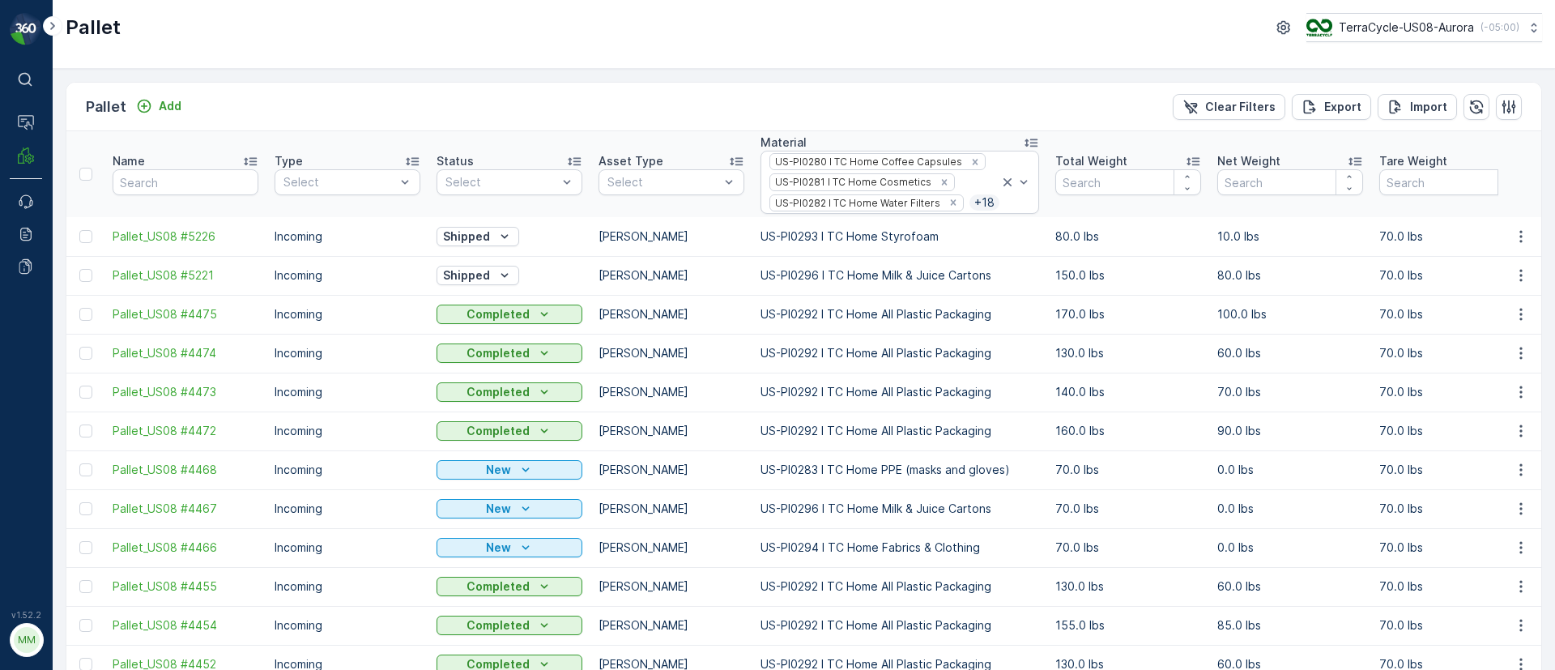
drag, startPoint x: 508, startPoint y: 274, endPoint x: 0, endPoint y: 277, distance: 507.7
click at [0, 277] on div "⌘B Operations MRF Events Reports Documents v 1.52.2 MM MRF.US08 Pallet TerraCyc…" at bounding box center [777, 335] width 1555 height 670
click at [680, 214] on th "Asset Type Select" at bounding box center [671, 174] width 162 height 86
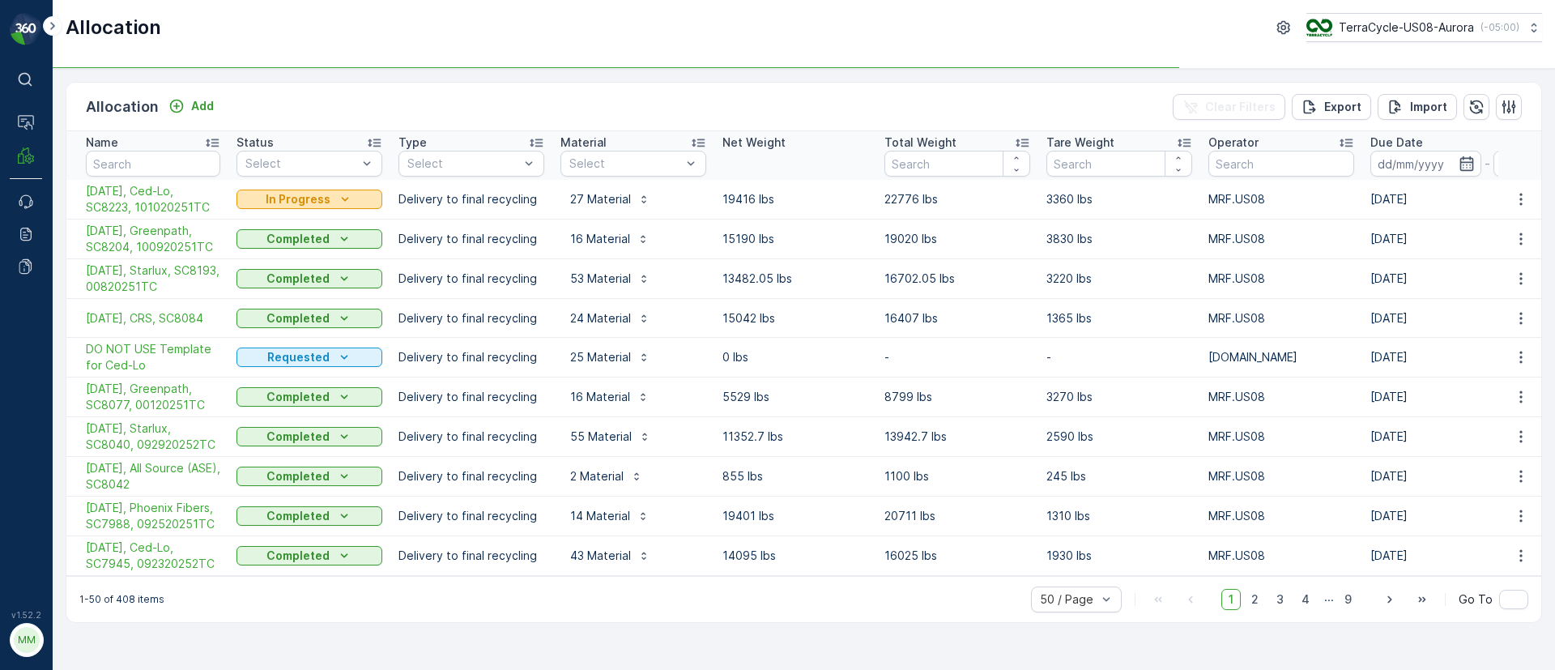
click at [349, 194] on icon "In Progress" at bounding box center [345, 199] width 16 height 16
click at [299, 266] on span "Completed" at bounding box center [276, 269] width 61 height 16
click at [134, 199] on span "10/13/25, Ced-Lo, SC8223, 101020251TC" at bounding box center [153, 199] width 134 height 32
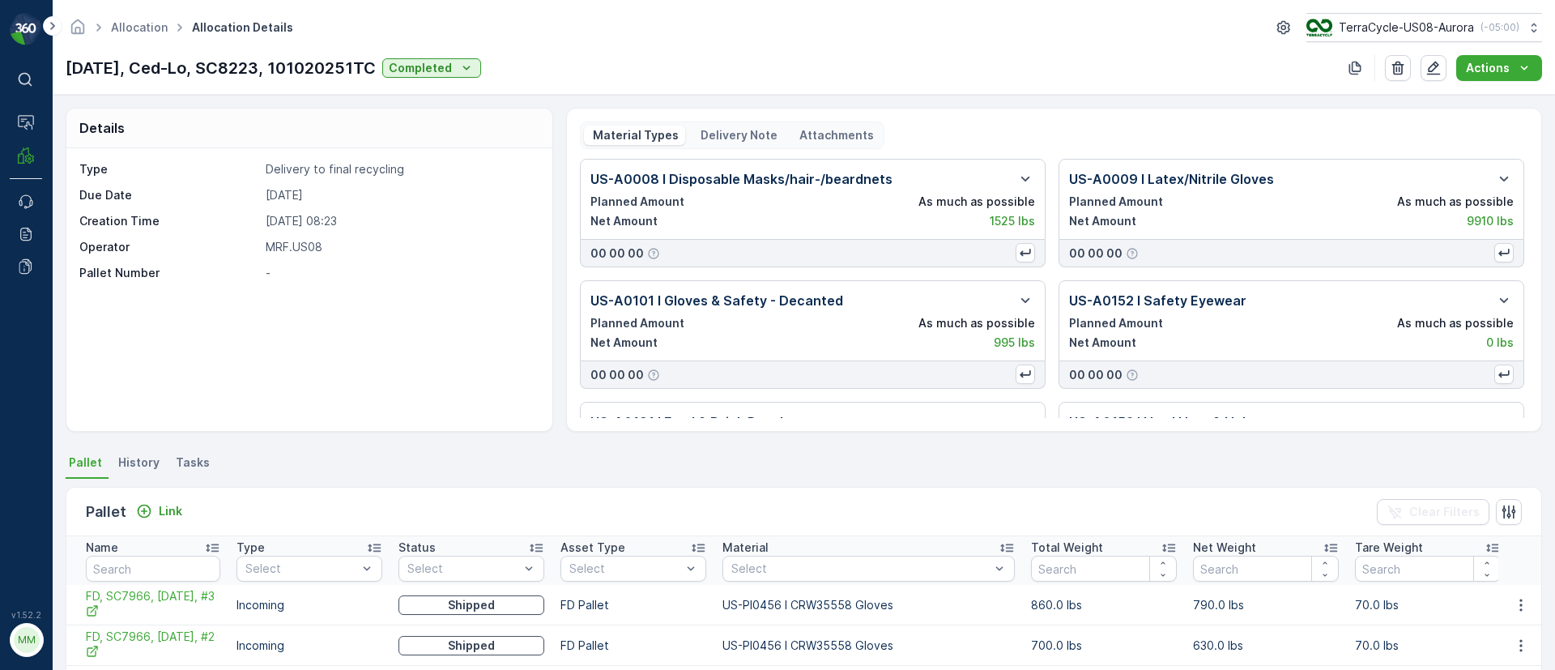
click at [751, 125] on div "Delivery Note" at bounding box center [737, 134] width 92 height 19
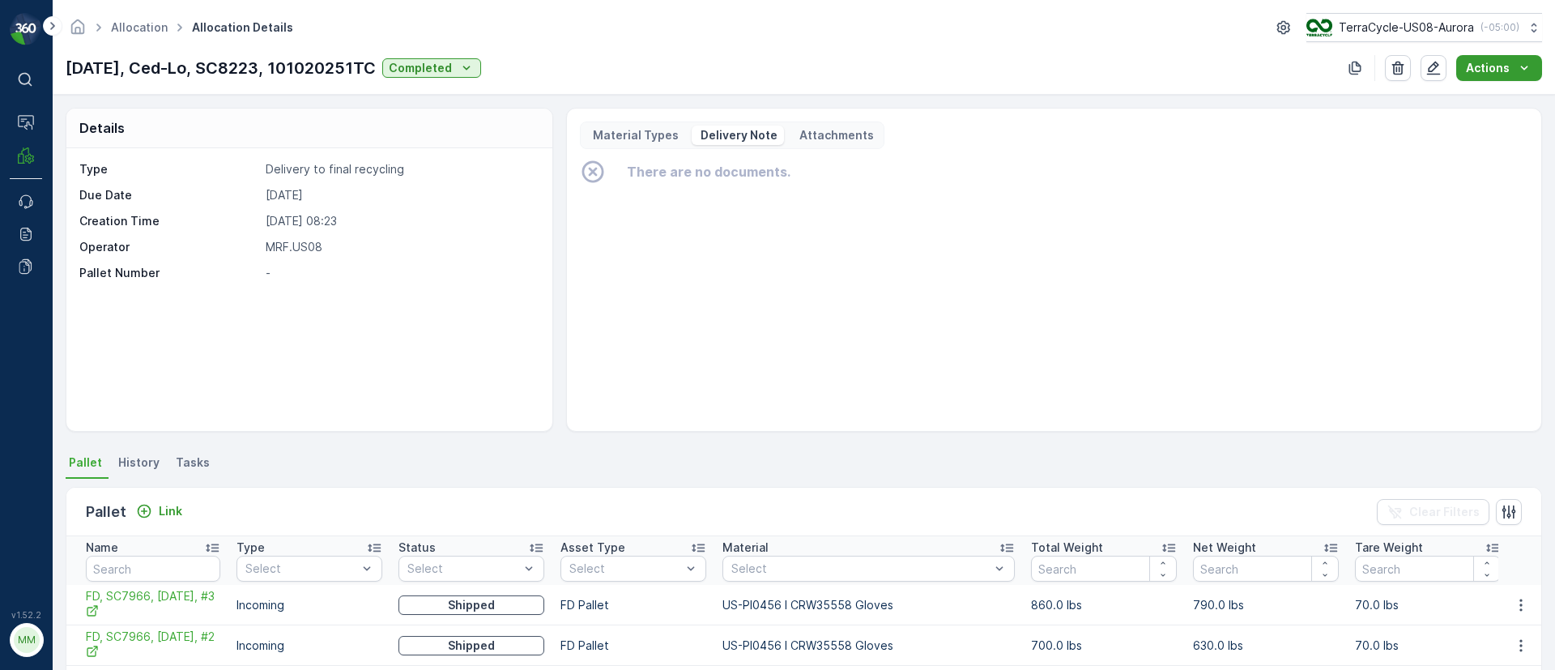
click at [1505, 66] on p "Actions" at bounding box center [1487, 68] width 44 height 16
click at [1480, 106] on span "Create Delivery Note" at bounding box center [1491, 99] width 117 height 16
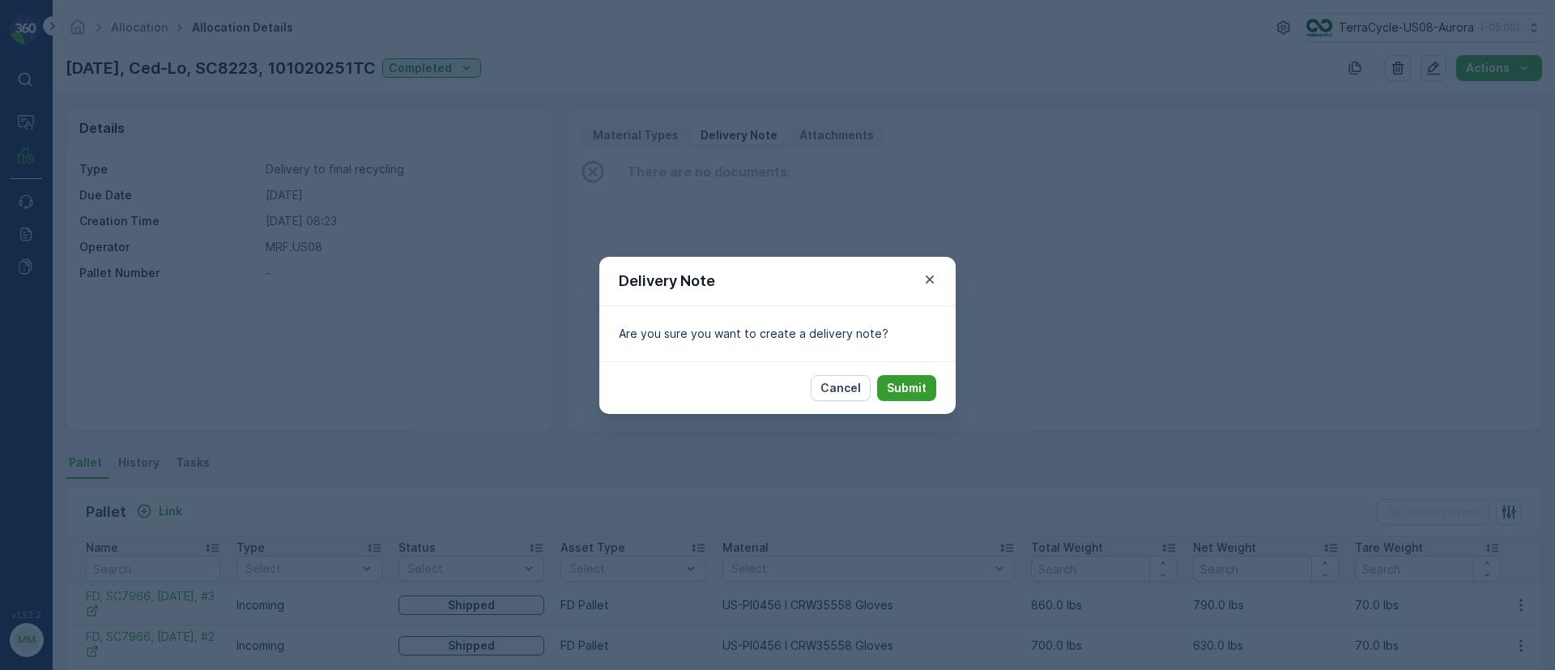
click at [907, 385] on p "Submit" at bounding box center [907, 388] width 40 height 16
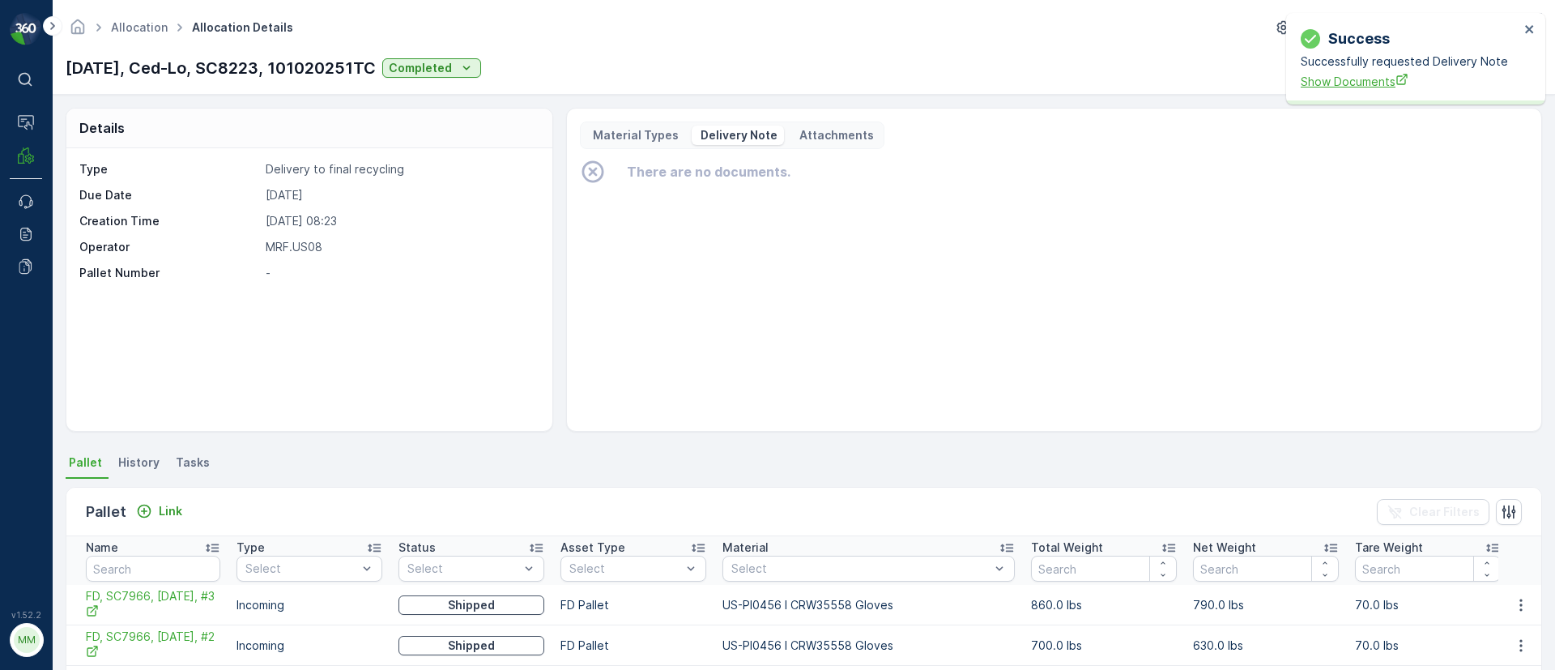
click at [1312, 79] on span "Show Documents" at bounding box center [1409, 81] width 219 height 17
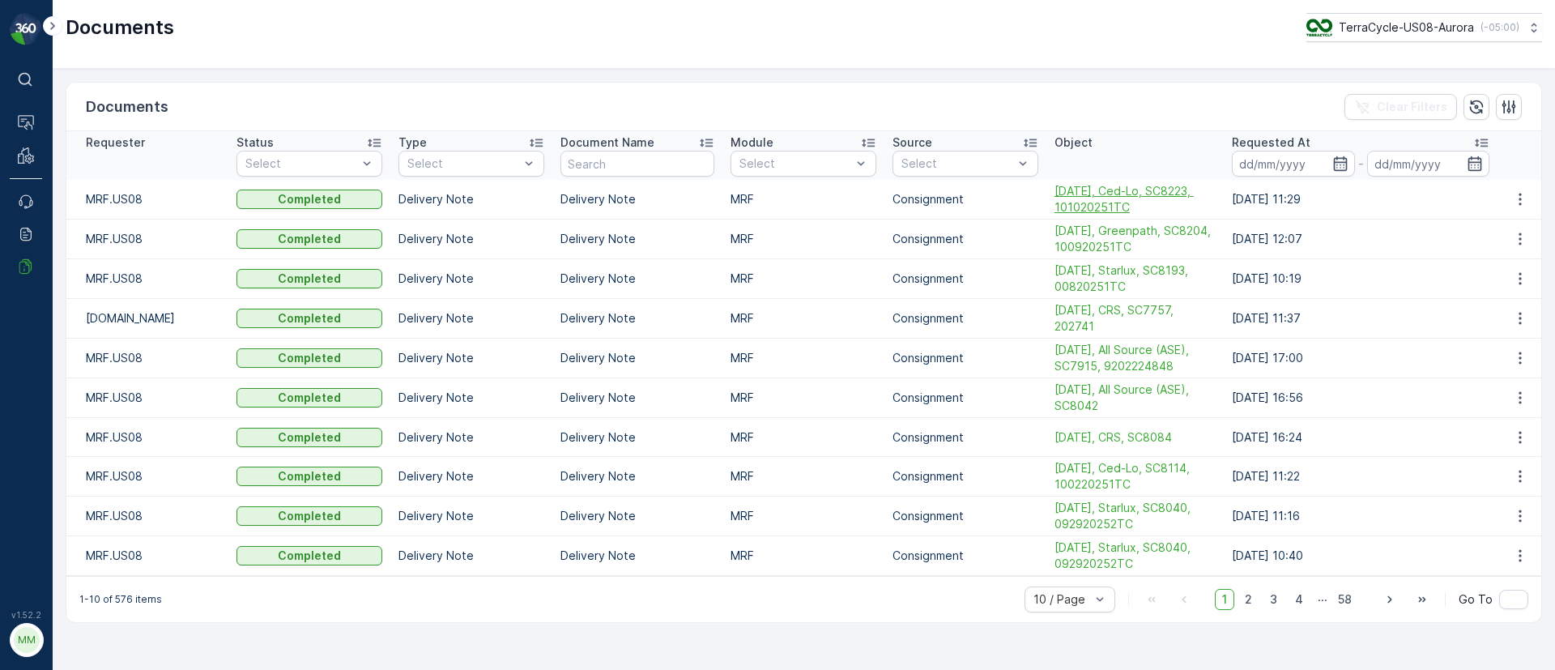
click at [1091, 200] on span "[DATE], Ced-Lo, SC8223, 101020251TC" at bounding box center [1135, 199] width 162 height 32
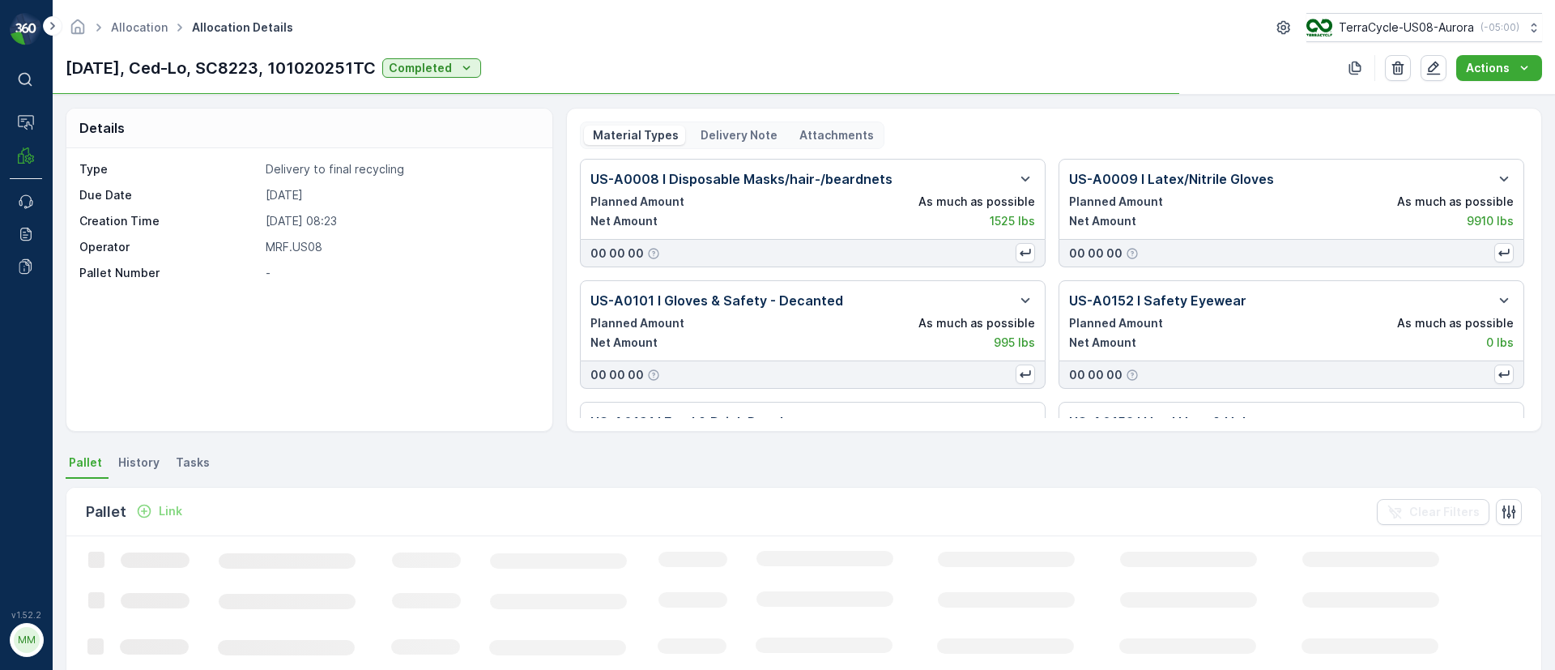
click at [747, 140] on p "Delivery Note" at bounding box center [737, 135] width 79 height 16
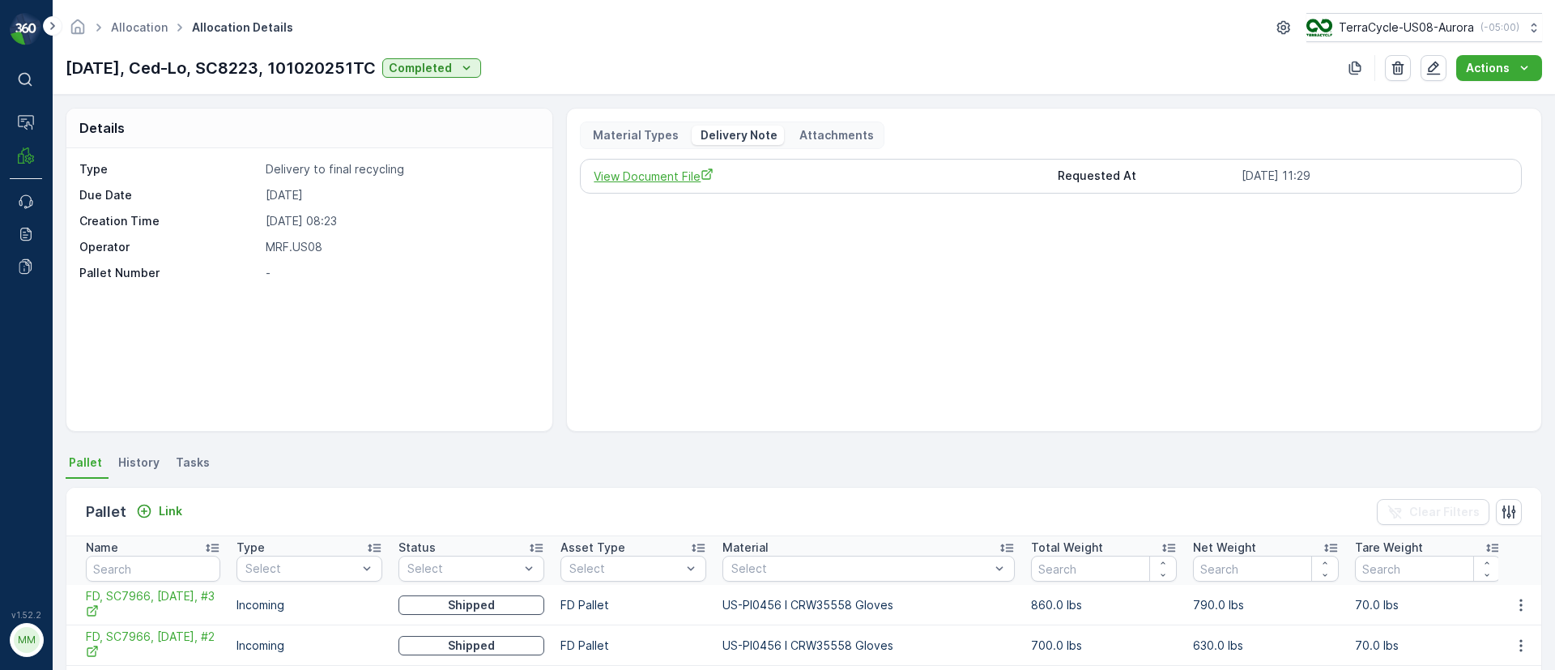
click at [671, 179] on span "View Document File" at bounding box center [818, 176] width 450 height 17
